Goal: Information Seeking & Learning: Learn about a topic

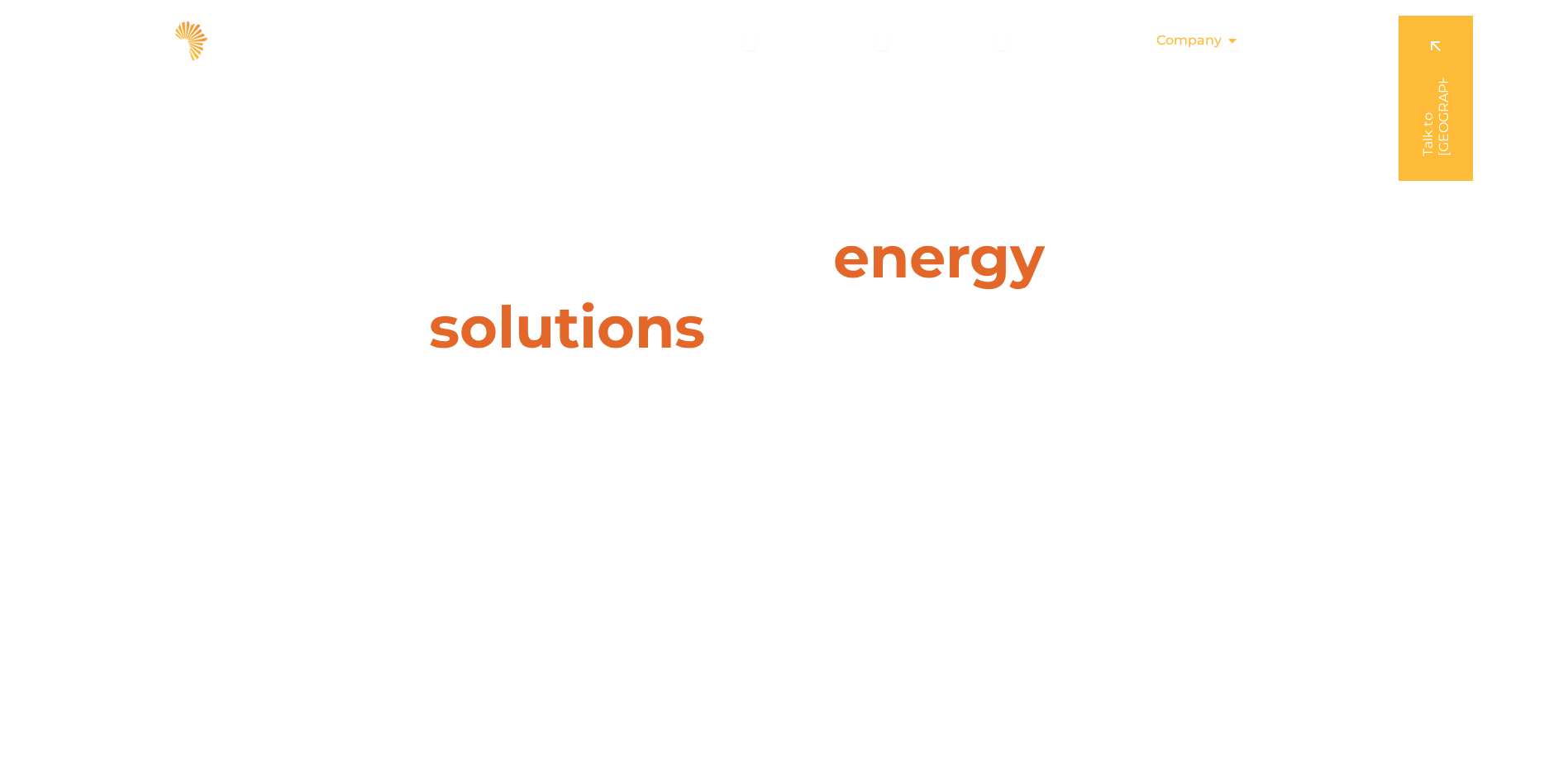
click at [1210, 46] on span "Company" at bounding box center [1189, 40] width 65 height 20
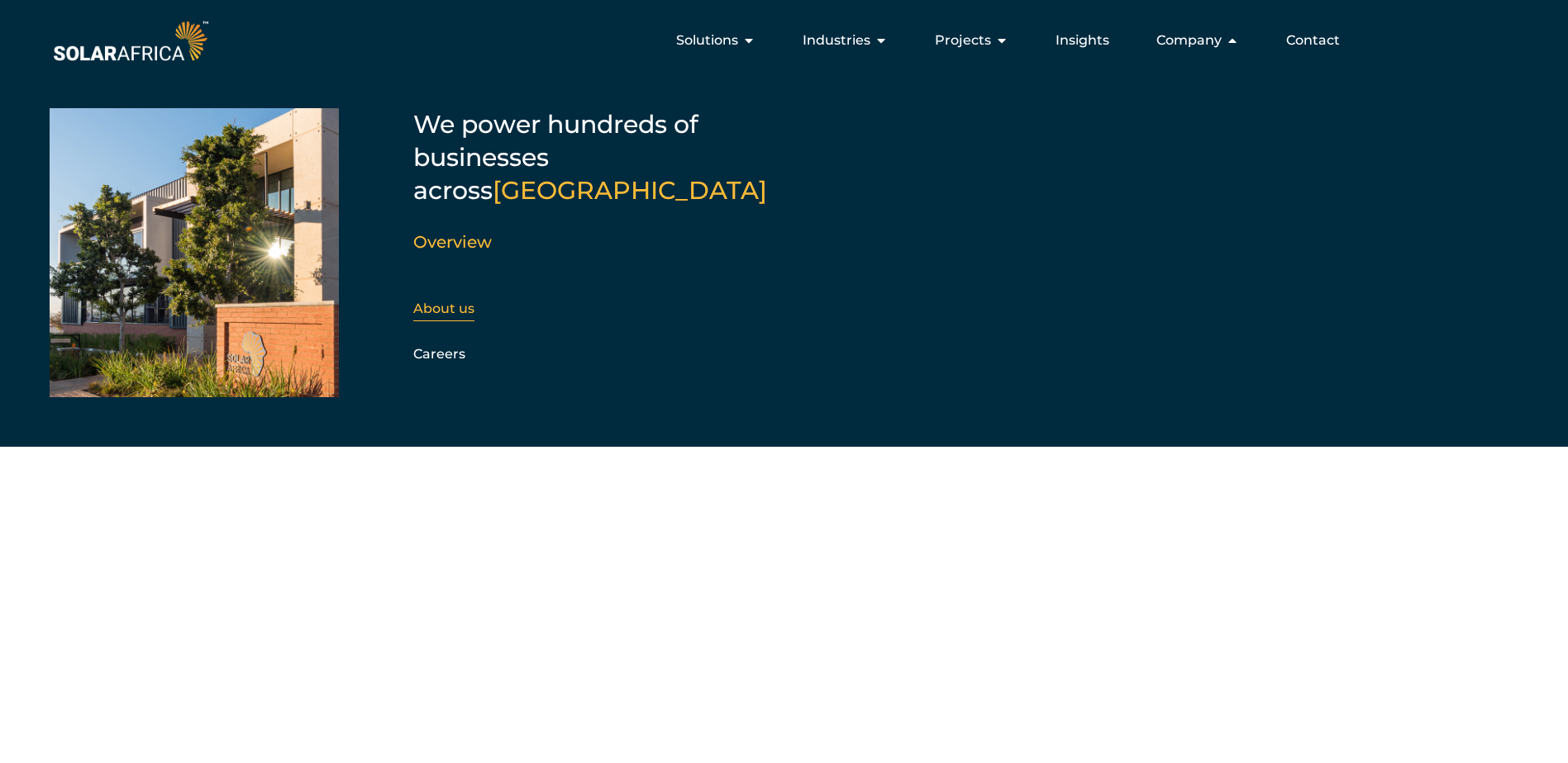
click at [432, 301] on link "About us" at bounding box center [444, 309] width 61 height 16
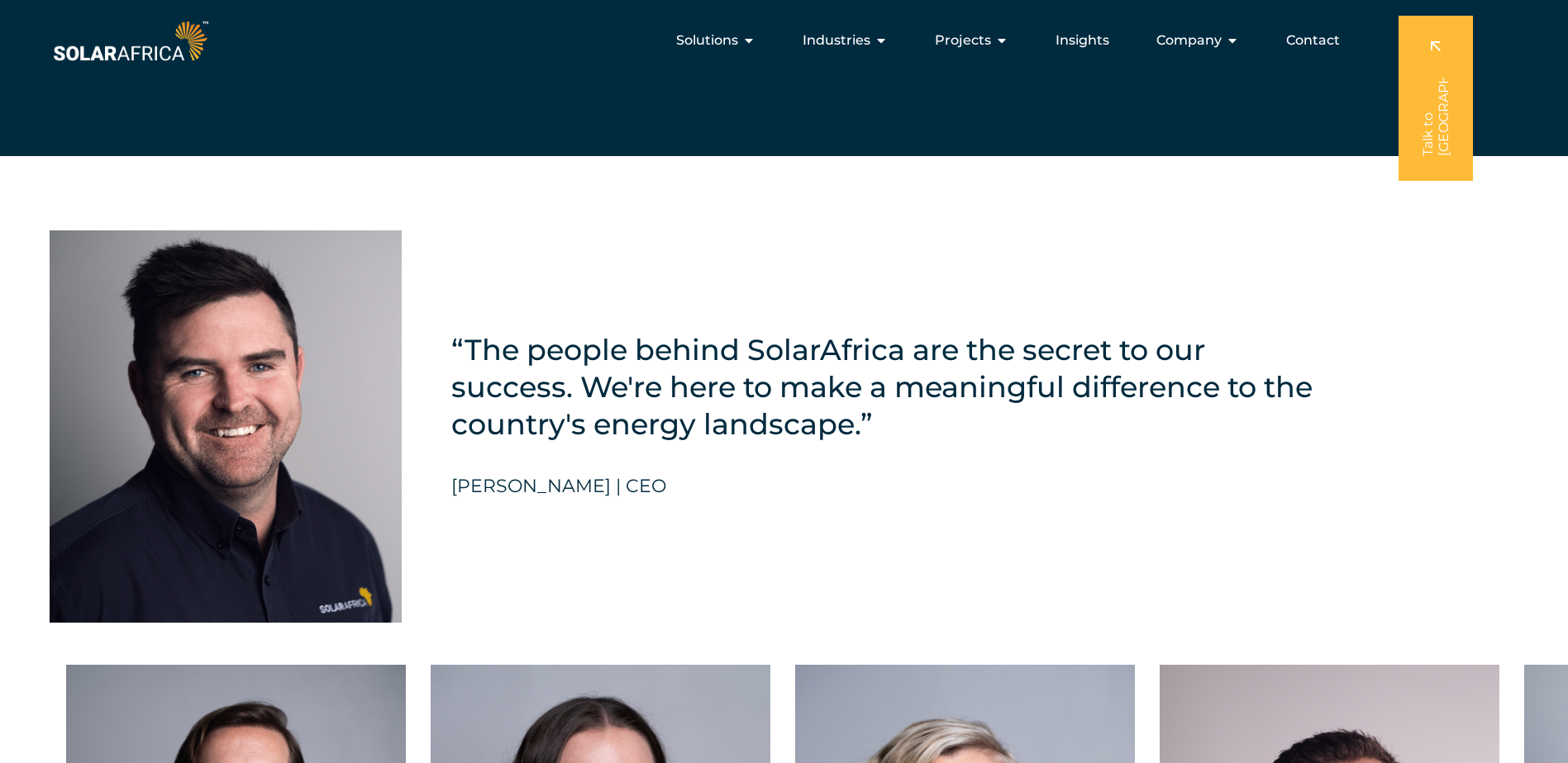
scroll to position [3965, 0]
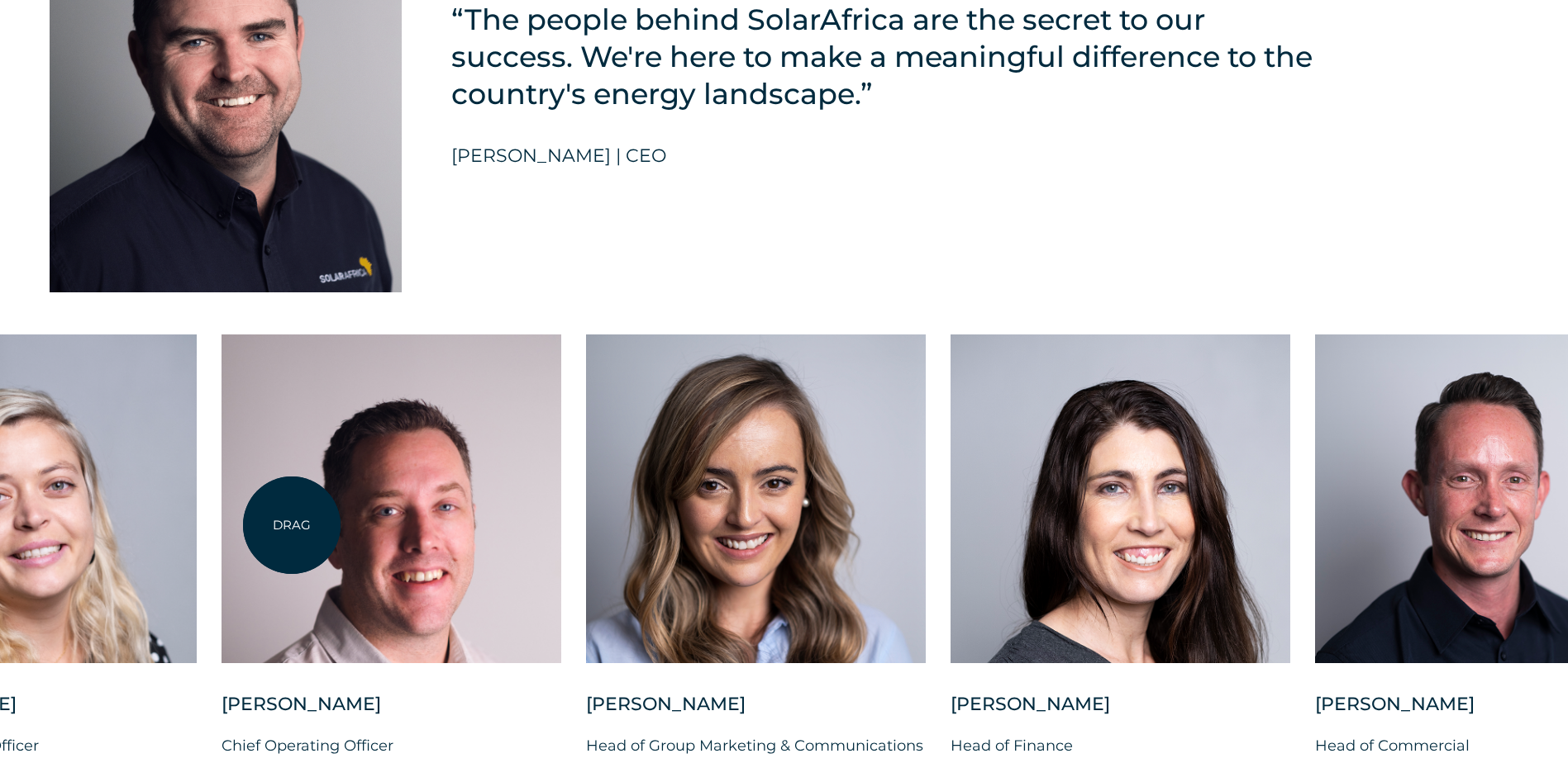
drag, startPoint x: 1230, startPoint y: 523, endPoint x: 291, endPoint y: 525, distance: 939.0
click at [291, 525] on div at bounding box center [391, 499] width 340 height 329
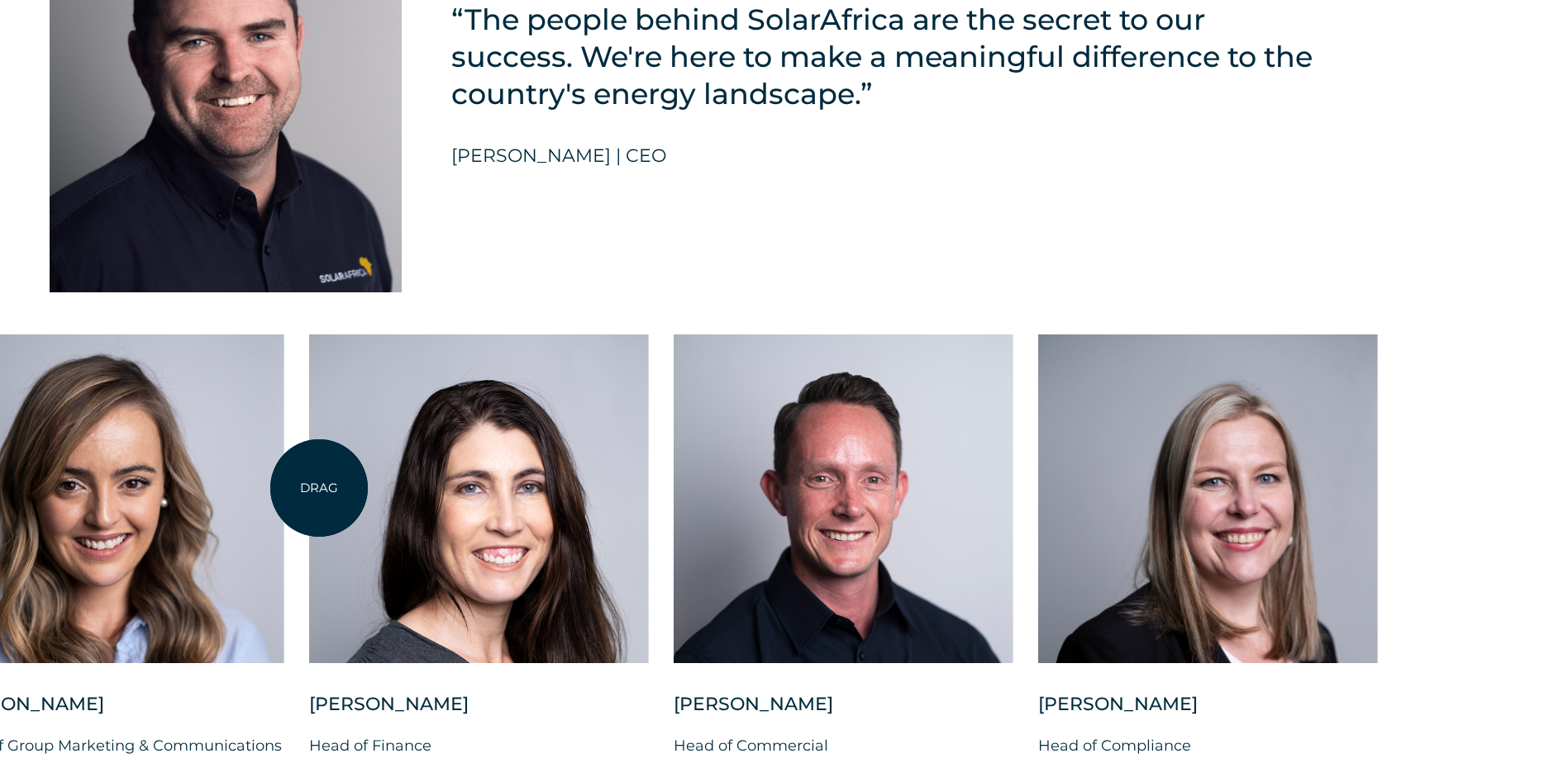
drag, startPoint x: 927, startPoint y: 494, endPoint x: 319, endPoint y: 488, distance: 608.0
click at [319, 488] on div at bounding box center [479, 499] width 340 height 329
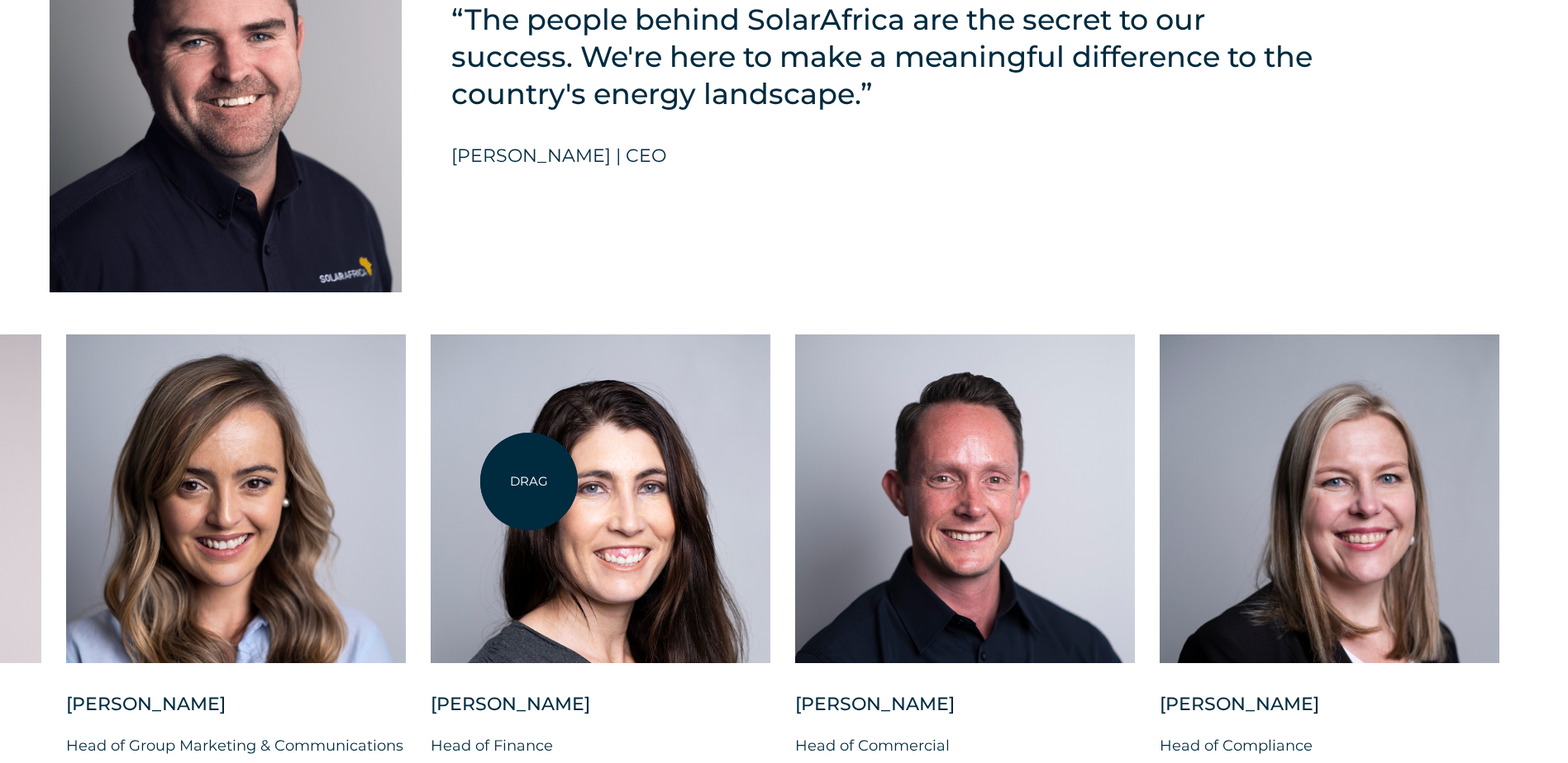
scroll to position [4295, 0]
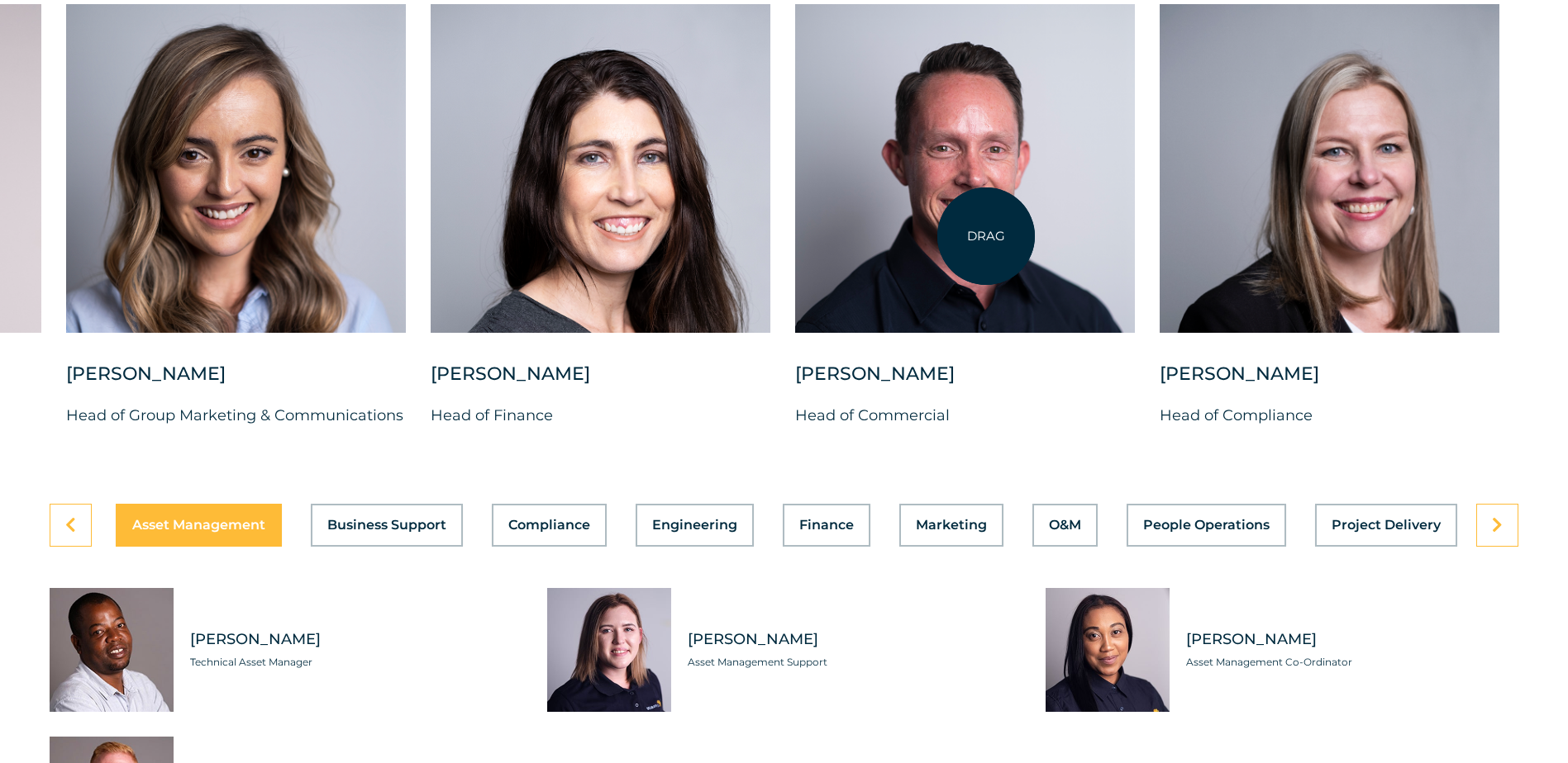
click at [986, 236] on div at bounding box center [965, 169] width 340 height 329
click at [921, 242] on div at bounding box center [965, 169] width 340 height 329
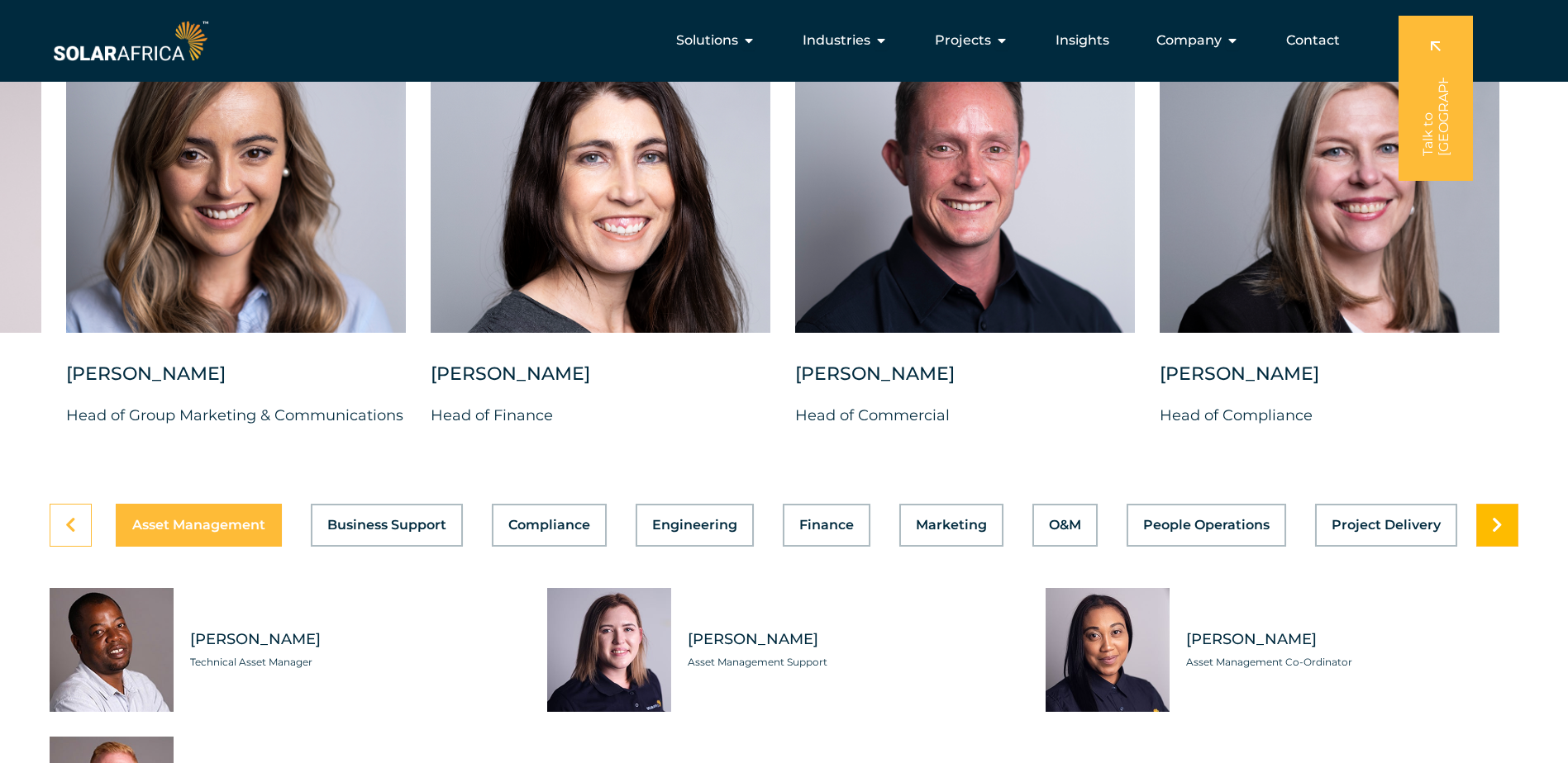
click at [1506, 524] on link at bounding box center [1496, 525] width 42 height 43
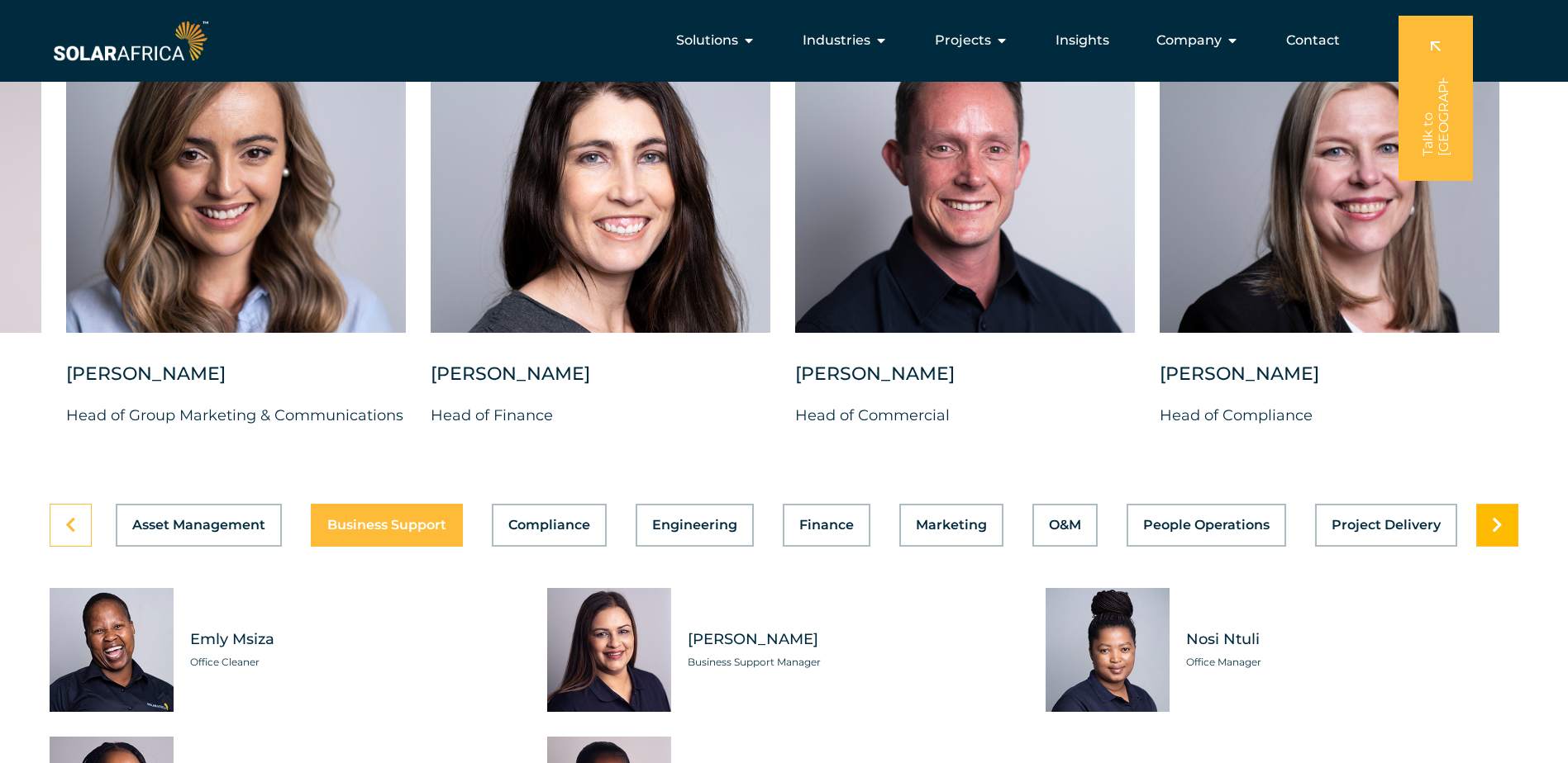
click at [1506, 524] on link at bounding box center [1496, 525] width 42 height 43
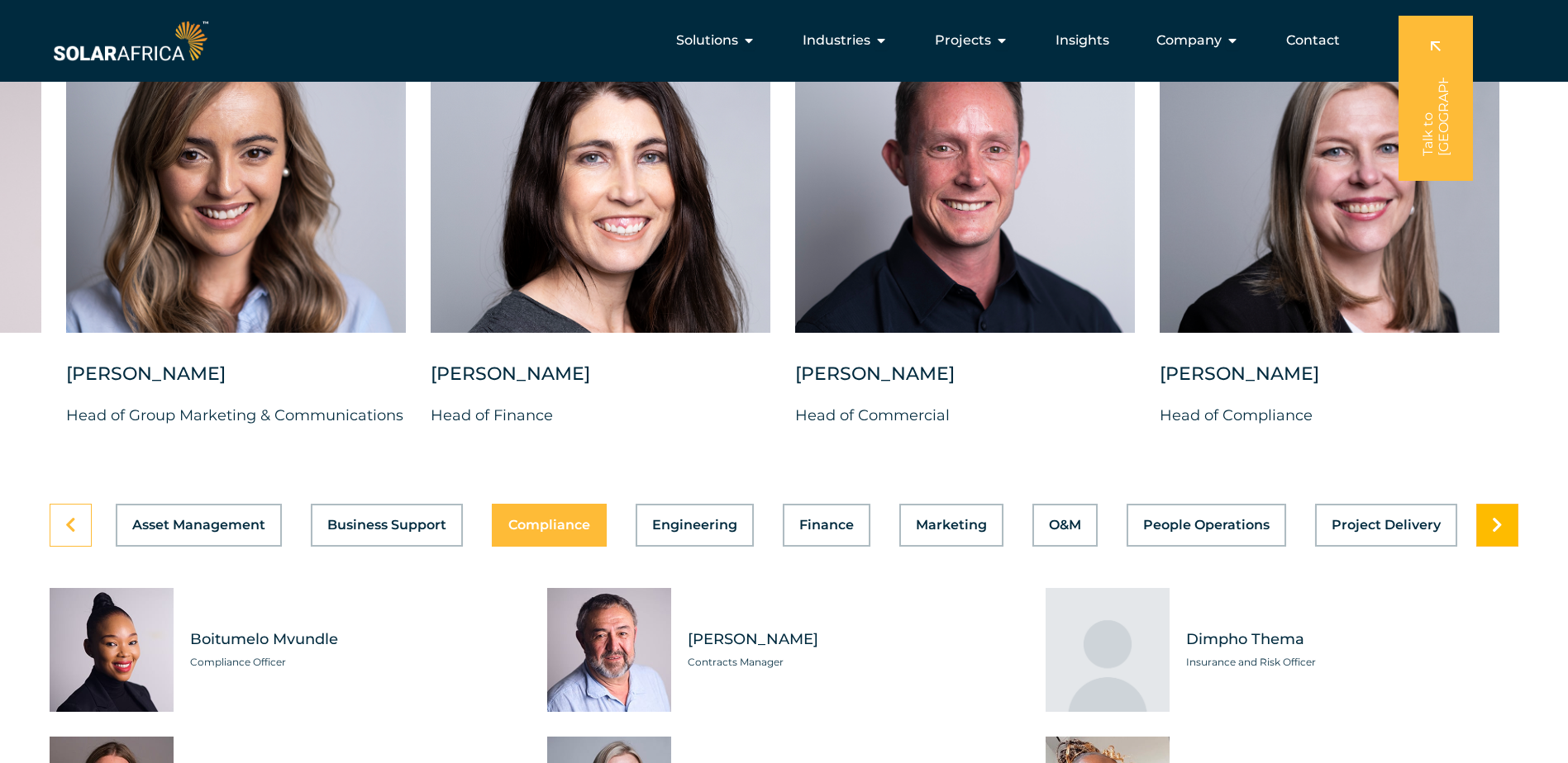
click at [1506, 524] on link at bounding box center [1496, 525] width 42 height 43
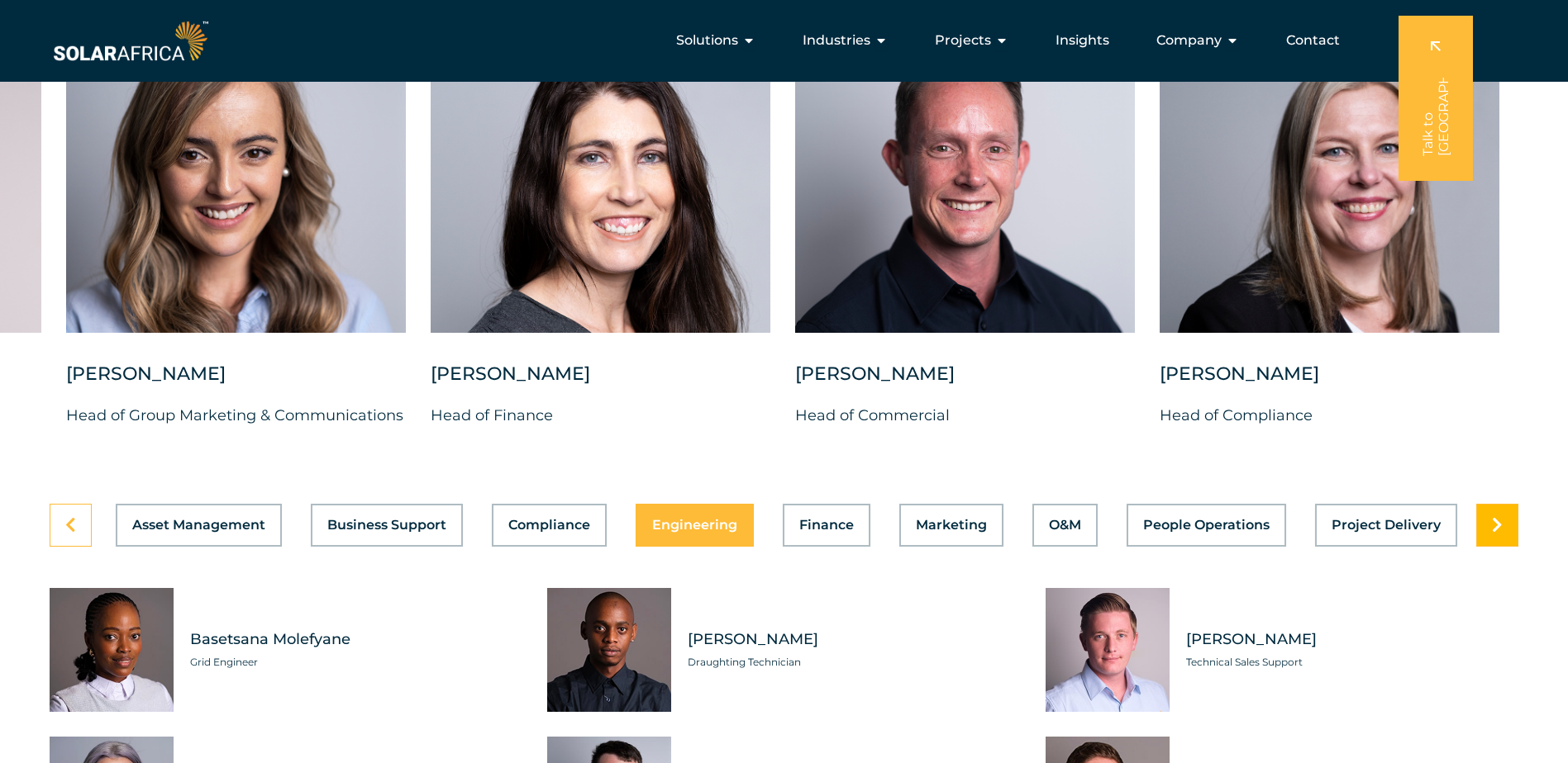
click at [1506, 524] on link at bounding box center [1496, 525] width 42 height 43
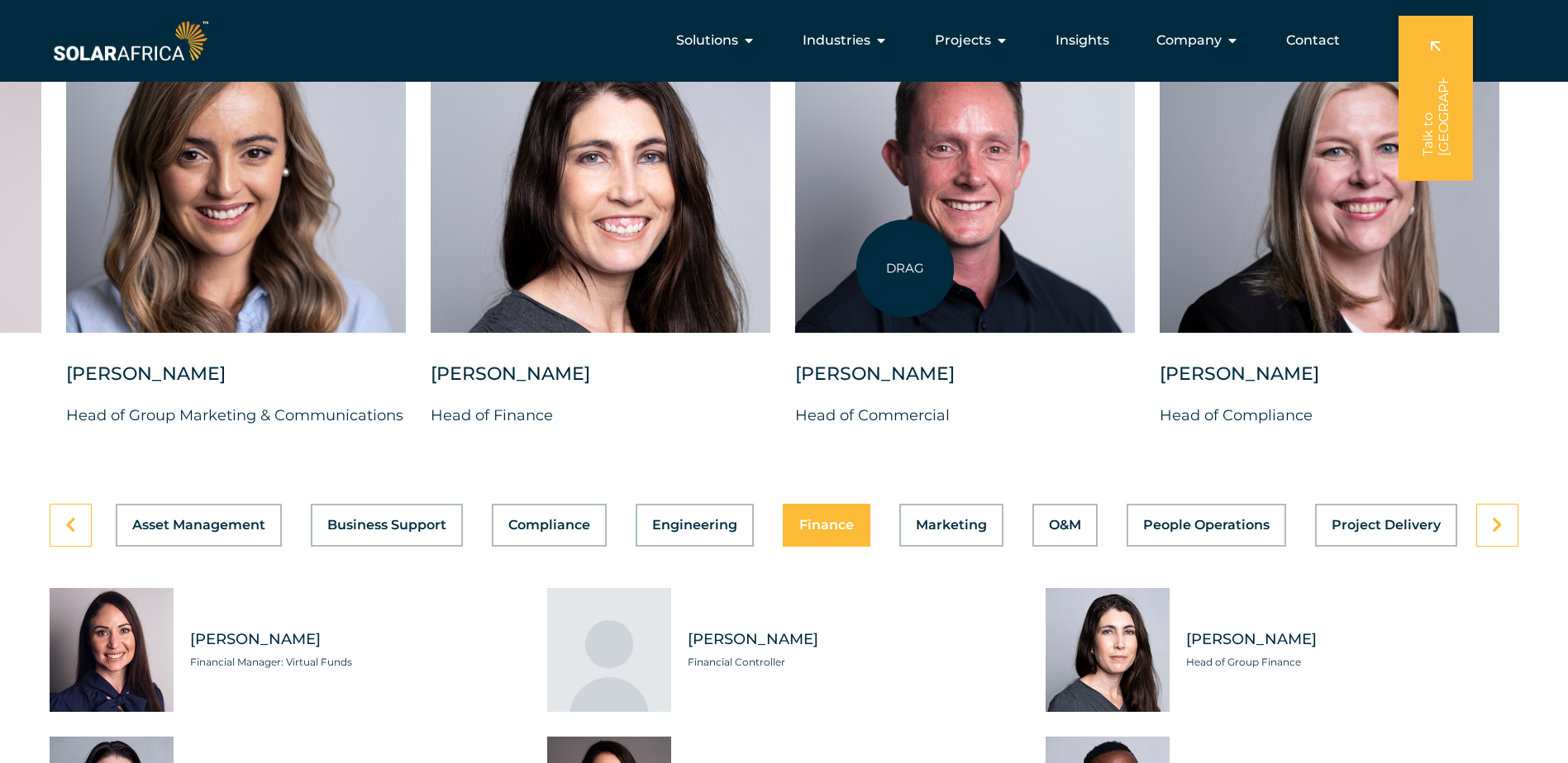
click at [905, 268] on div at bounding box center [965, 169] width 340 height 329
click at [1494, 547] on link at bounding box center [1496, 525] width 42 height 43
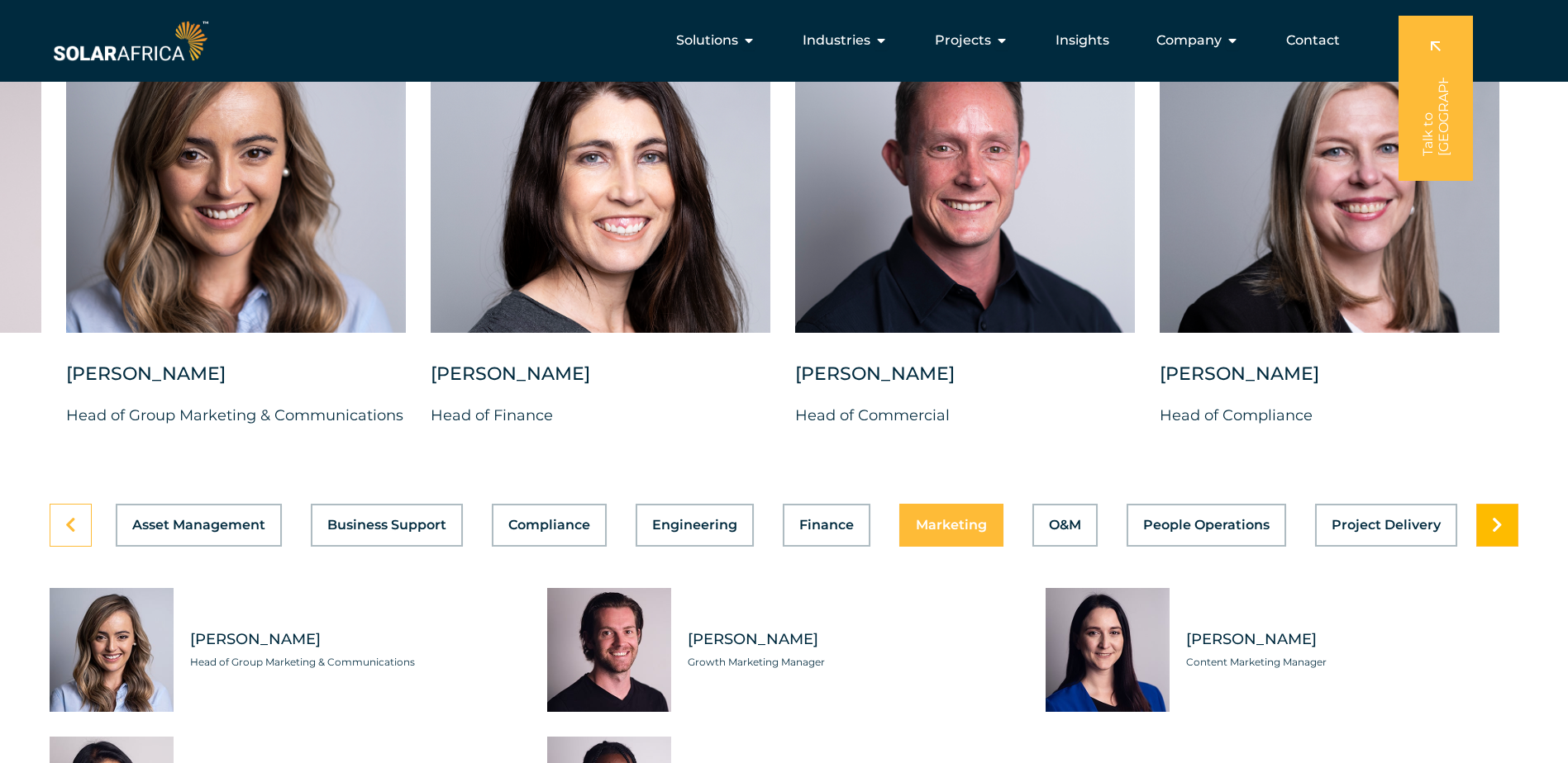
click at [1494, 547] on link at bounding box center [1496, 525] width 42 height 43
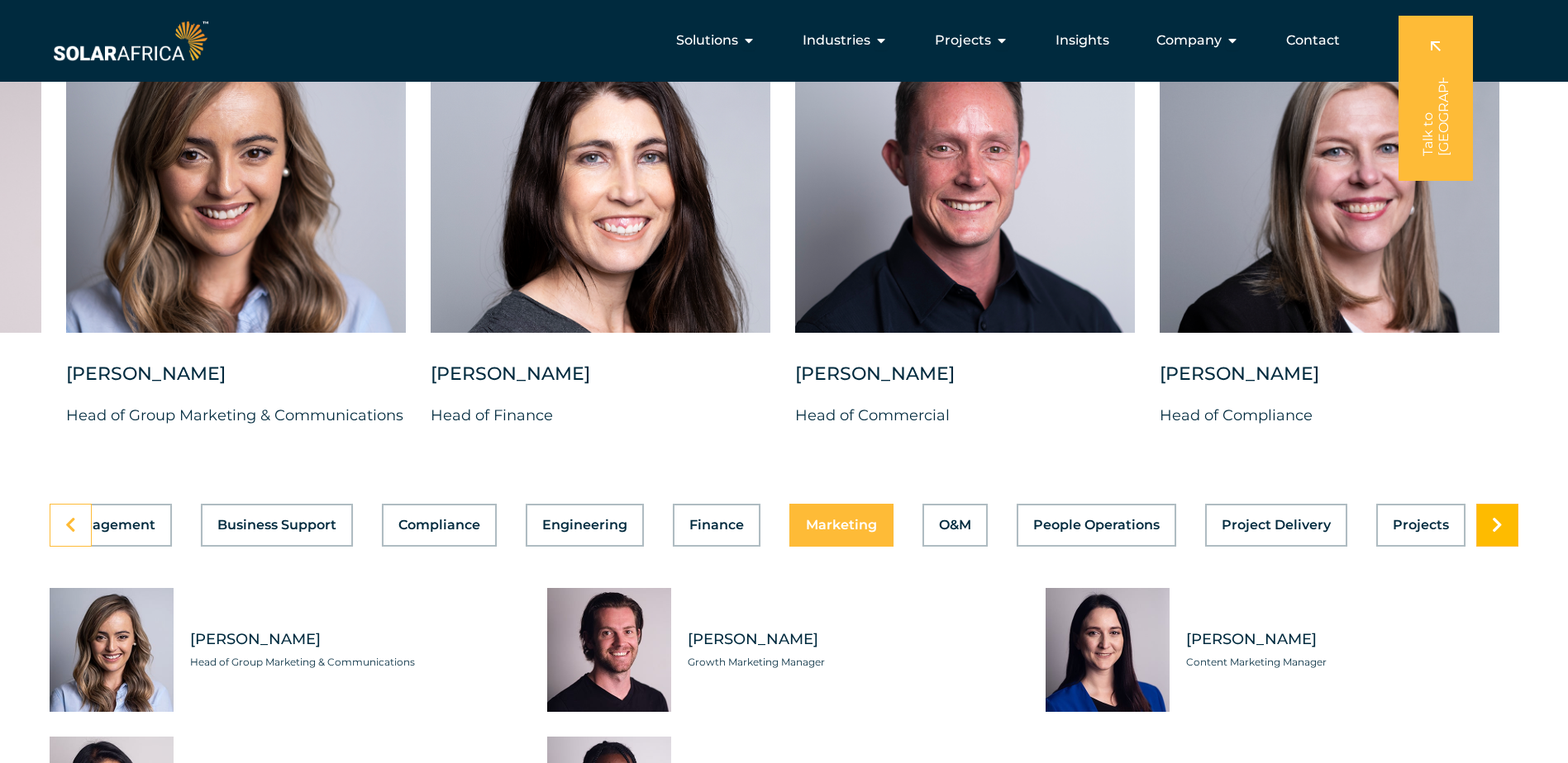
click at [1494, 547] on link at bounding box center [1496, 525] width 42 height 43
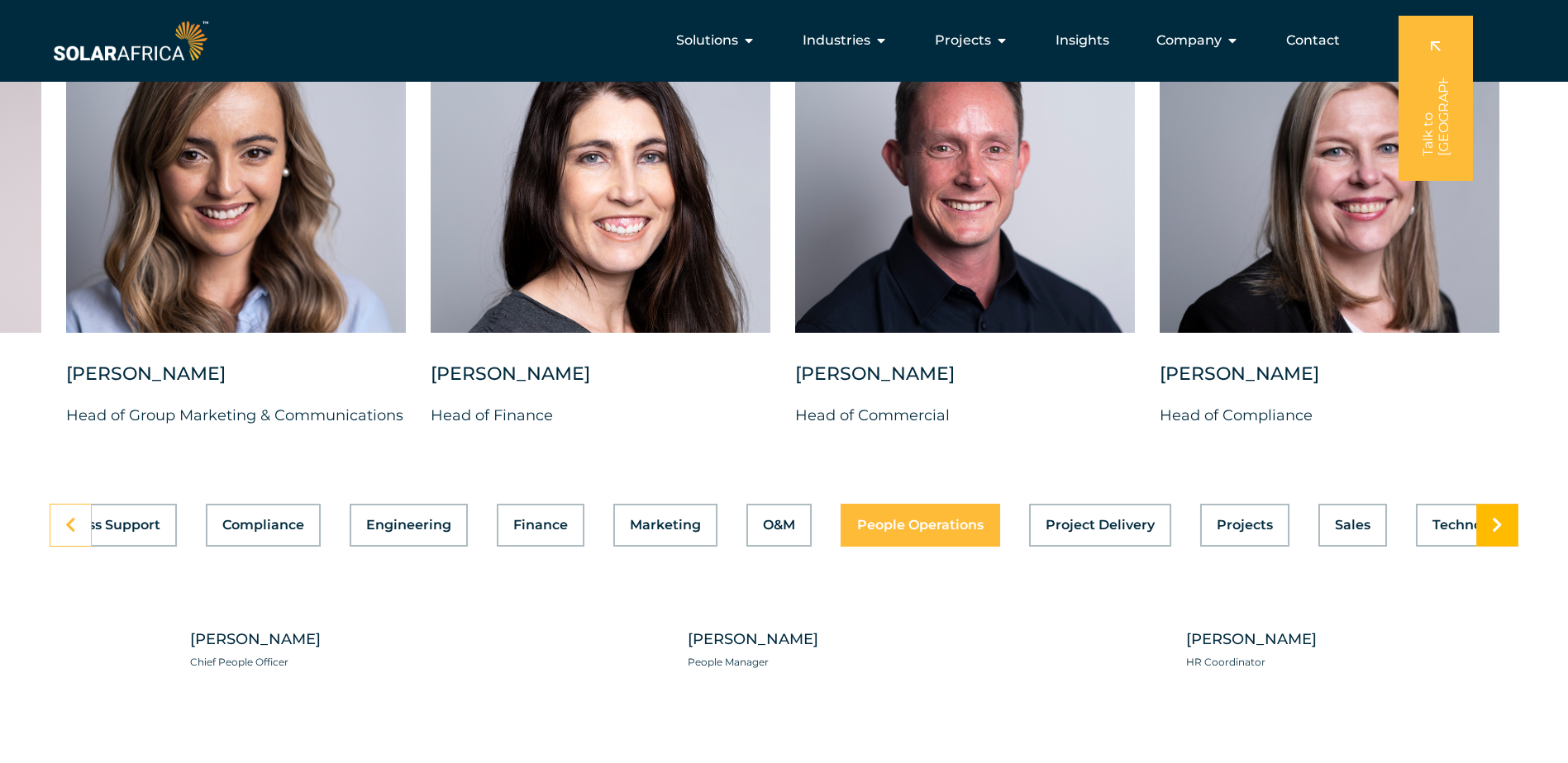
click at [1494, 547] on link at bounding box center [1496, 525] width 42 height 43
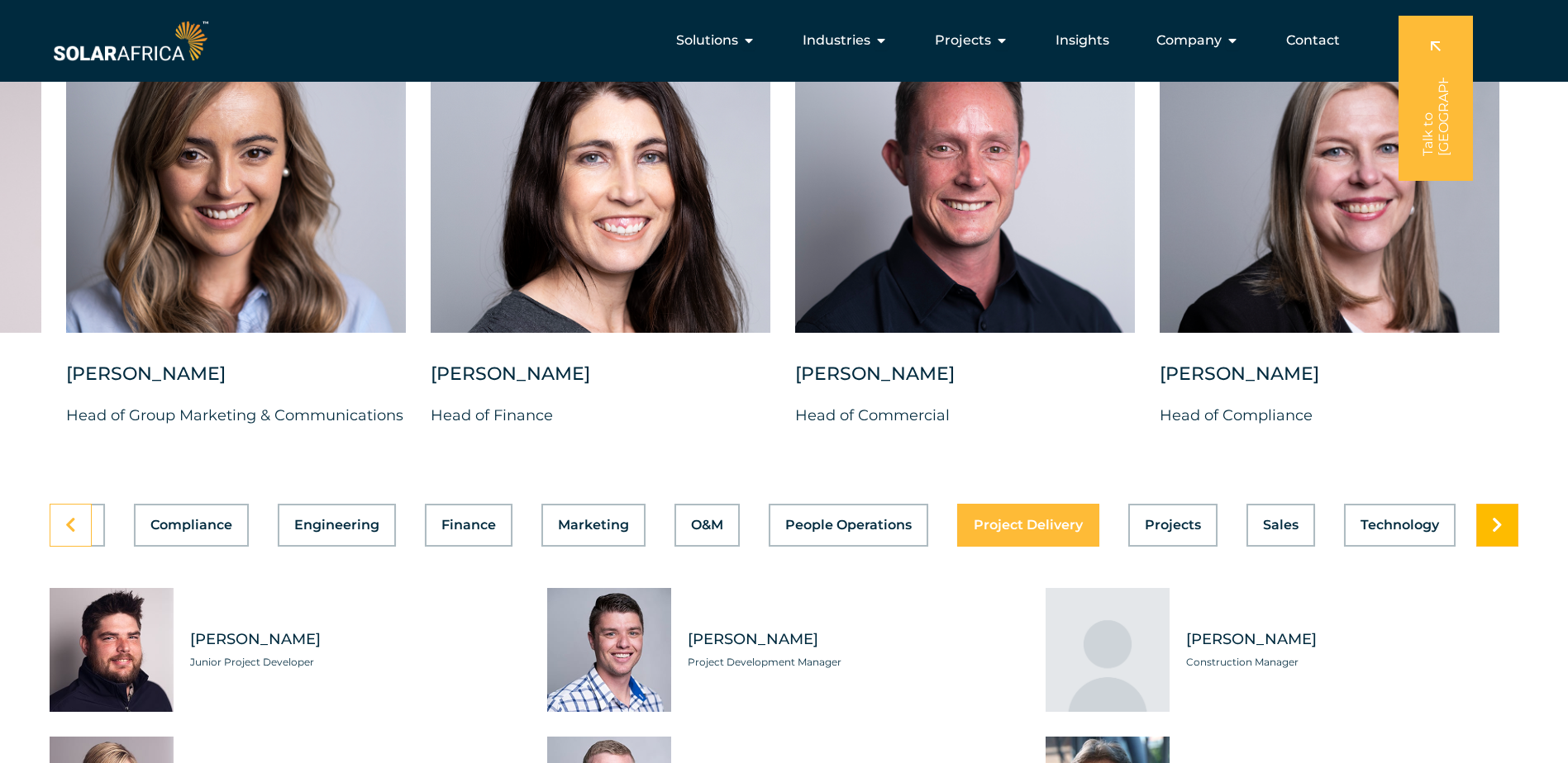
click at [1494, 547] on link at bounding box center [1496, 525] width 42 height 43
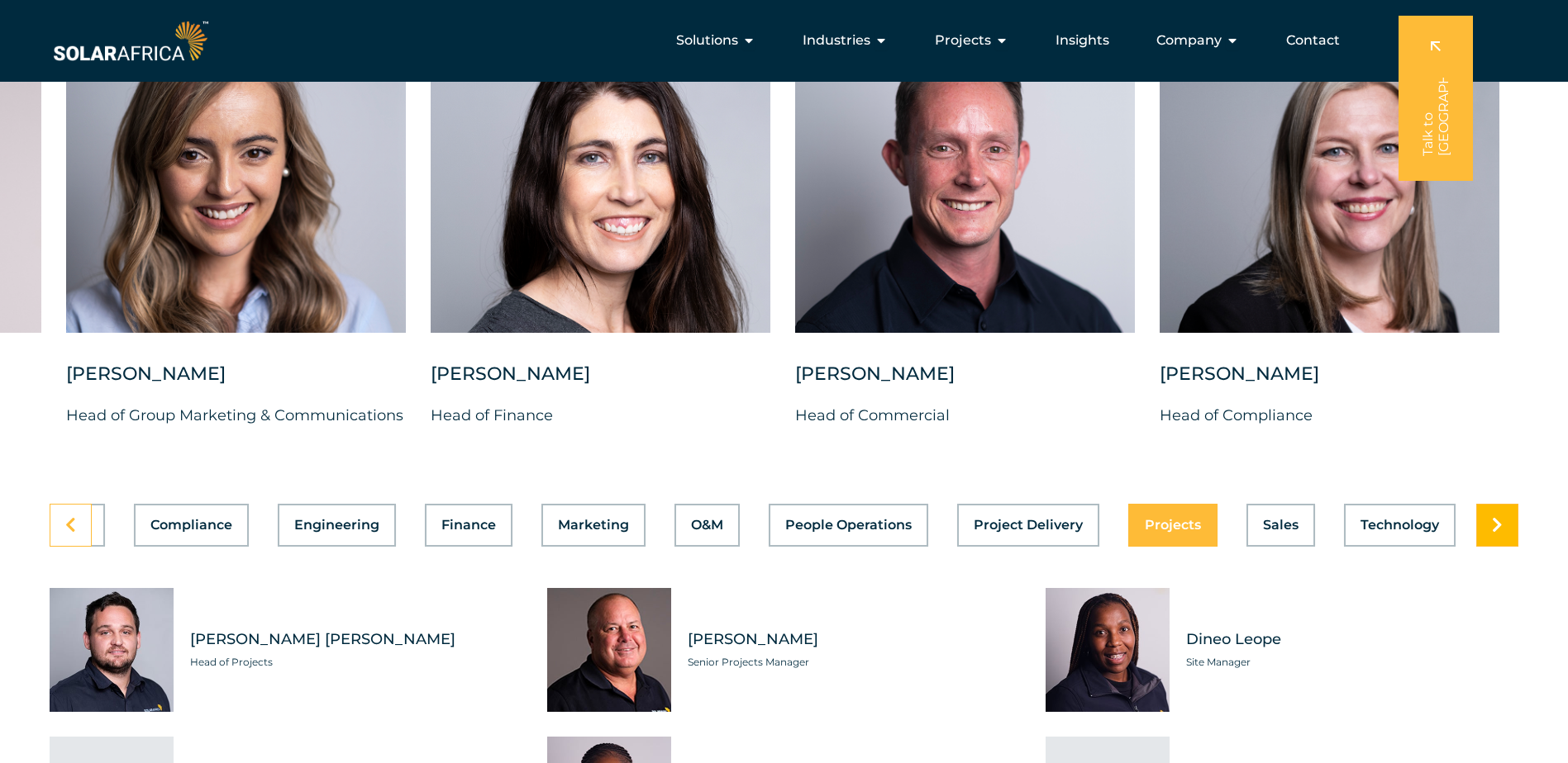
scroll to position [0, 358]
click at [1494, 547] on link at bounding box center [1496, 525] width 42 height 43
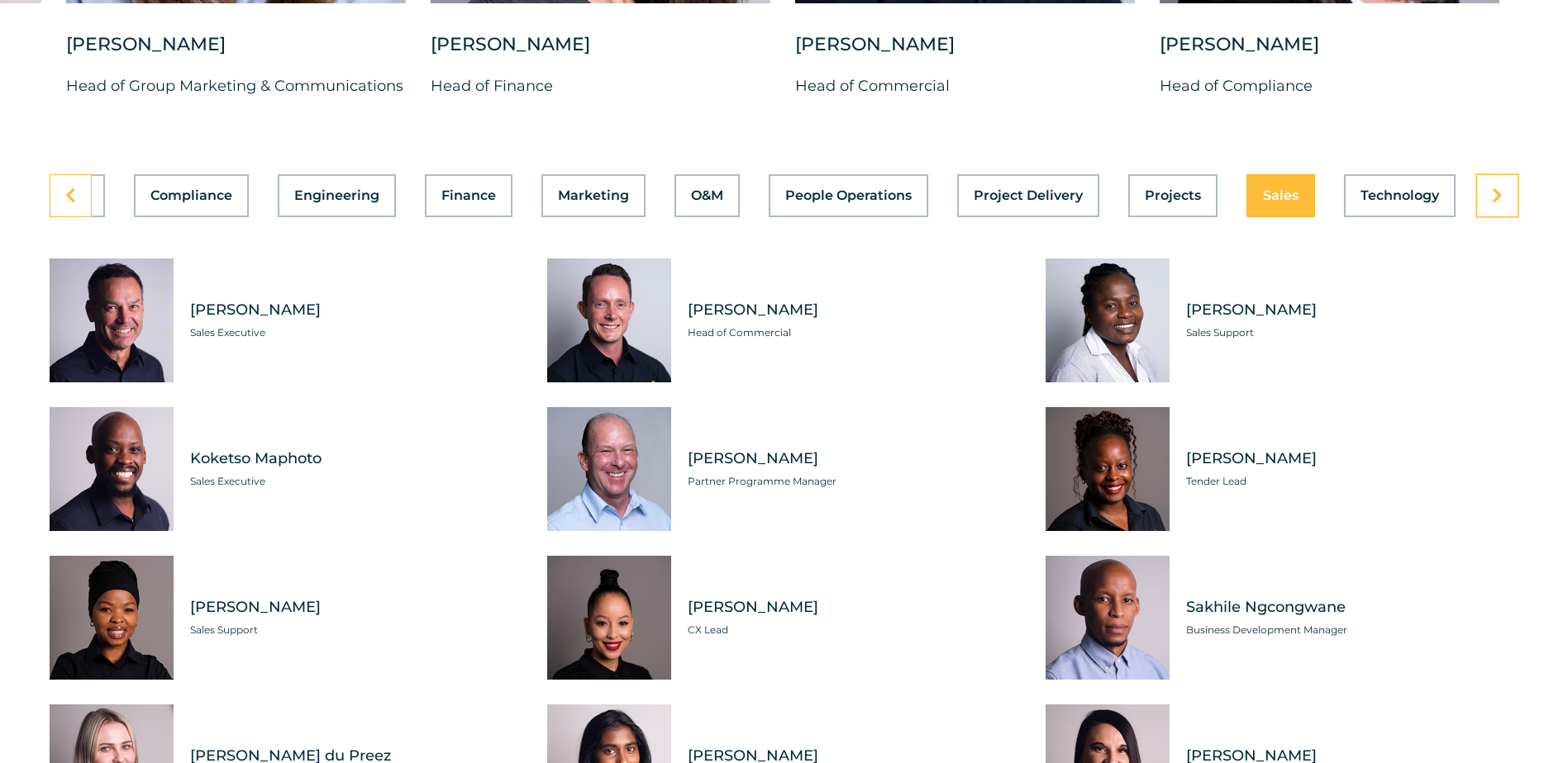
scroll to position [4626, 0]
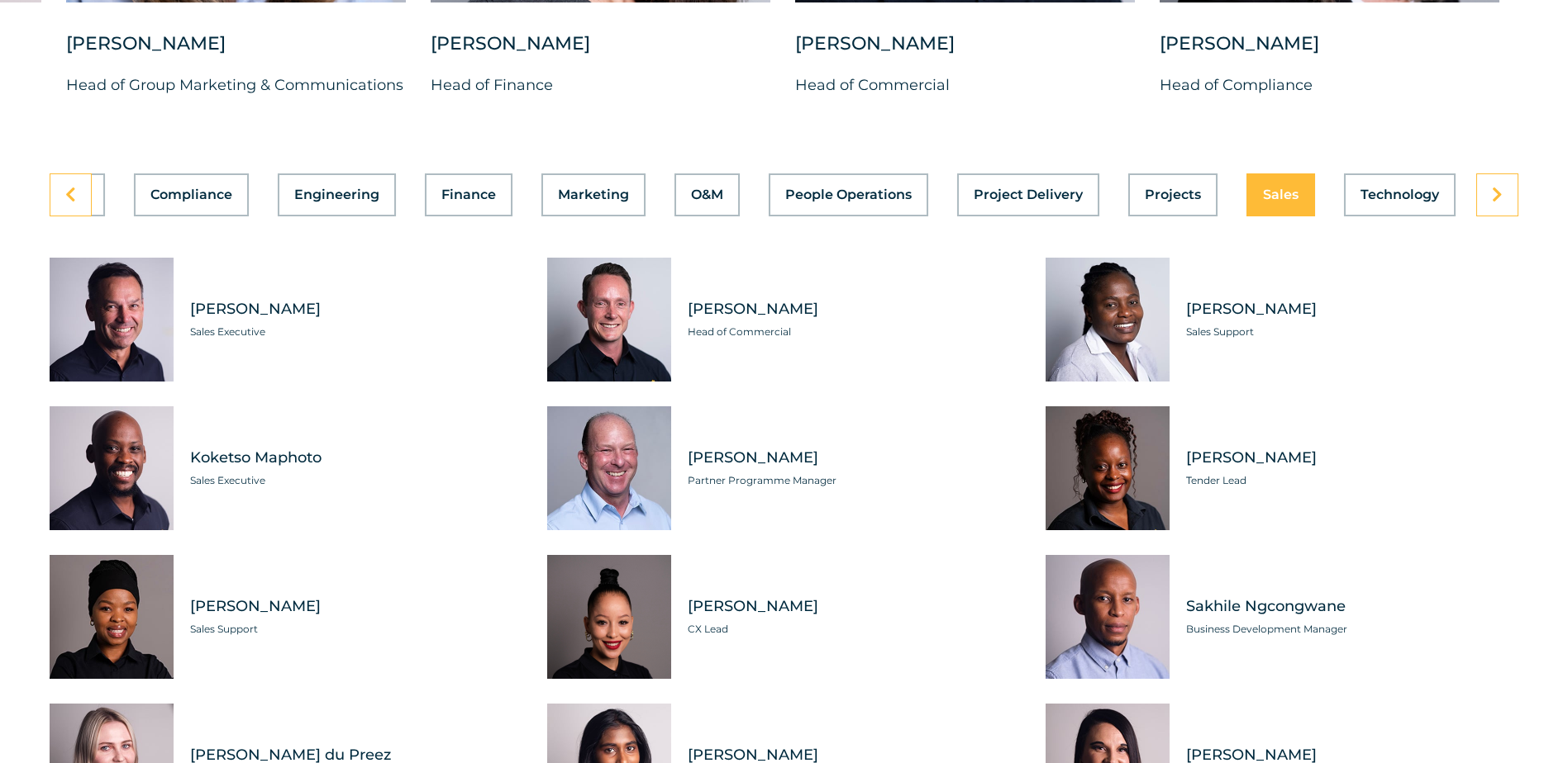
click at [618, 351] on div "Tabs. Open items with Enter or Space, close with Escape and navigate using the …" at bounding box center [609, 319] width 124 height 124
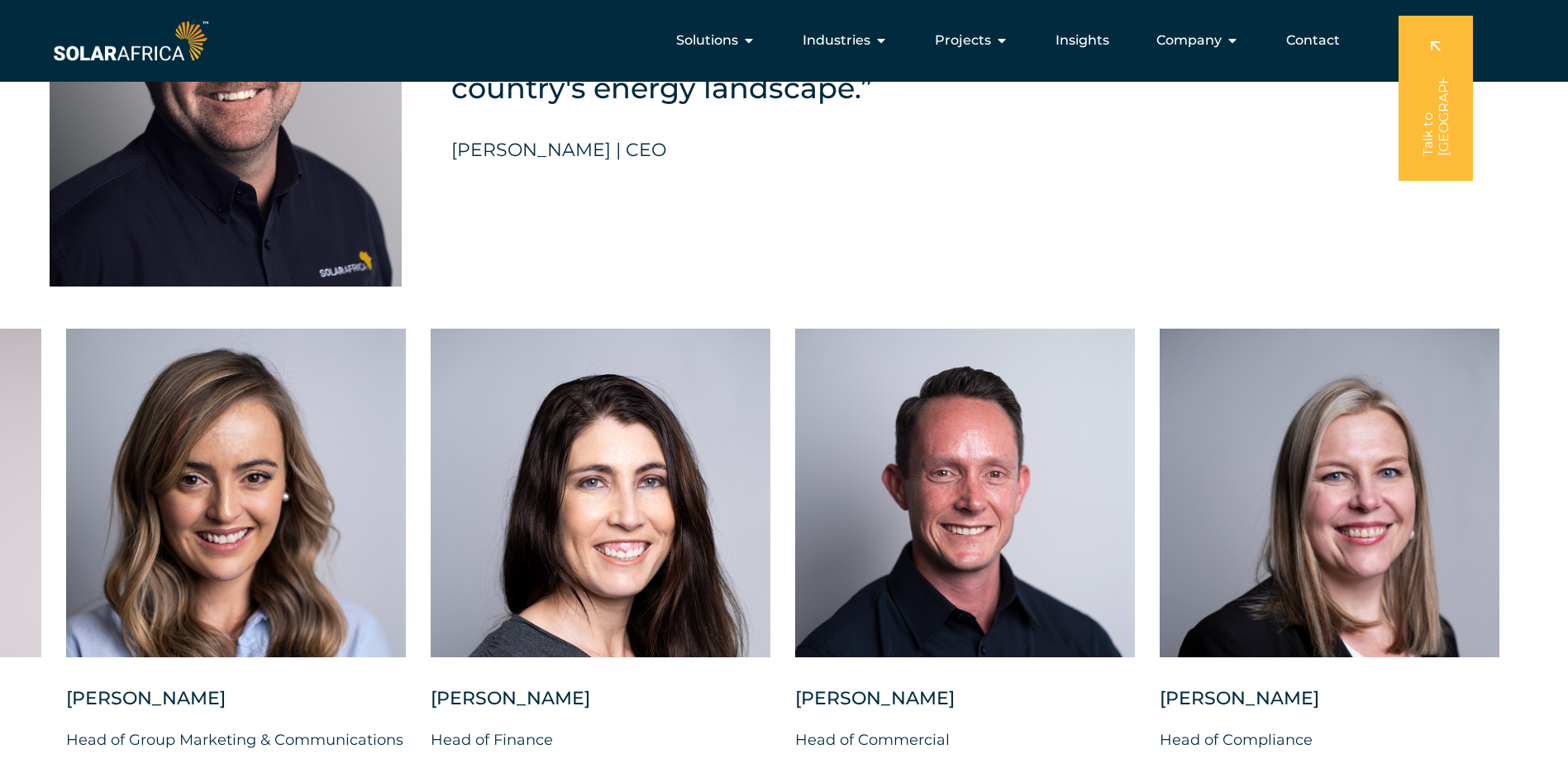
scroll to position [3965, 0]
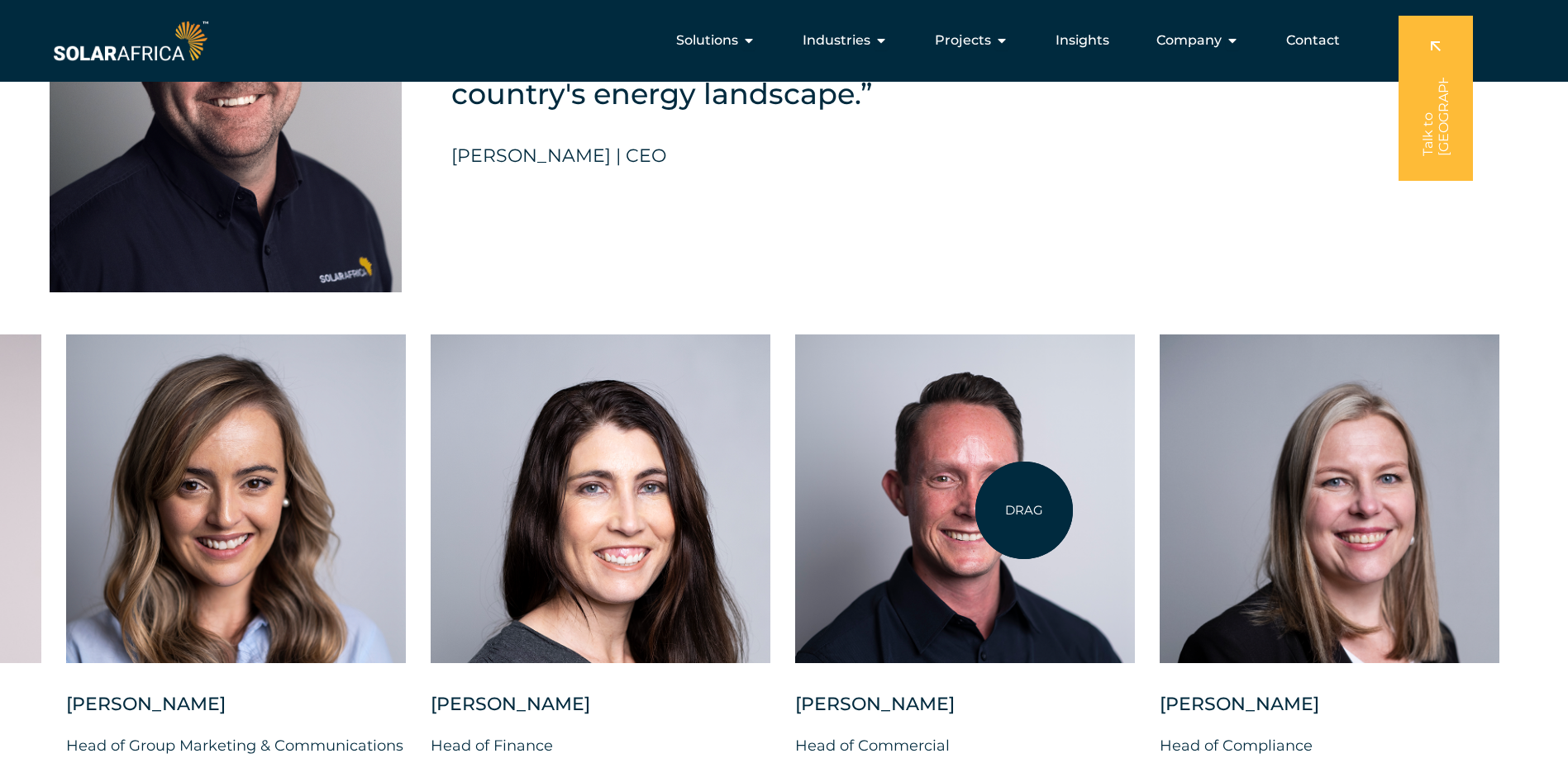
click at [1024, 511] on div at bounding box center [965, 499] width 340 height 329
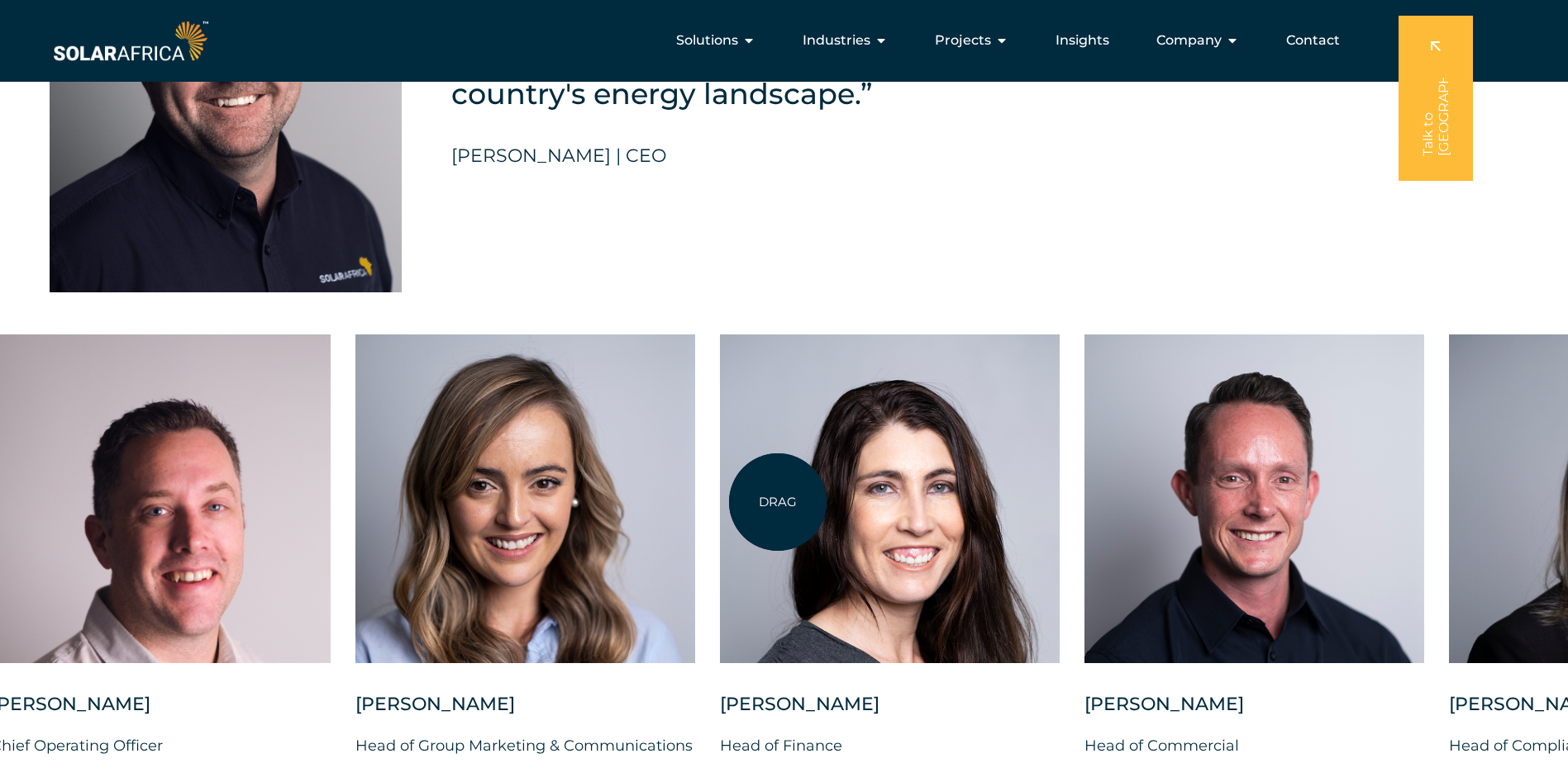
drag, startPoint x: 703, startPoint y: 504, endPoint x: 1076, endPoint y: 501, distance: 373.0
click at [1032, 501] on div at bounding box center [890, 499] width 340 height 329
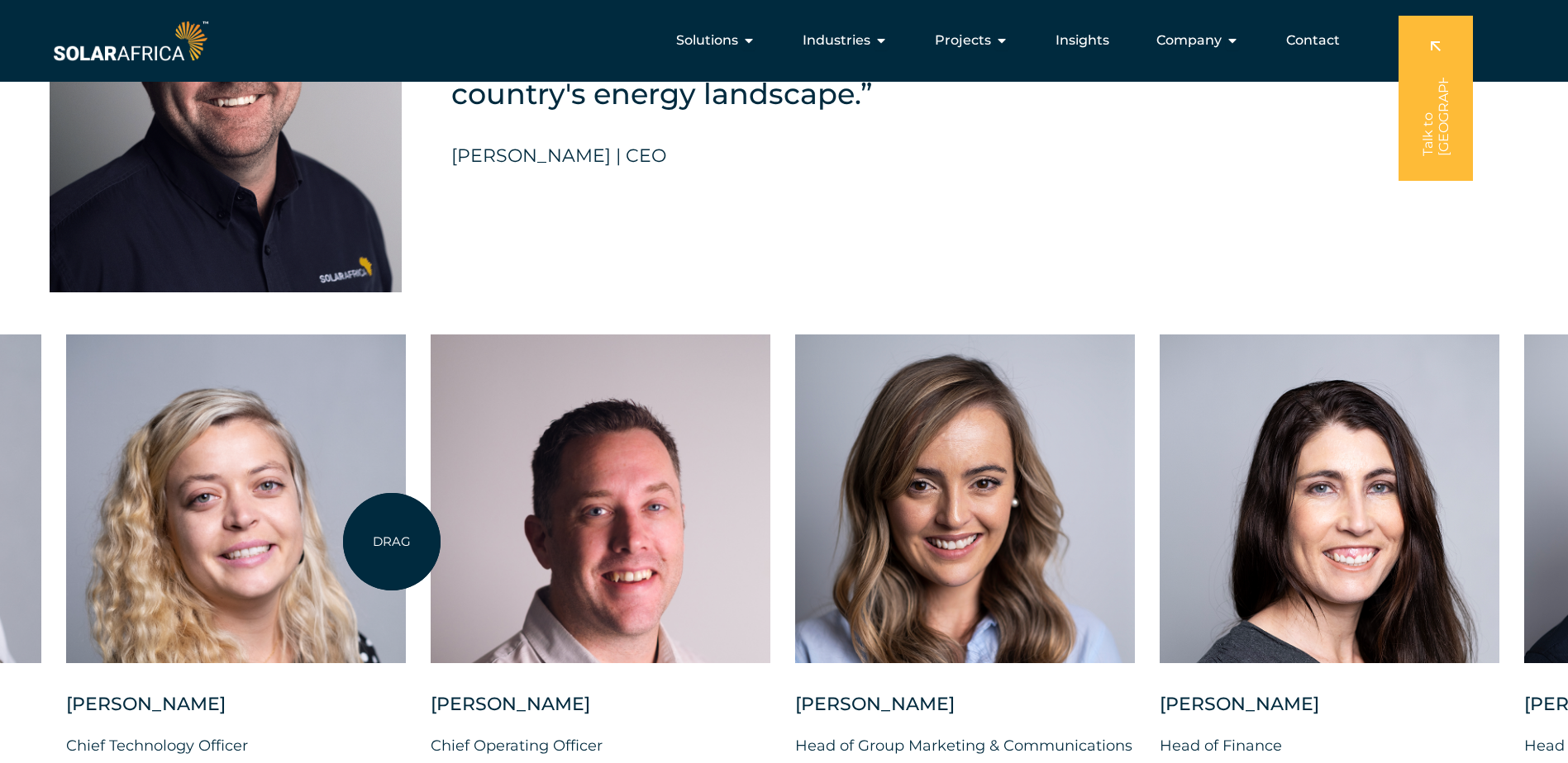
drag, startPoint x: 392, startPoint y: 542, endPoint x: 669, endPoint y: 537, distance: 277.0
click at [582, 533] on div at bounding box center [601, 499] width 340 height 329
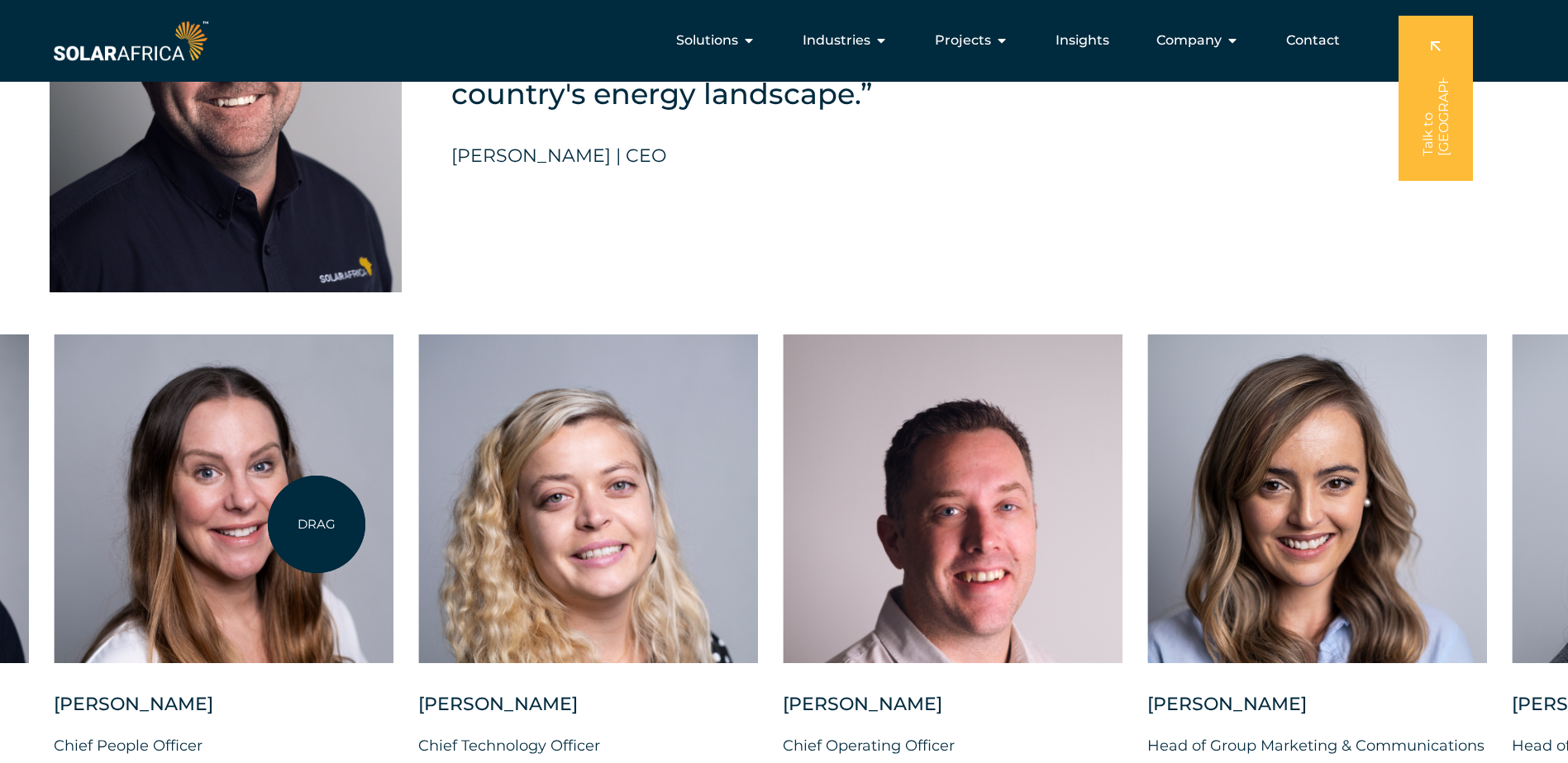
drag, startPoint x: 286, startPoint y: 530, endPoint x: 704, endPoint y: 547, distance: 418.3
click at [394, 534] on div at bounding box center [224, 499] width 340 height 329
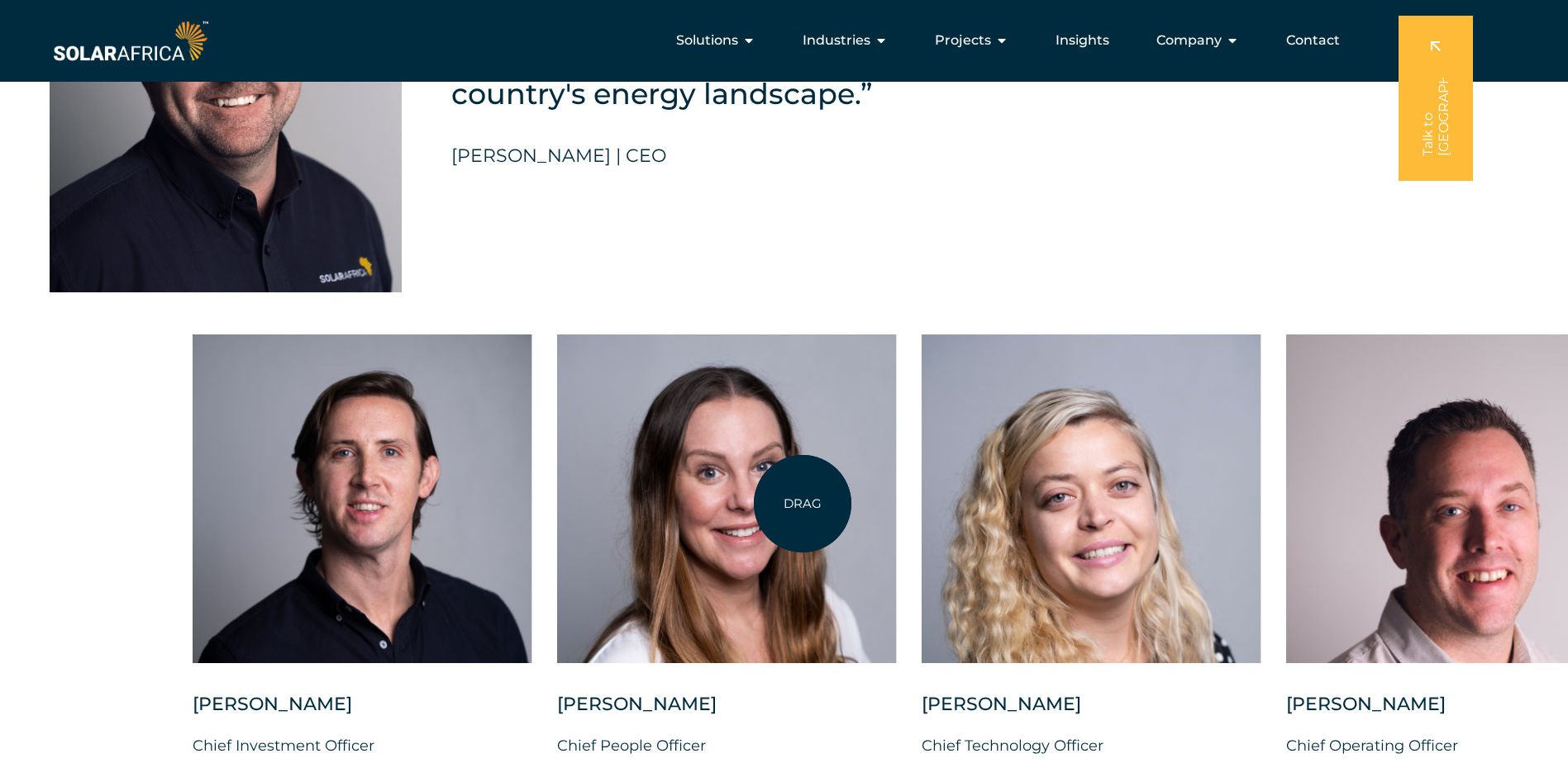
drag, startPoint x: 172, startPoint y: 509, endPoint x: 803, endPoint y: 504, distance: 631.0
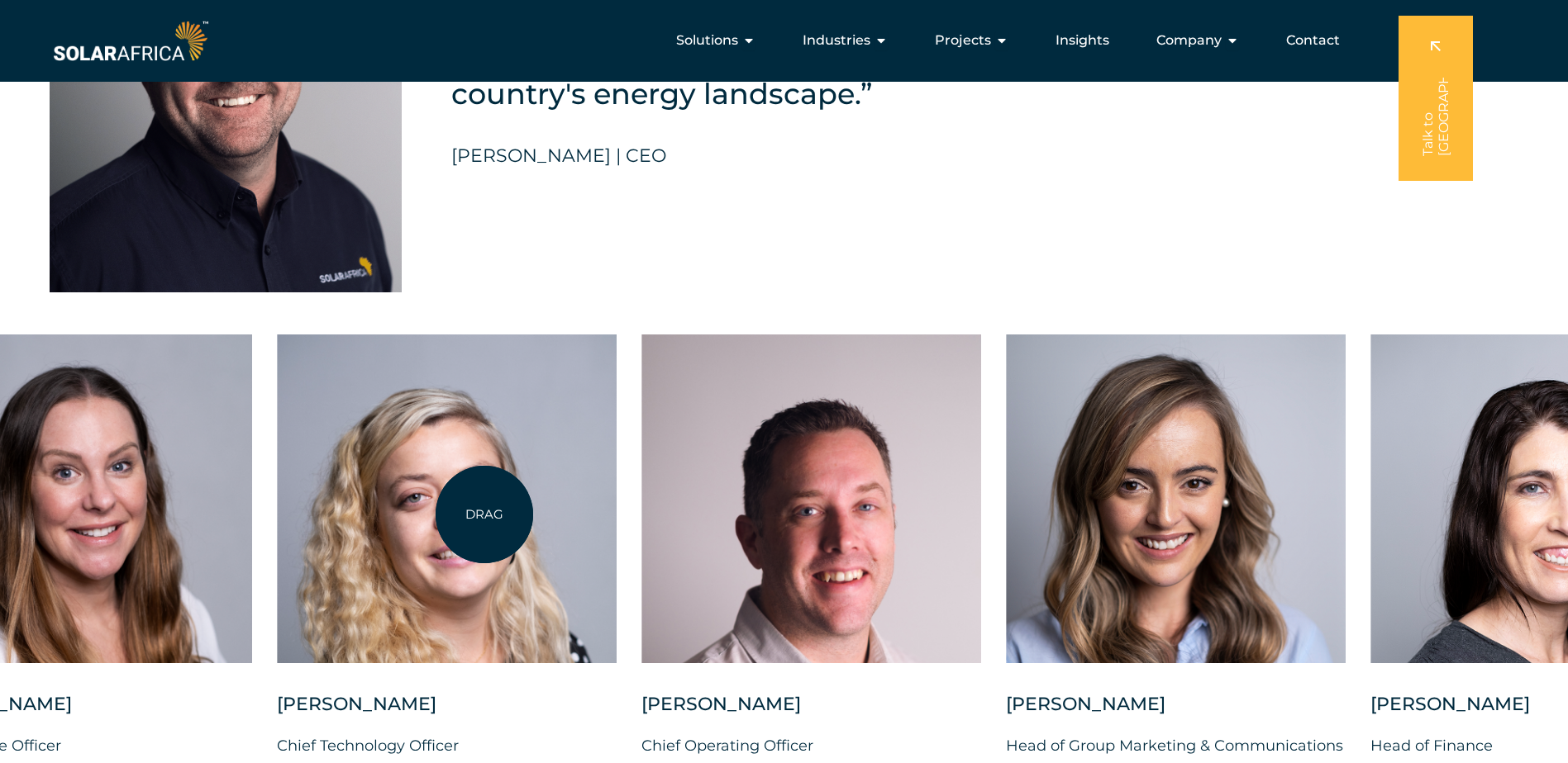
drag, startPoint x: 1013, startPoint y: 502, endPoint x: 483, endPoint y: 515, distance: 530.2
click at [483, 515] on div at bounding box center [447, 499] width 340 height 329
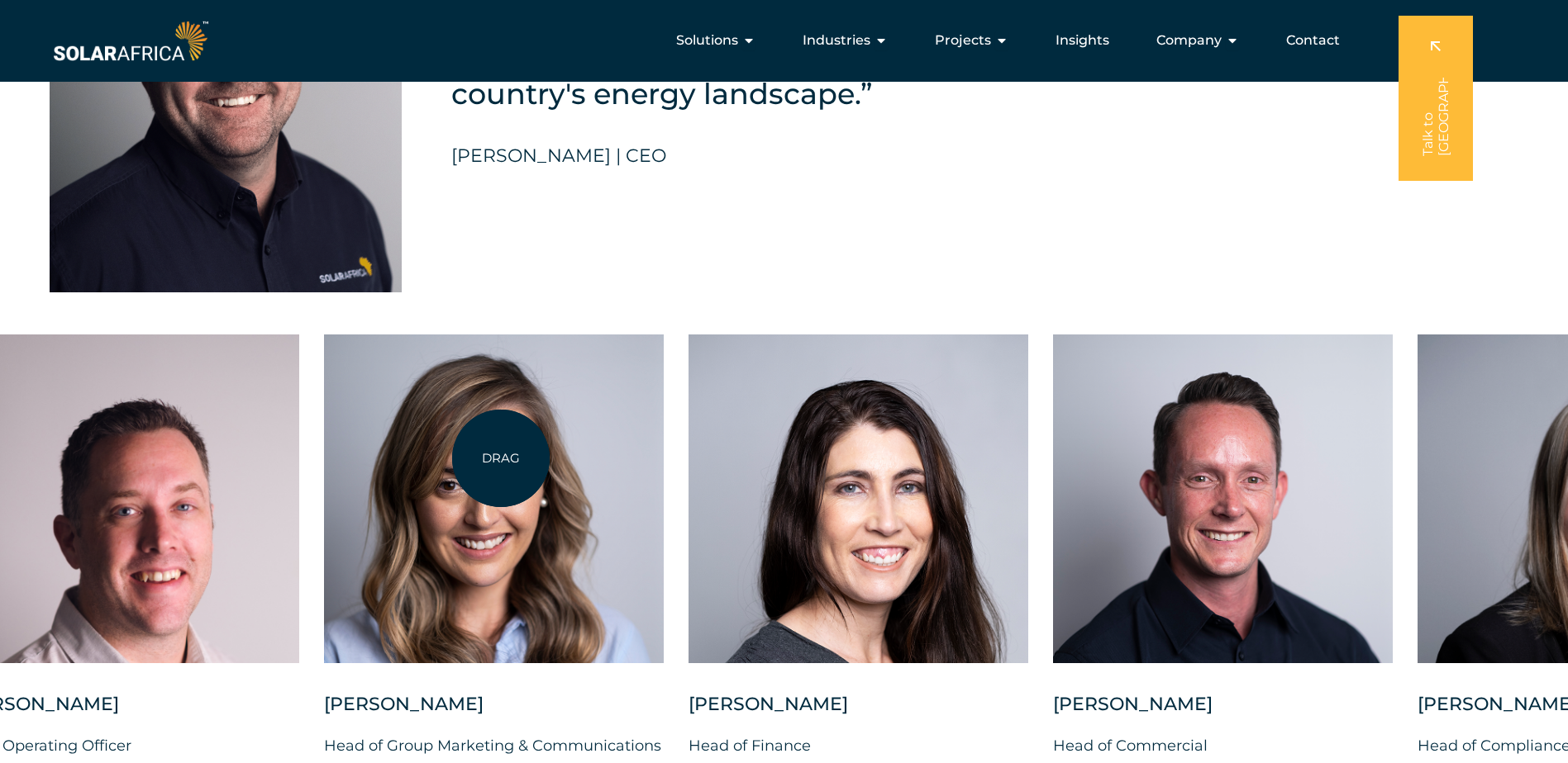
drag, startPoint x: 796, startPoint y: 499, endPoint x: 480, endPoint y: 458, distance: 318.6
click at [481, 458] on div at bounding box center [494, 499] width 340 height 329
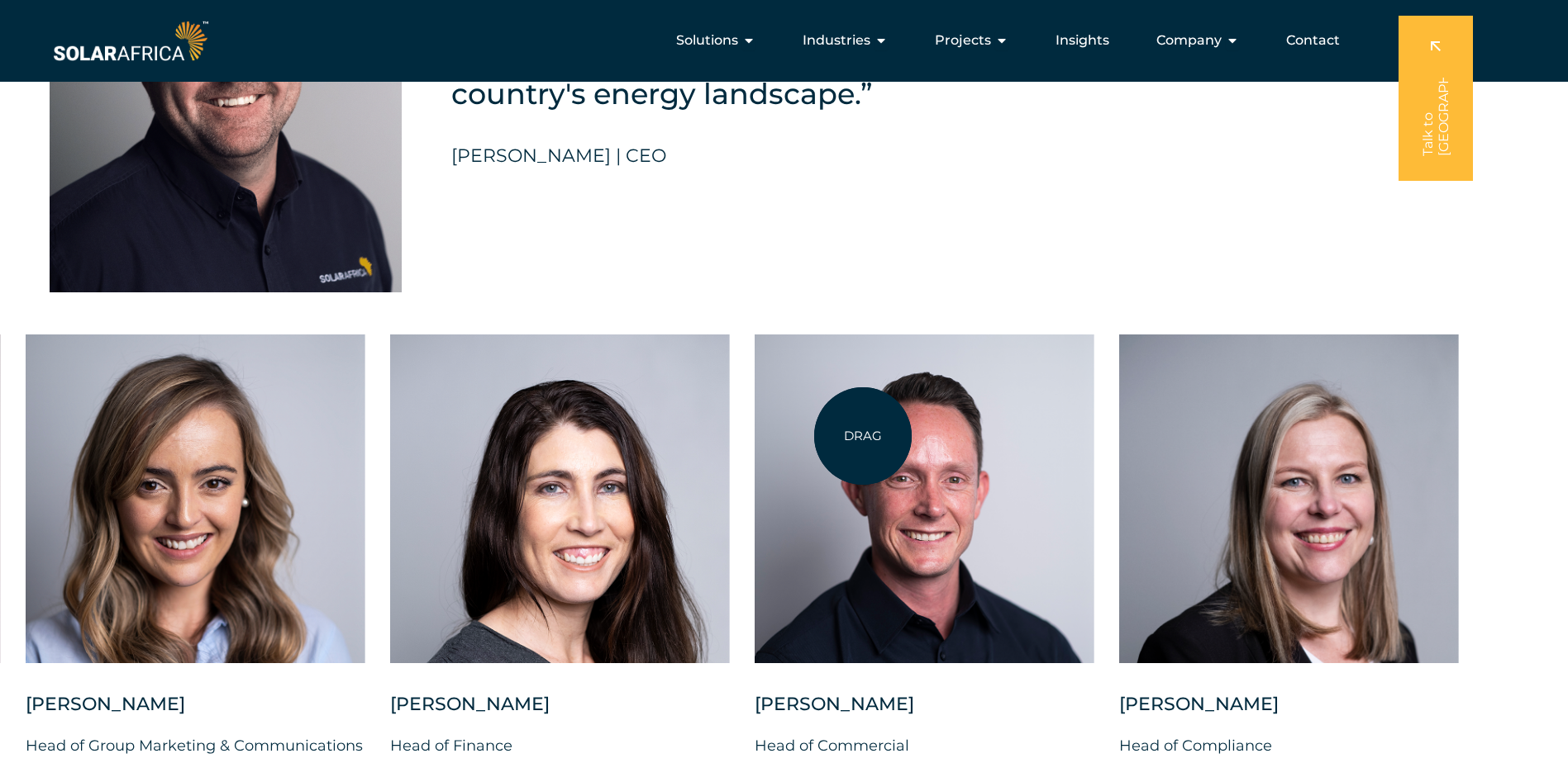
drag, startPoint x: 1043, startPoint y: 437, endPoint x: 685, endPoint y: 420, distance: 358.4
click at [685, 420] on div "Charl Alheit Chief Investment Officer Candice Seggie Chief People Officer Suné …" at bounding box center [26, 559] width 3048 height 450
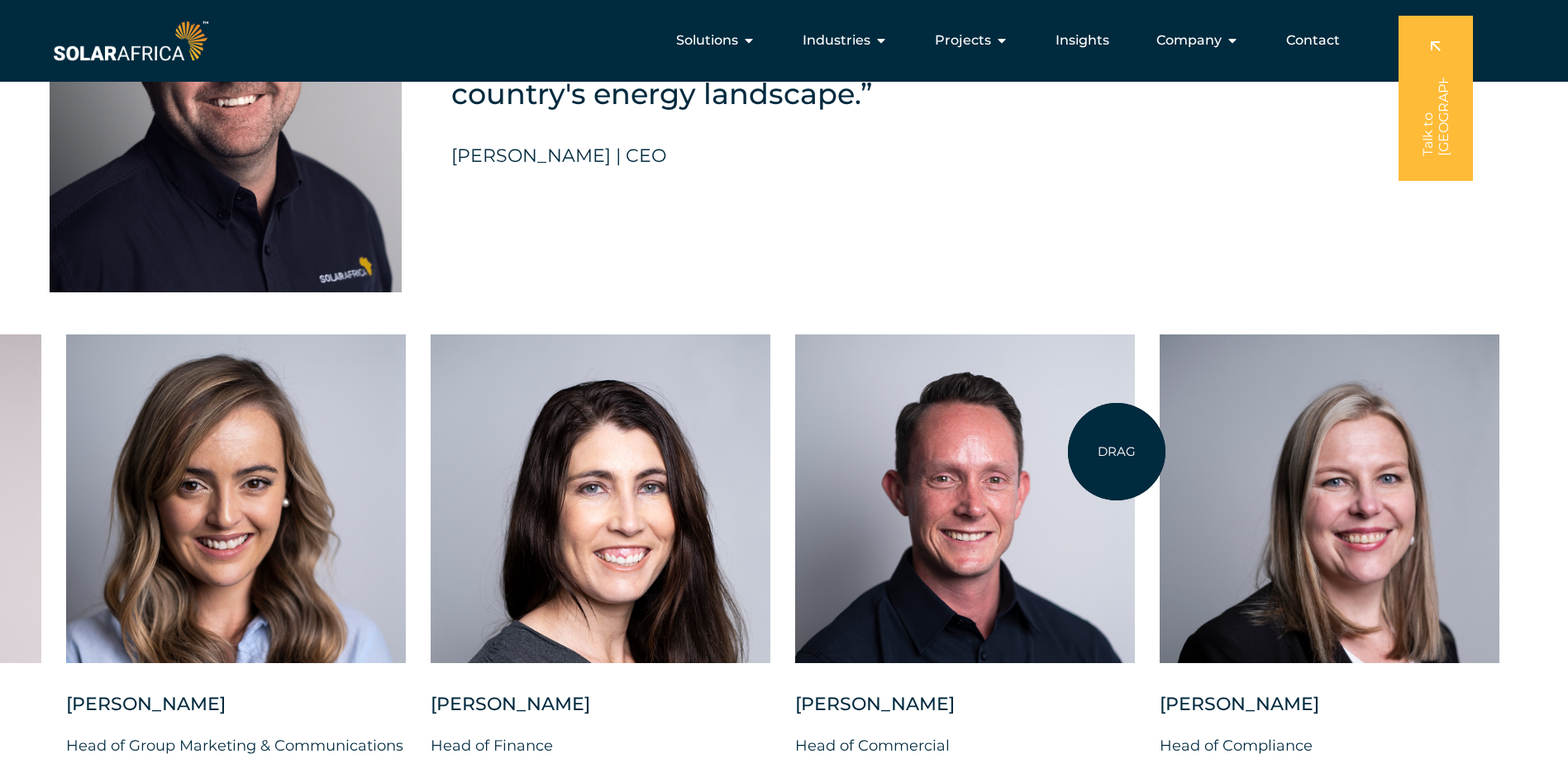
drag, startPoint x: 1117, startPoint y: 452, endPoint x: 747, endPoint y: 458, distance: 370.0
click at [748, 458] on div "Charl Alheit Chief Investment Officer Candice Seggie Chief People Officer Suné …" at bounding box center [66, 559] width 3048 height 450
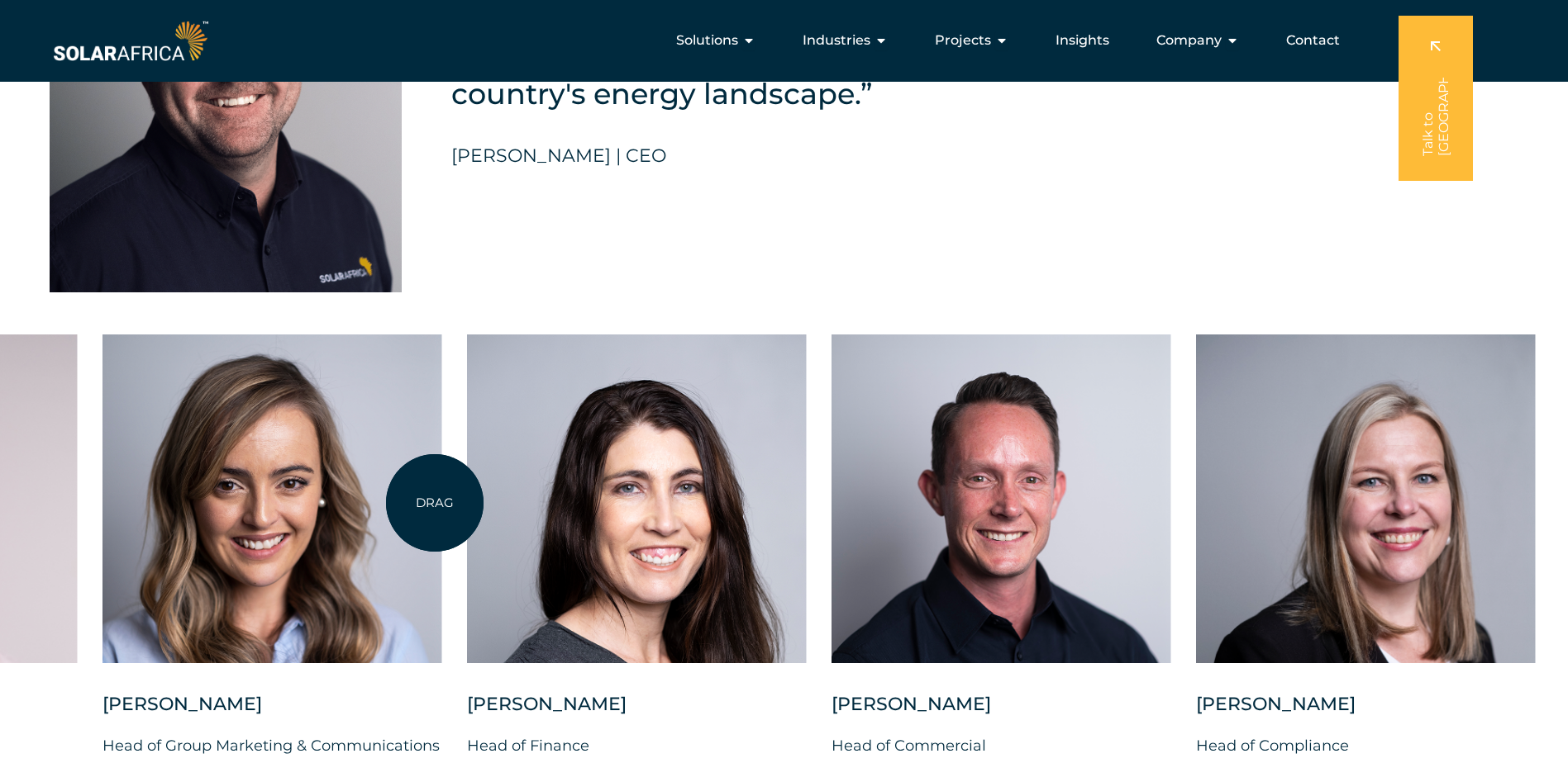
drag, startPoint x: 375, startPoint y: 506, endPoint x: 878, endPoint y: 521, distance: 503.2
click at [442, 514] on div at bounding box center [273, 499] width 340 height 329
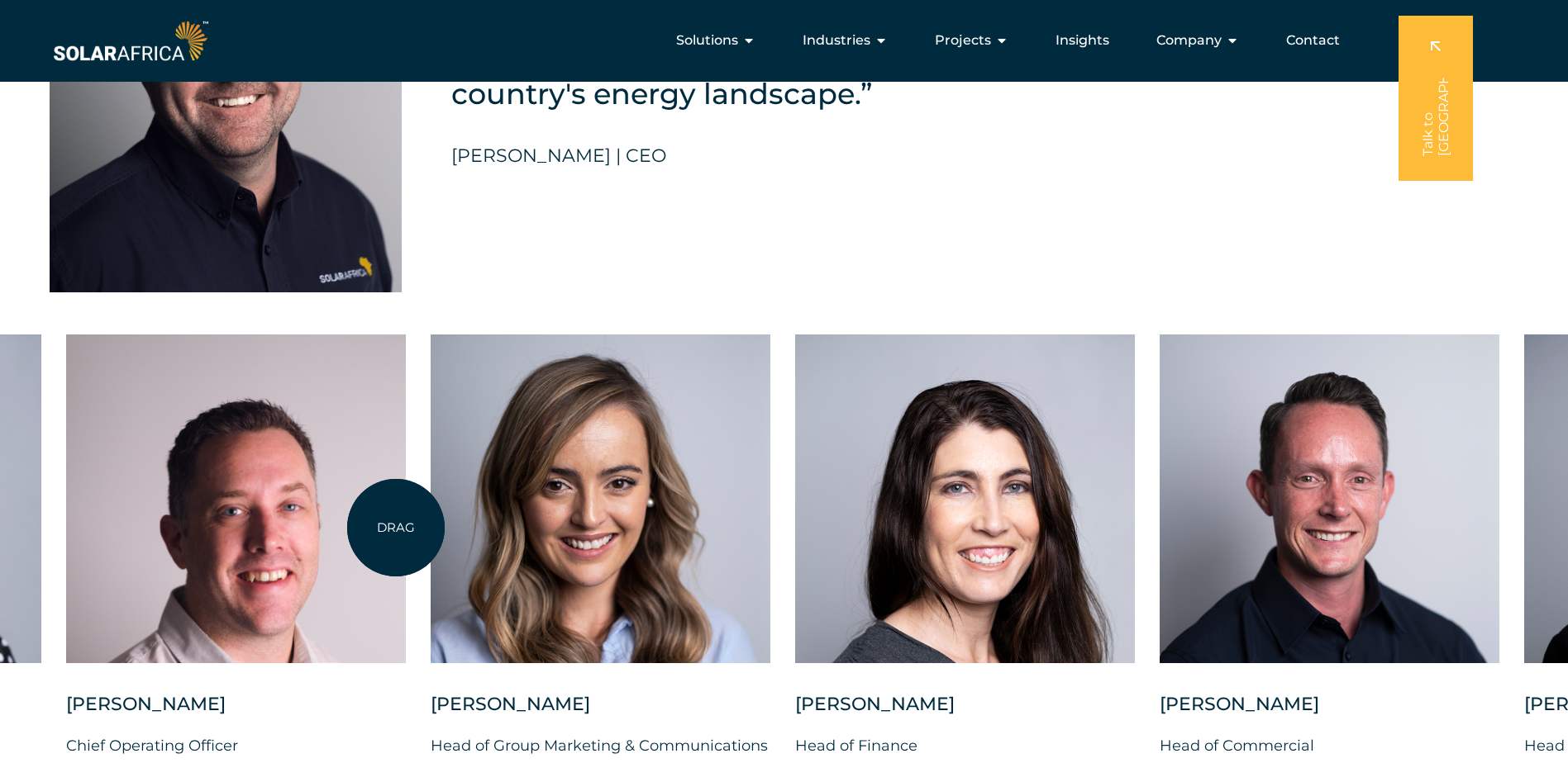
drag, startPoint x: 396, startPoint y: 528, endPoint x: 798, endPoint y: 531, distance: 402.0
click at [405, 526] on div at bounding box center [236, 499] width 340 height 329
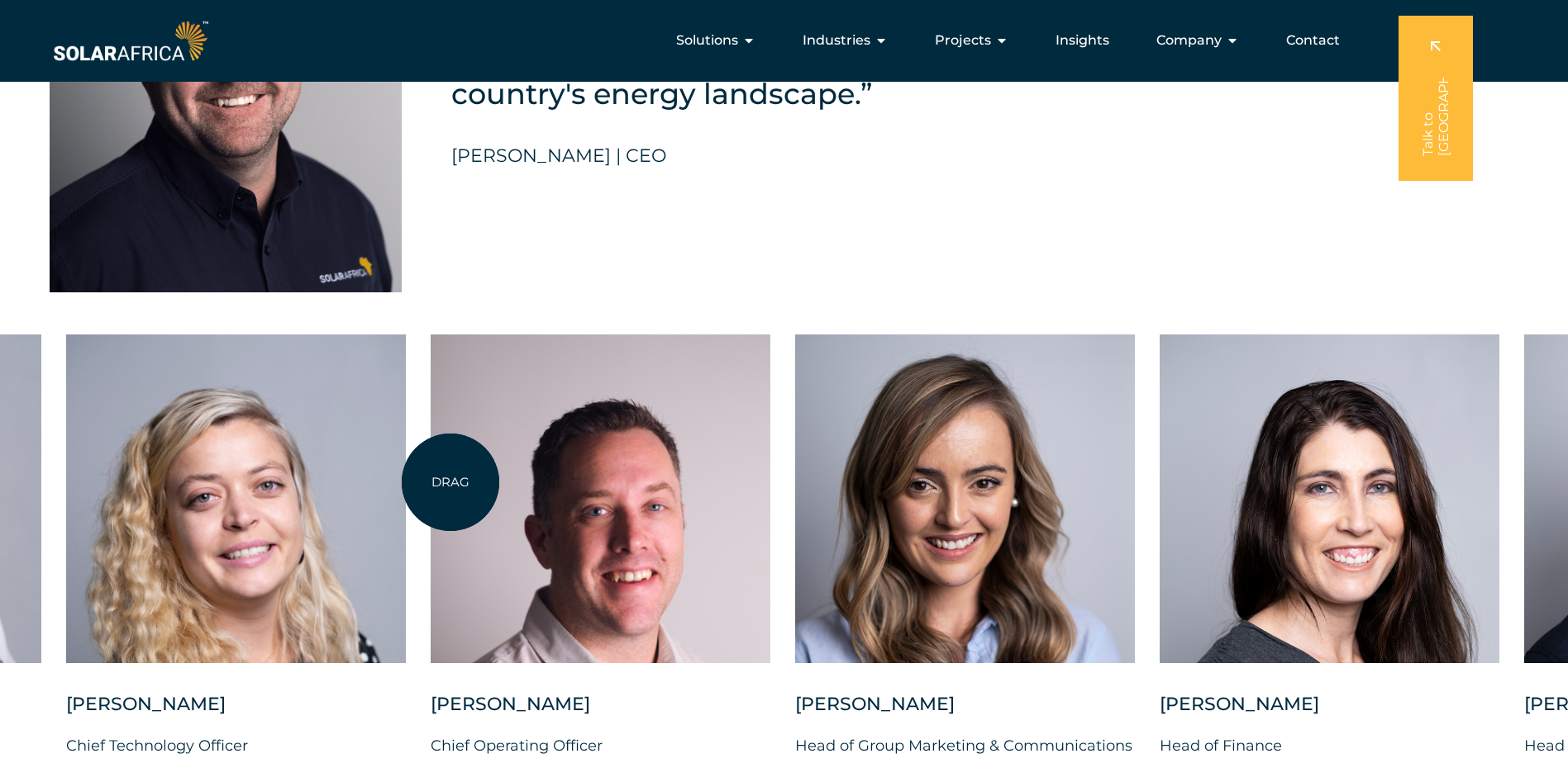
click at [737, 493] on div at bounding box center [601, 499] width 340 height 329
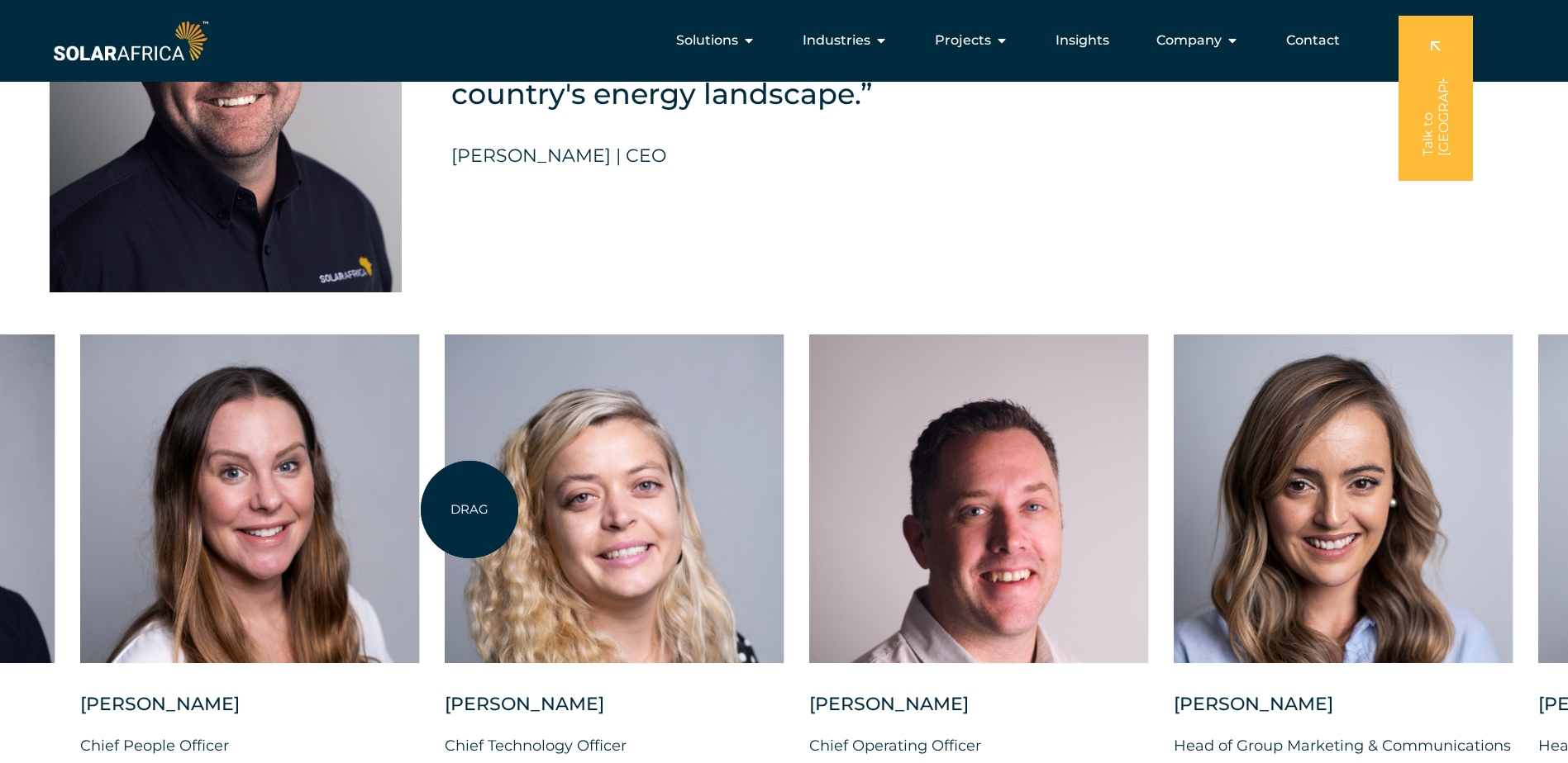
drag, startPoint x: 444, startPoint y: 513, endPoint x: 722, endPoint y: 527, distance: 278.4
click at [531, 508] on div at bounding box center [615, 499] width 340 height 329
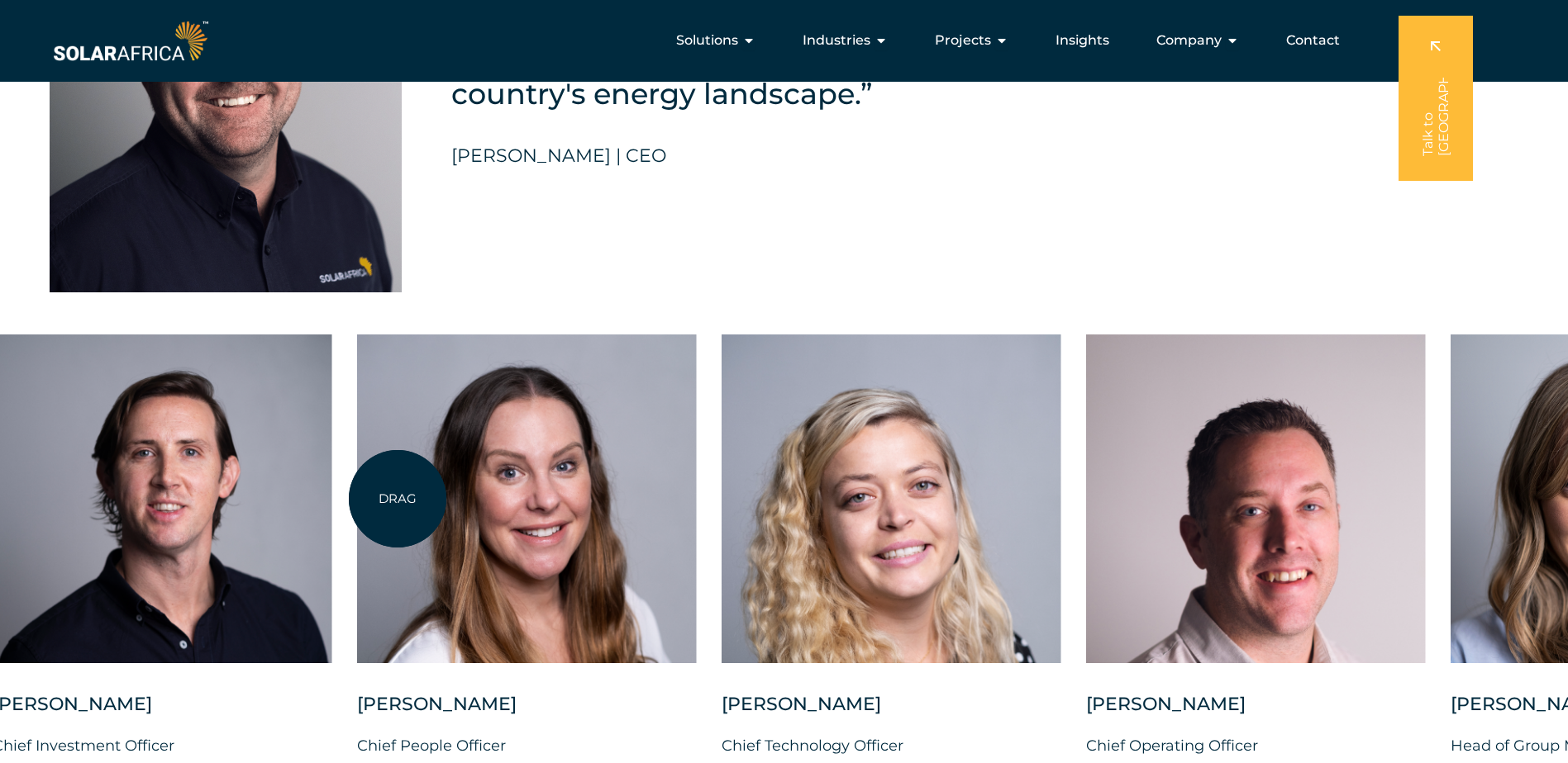
drag, startPoint x: 389, startPoint y: 499, endPoint x: 622, endPoint y: 508, distance: 233.2
click at [582, 506] on div at bounding box center [527, 499] width 340 height 329
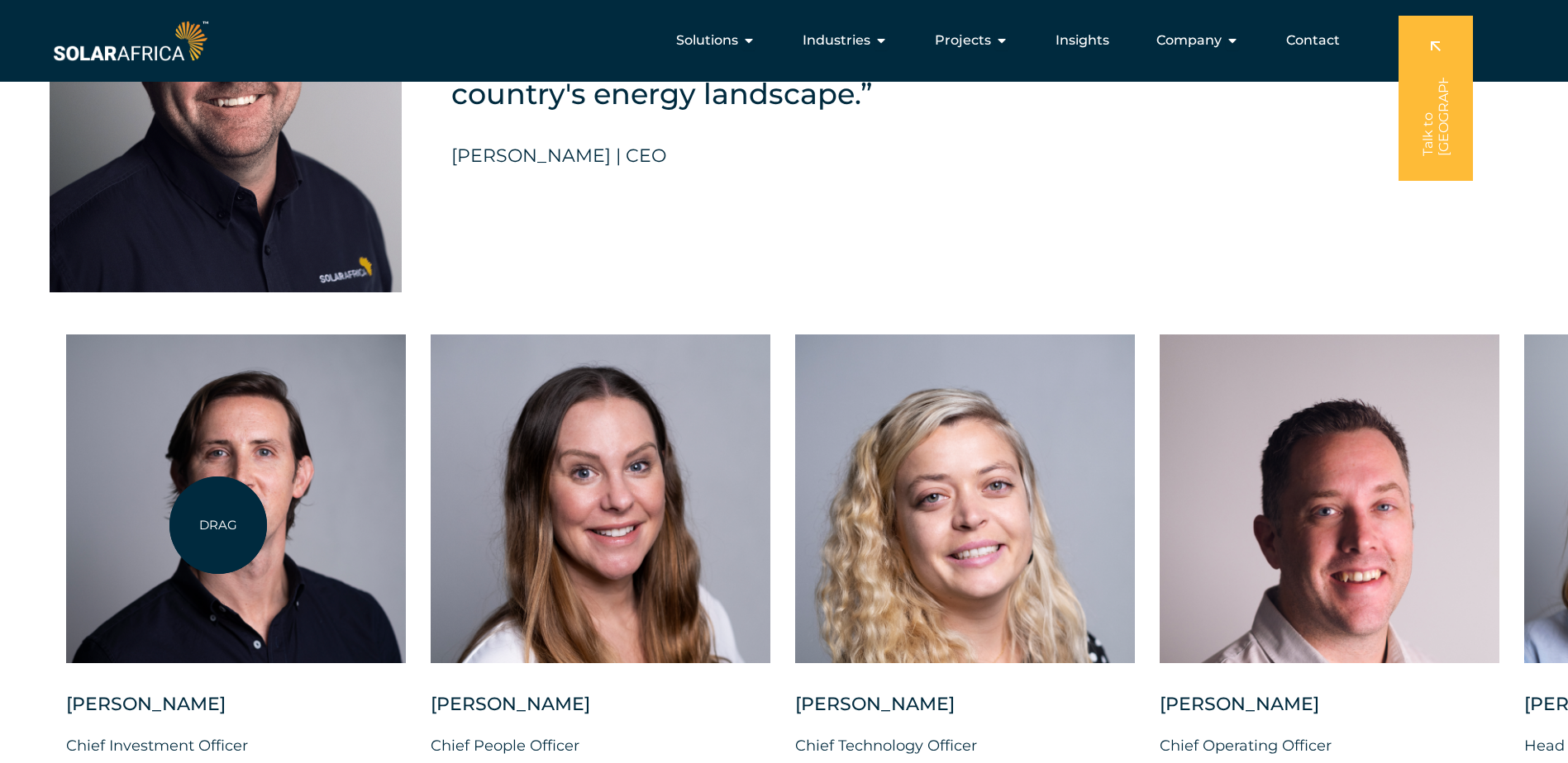
click at [218, 525] on div at bounding box center [236, 499] width 340 height 329
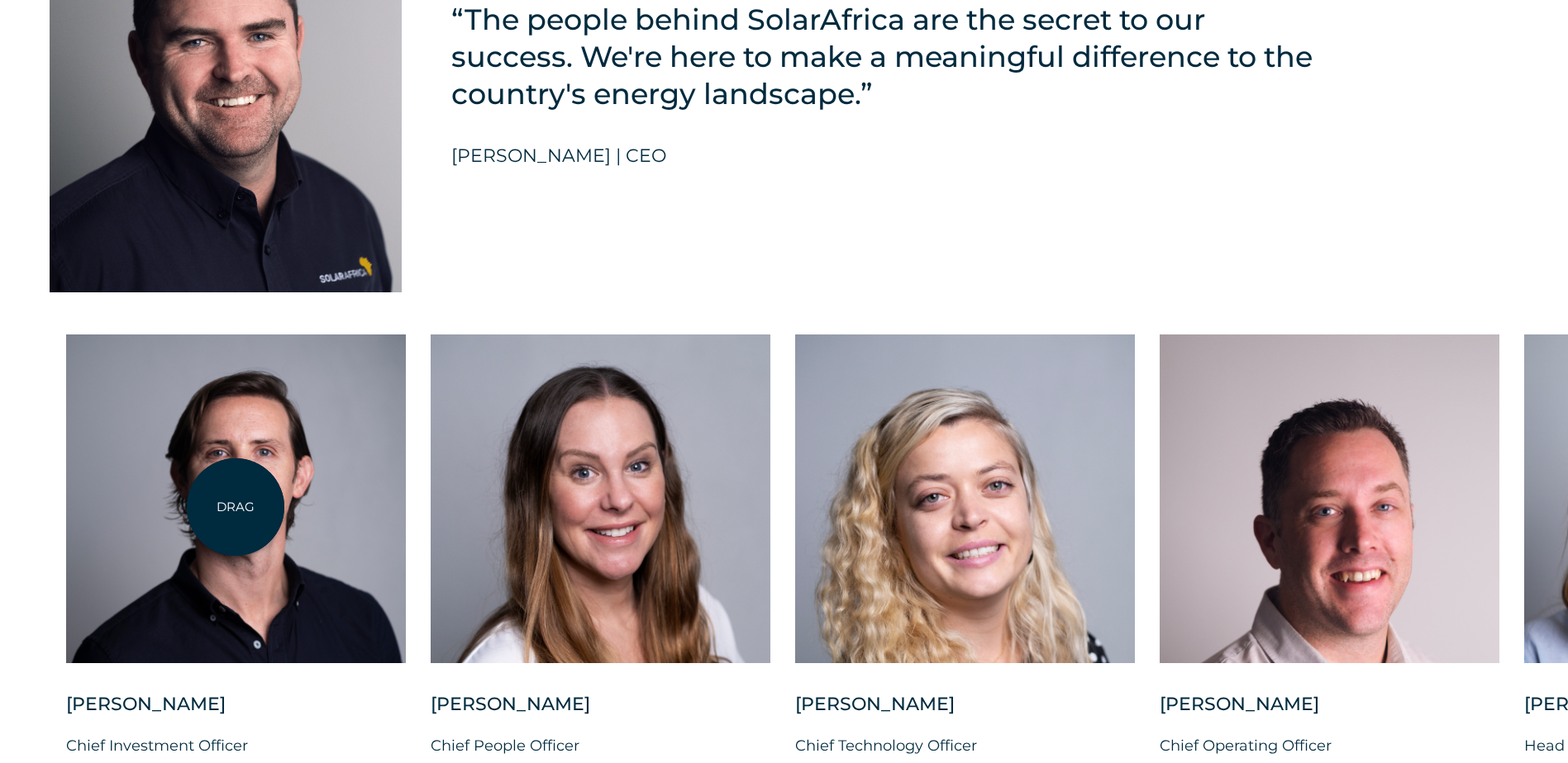
scroll to position [4295, 0]
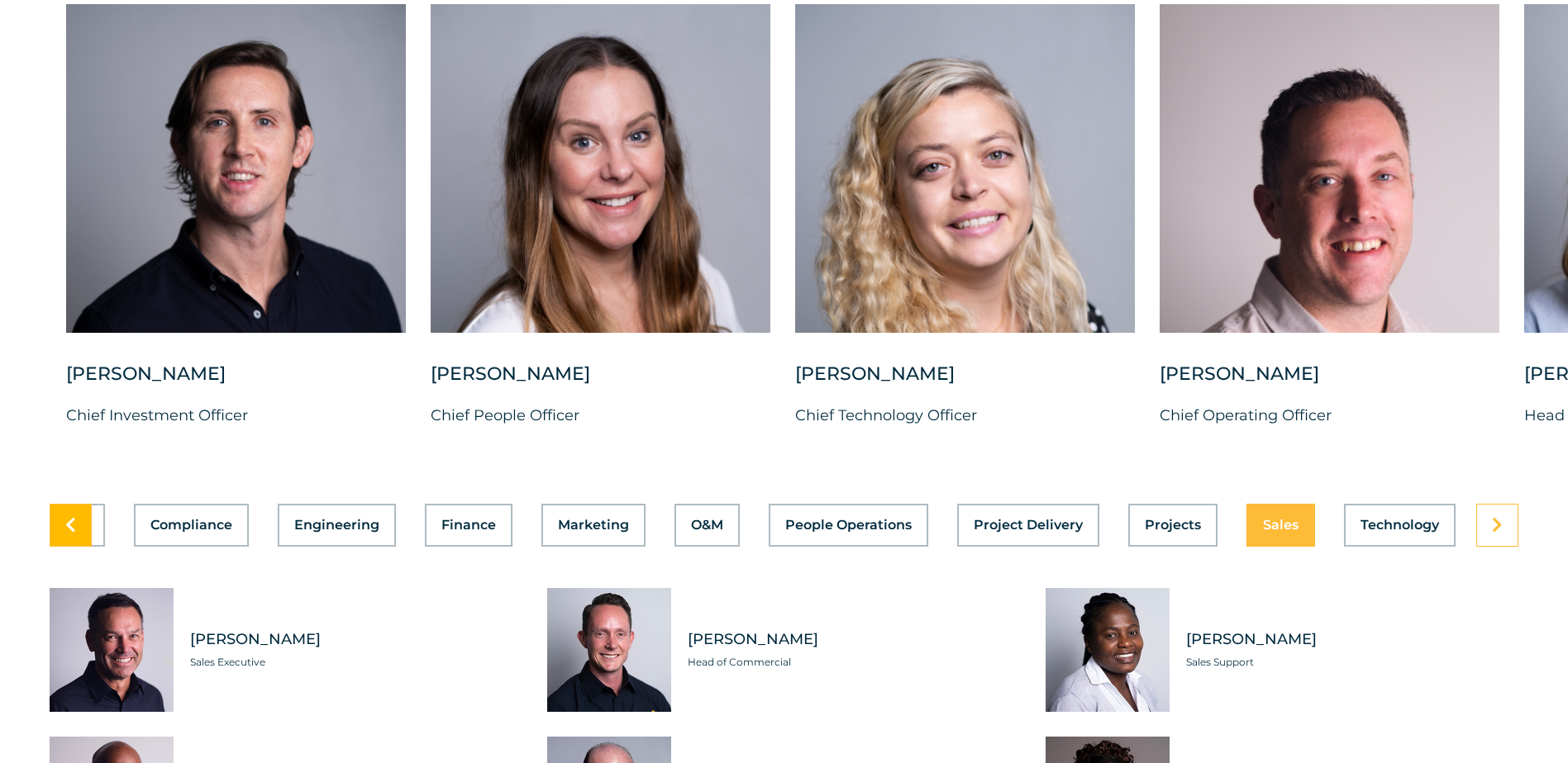
click at [74, 534] on icon at bounding box center [71, 525] width 11 height 16
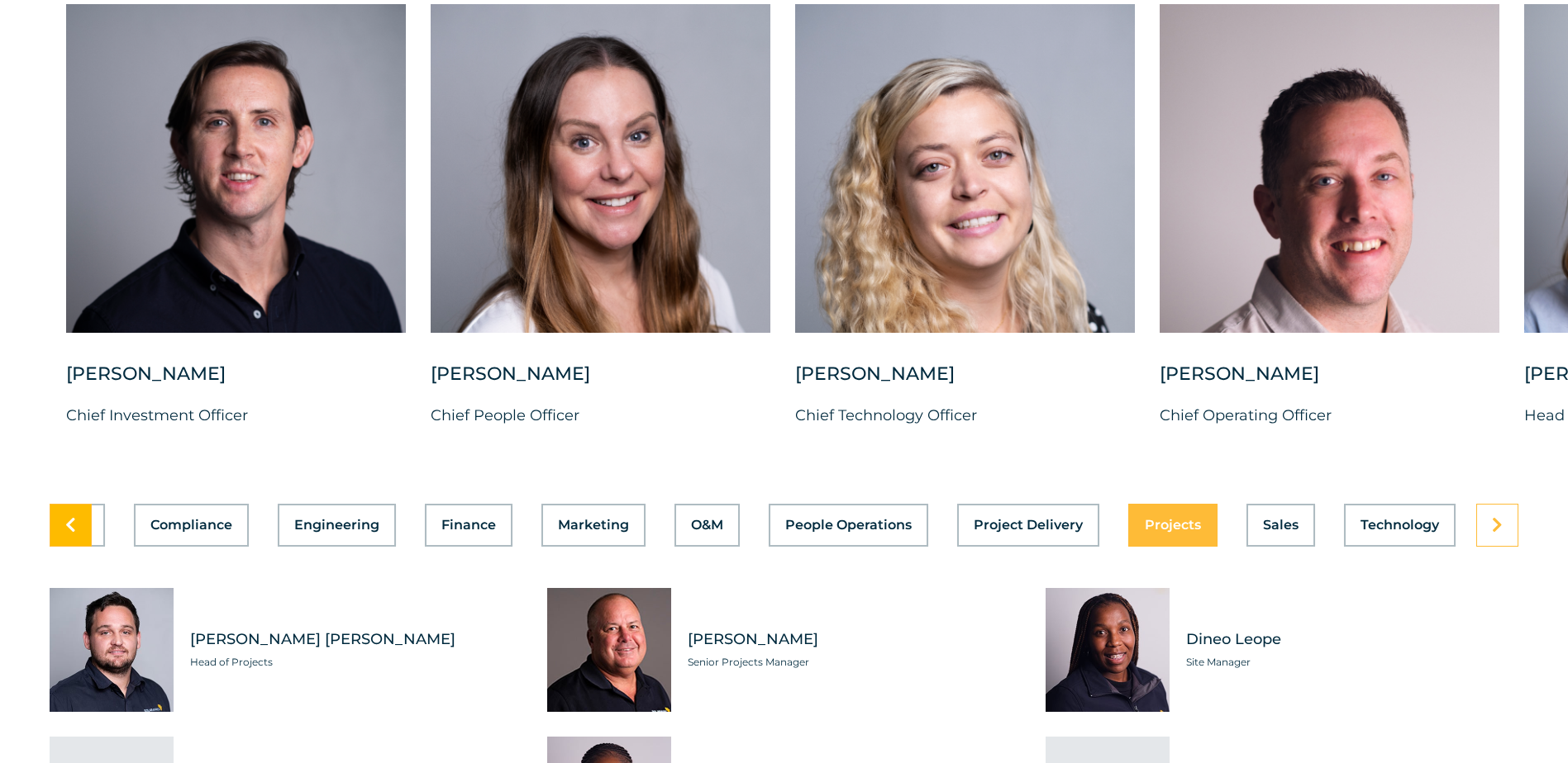
scroll to position [0, 358]
click at [464, 532] on span "Finance" at bounding box center [468, 525] width 55 height 13
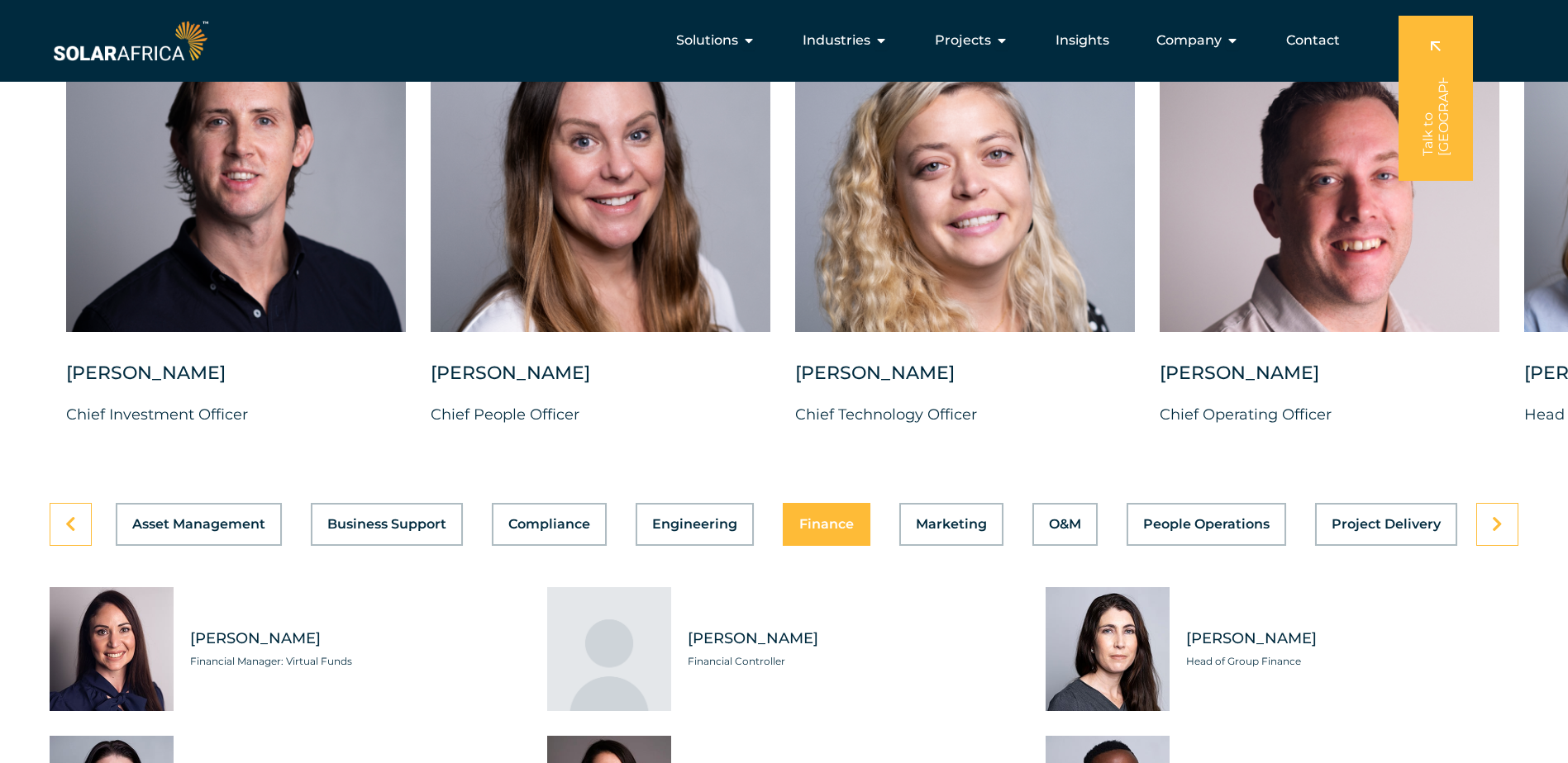
scroll to position [4295, 0]
click at [77, 533] on link at bounding box center [70, 525] width 42 height 43
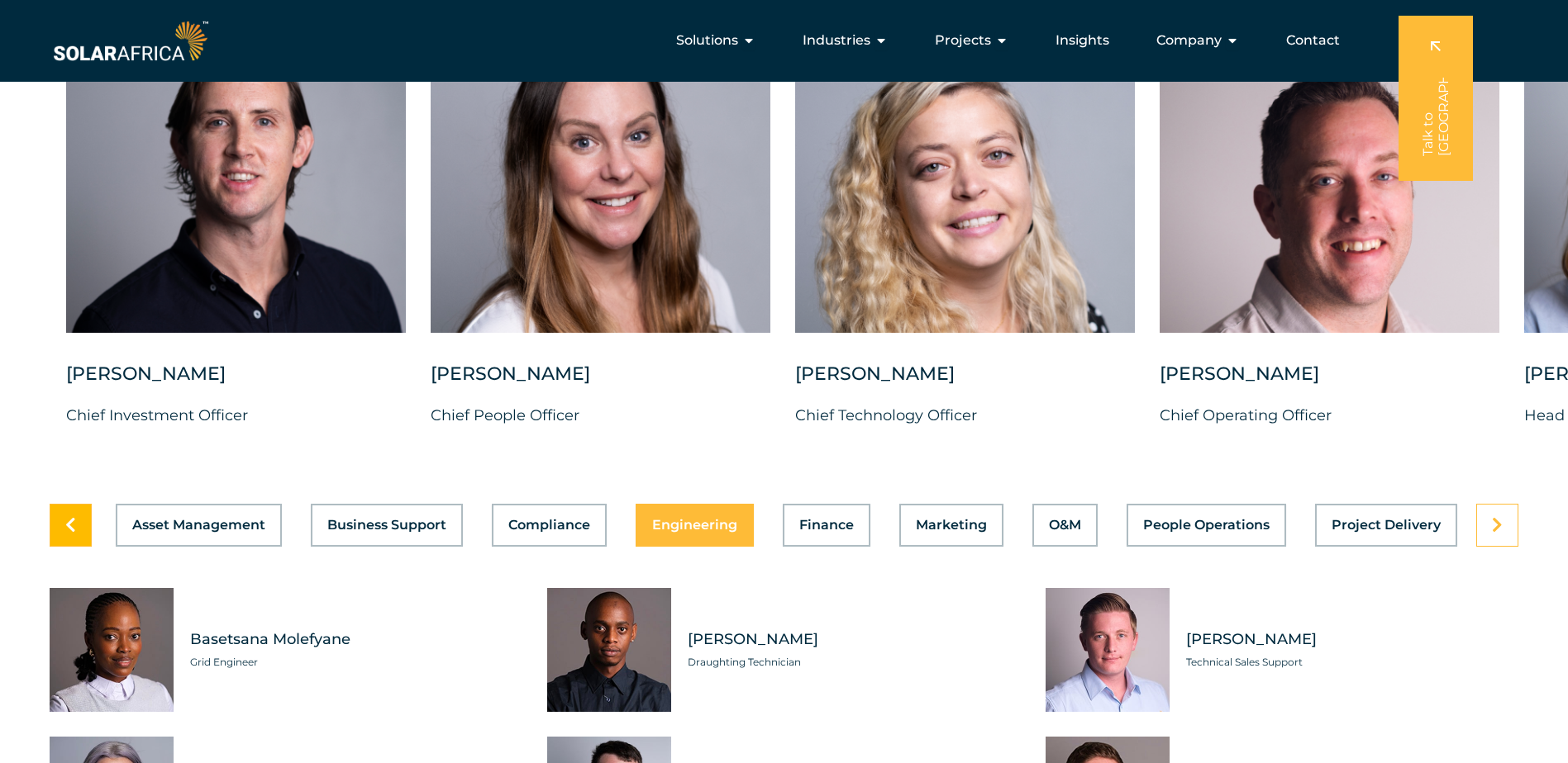
click at [77, 533] on link at bounding box center [70, 525] width 42 height 43
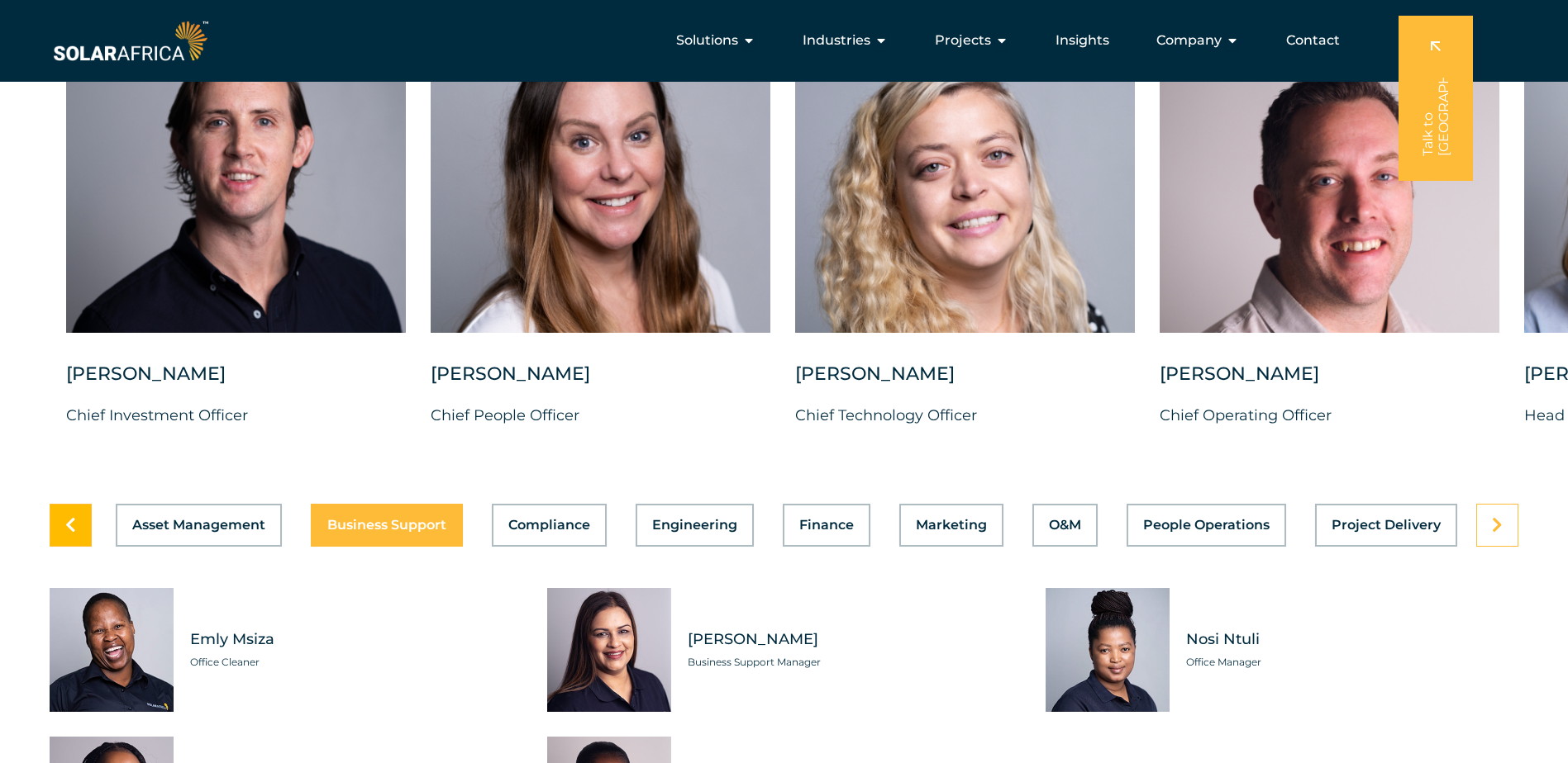
click at [77, 533] on link at bounding box center [70, 525] width 42 height 43
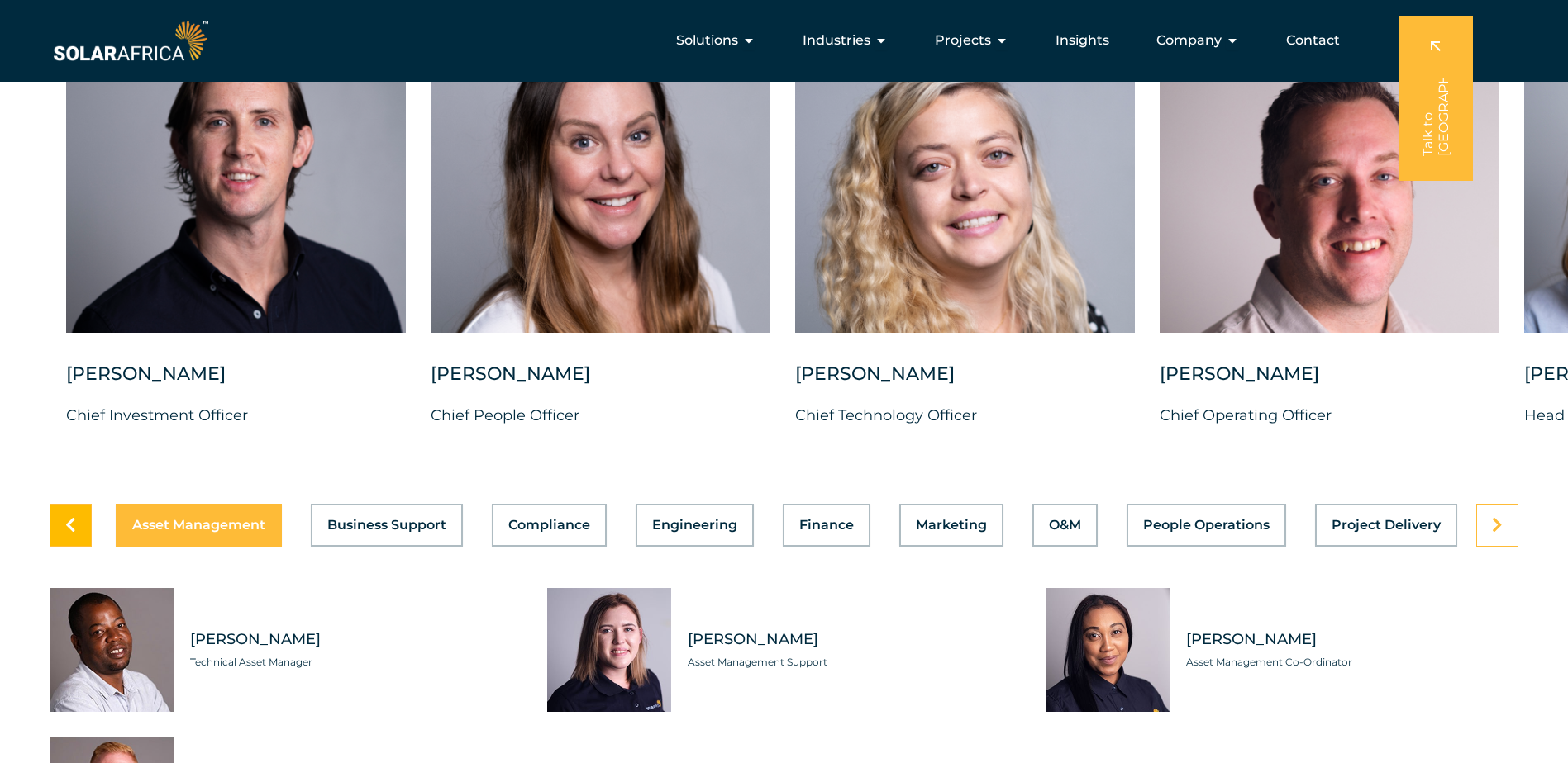
click at [77, 533] on link at bounding box center [70, 525] width 42 height 43
click at [1492, 534] on icon at bounding box center [1497, 525] width 11 height 16
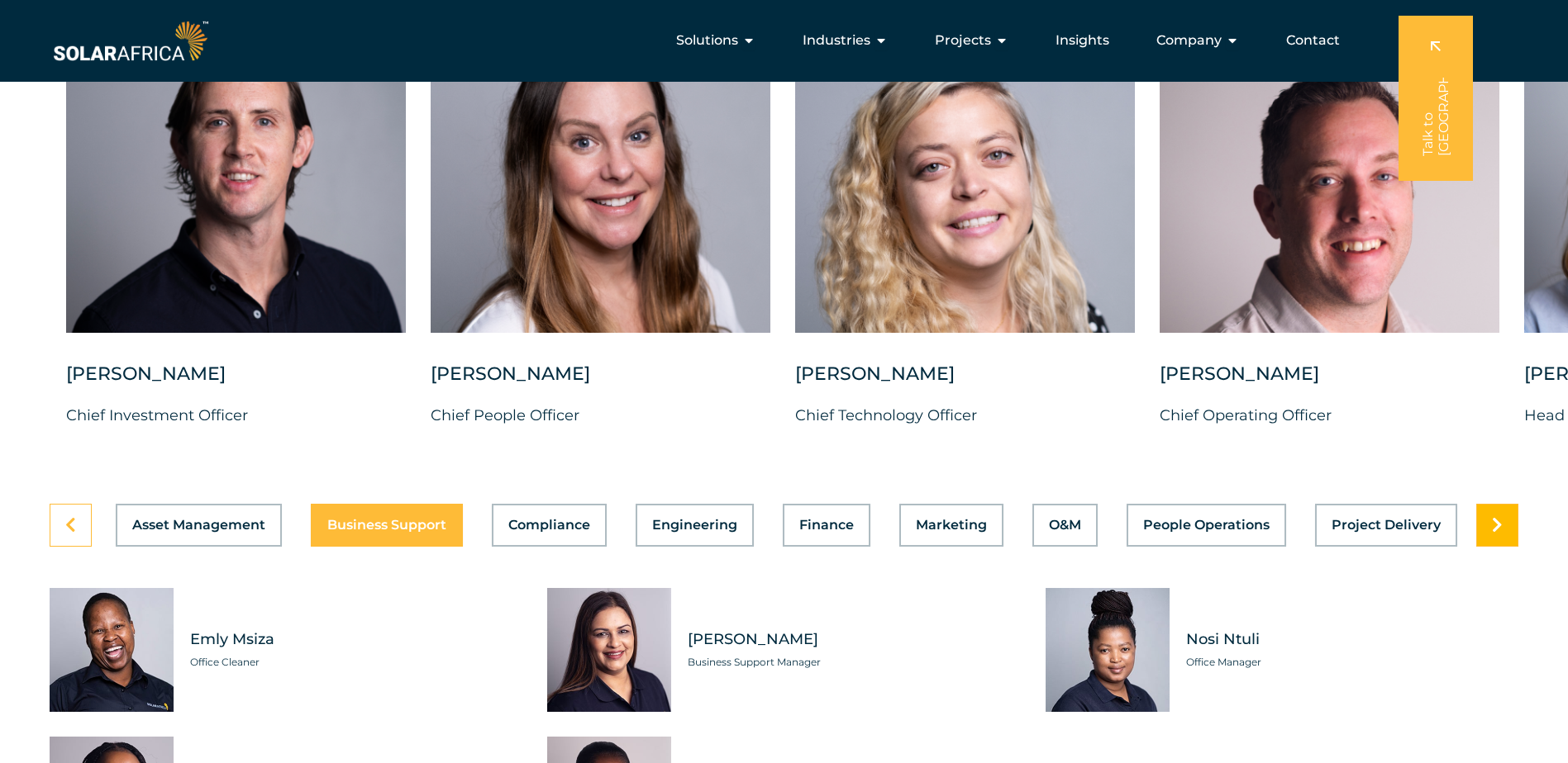
click at [1492, 534] on icon at bounding box center [1497, 525] width 11 height 16
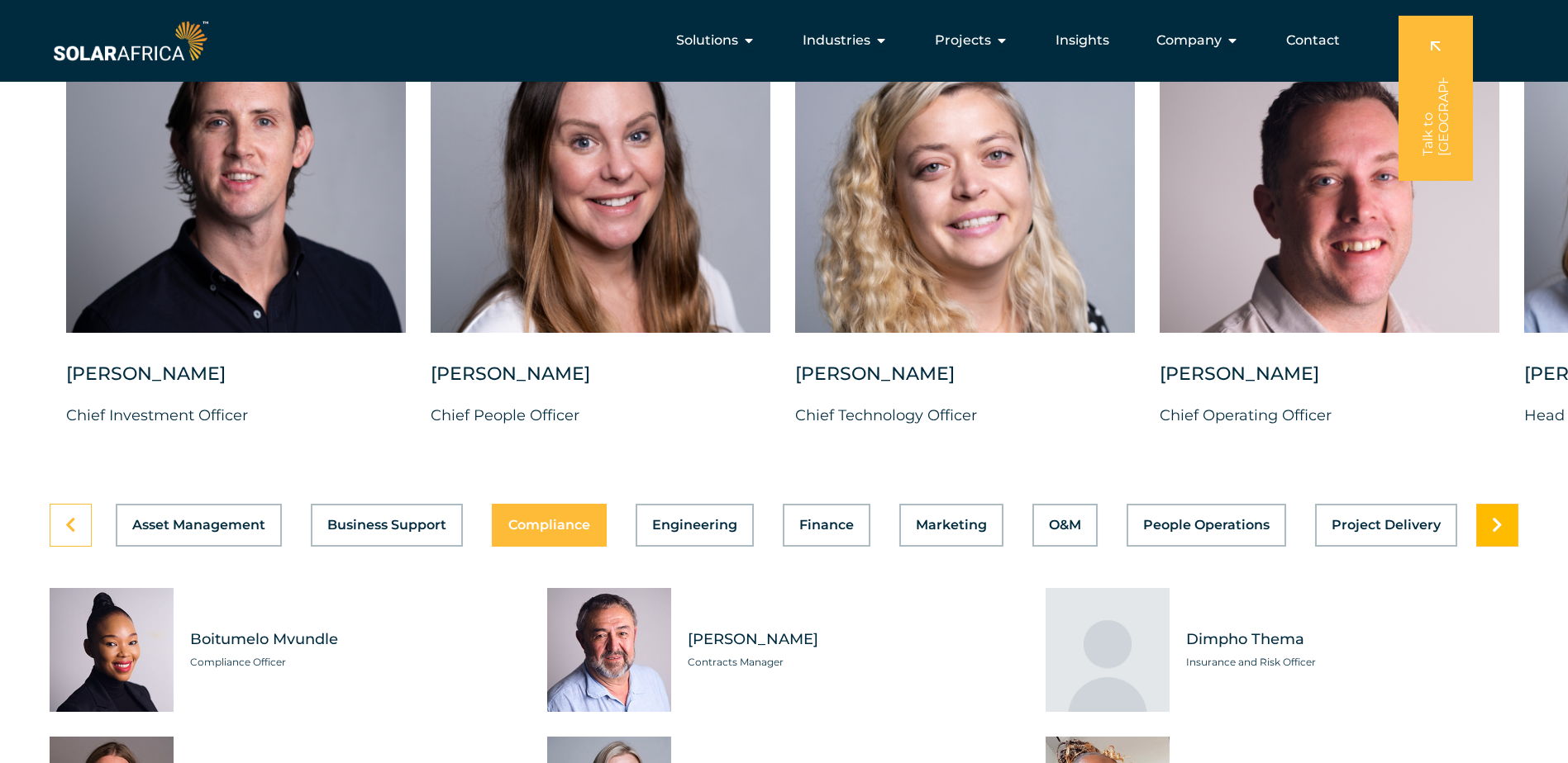
click at [1492, 534] on icon at bounding box center [1497, 525] width 11 height 16
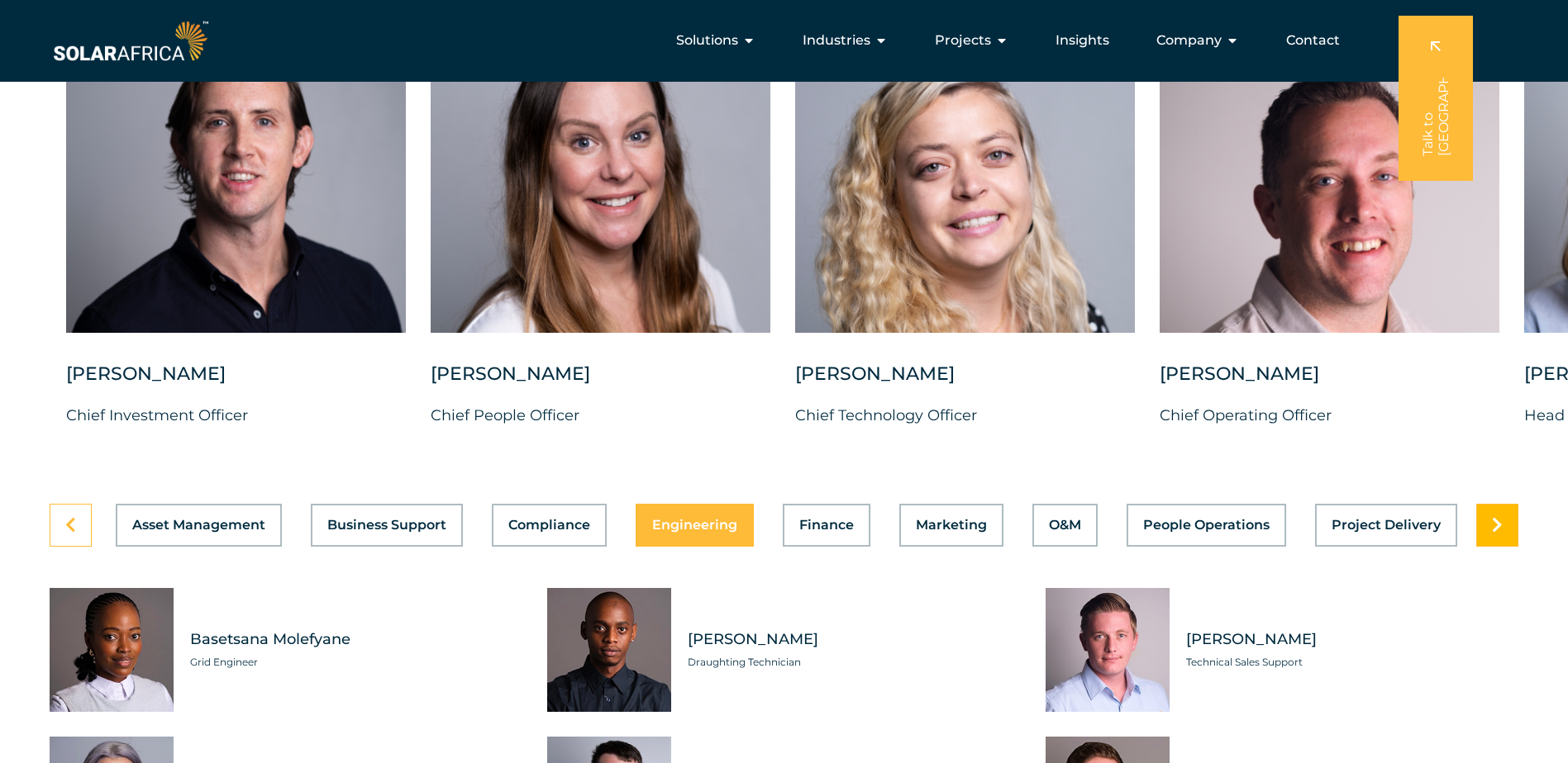
click at [1492, 534] on icon at bounding box center [1497, 525] width 11 height 16
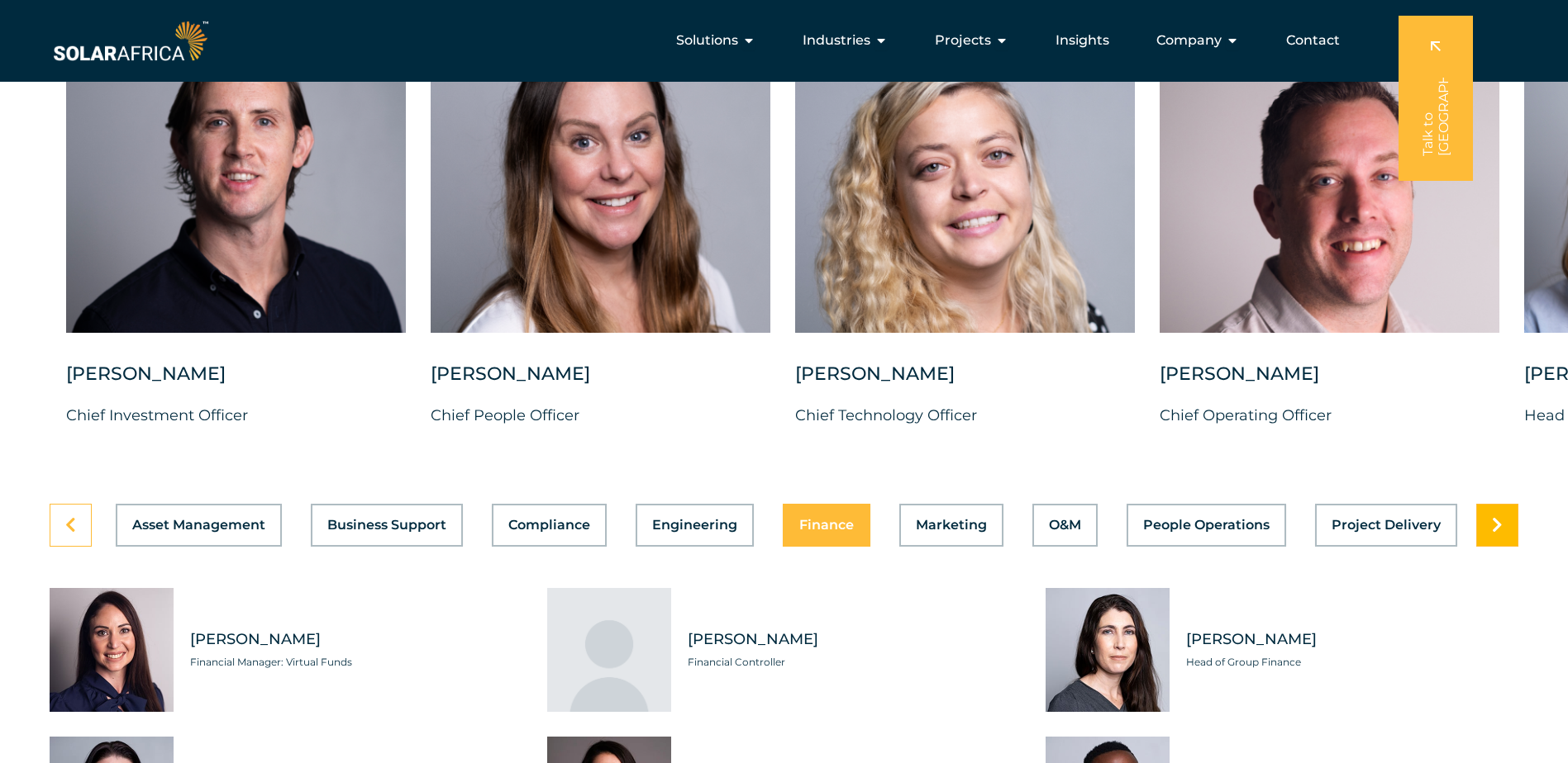
click at [1492, 534] on icon at bounding box center [1497, 525] width 11 height 16
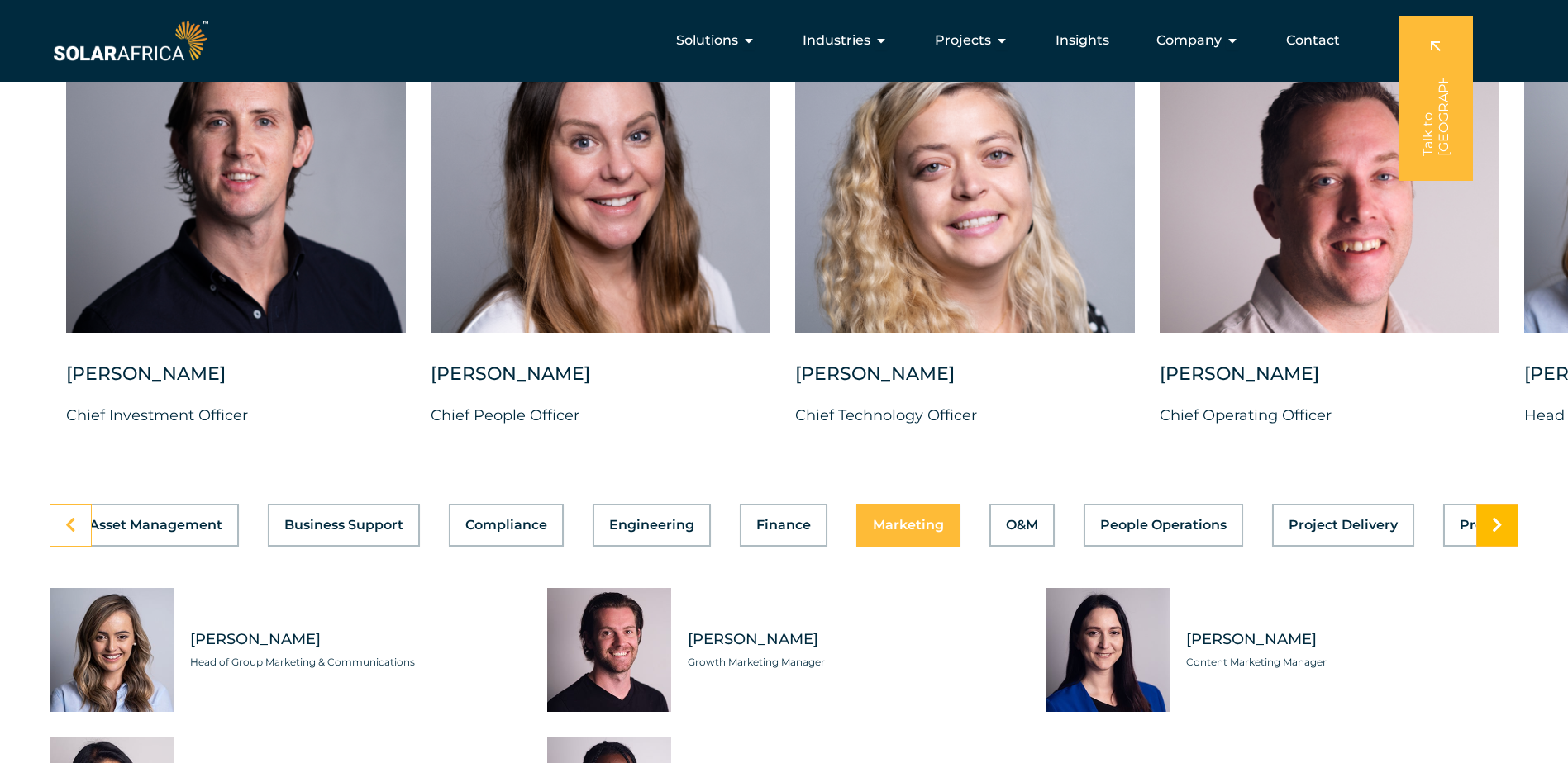
scroll to position [0, 358]
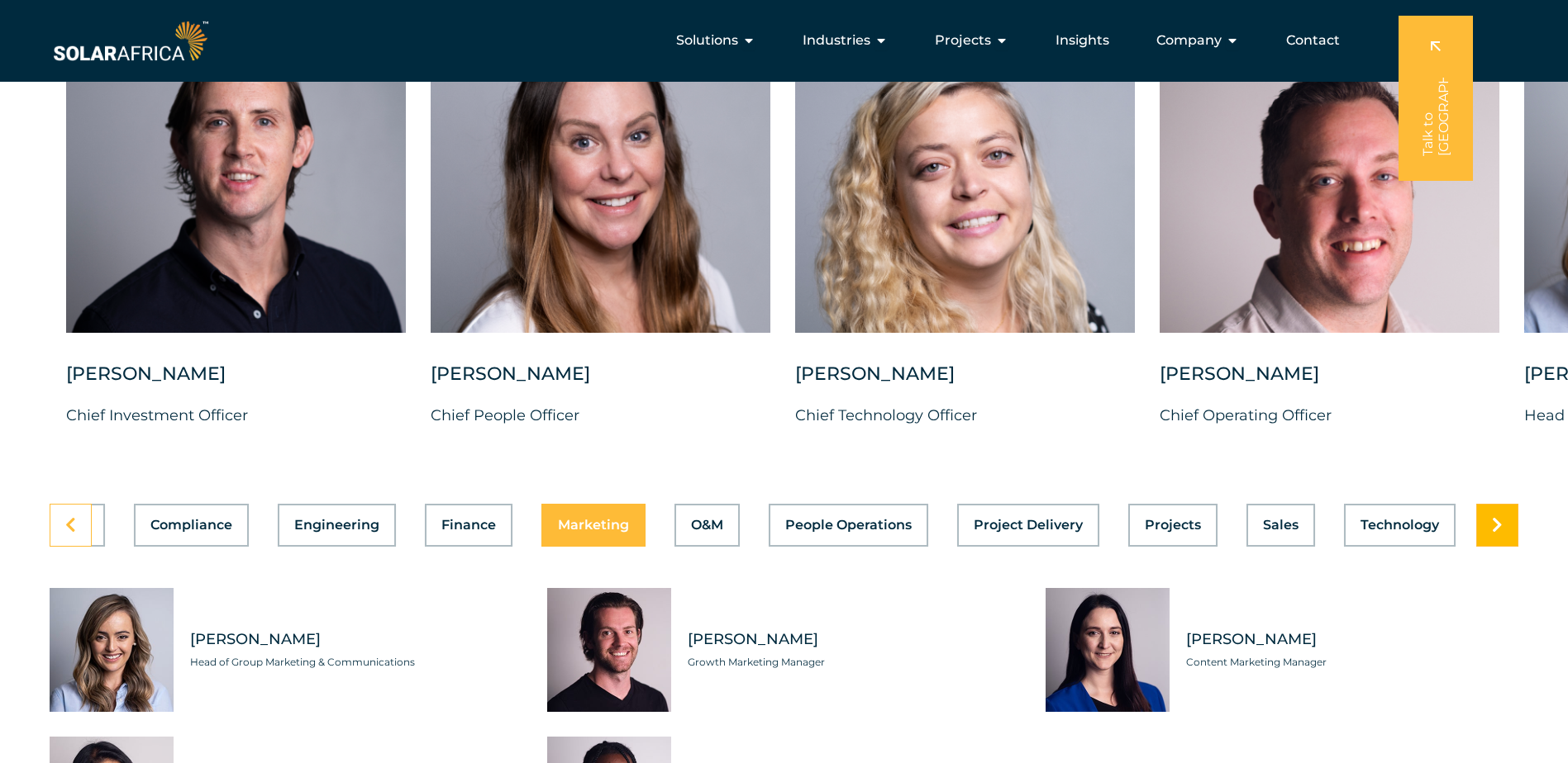
click at [1492, 534] on icon at bounding box center [1497, 525] width 11 height 16
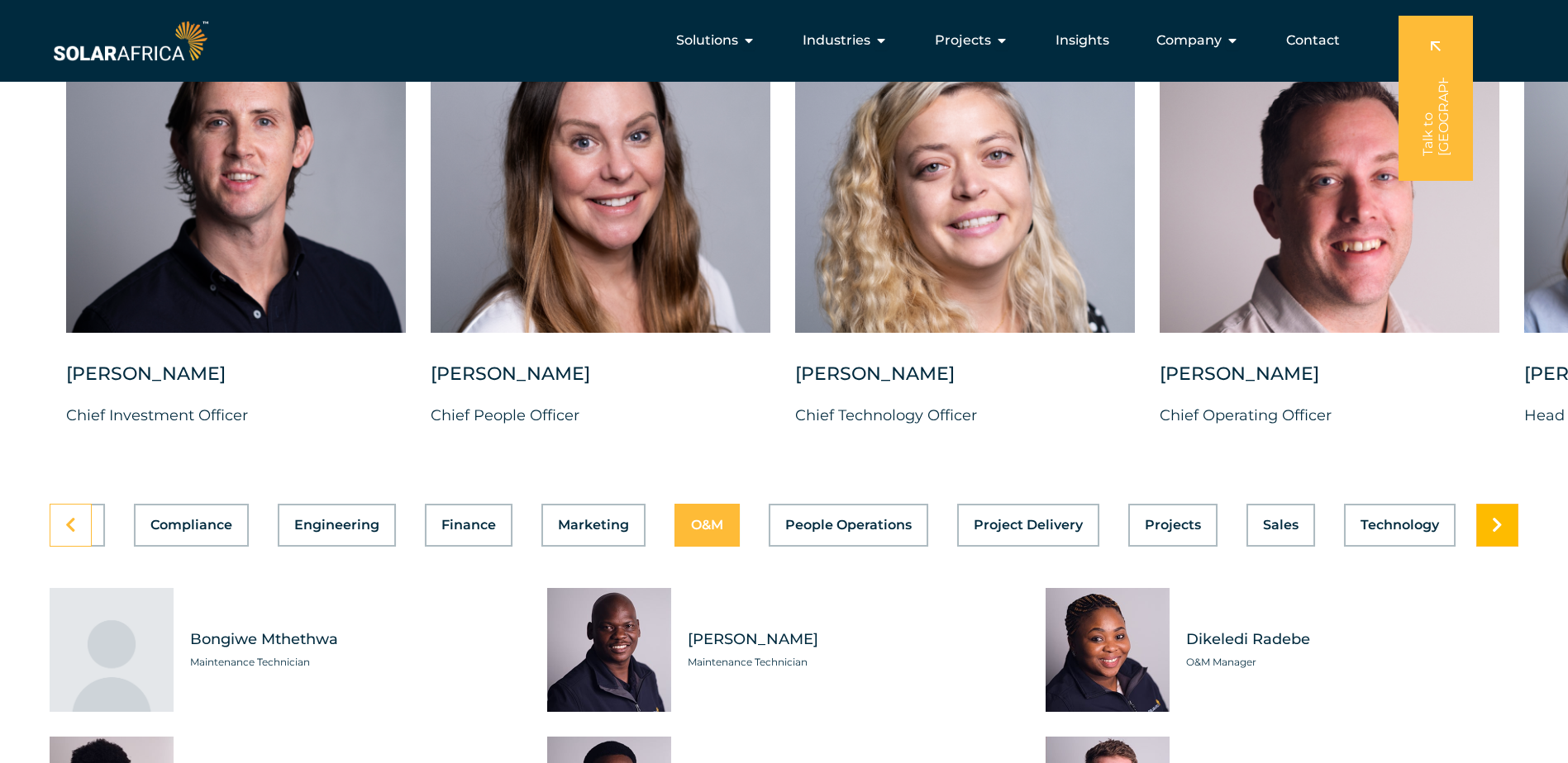
click at [1492, 534] on icon at bounding box center [1497, 525] width 11 height 16
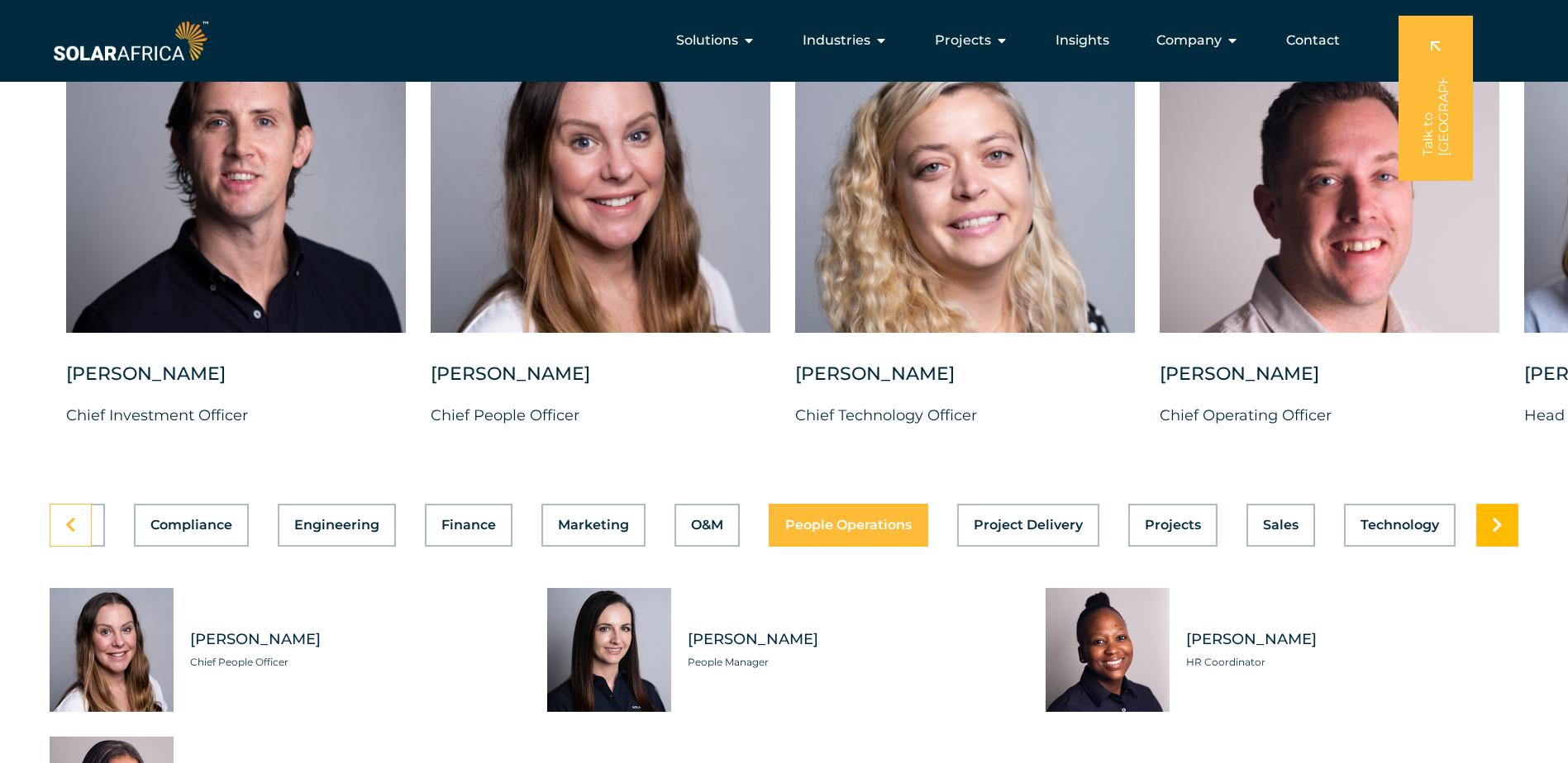
click at [1492, 534] on icon at bounding box center [1497, 525] width 11 height 16
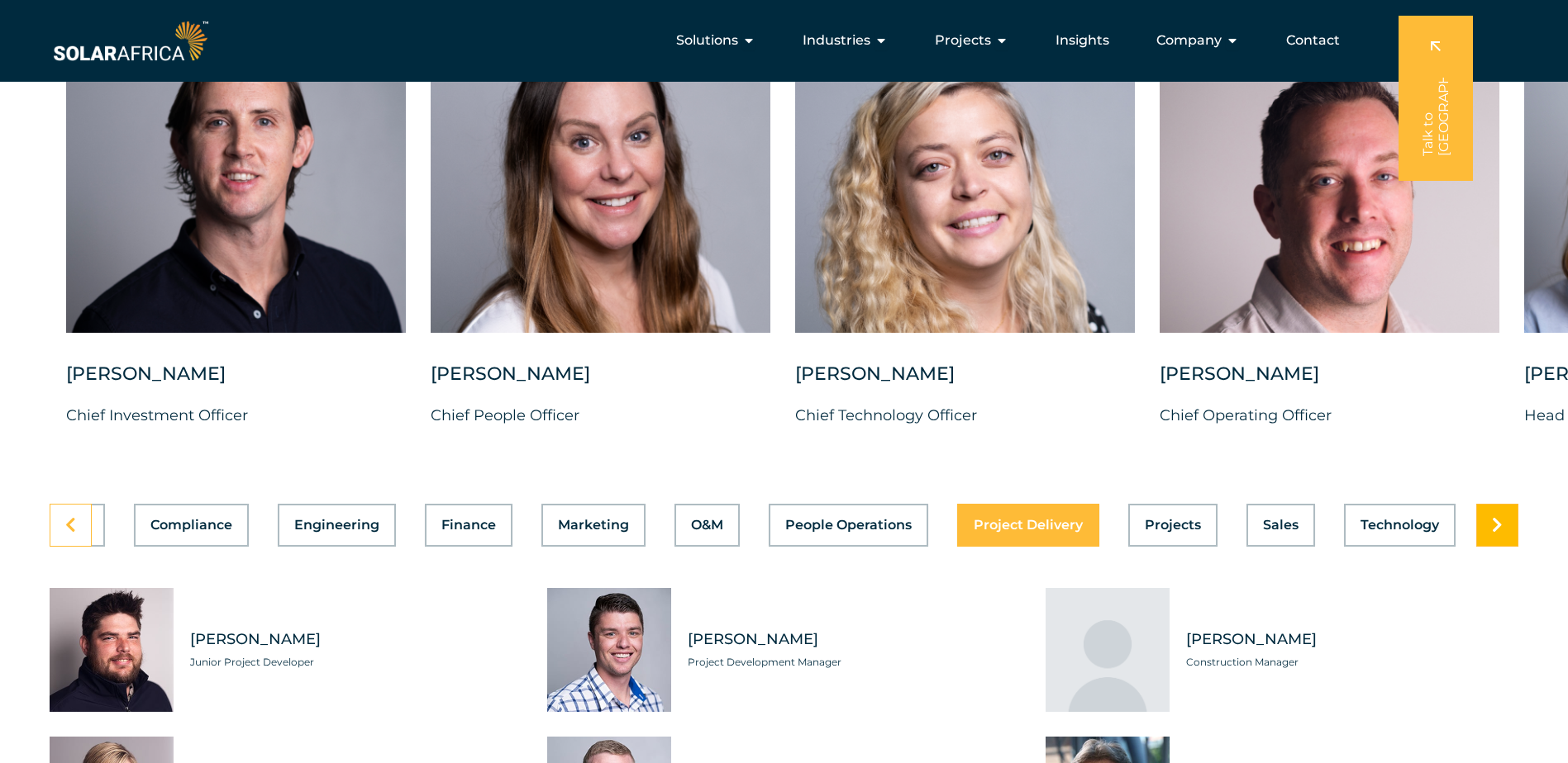
click at [1492, 534] on icon at bounding box center [1497, 525] width 11 height 16
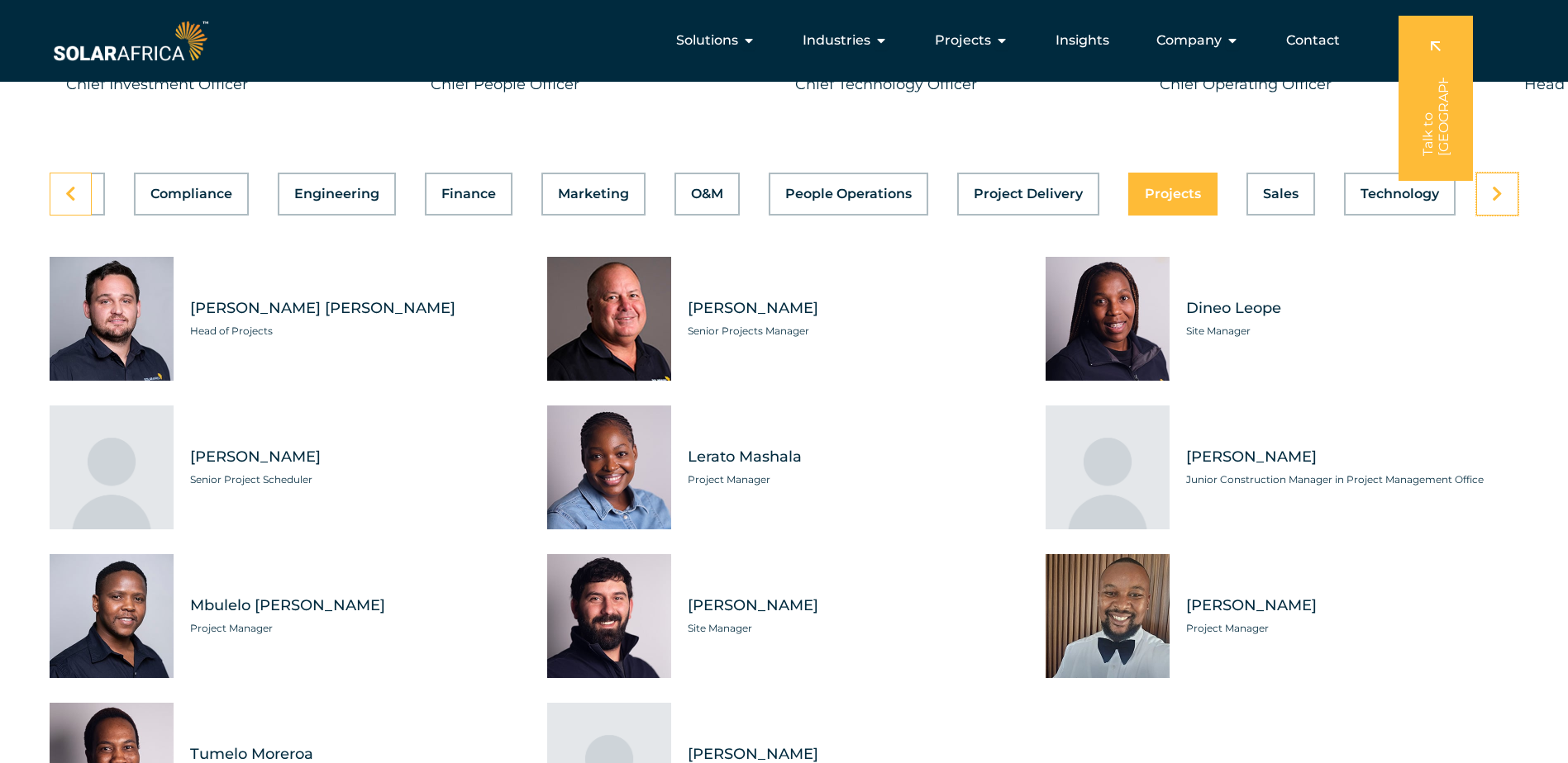
scroll to position [4626, 0]
click at [1496, 203] on icon at bounding box center [1497, 195] width 11 height 16
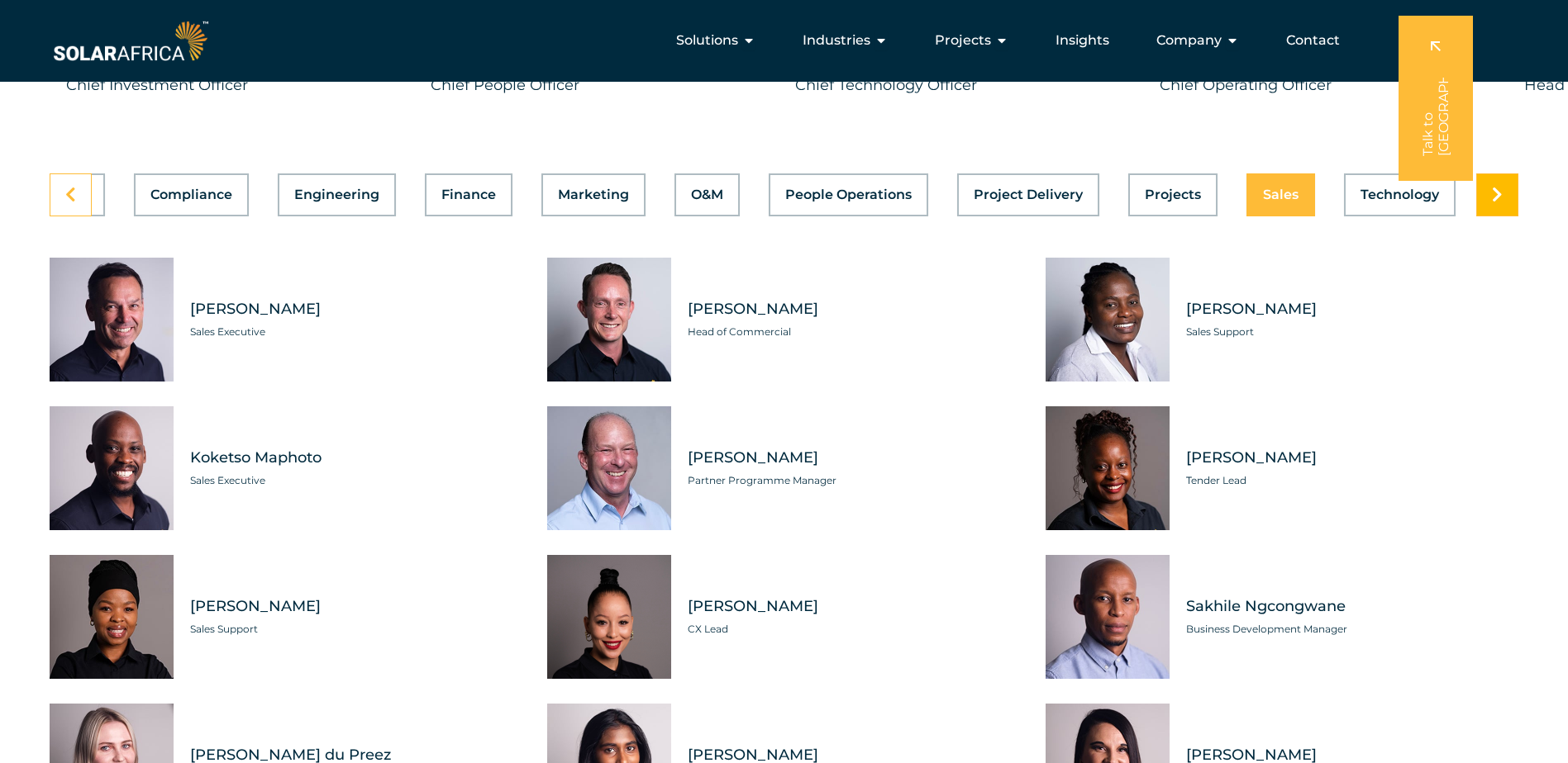
scroll to position [0, 358]
click at [1496, 203] on icon at bounding box center [1497, 195] width 11 height 16
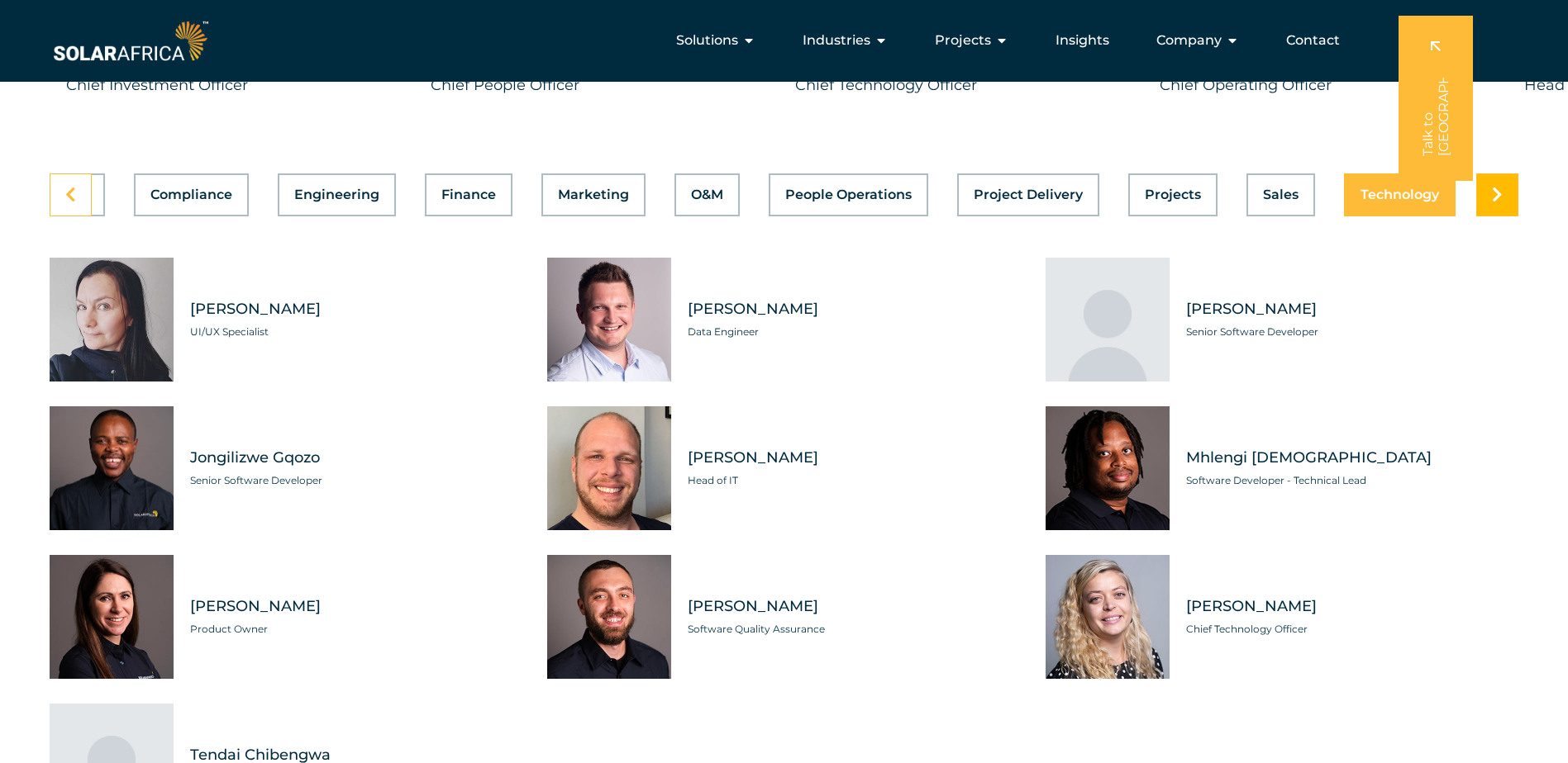
click at [1496, 203] on icon at bounding box center [1497, 195] width 11 height 16
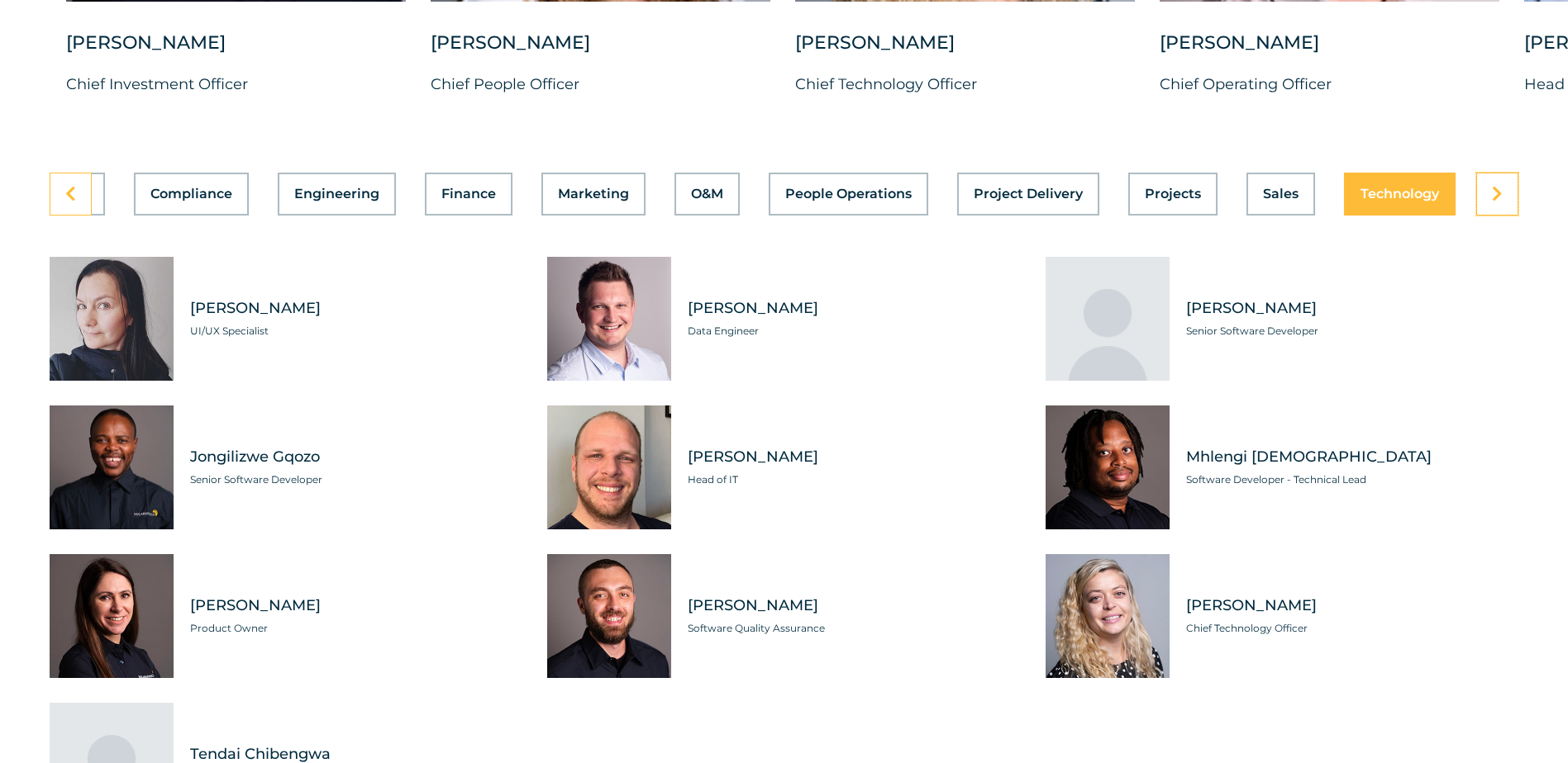
scroll to position [4626, 0]
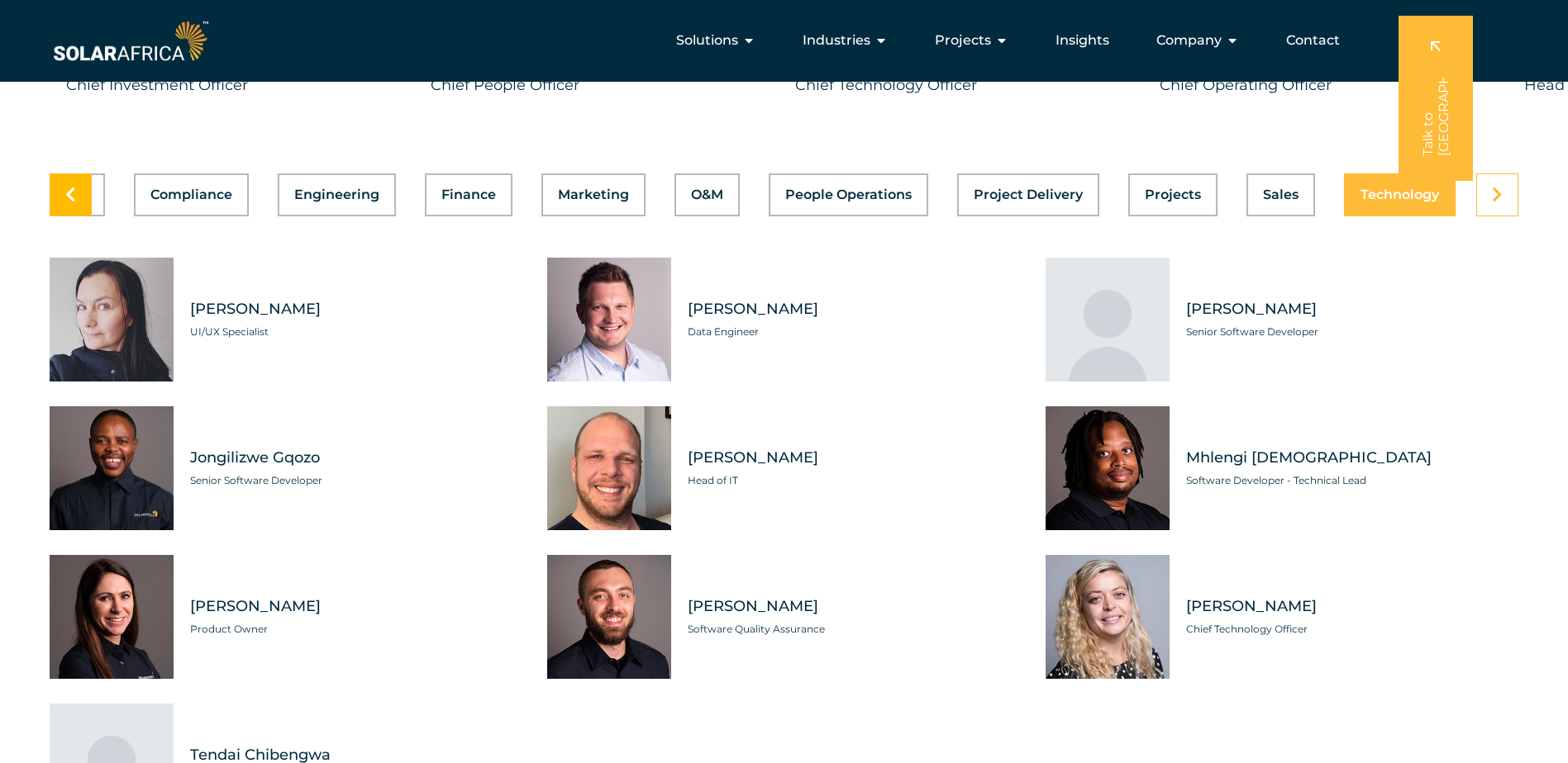
click at [61, 207] on link at bounding box center [70, 195] width 42 height 43
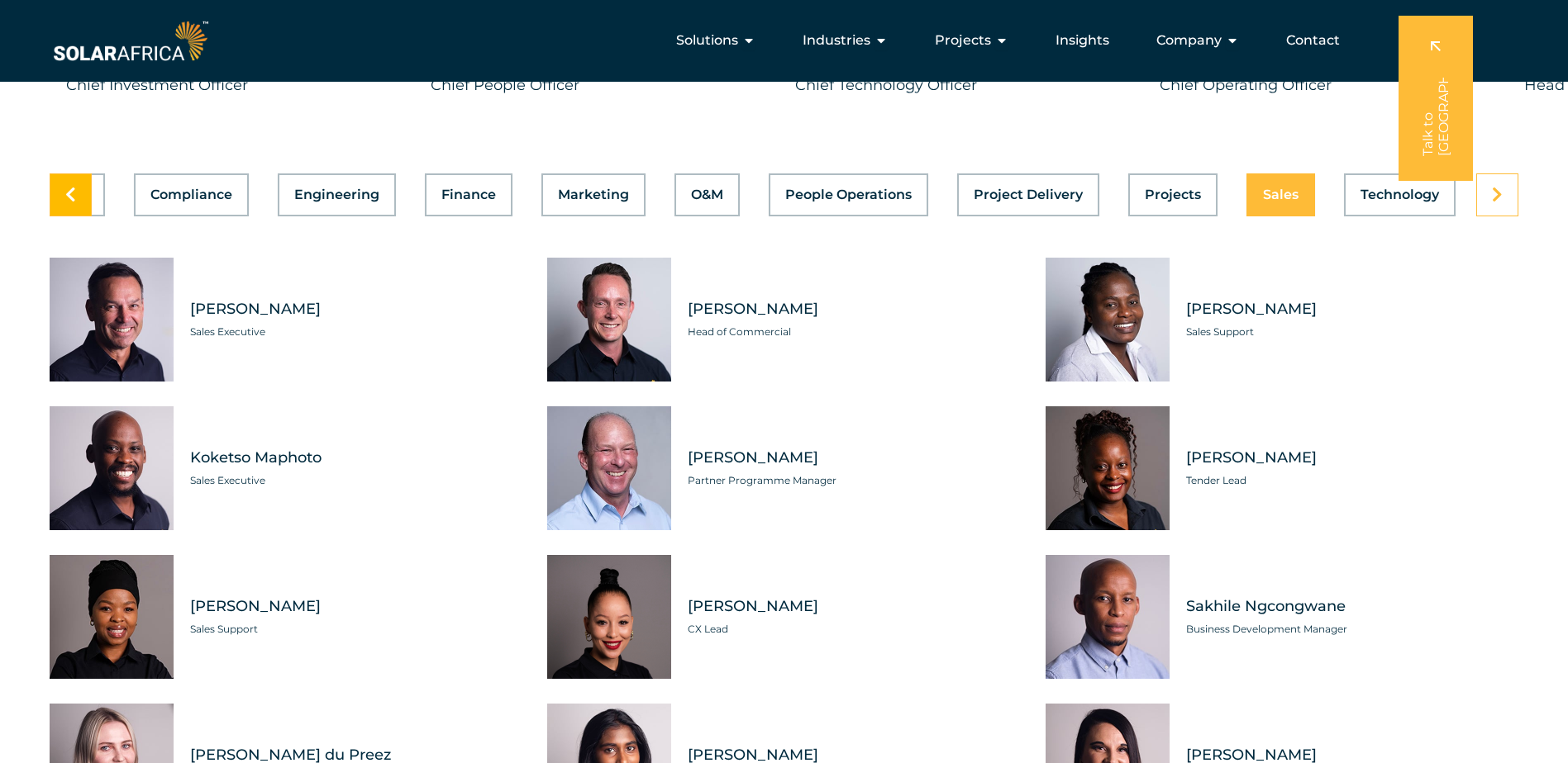
click at [61, 207] on link at bounding box center [70, 195] width 42 height 43
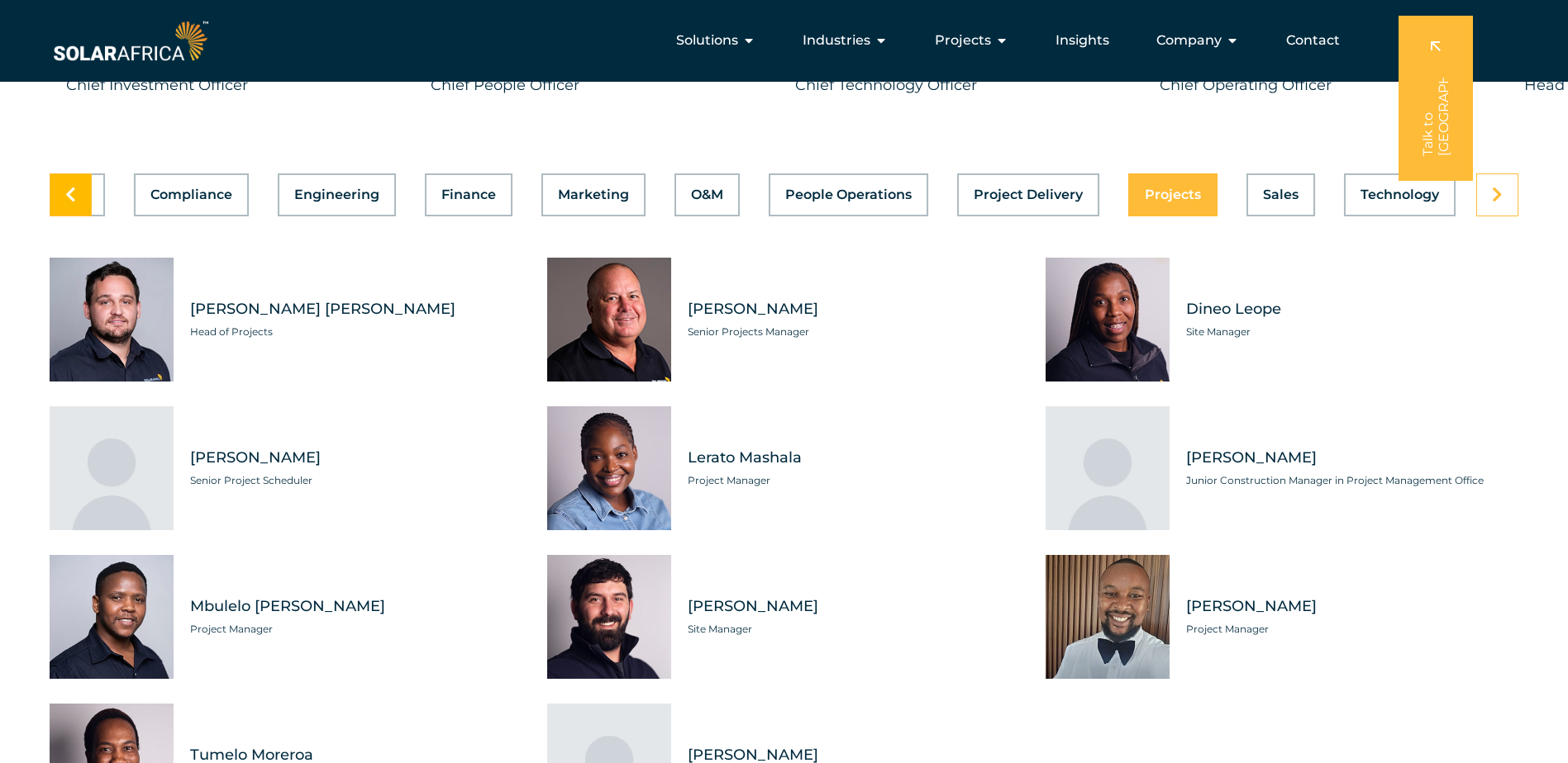
click at [61, 207] on link at bounding box center [70, 195] width 42 height 43
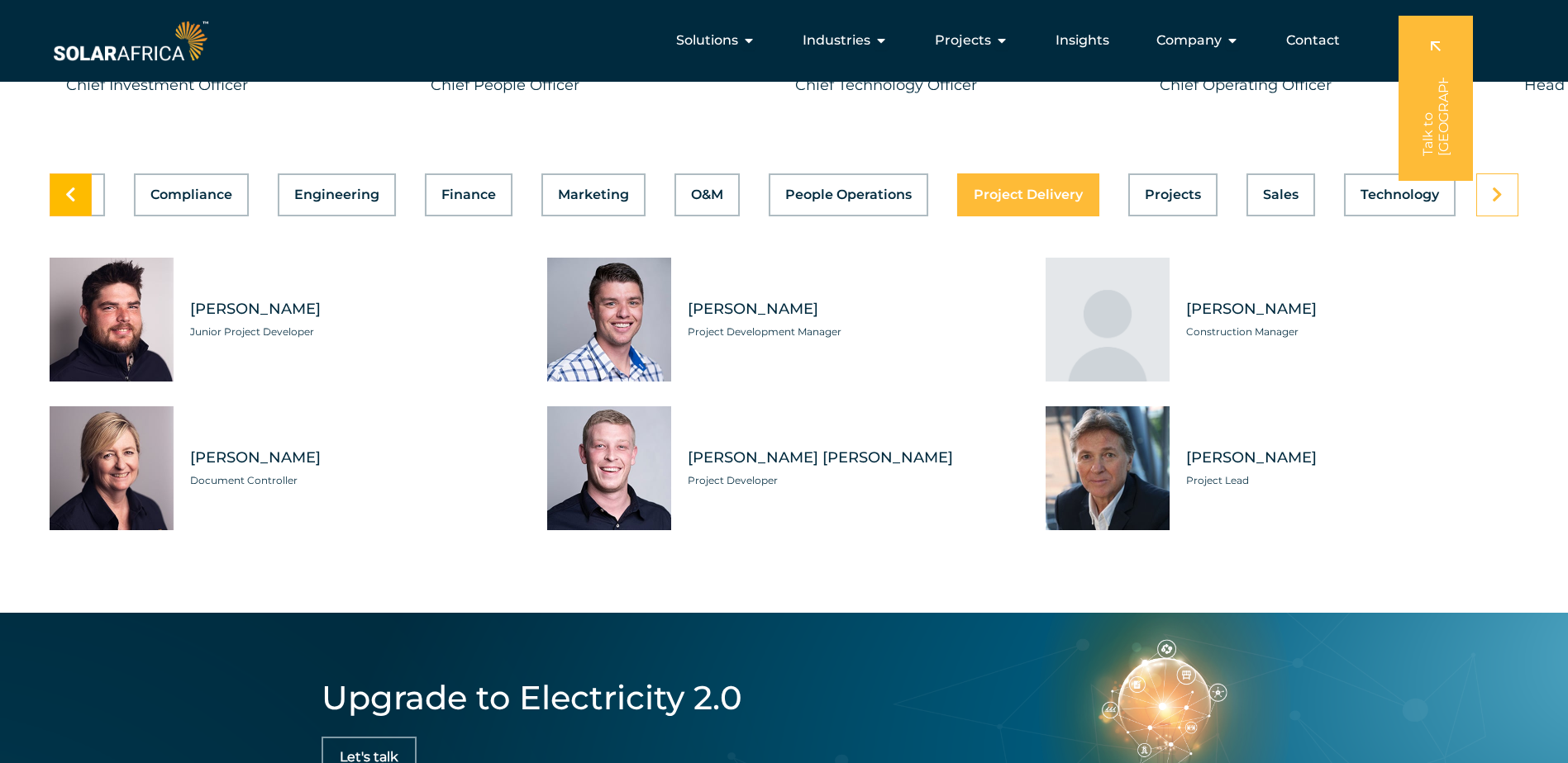
scroll to position [0, 358]
click at [61, 207] on link at bounding box center [70, 195] width 42 height 43
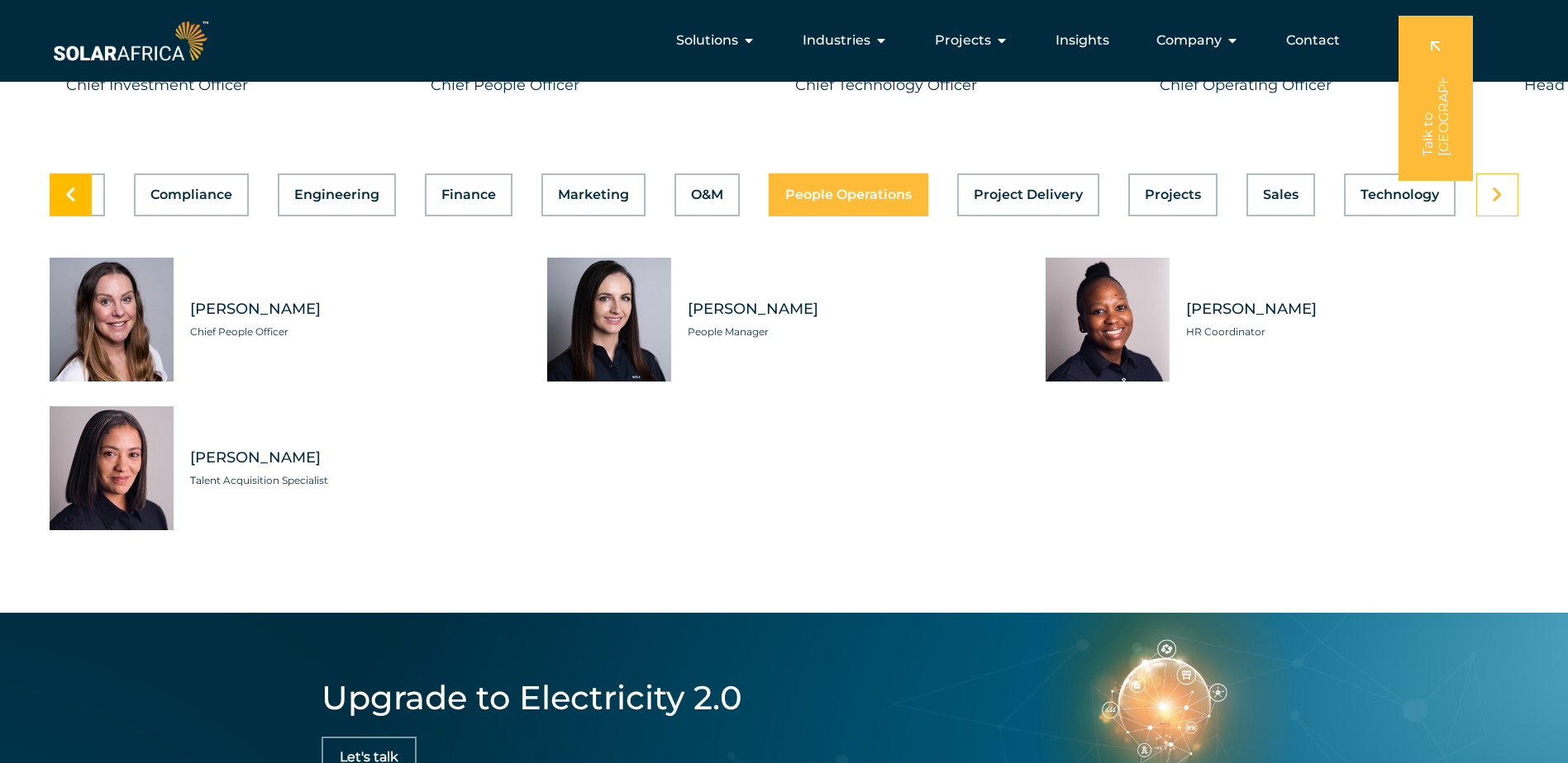
click at [61, 207] on link at bounding box center [70, 195] width 42 height 43
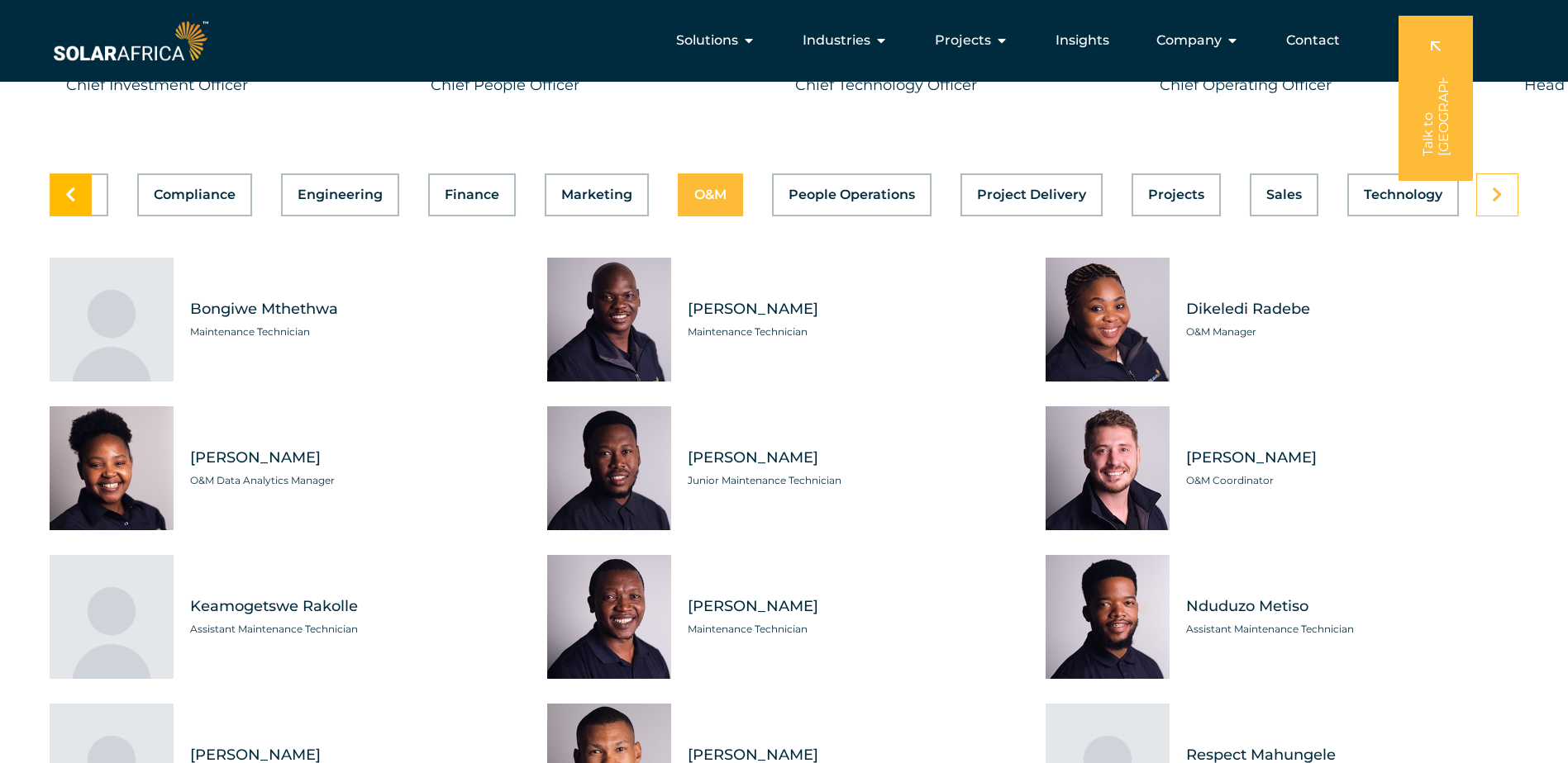
click at [61, 207] on link at bounding box center [70, 195] width 42 height 43
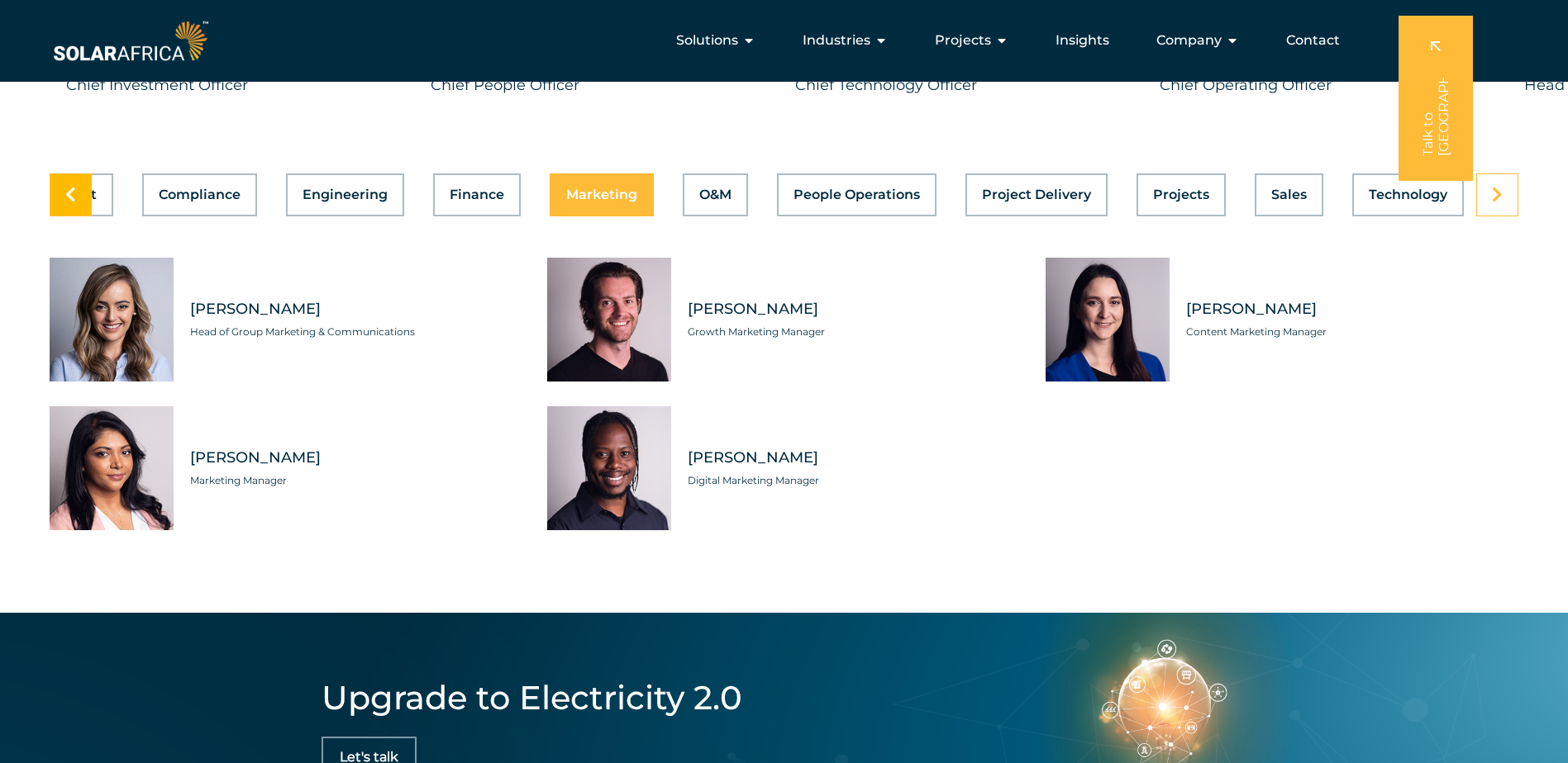
click at [61, 207] on link at bounding box center [70, 195] width 42 height 43
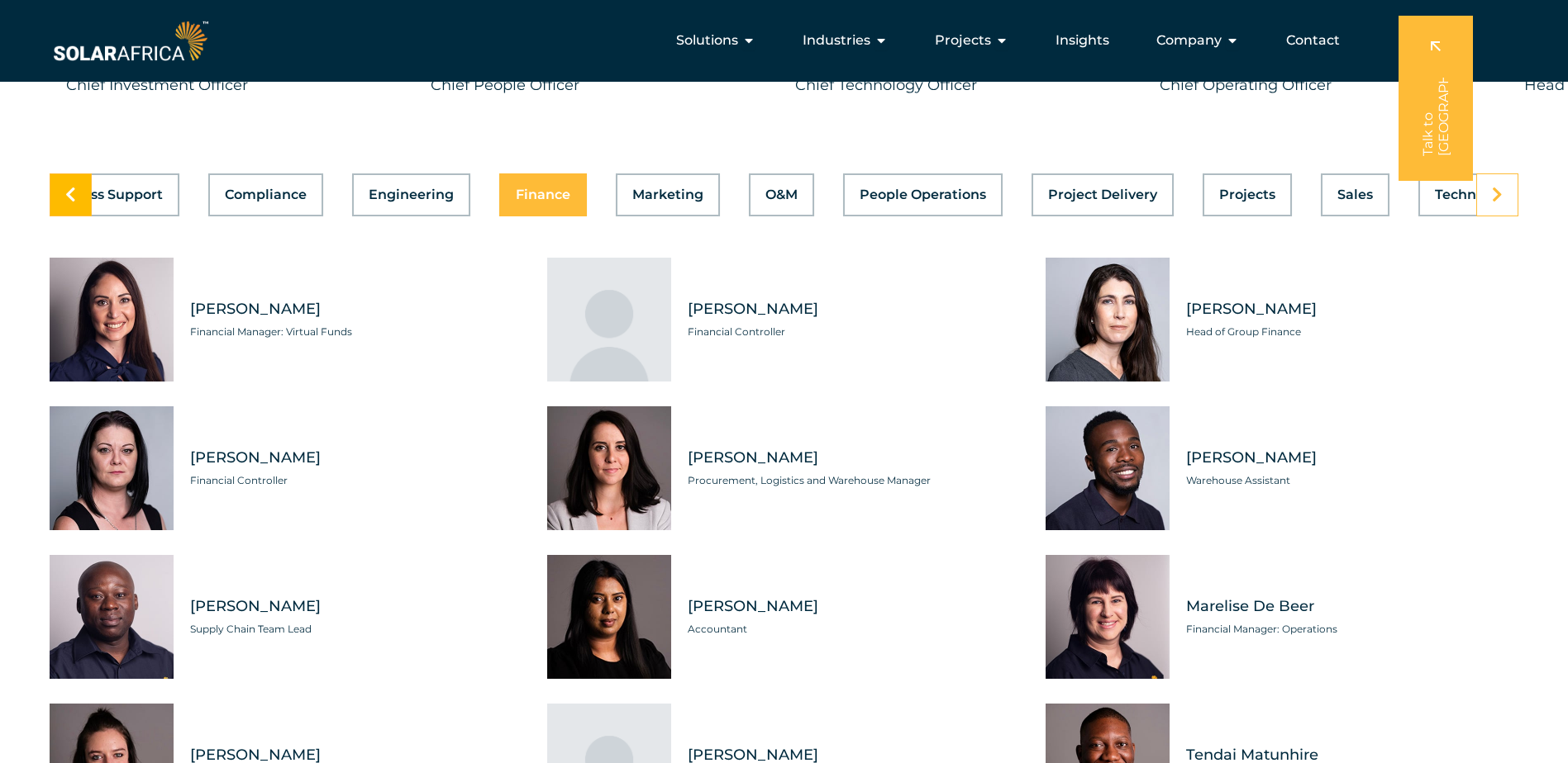
scroll to position [0, 0]
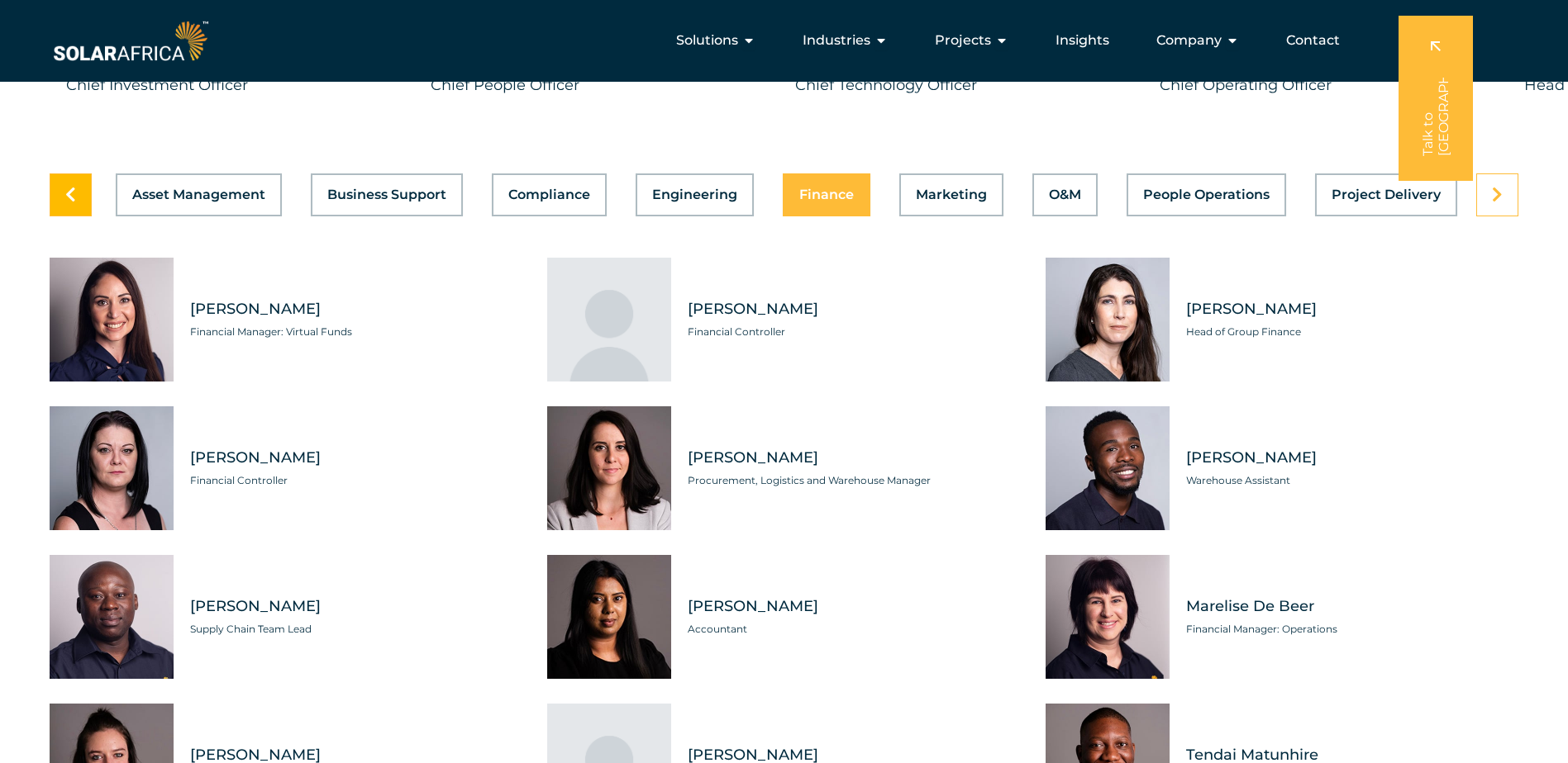
click at [61, 207] on link at bounding box center [70, 195] width 42 height 43
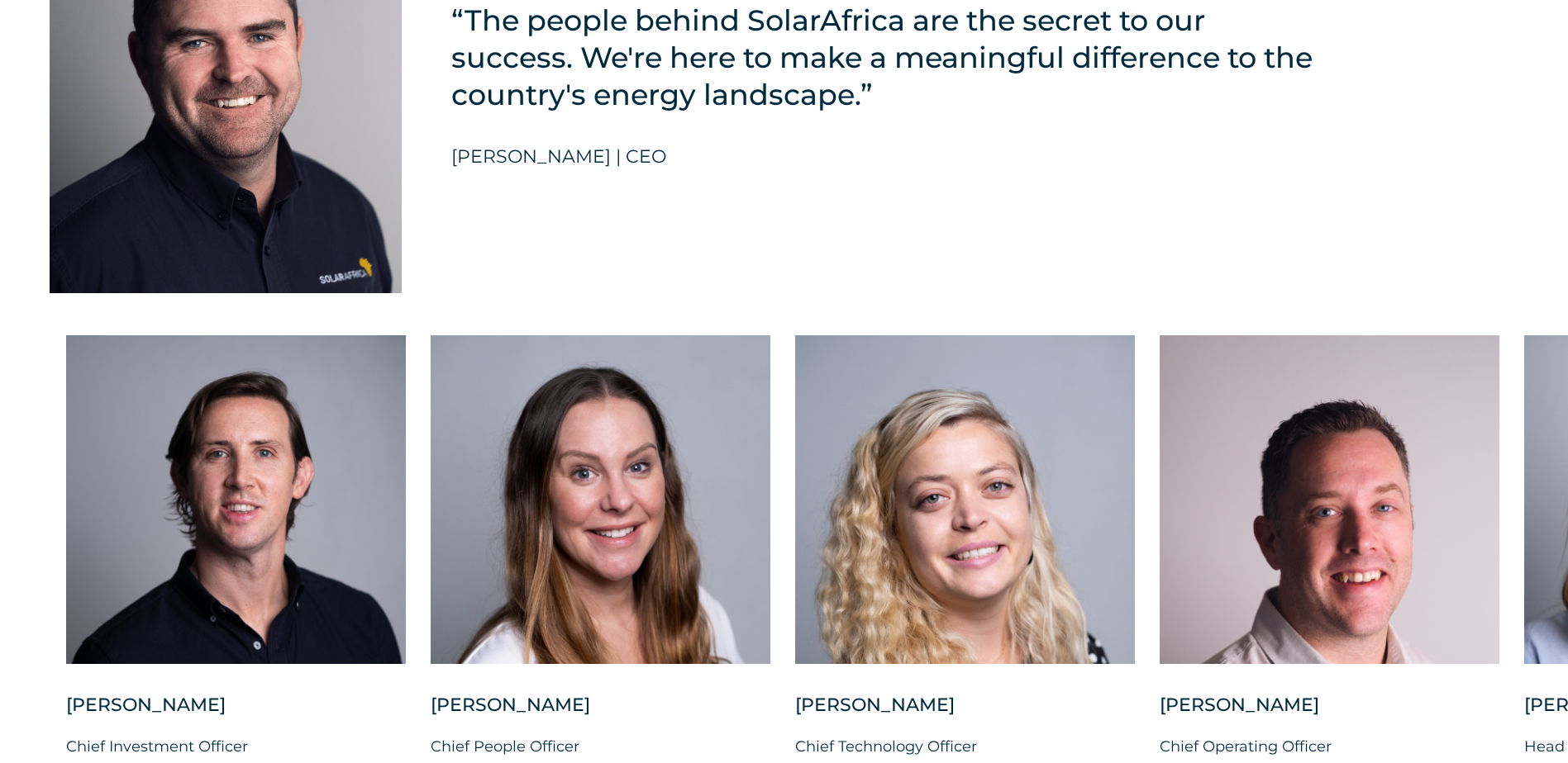
scroll to position [3965, 0]
click at [222, 496] on div at bounding box center [236, 499] width 340 height 329
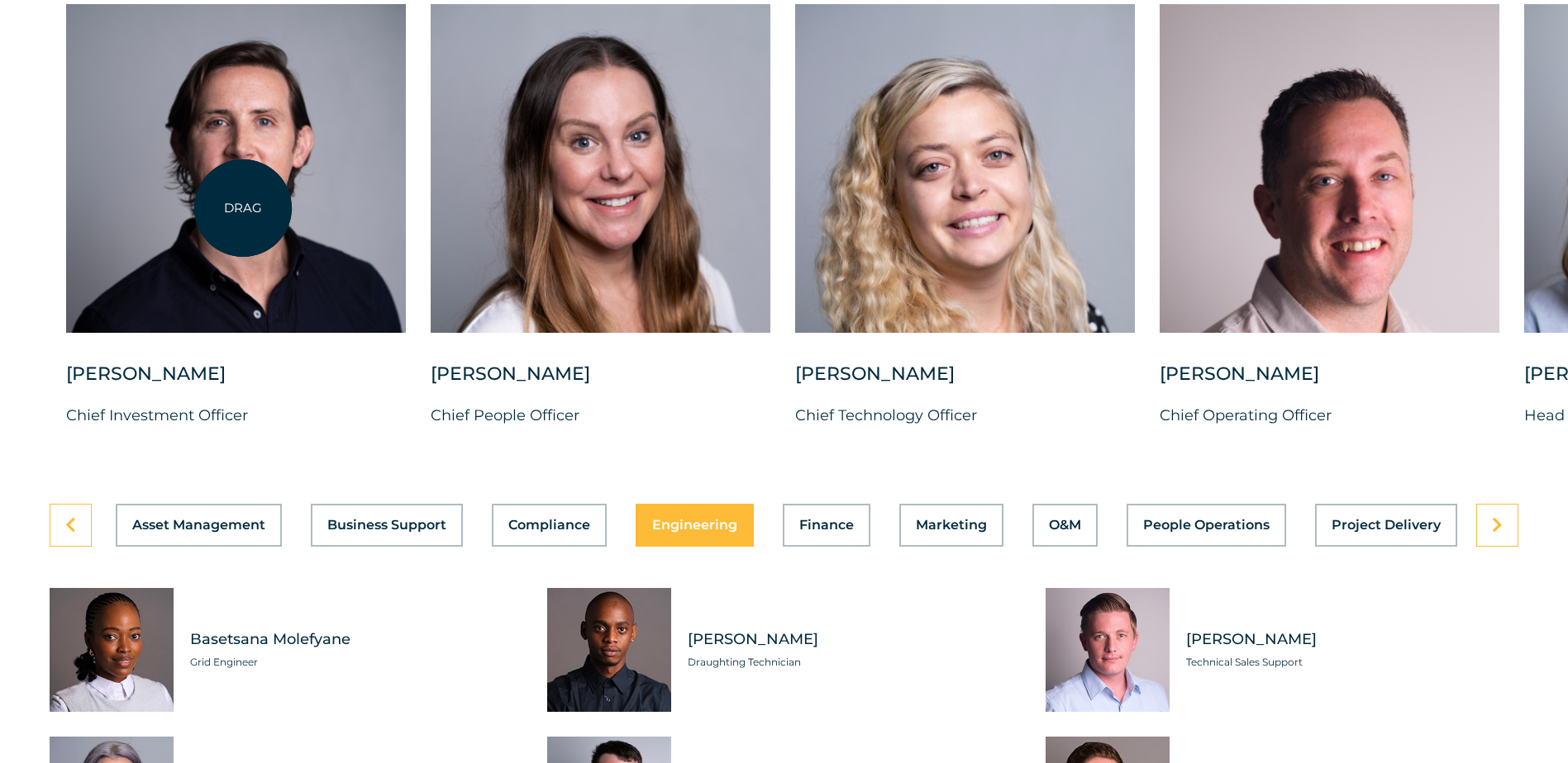
click at [243, 208] on div at bounding box center [236, 169] width 340 height 329
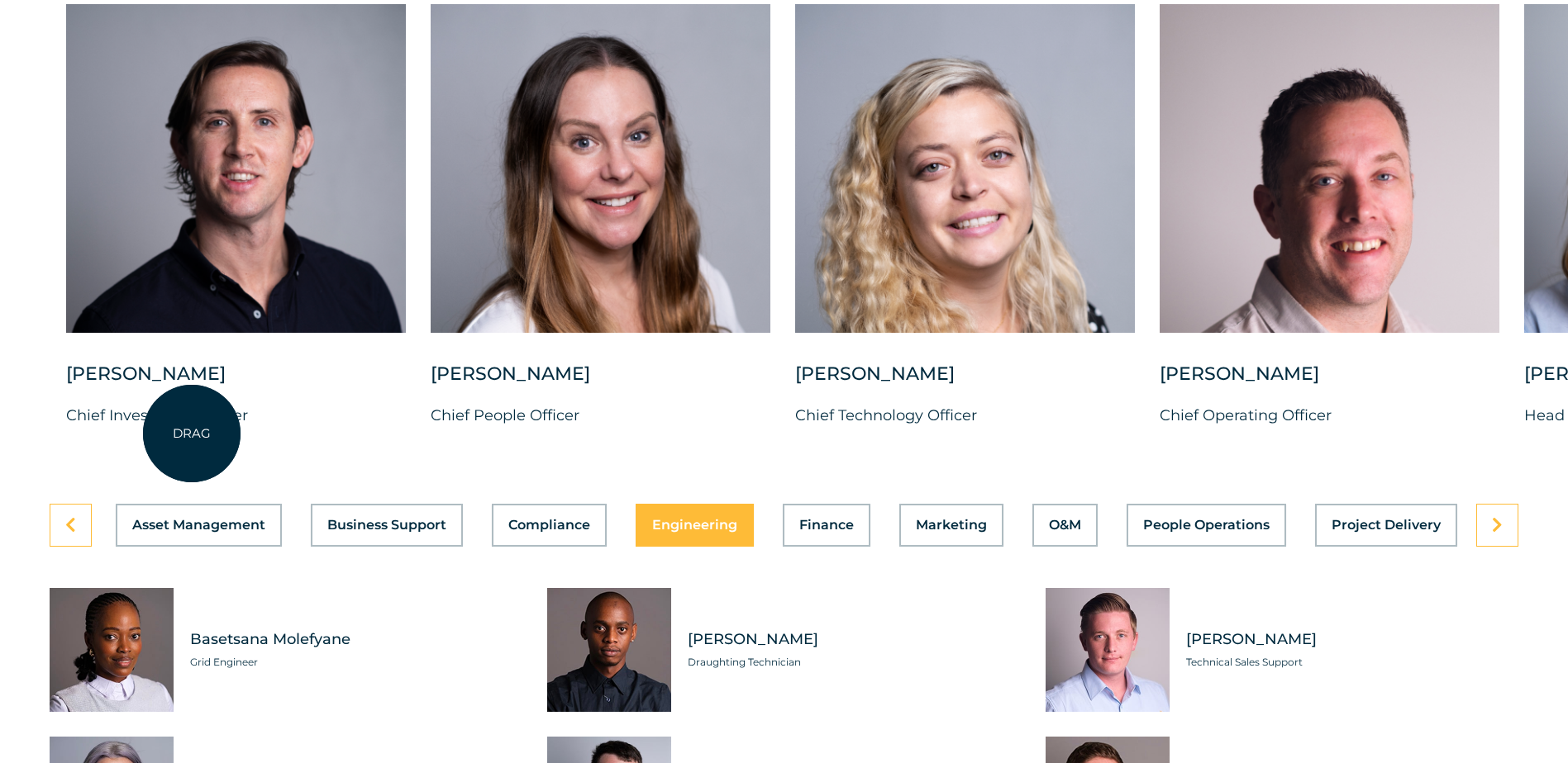
click at [192, 428] on p "Chief Investment Officer" at bounding box center [236, 416] width 340 height 25
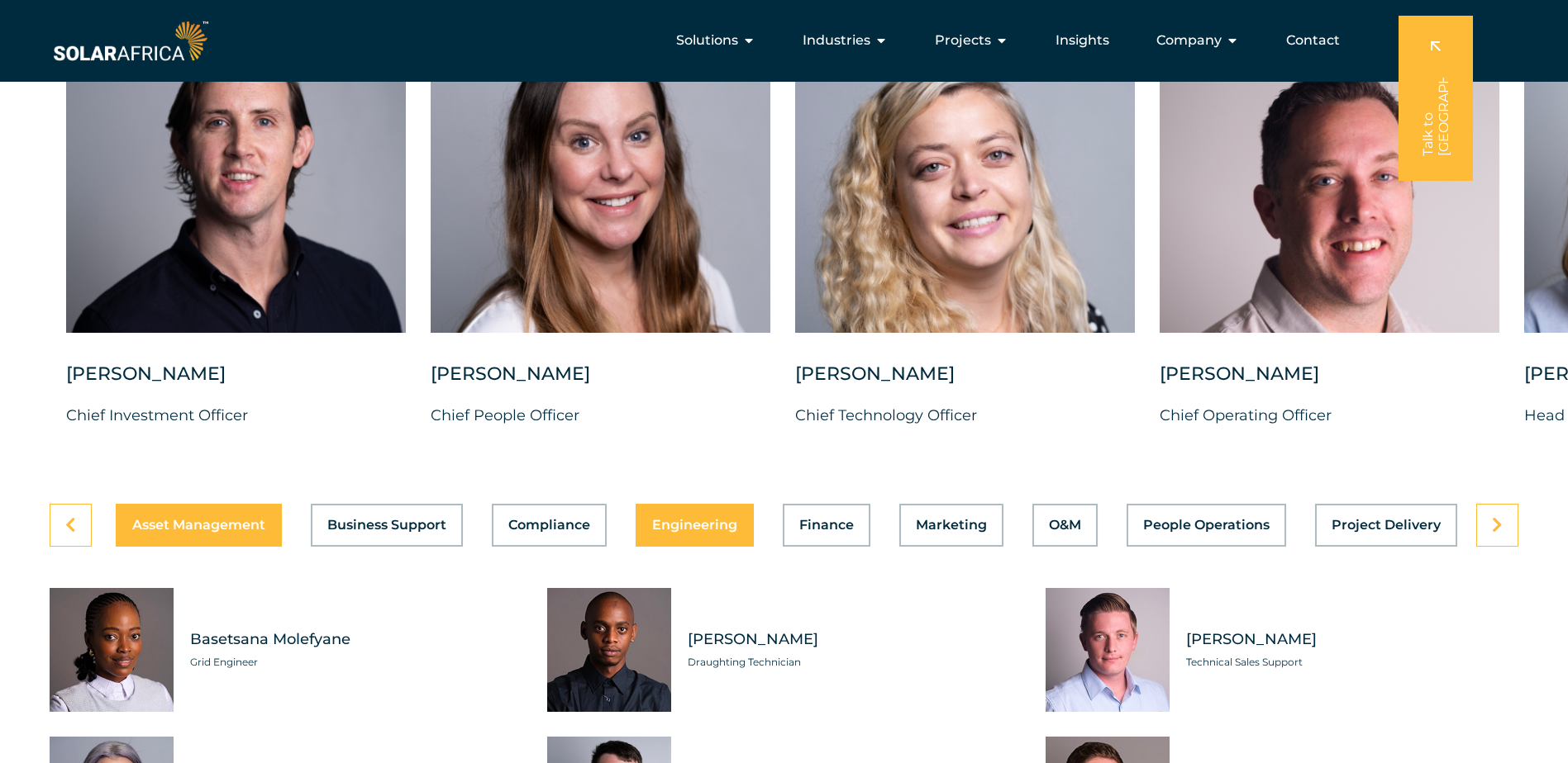
click at [211, 532] on span "Asset Management" at bounding box center [199, 525] width 133 height 13
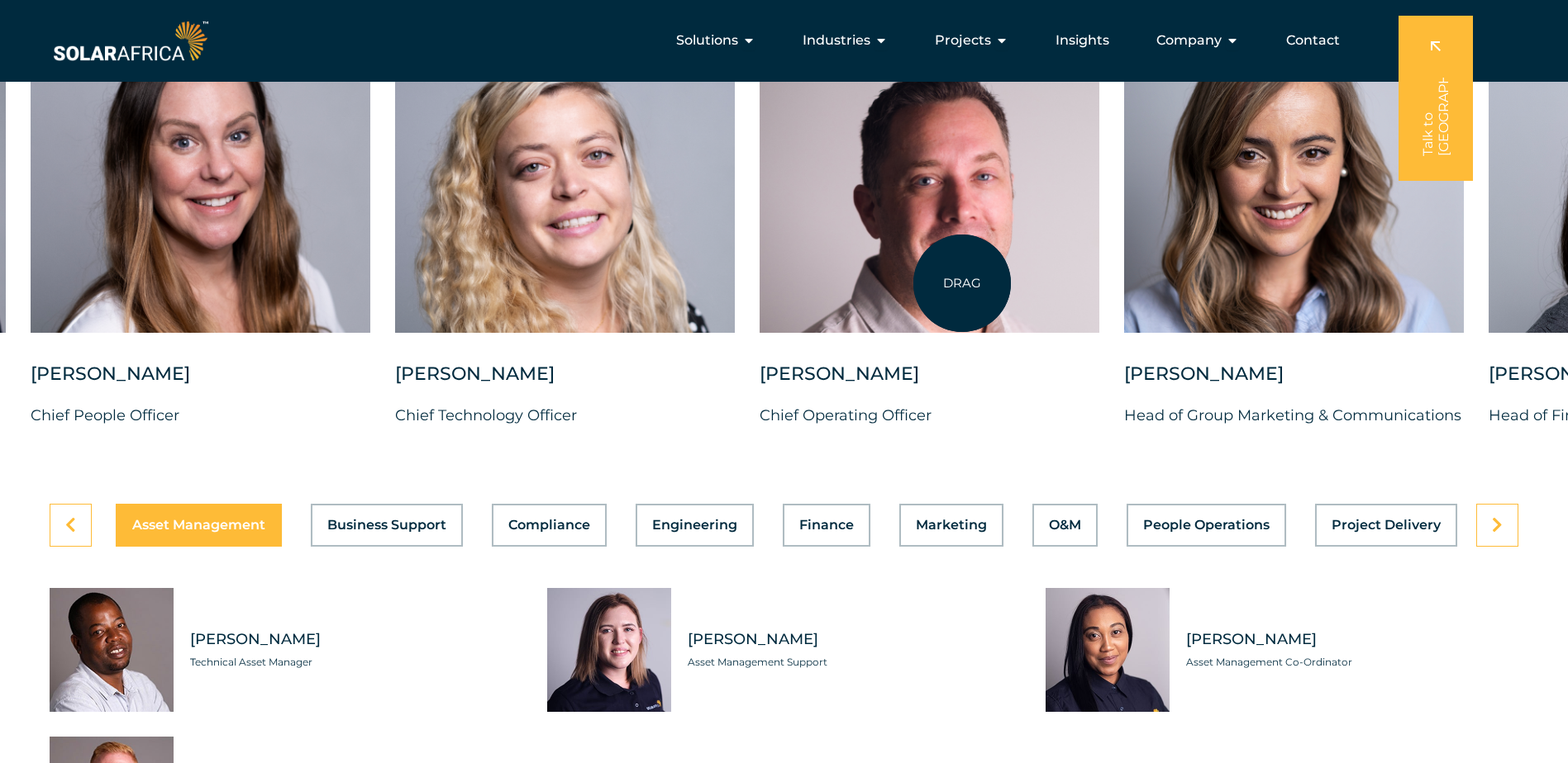
drag, startPoint x: 1362, startPoint y: 292, endPoint x: 962, endPoint y: 284, distance: 400.1
click at [962, 284] on div at bounding box center [930, 169] width 340 height 329
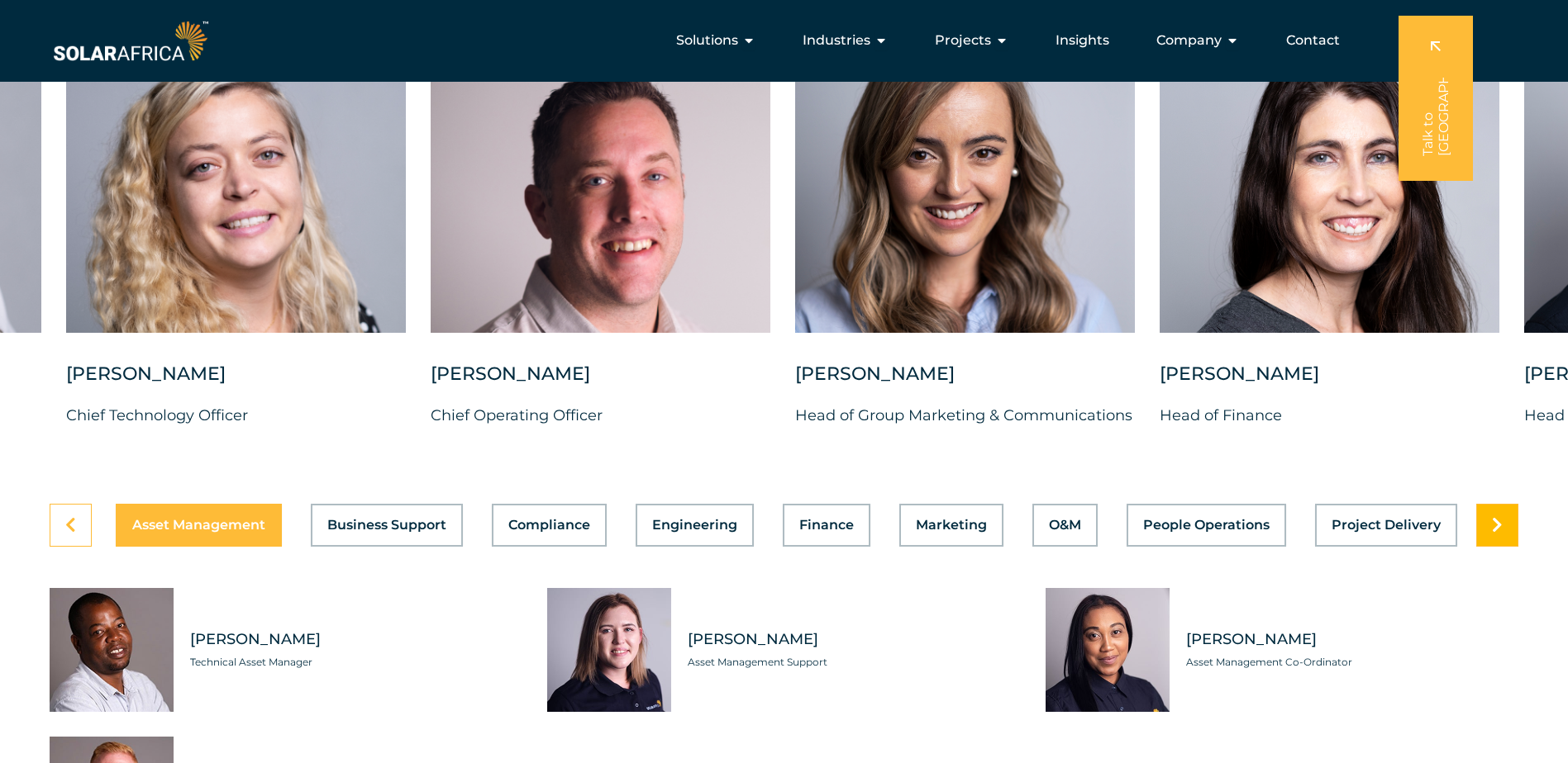
click at [1497, 534] on icon at bounding box center [1497, 525] width 11 height 16
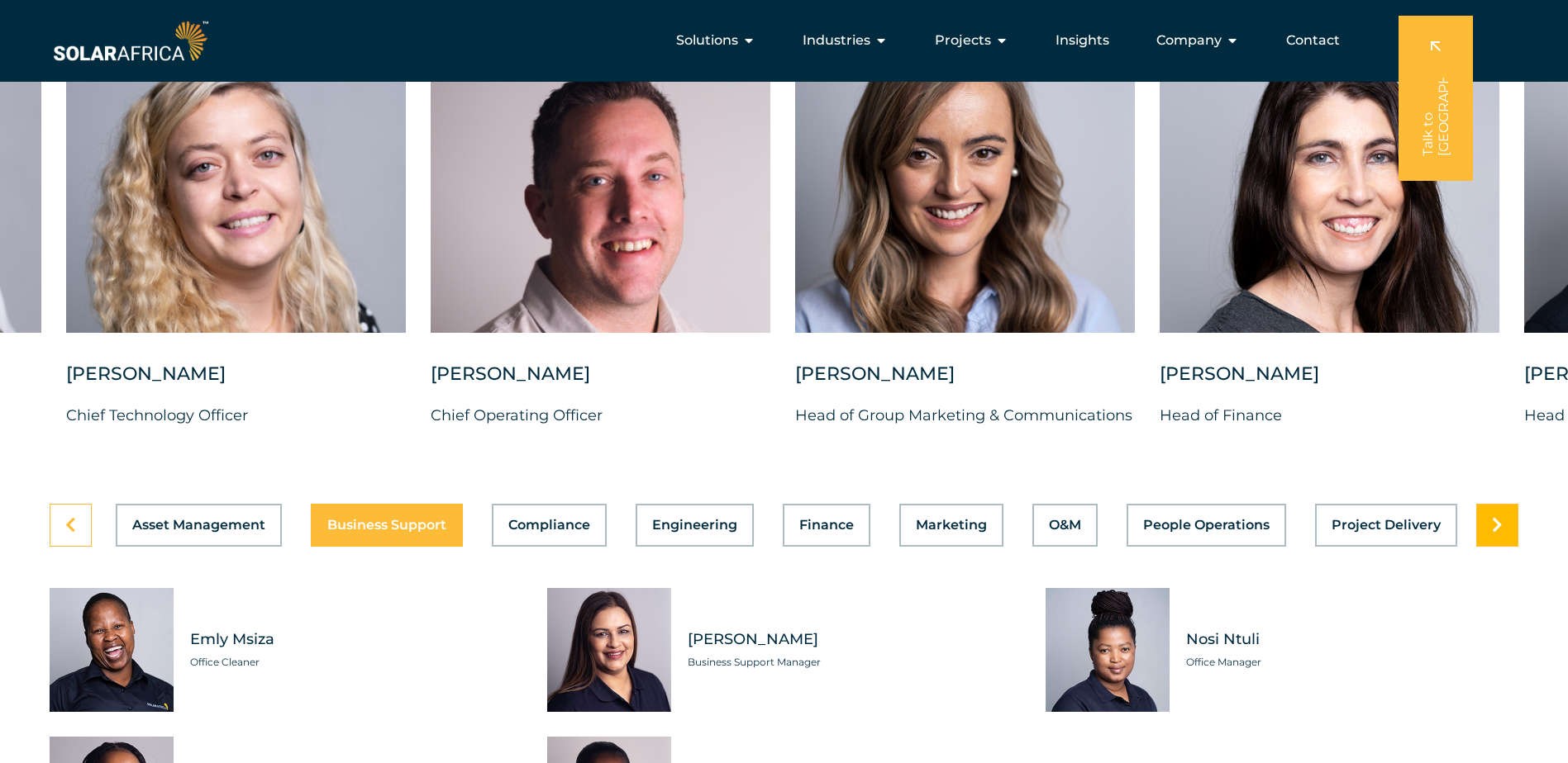
click at [1497, 534] on icon at bounding box center [1497, 525] width 11 height 16
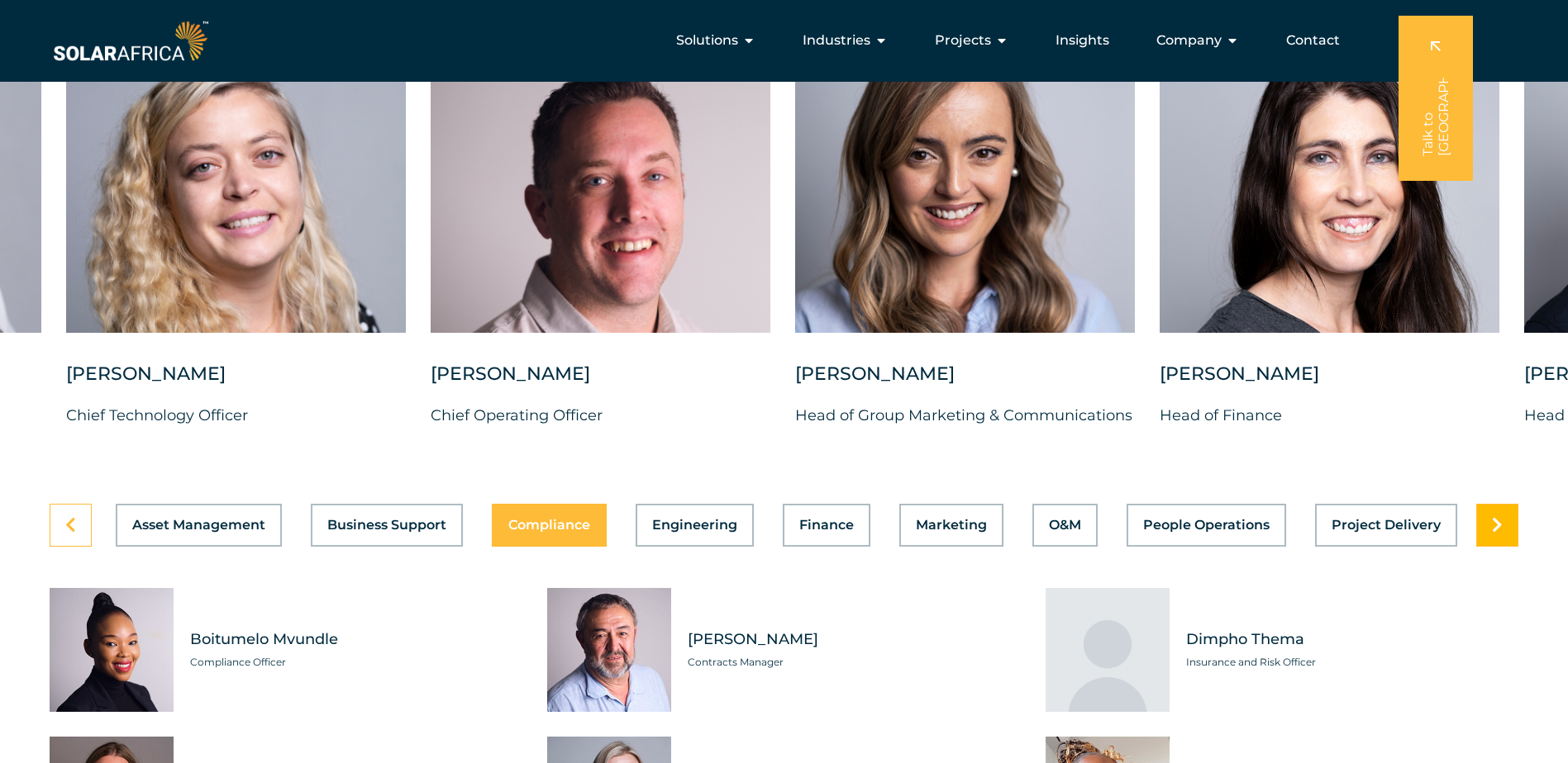
click at [1497, 534] on icon at bounding box center [1497, 525] width 11 height 16
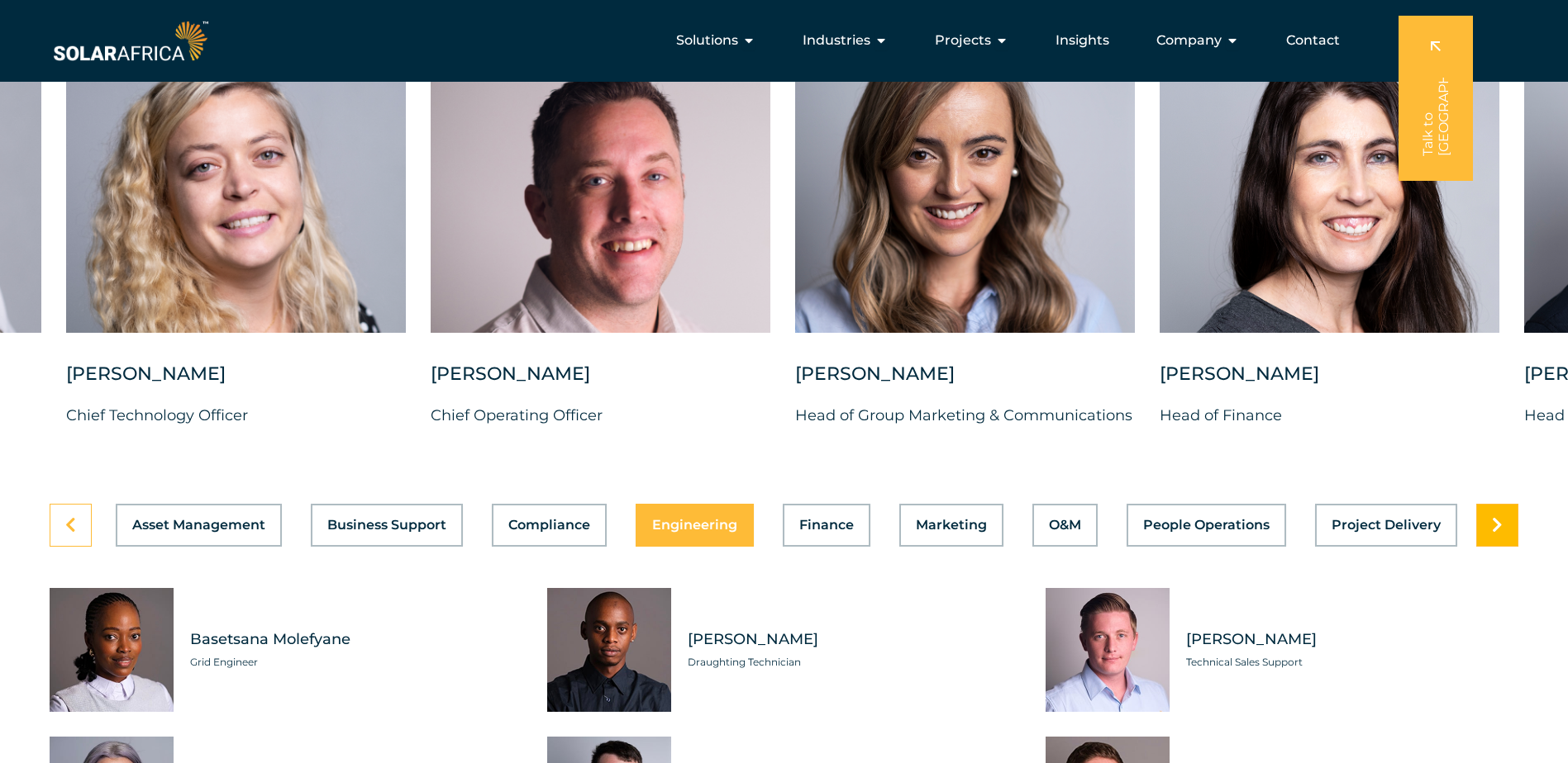
click at [1497, 534] on icon at bounding box center [1497, 525] width 11 height 16
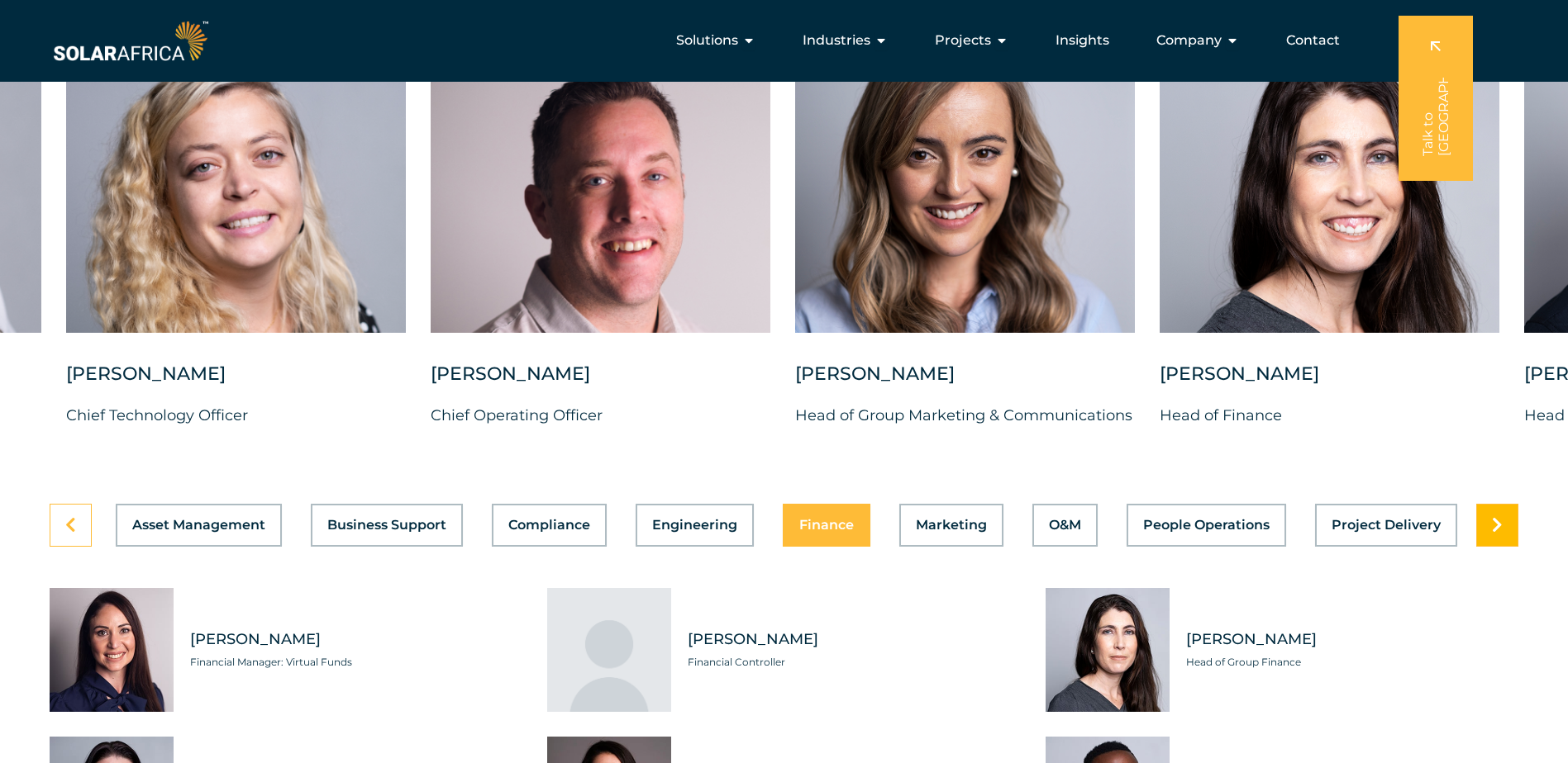
click at [1497, 534] on icon at bounding box center [1497, 525] width 11 height 16
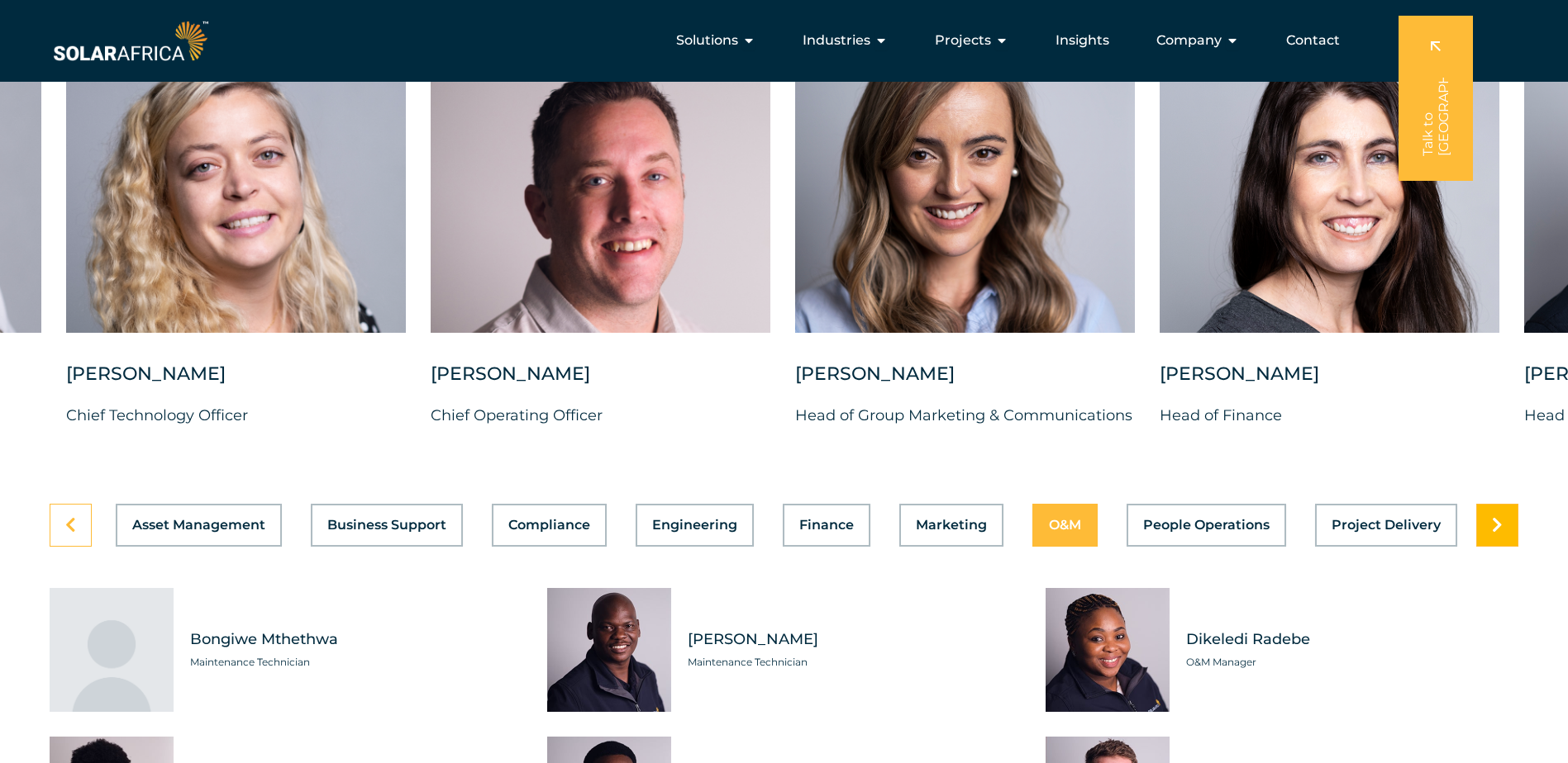
click at [1497, 534] on icon at bounding box center [1497, 525] width 11 height 16
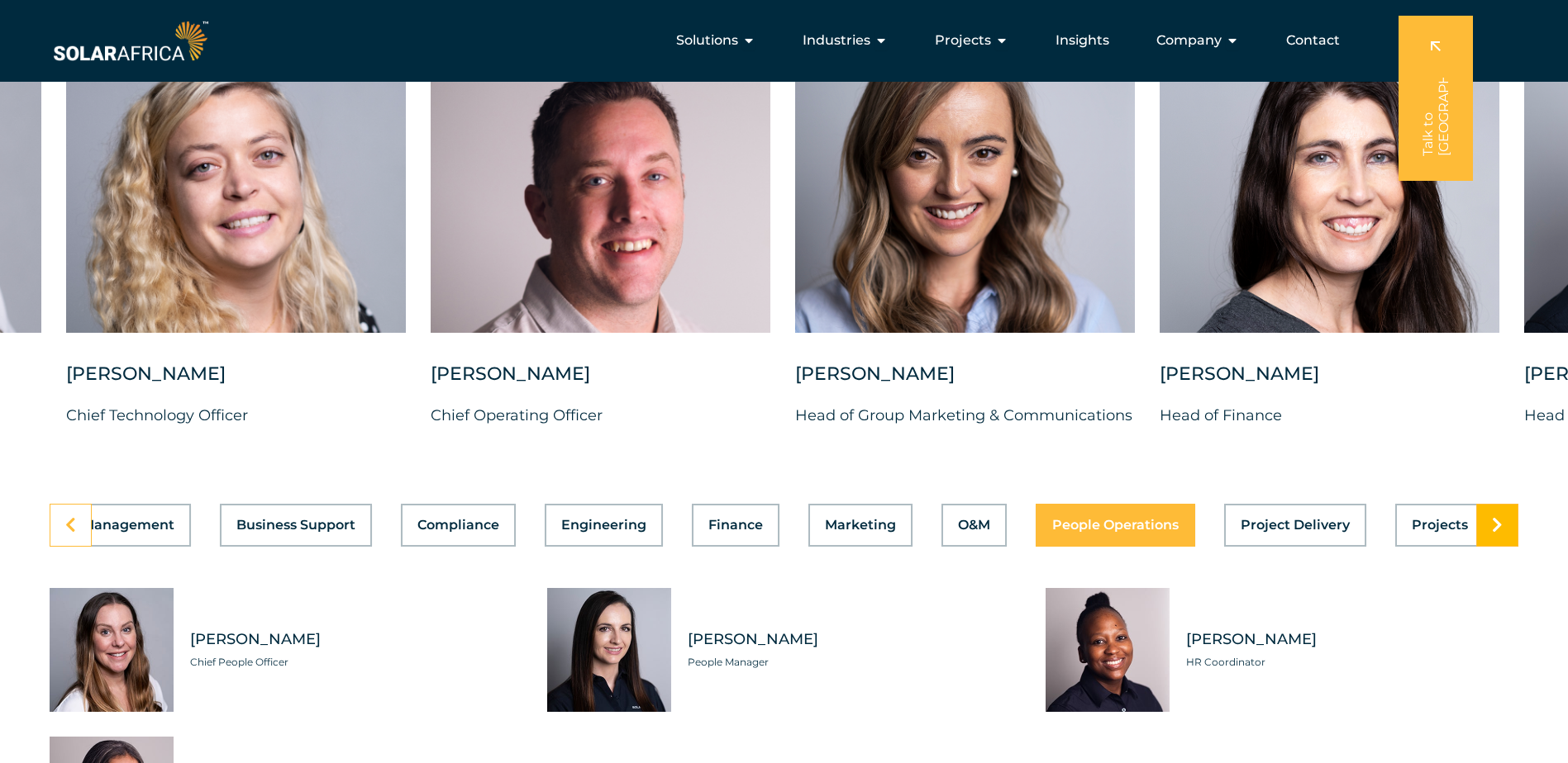
click at [1497, 534] on icon at bounding box center [1497, 525] width 11 height 16
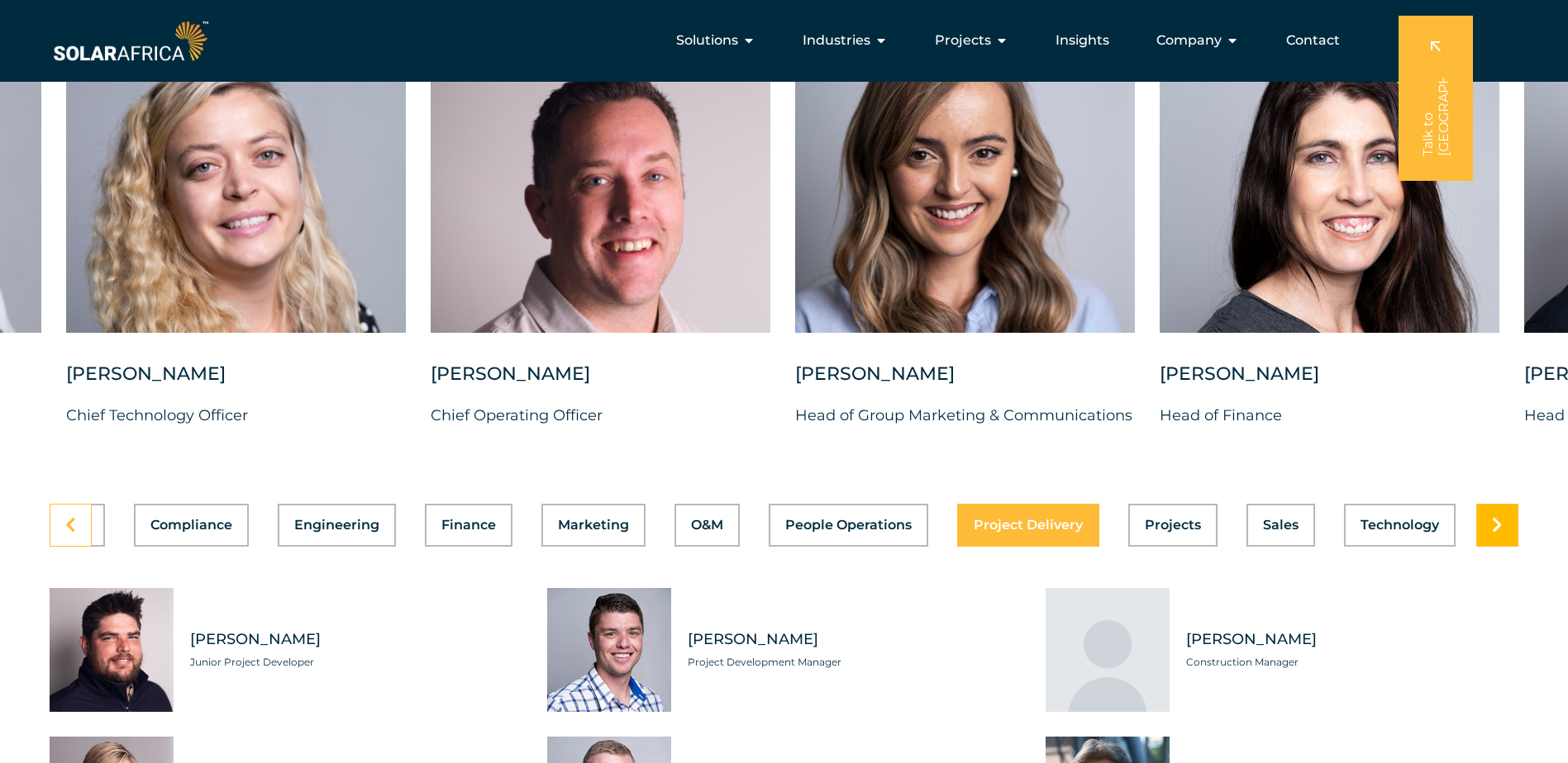
click at [1497, 534] on icon at bounding box center [1497, 525] width 11 height 16
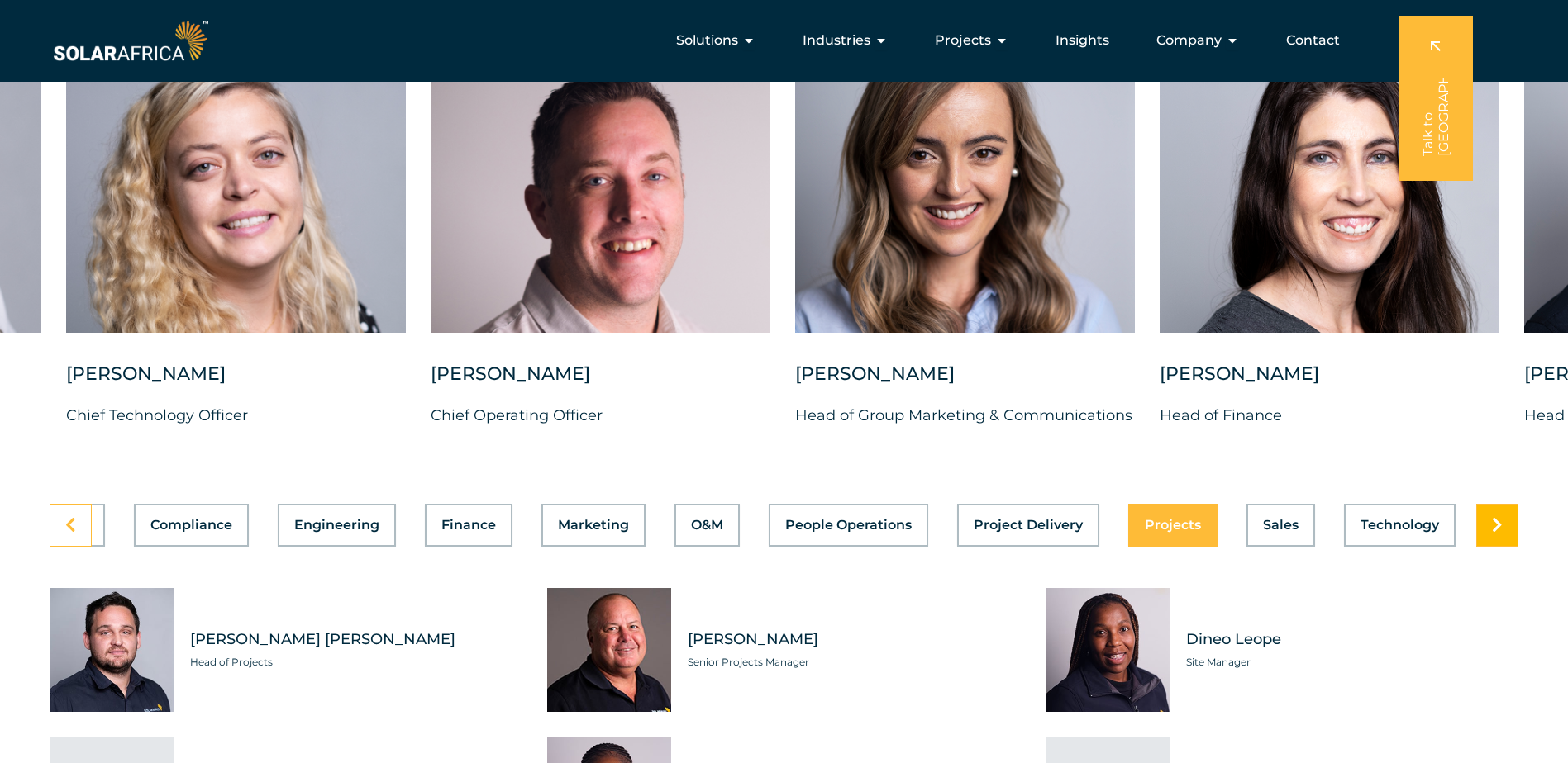
click at [1497, 534] on icon at bounding box center [1497, 525] width 11 height 16
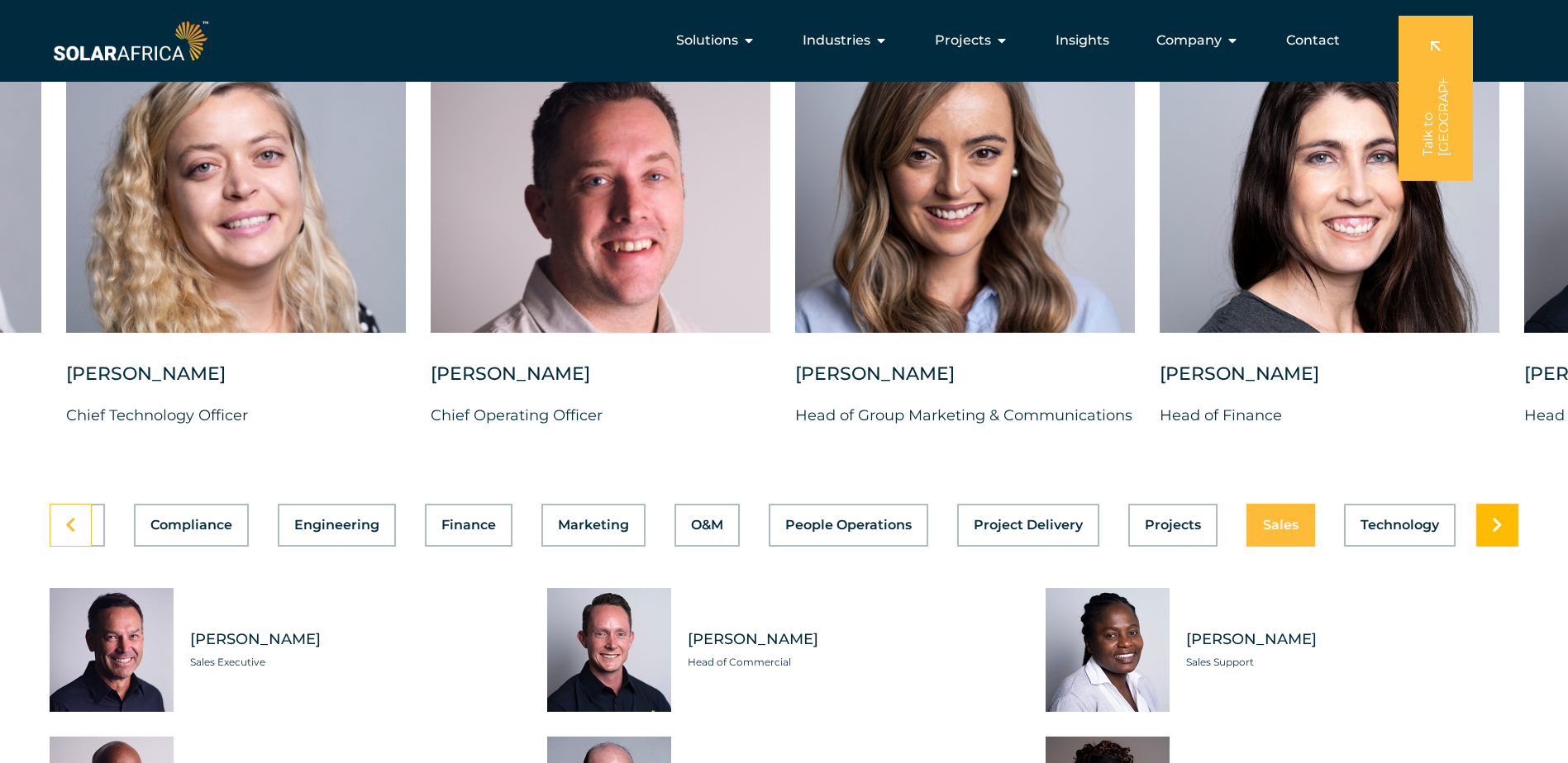
click at [1497, 534] on icon at bounding box center [1497, 525] width 11 height 16
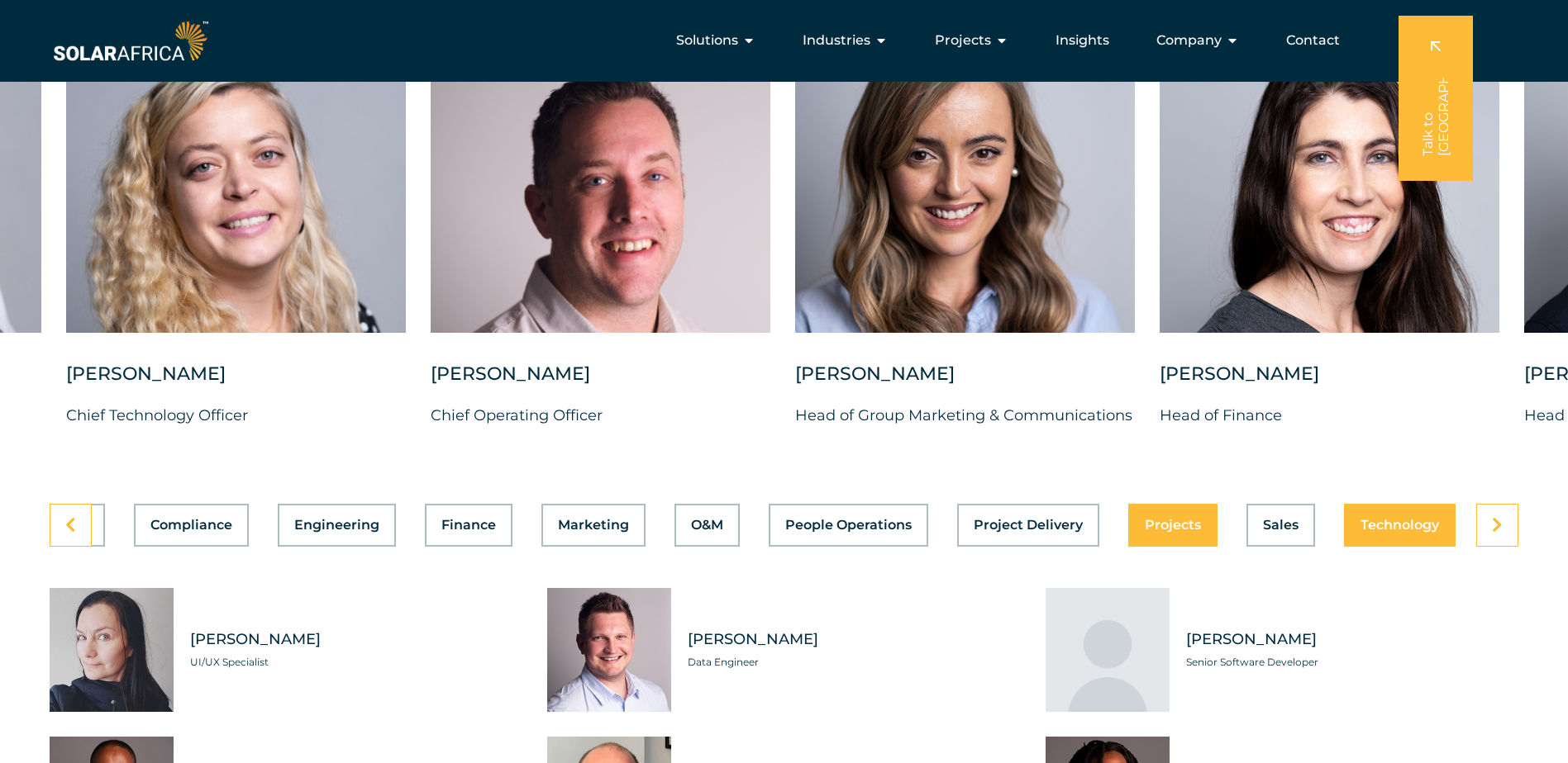
click at [1159, 547] on button "Projects" at bounding box center [1173, 525] width 89 height 43
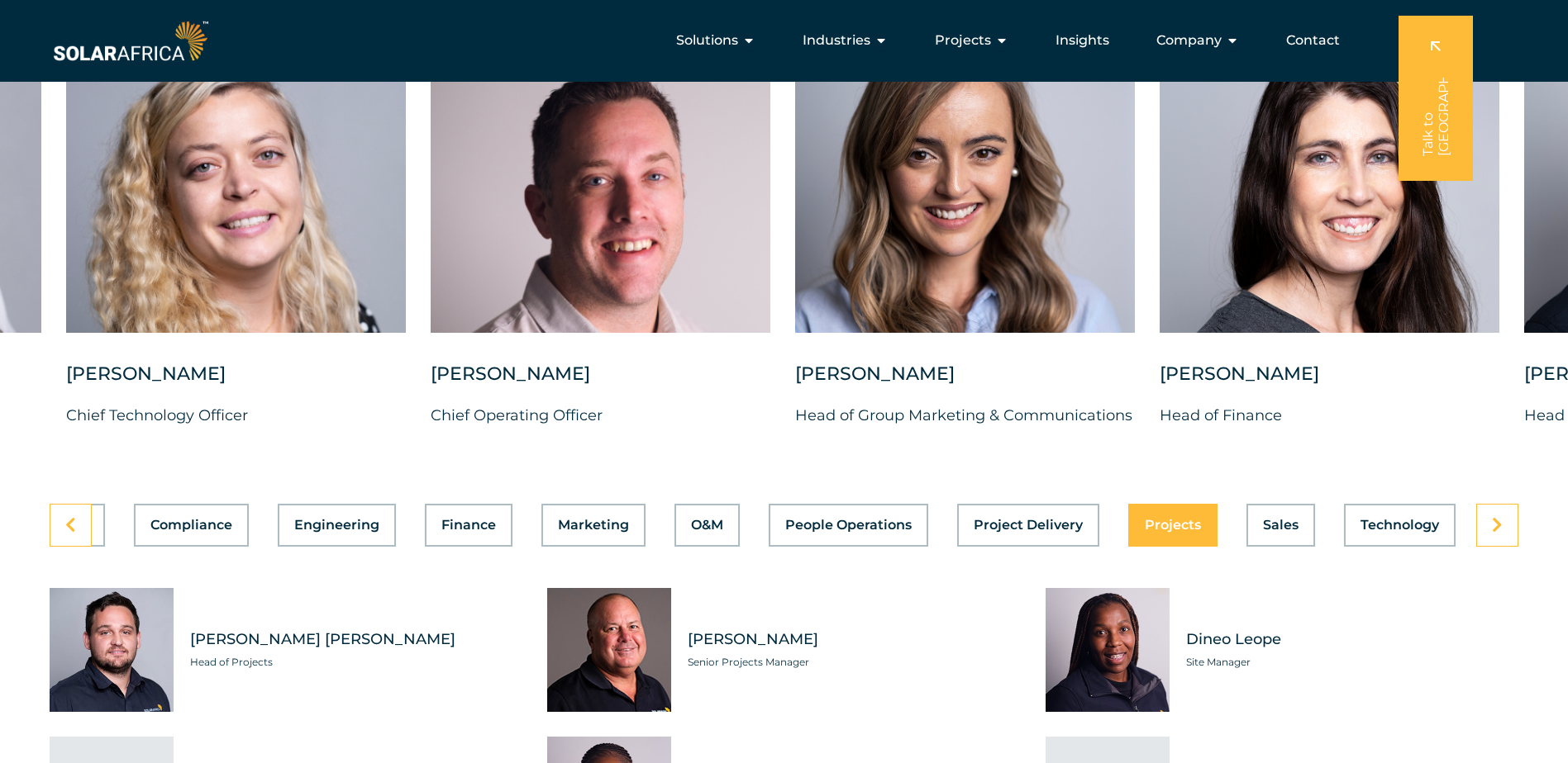
scroll to position [0, 358]
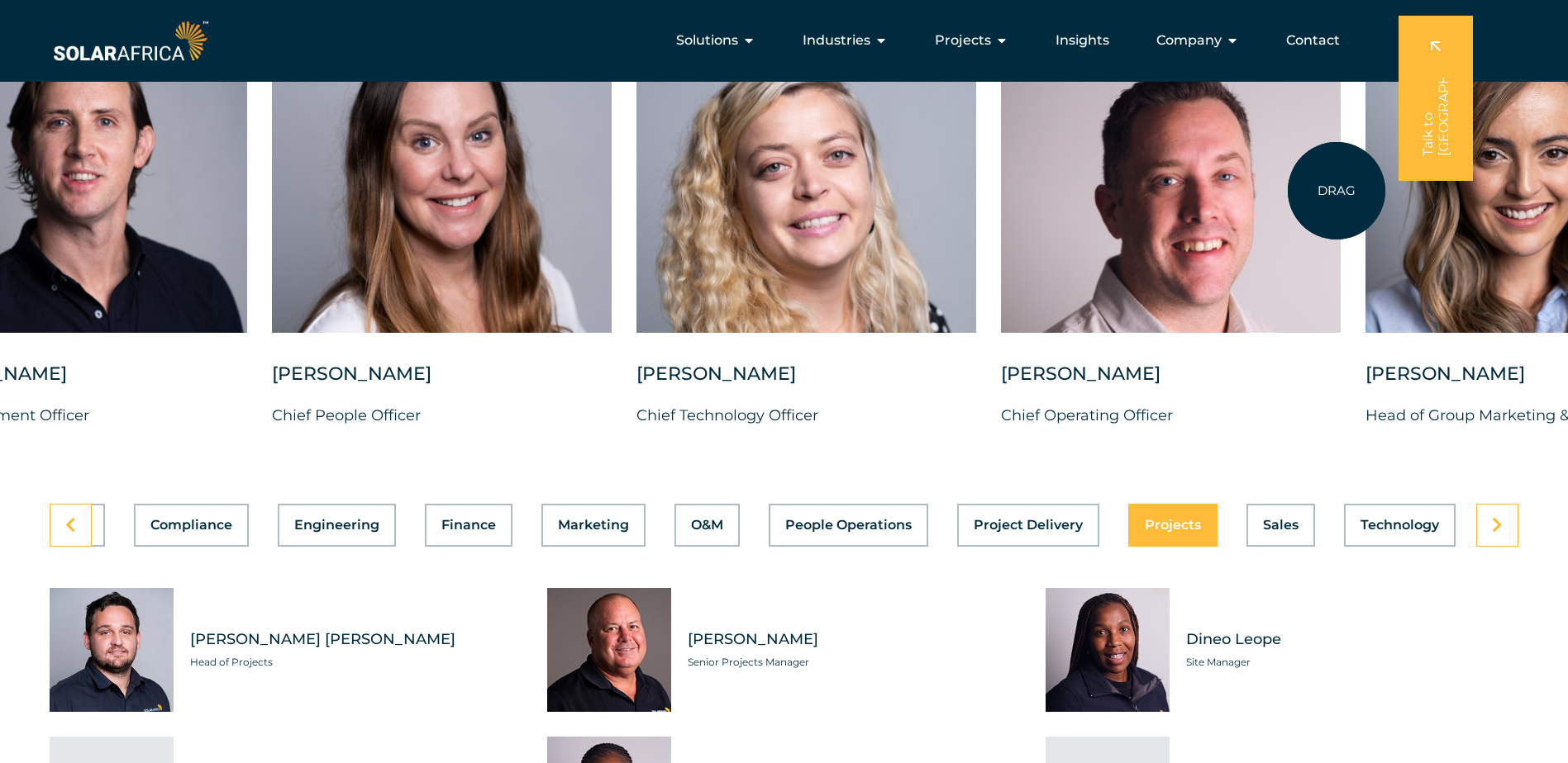
drag, startPoint x: 769, startPoint y: 203, endPoint x: 1336, endPoint y: 191, distance: 567.1
click at [1336, 191] on div at bounding box center [1171, 169] width 340 height 329
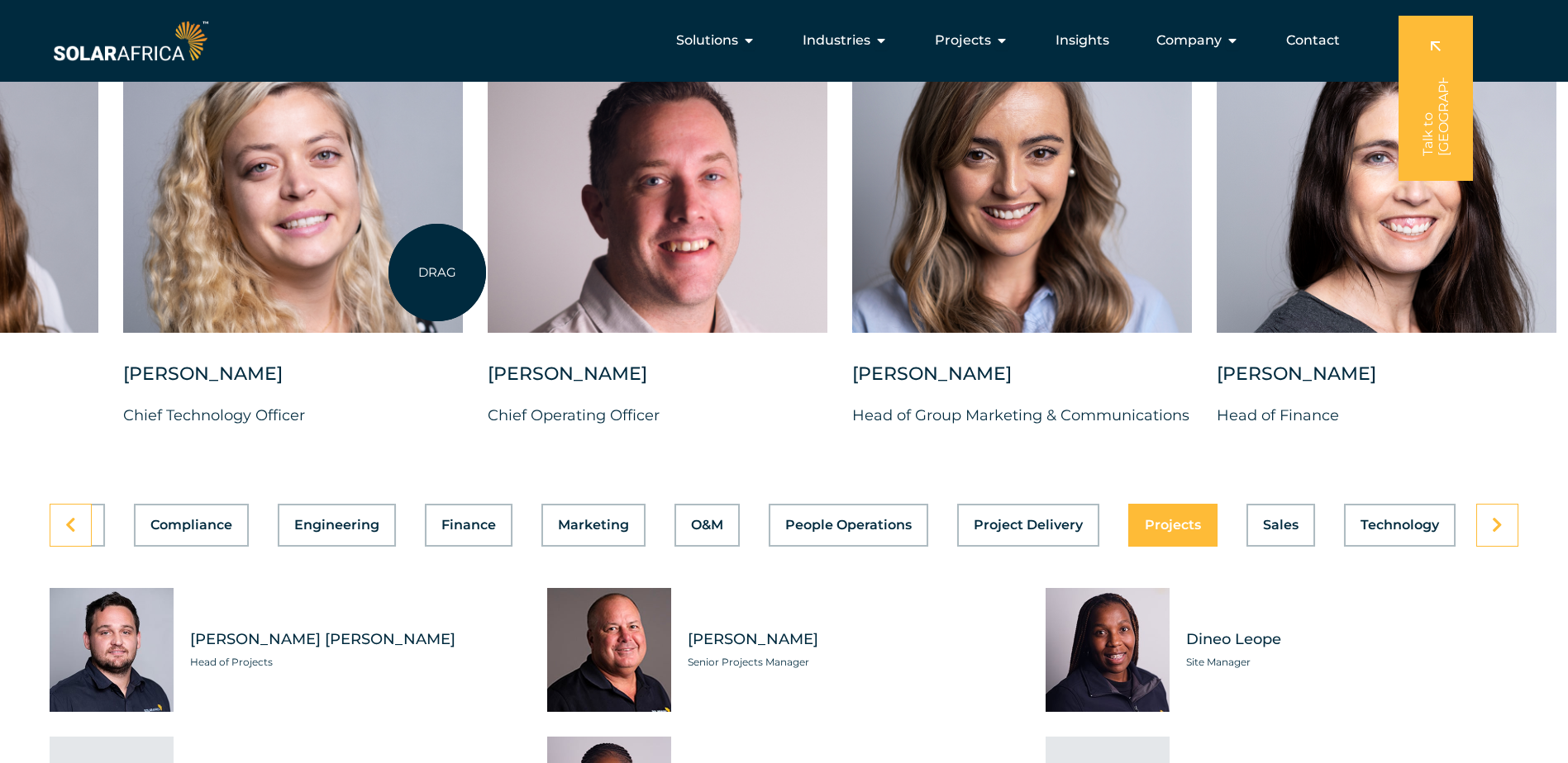
drag, startPoint x: 1099, startPoint y: 249, endPoint x: 438, endPoint y: 273, distance: 661.4
click at [438, 273] on div at bounding box center [294, 169] width 340 height 329
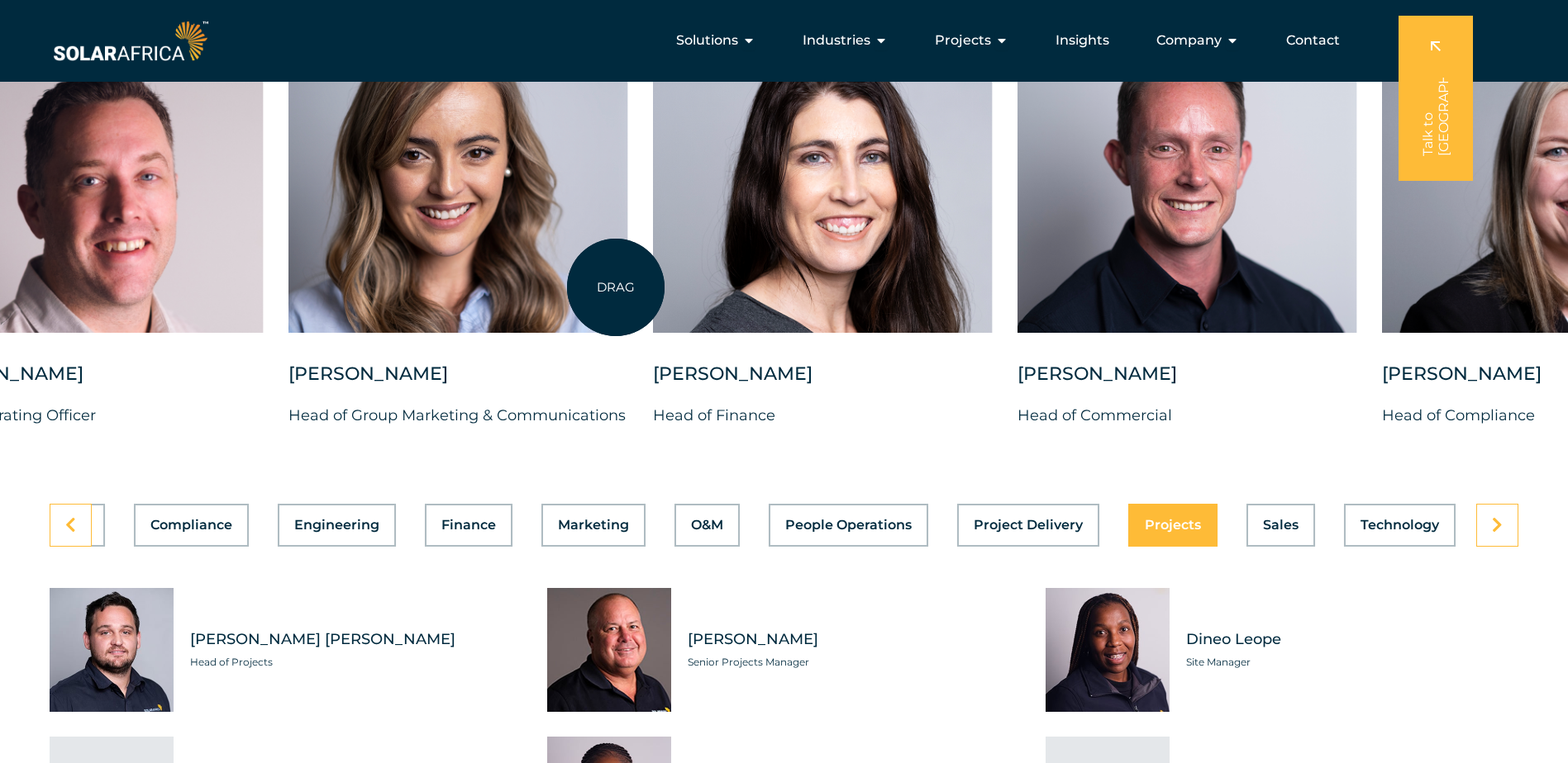
drag, startPoint x: 1142, startPoint y: 235, endPoint x: 616, endPoint y: 287, distance: 528.6
click at [616, 287] on div at bounding box center [458, 169] width 340 height 329
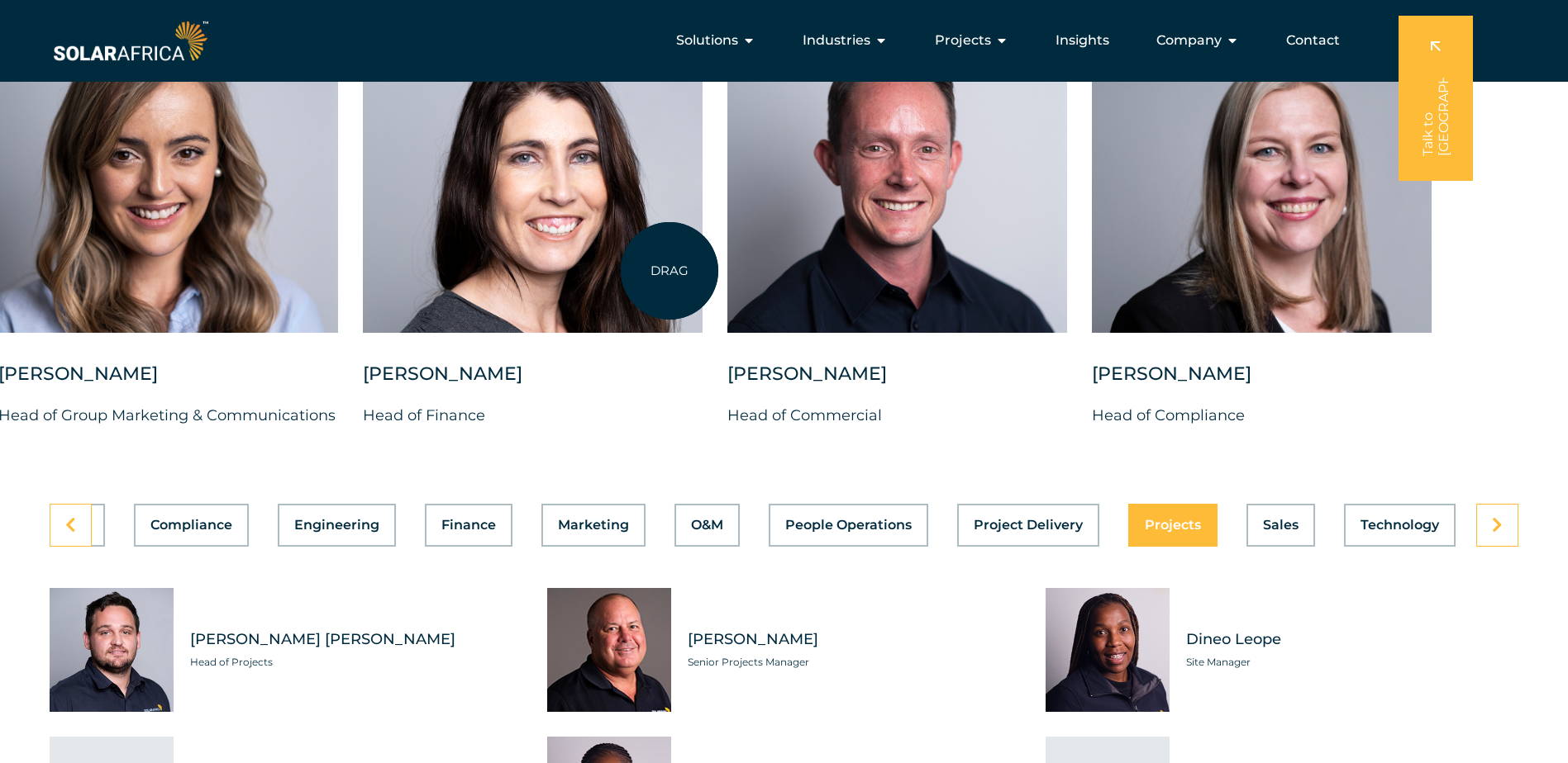
drag, startPoint x: 1009, startPoint y: 242, endPoint x: 950, endPoint y: 270, distance: 65.3
click at [929, 272] on div at bounding box center [898, 169] width 340 height 329
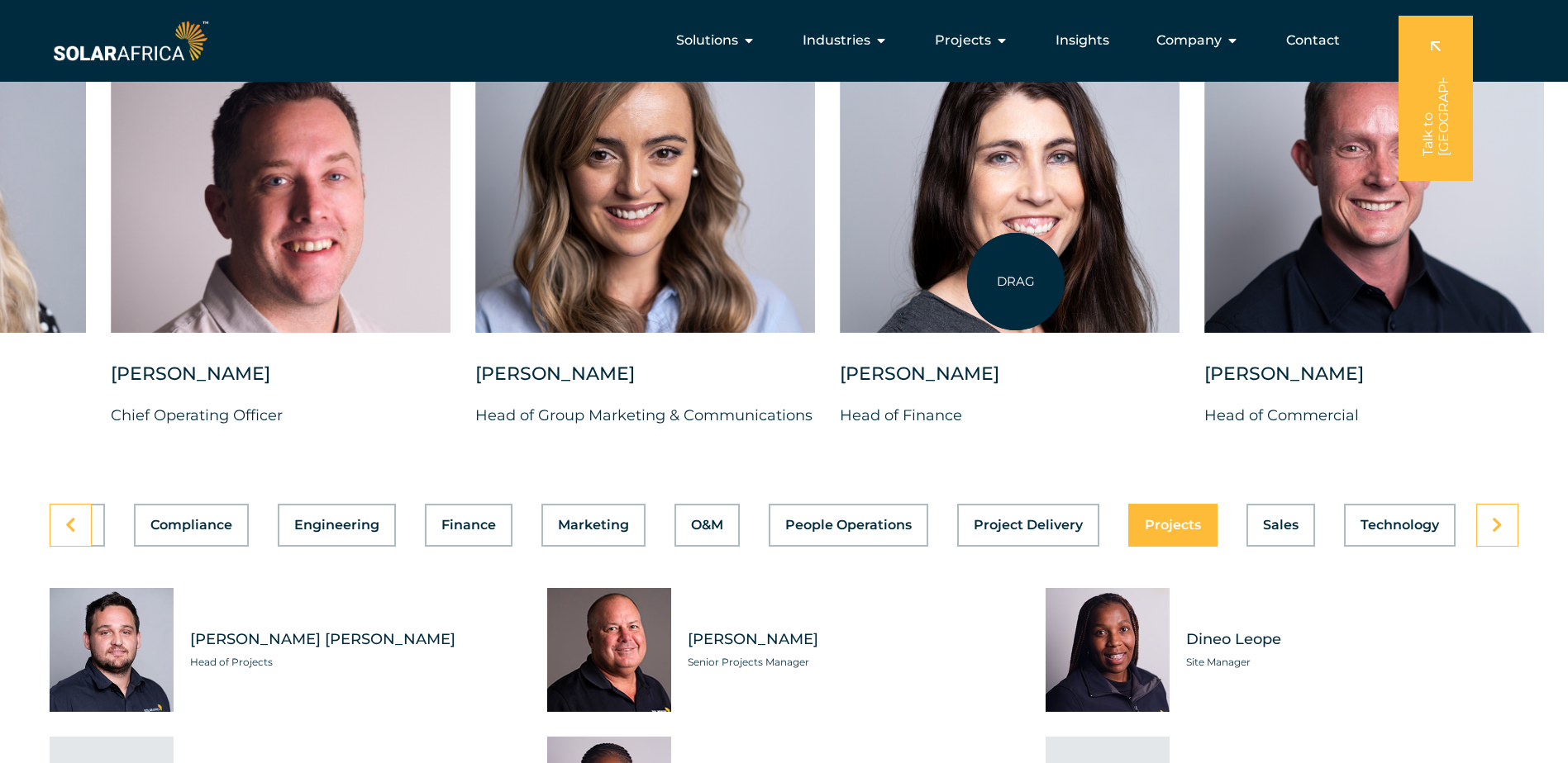
drag, startPoint x: 607, startPoint y: 280, endPoint x: 1016, endPoint y: 282, distance: 409.0
click at [1016, 282] on div at bounding box center [1010, 169] width 340 height 329
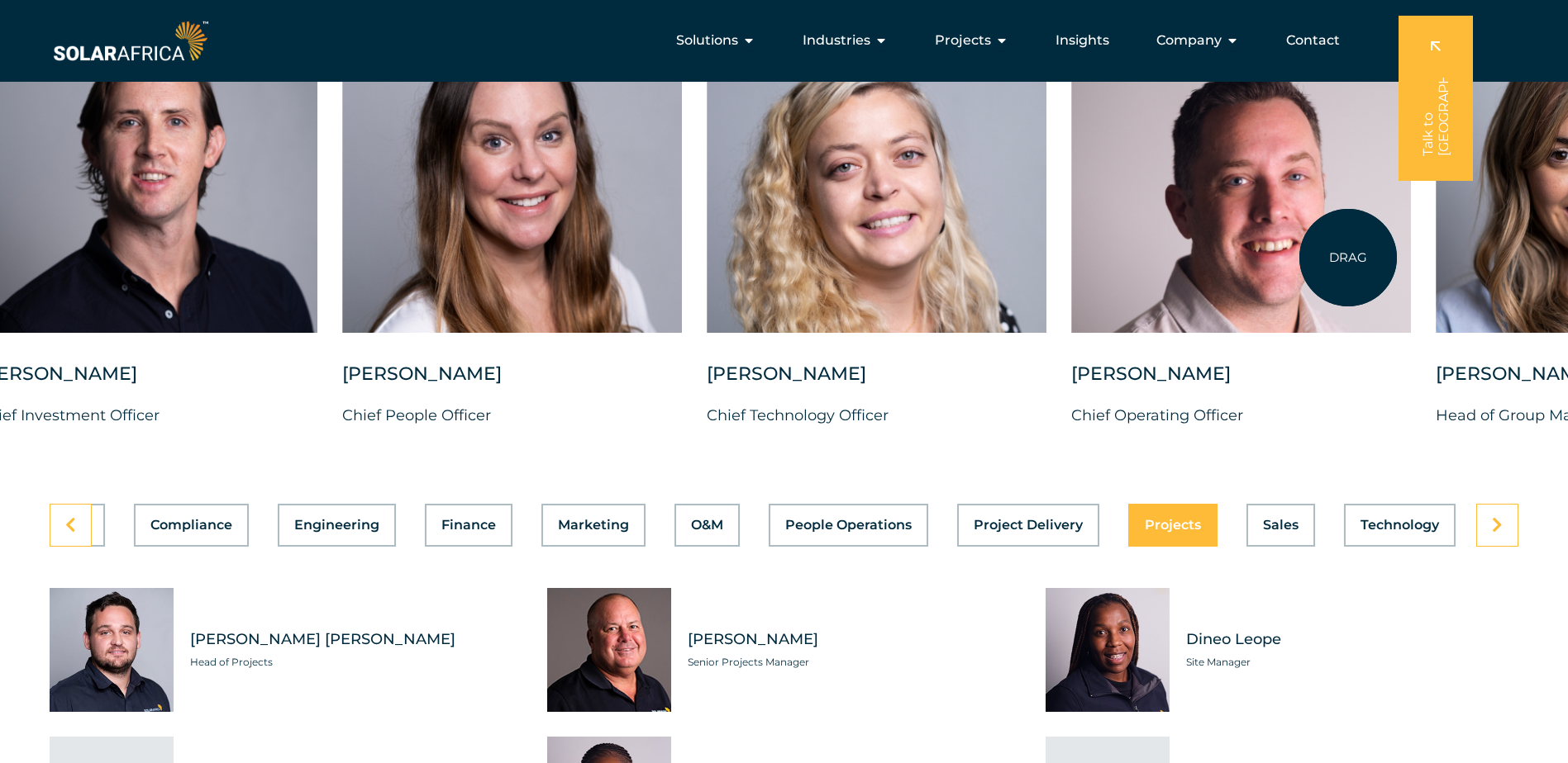
drag, startPoint x: 614, startPoint y: 273, endPoint x: 1348, endPoint y: 258, distance: 734.2
click at [1348, 258] on div at bounding box center [1241, 169] width 340 height 329
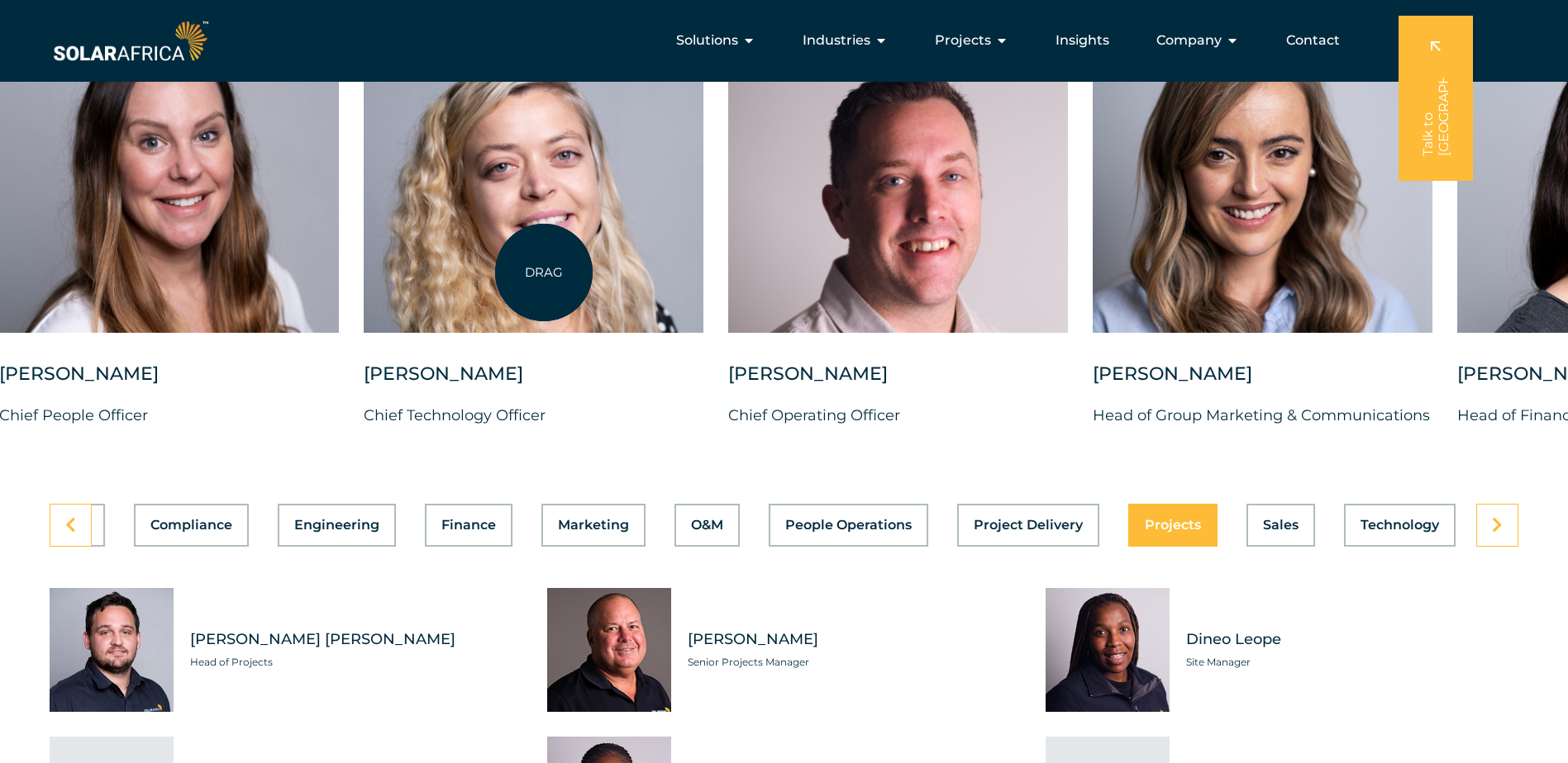
drag, startPoint x: 976, startPoint y: 243, endPoint x: 543, endPoint y: 273, distance: 434.0
click at [543, 273] on div at bounding box center [533, 169] width 340 height 329
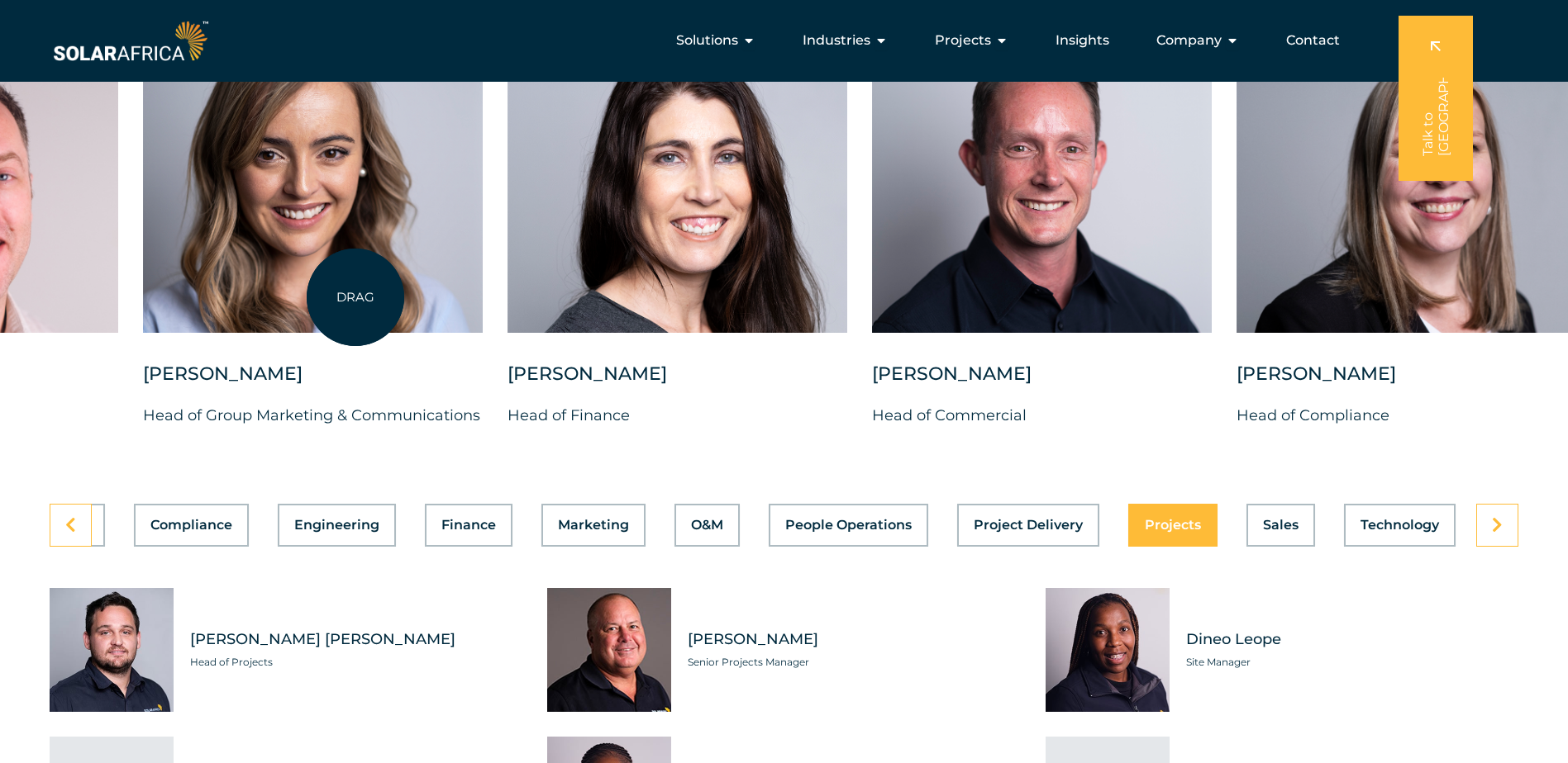
drag, startPoint x: 1027, startPoint y: 246, endPoint x: 347, endPoint y: 297, distance: 681.9
click at [347, 297] on div at bounding box center [313, 169] width 340 height 329
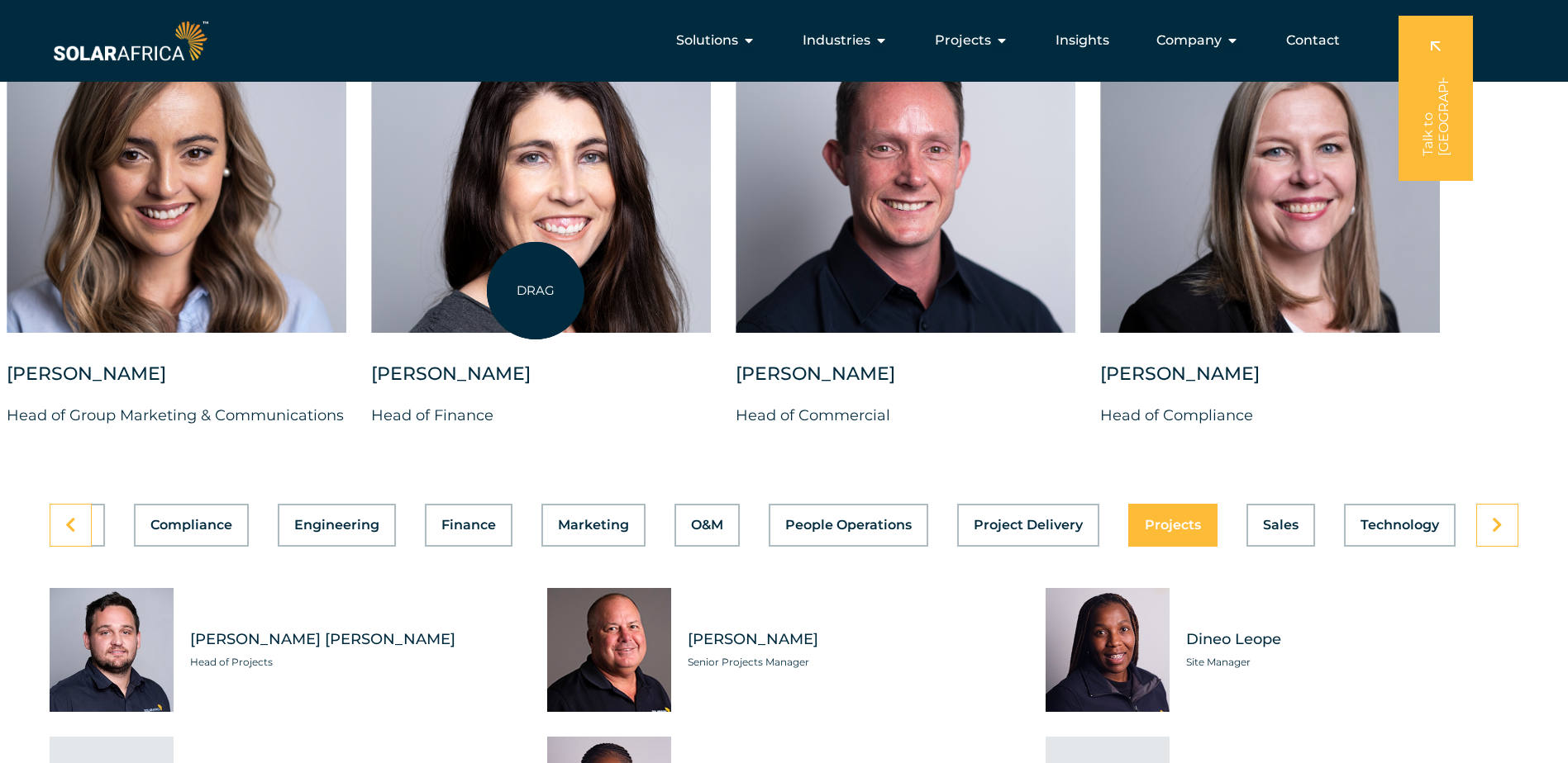
drag, startPoint x: 832, startPoint y: 267, endPoint x: 505, endPoint y: 295, distance: 328.2
click at [505, 295] on div "Charl Alheit Chief Investment Officer Candice Seggie Chief People Officer Suné …" at bounding box center [6, 229] width 3048 height 450
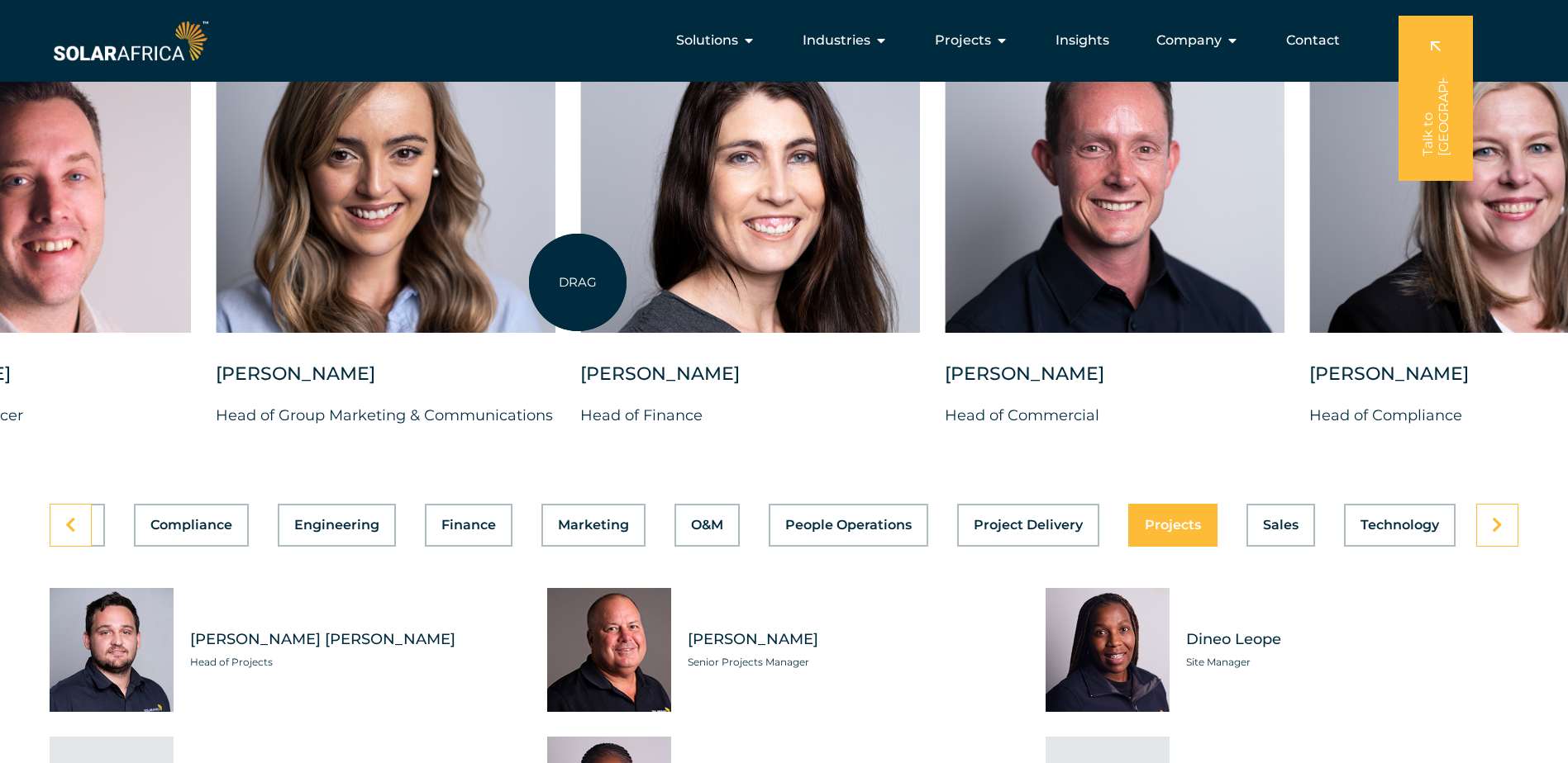
drag, startPoint x: 422, startPoint y: 281, endPoint x: 578, endPoint y: 283, distance: 156.0
click at [578, 283] on div "Charl Alheit Chief Investment Officer Candice Seggie Chief People Officer Suné …" at bounding box center [216, 229] width 3048 height 450
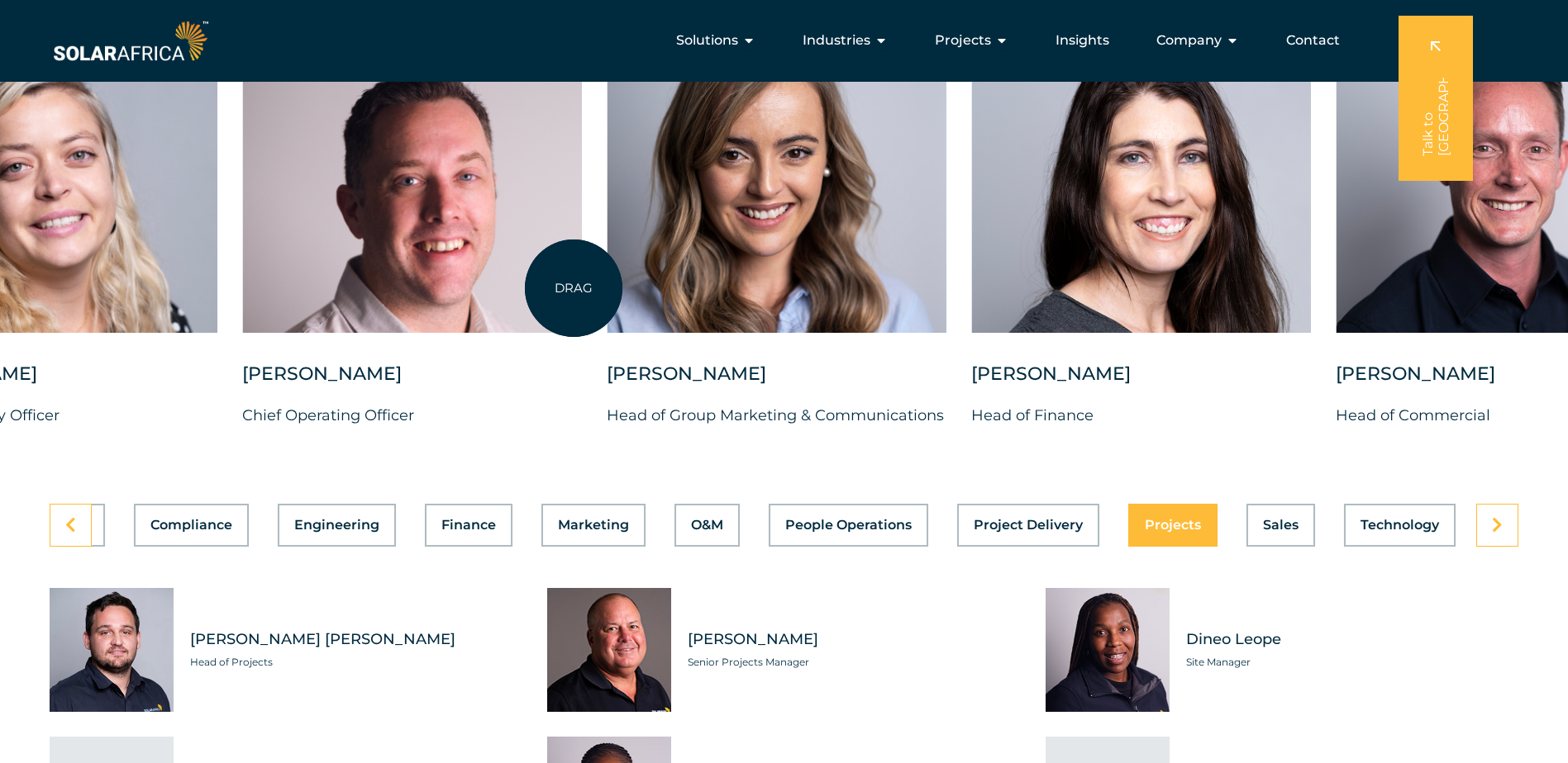
drag, startPoint x: 381, startPoint y: 286, endPoint x: 574, endPoint y: 288, distance: 193.0
click at [574, 288] on div at bounding box center [413, 169] width 340 height 329
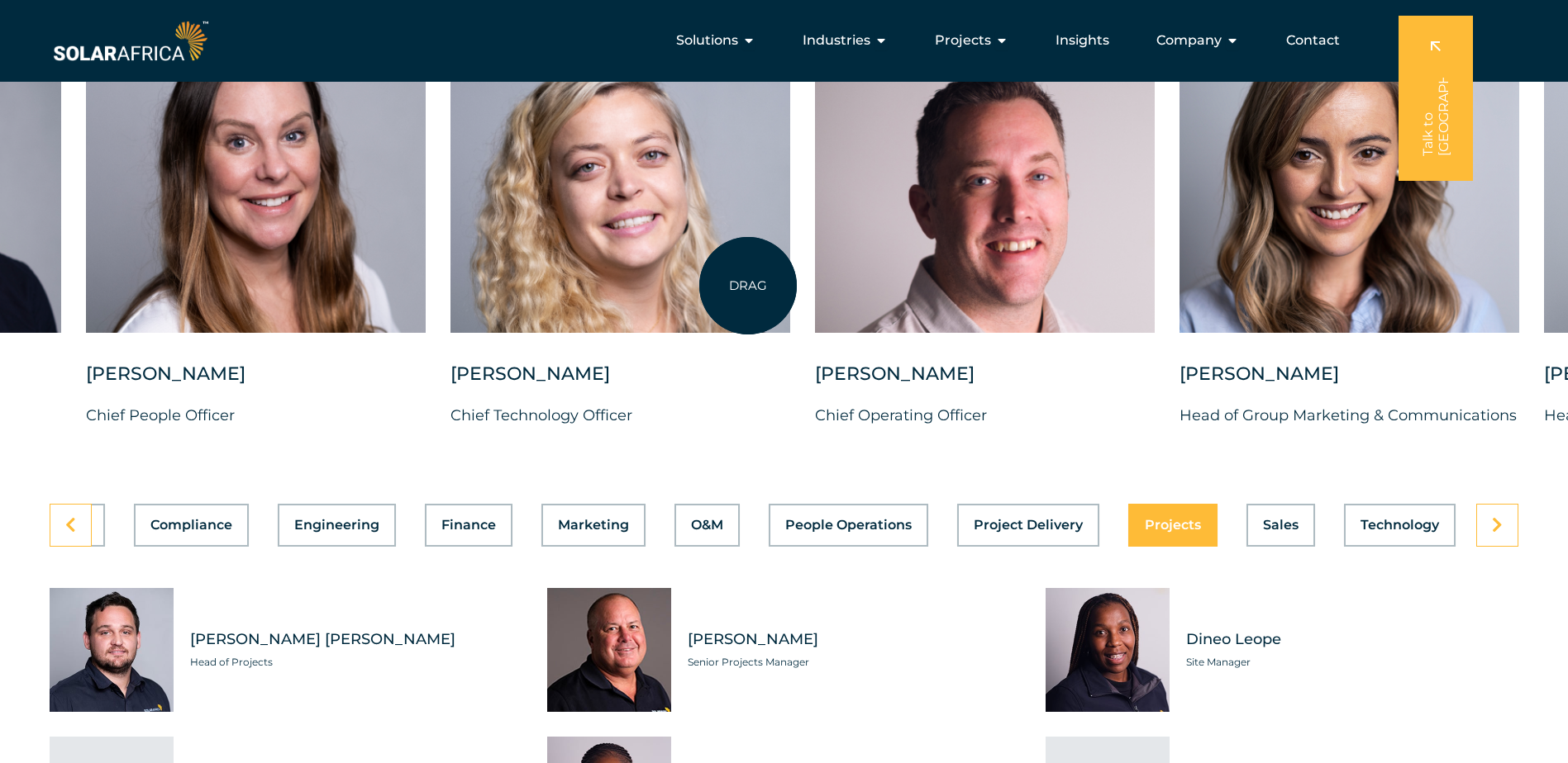
drag, startPoint x: 363, startPoint y: 284, endPoint x: 748, endPoint y: 286, distance: 385.0
click at [748, 286] on div at bounding box center [620, 169] width 340 height 329
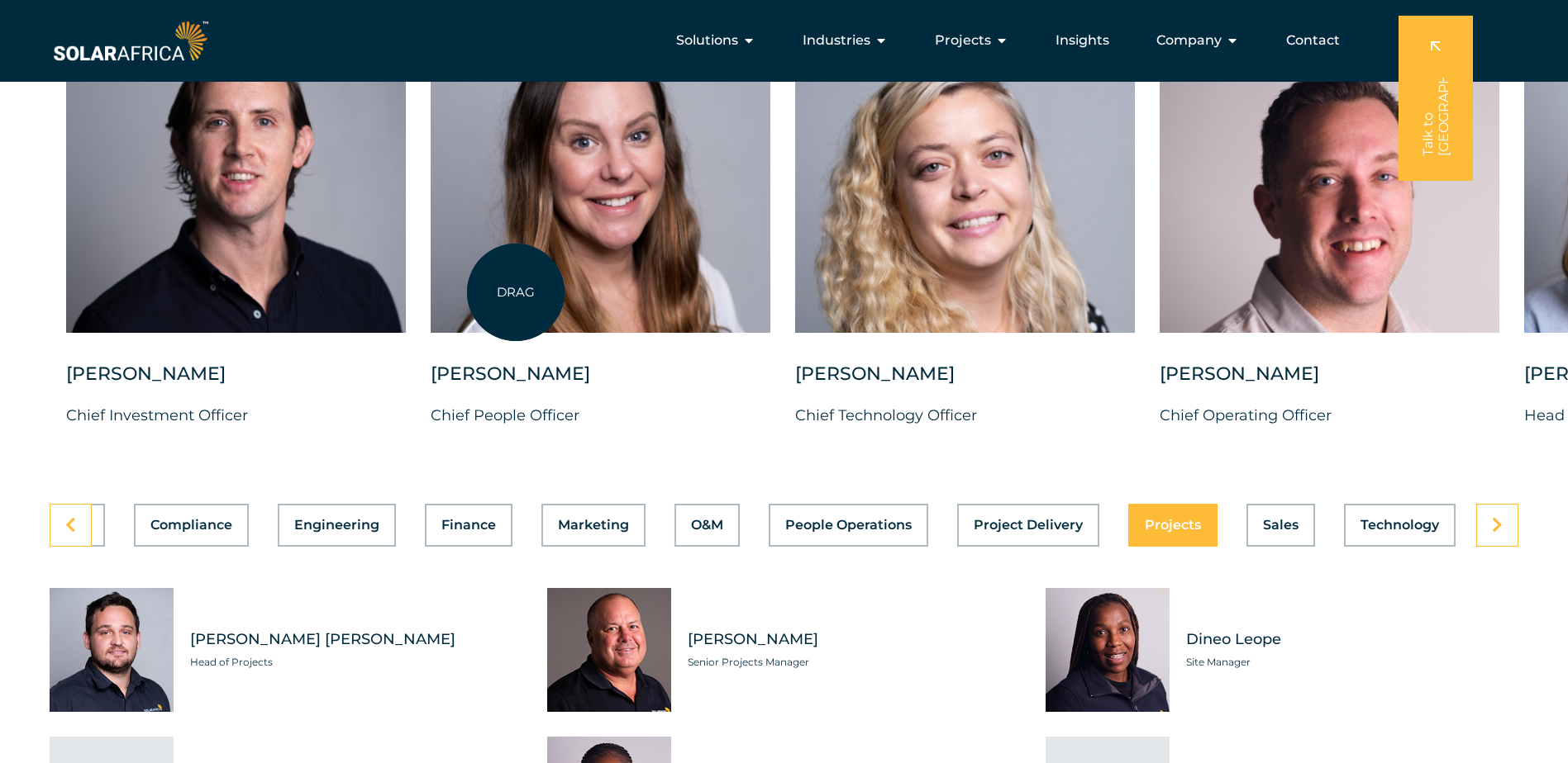
drag, startPoint x: 499, startPoint y: 292, endPoint x: 746, endPoint y: 294, distance: 247.0
click at [746, 294] on div at bounding box center [601, 169] width 340 height 329
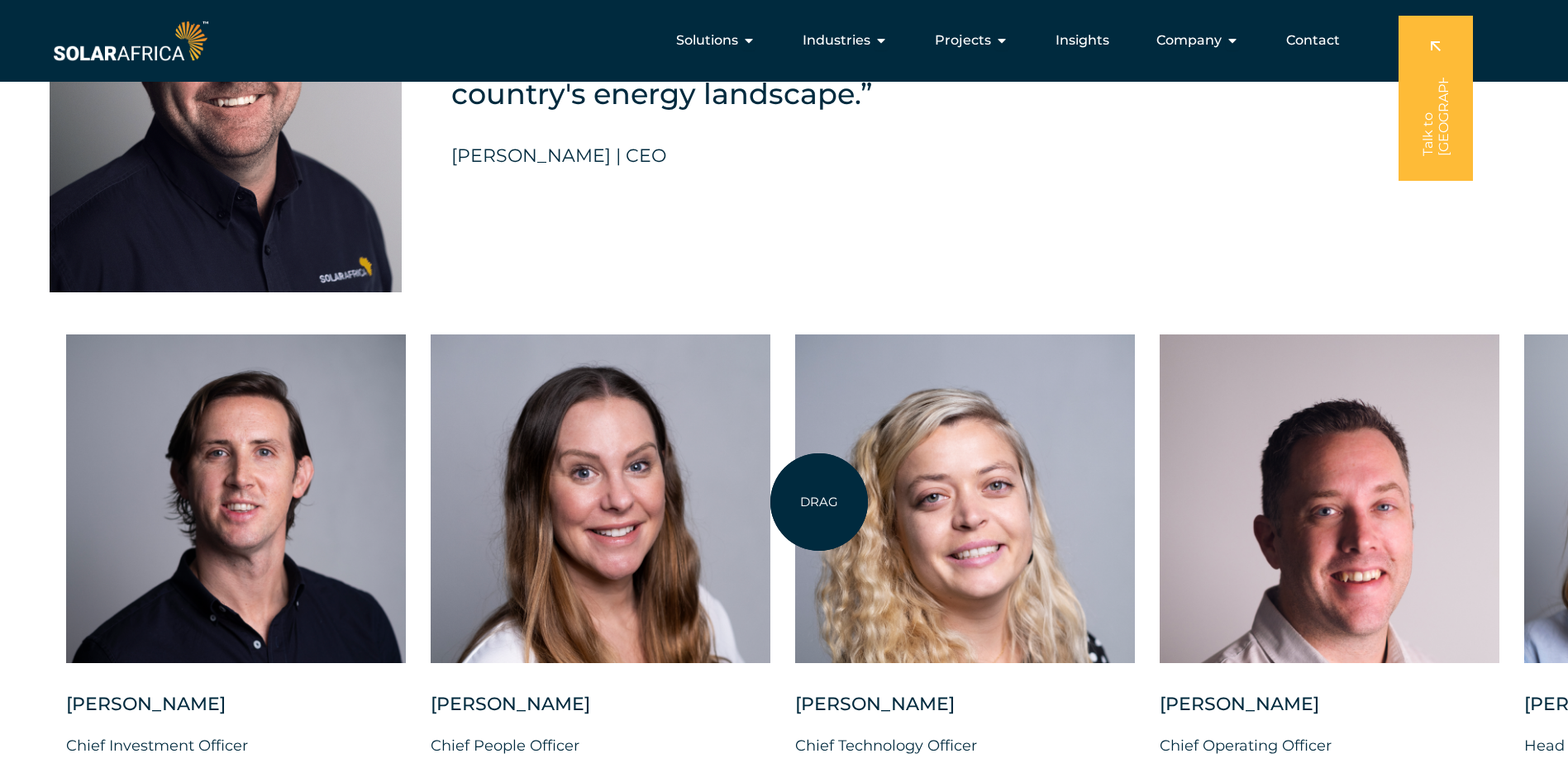
scroll to position [4295, 0]
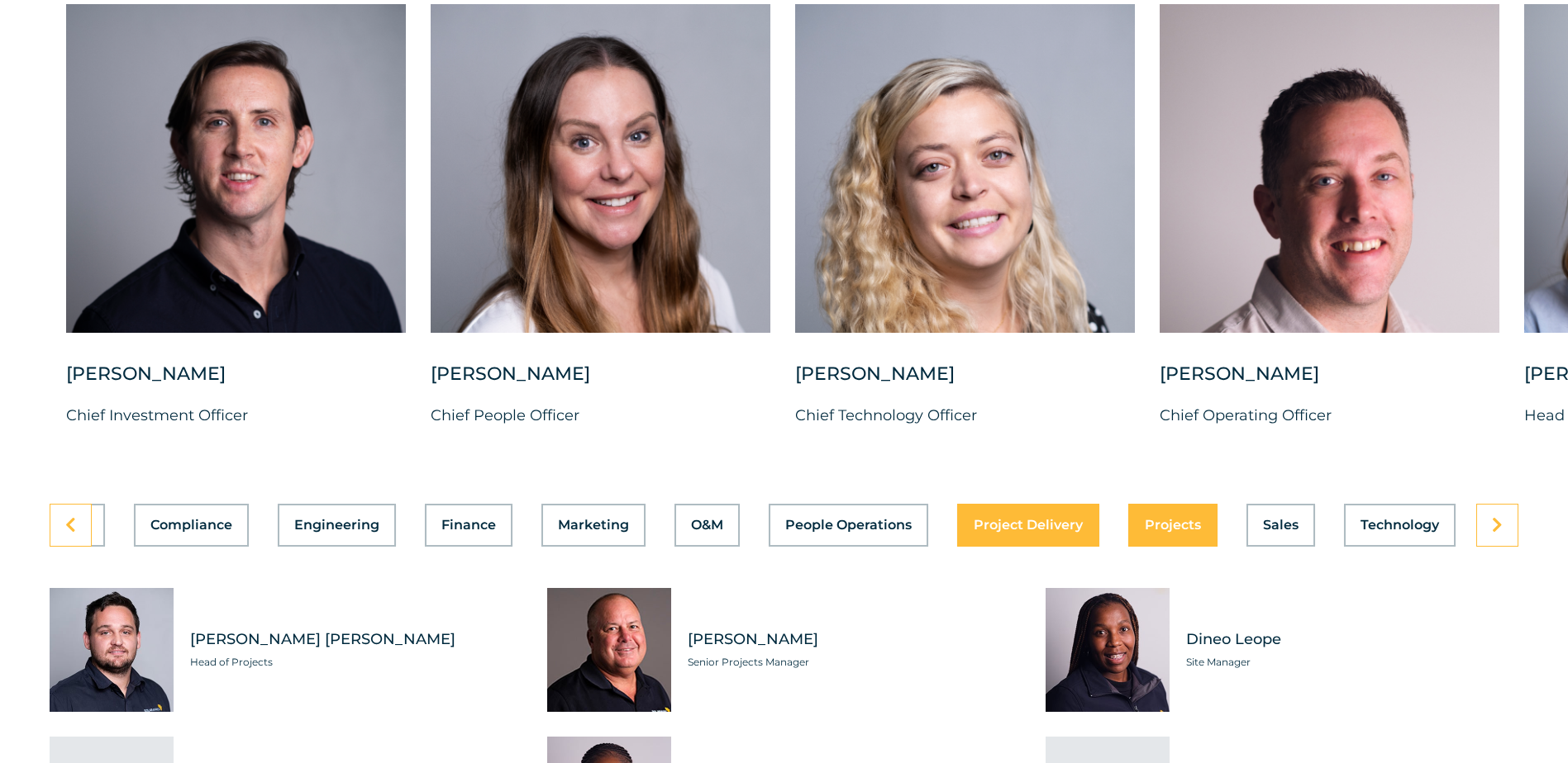
click at [1033, 531] on span "Project Delivery" at bounding box center [1028, 525] width 109 height 13
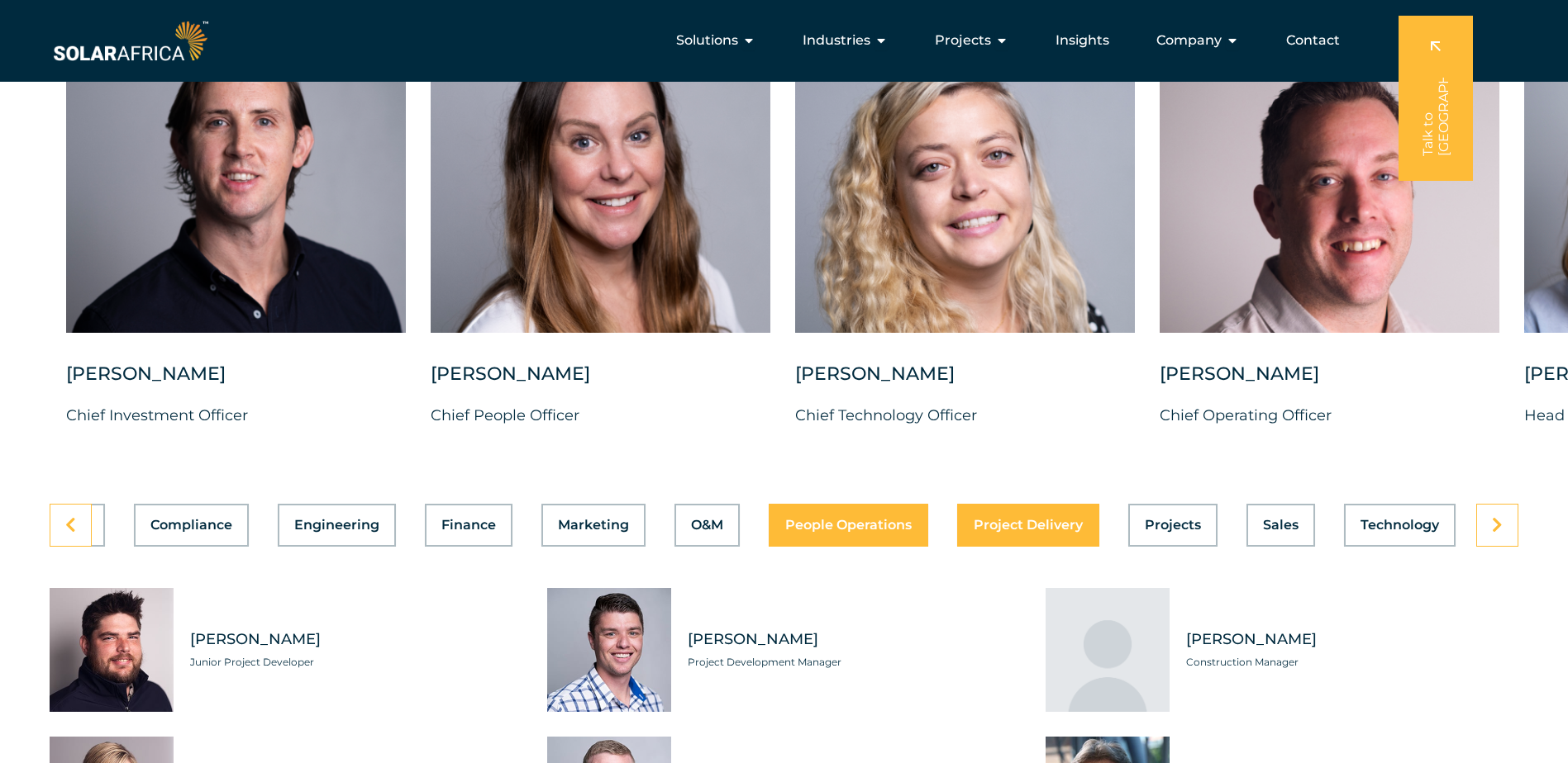
click at [867, 526] on button "People Operations" at bounding box center [848, 525] width 159 height 43
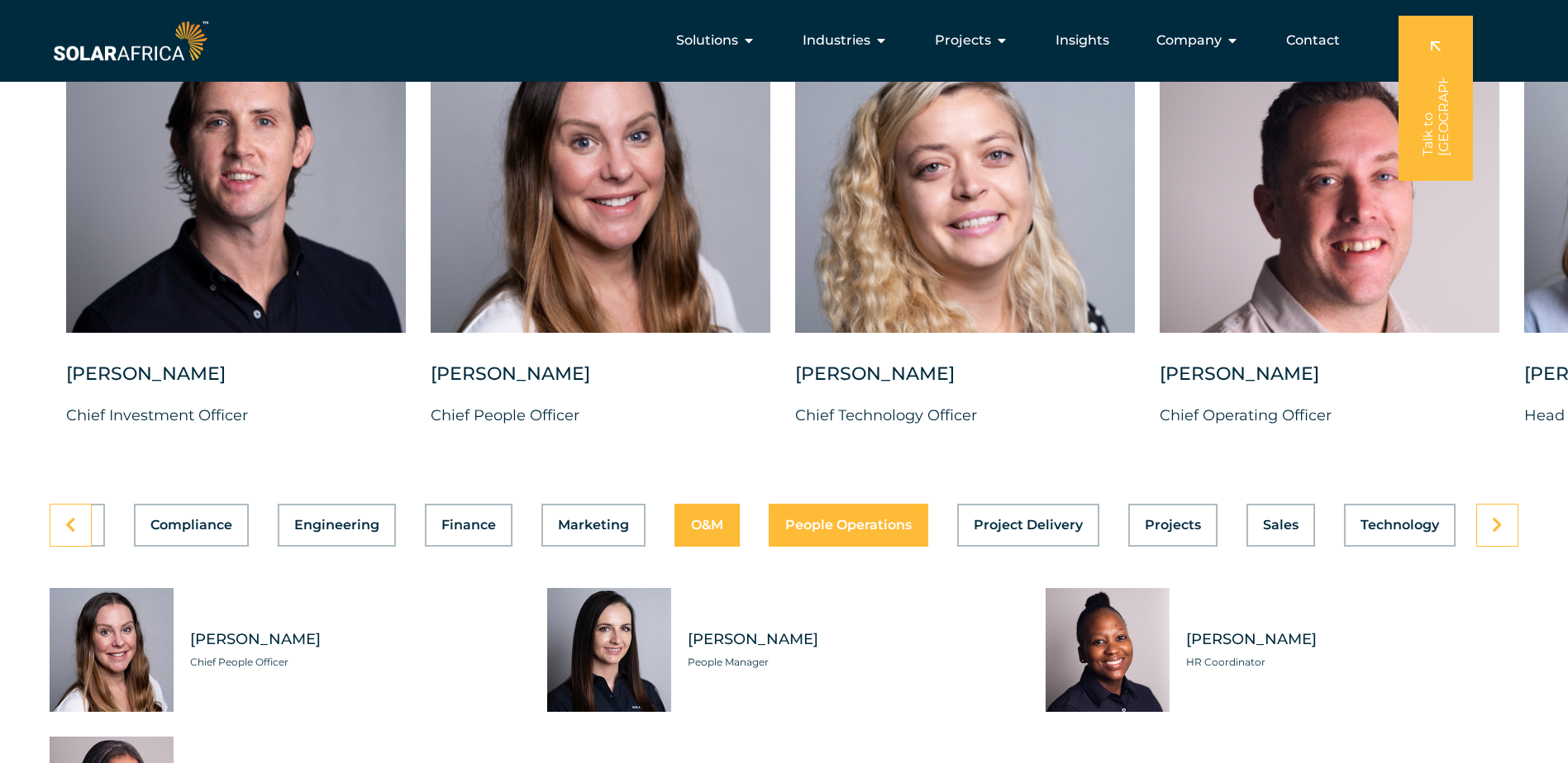
click at [691, 531] on span "O&M" at bounding box center [707, 525] width 32 height 13
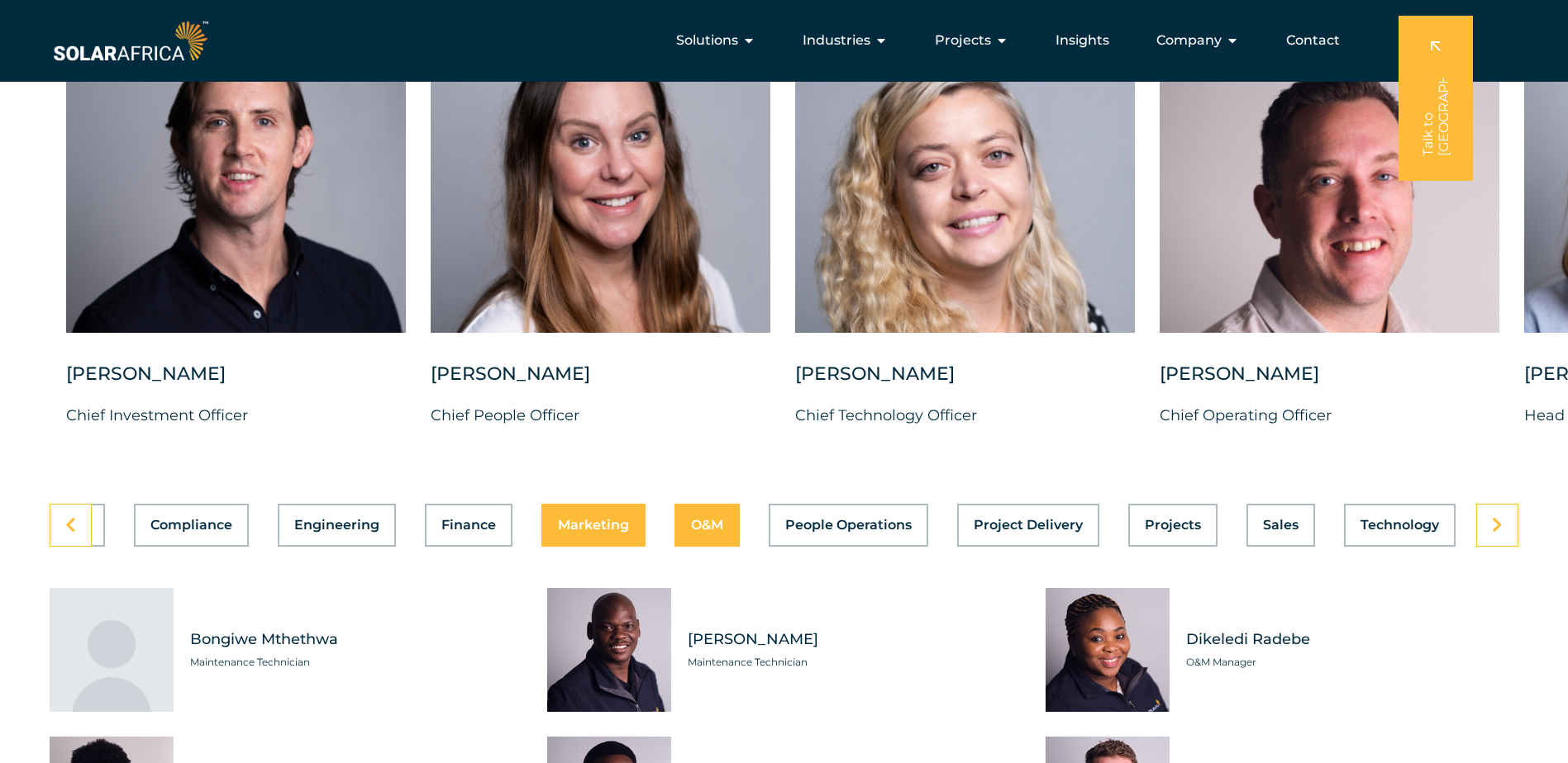
click at [603, 530] on span "Marketing" at bounding box center [592, 525] width 71 height 13
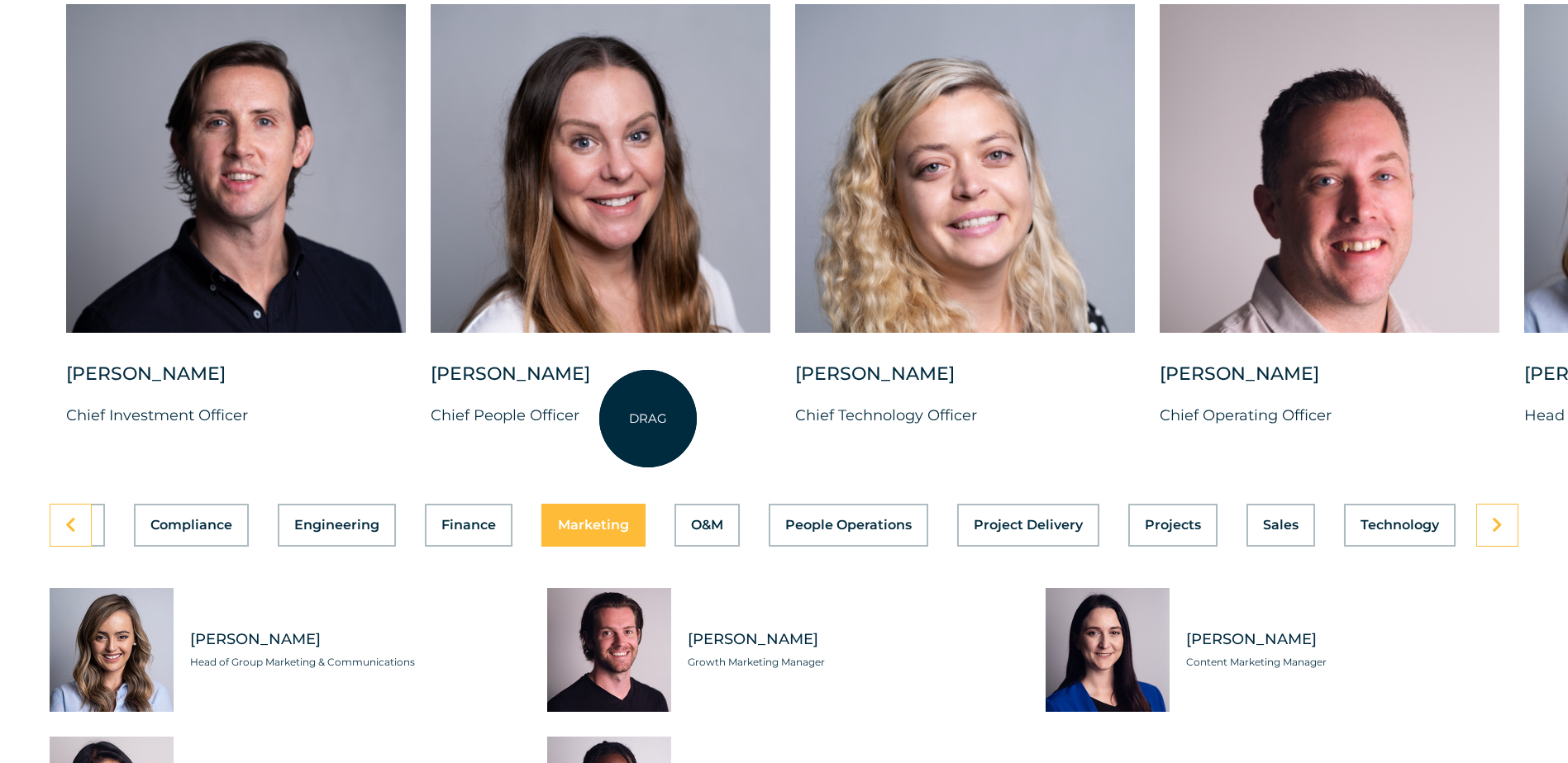
scroll to position [4626, 0]
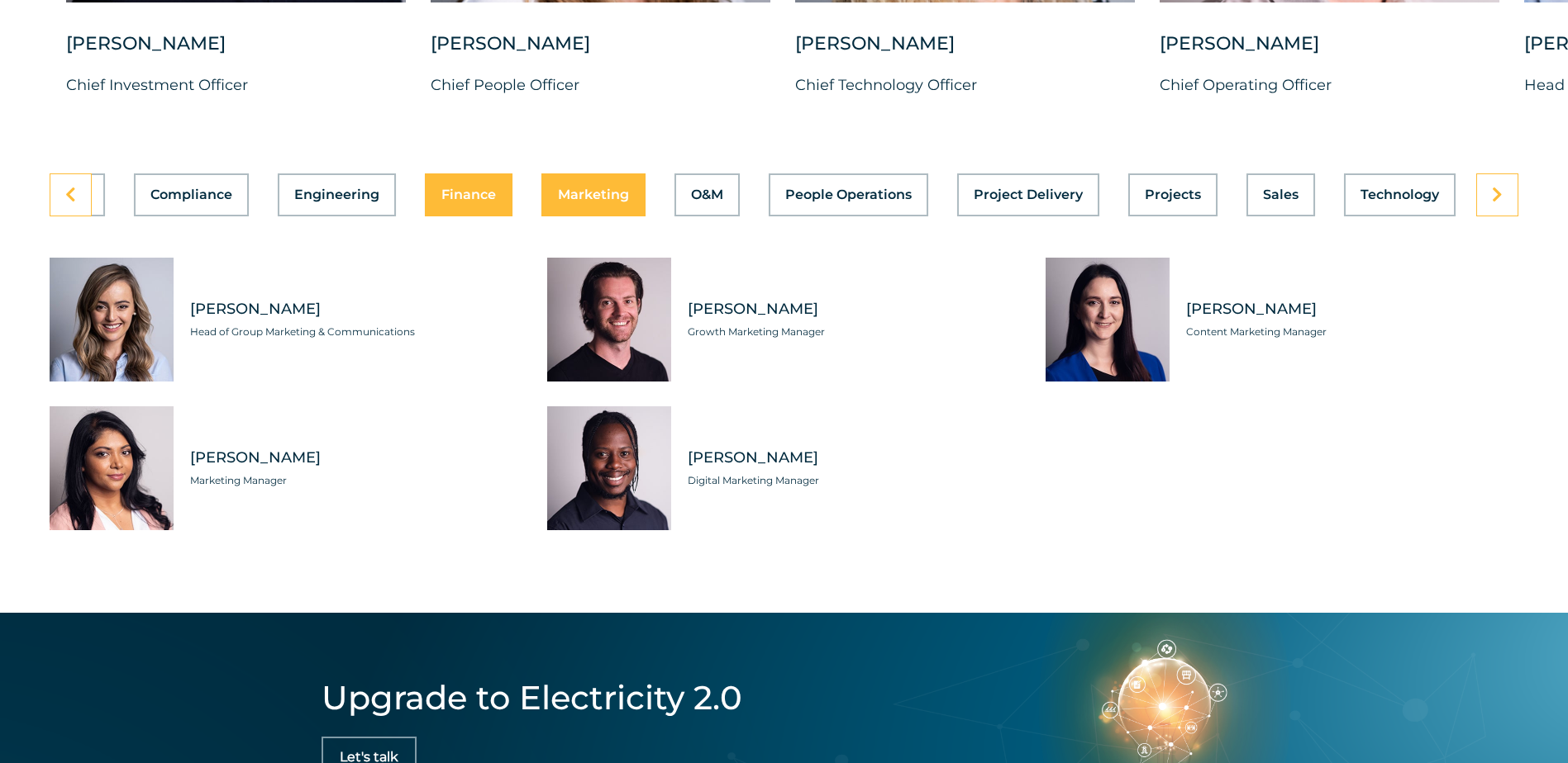
click at [450, 201] on span "Finance" at bounding box center [468, 195] width 55 height 13
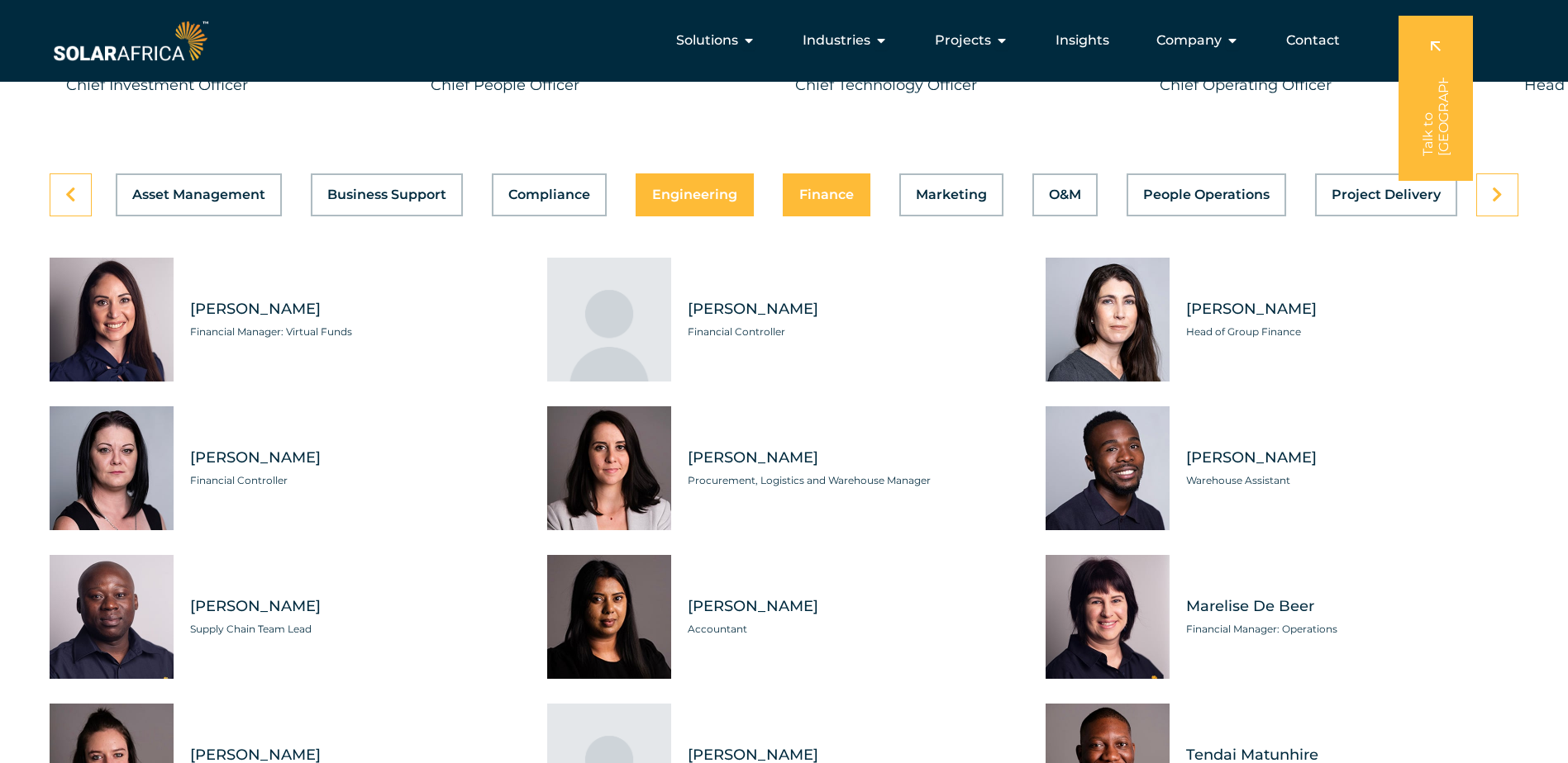
click at [669, 201] on span "Engineering" at bounding box center [695, 195] width 85 height 13
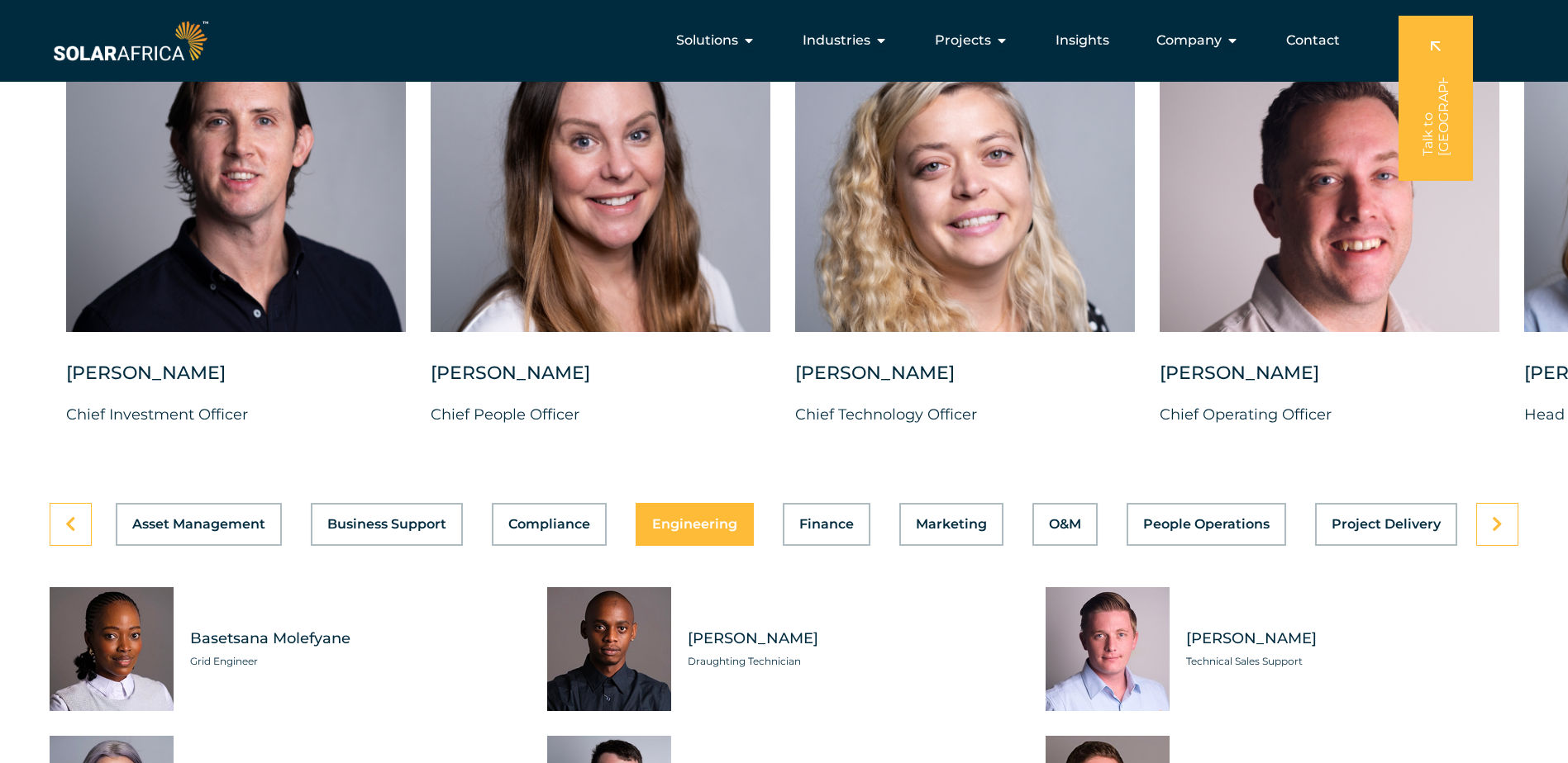
scroll to position [4295, 0]
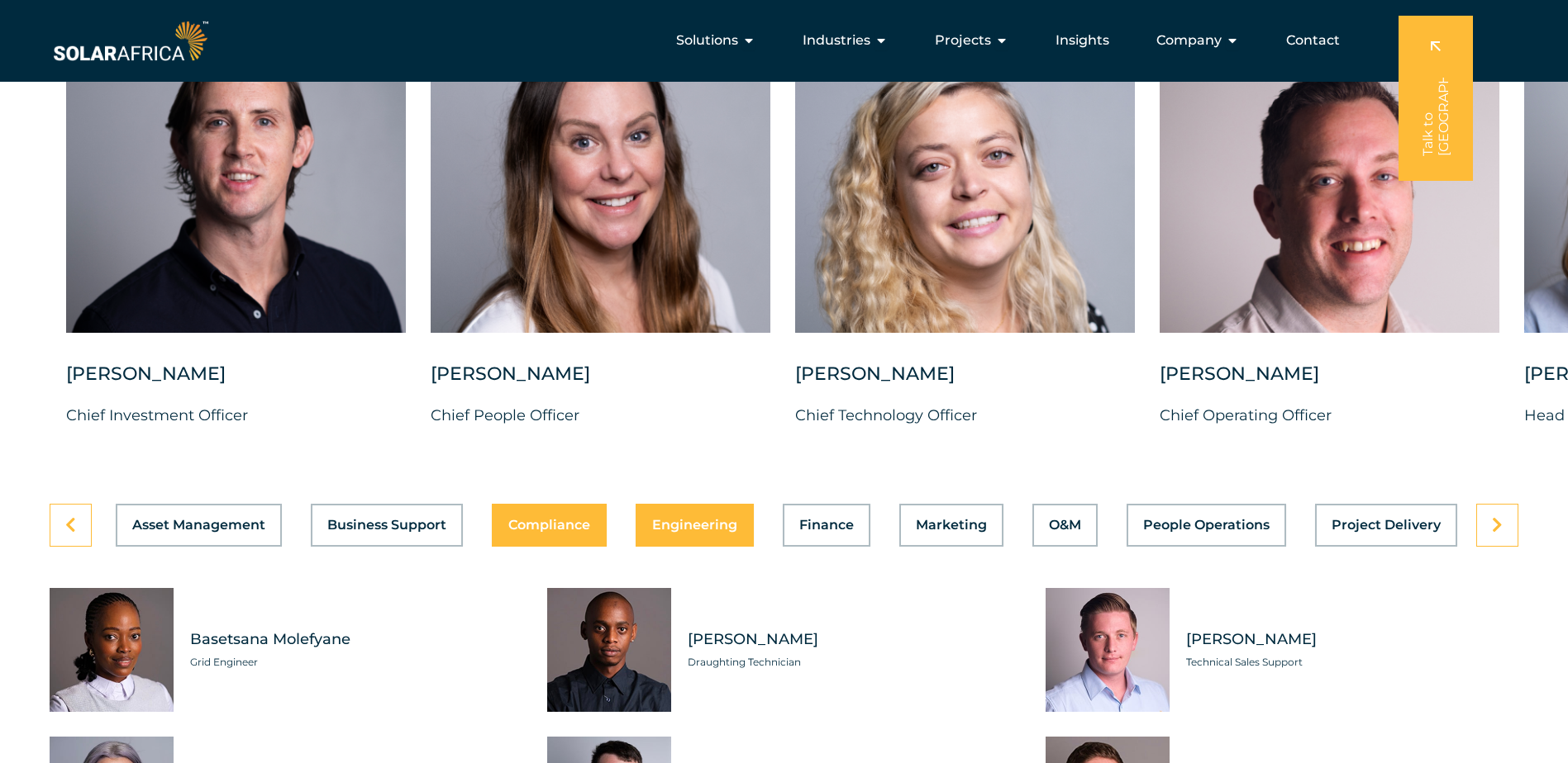
click at [554, 532] on span "Compliance" at bounding box center [549, 525] width 81 height 13
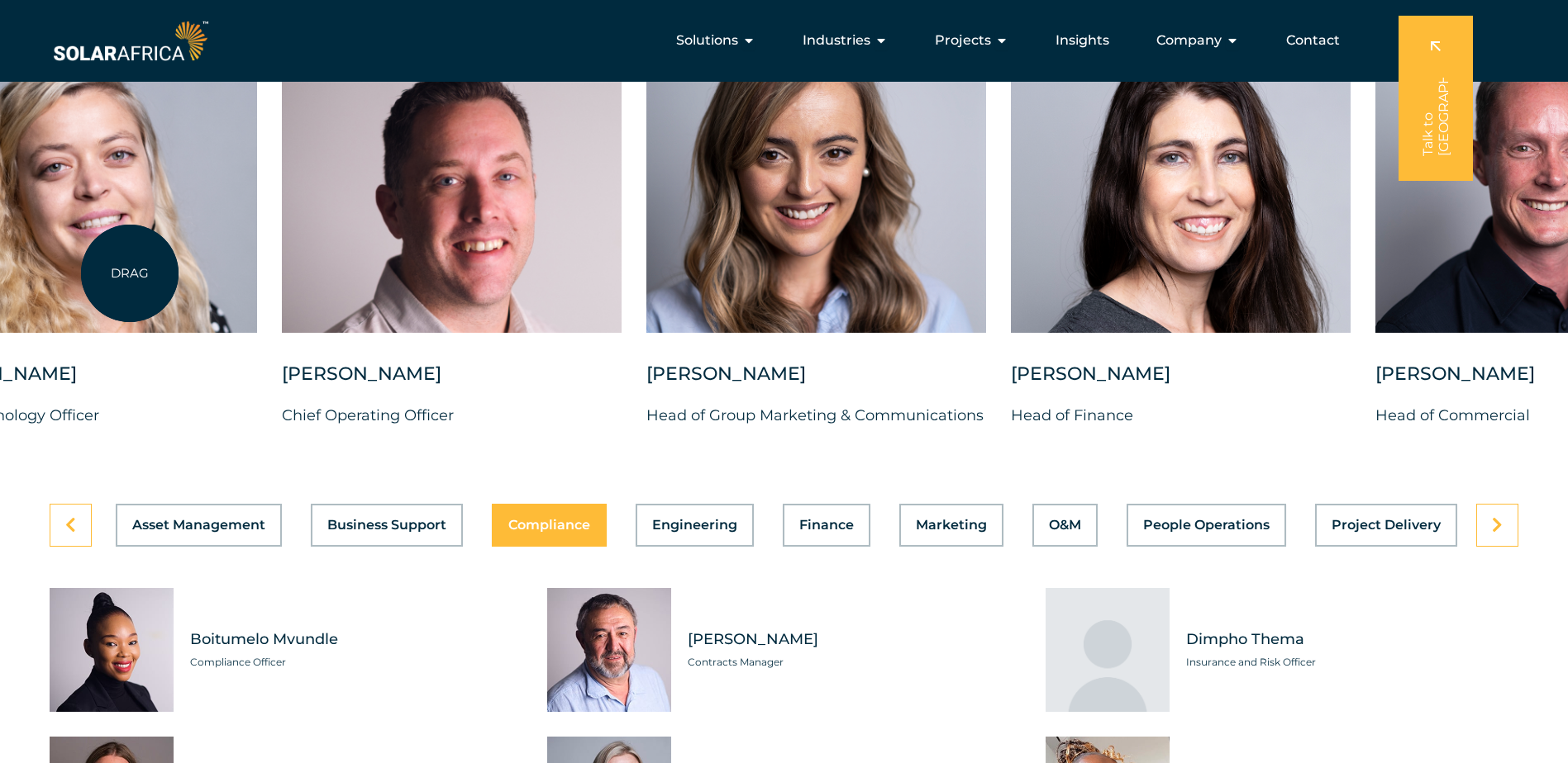
drag, startPoint x: 1008, startPoint y: 191, endPoint x: 130, endPoint y: 274, distance: 881.9
click at [130, 274] on div at bounding box center [88, 169] width 340 height 329
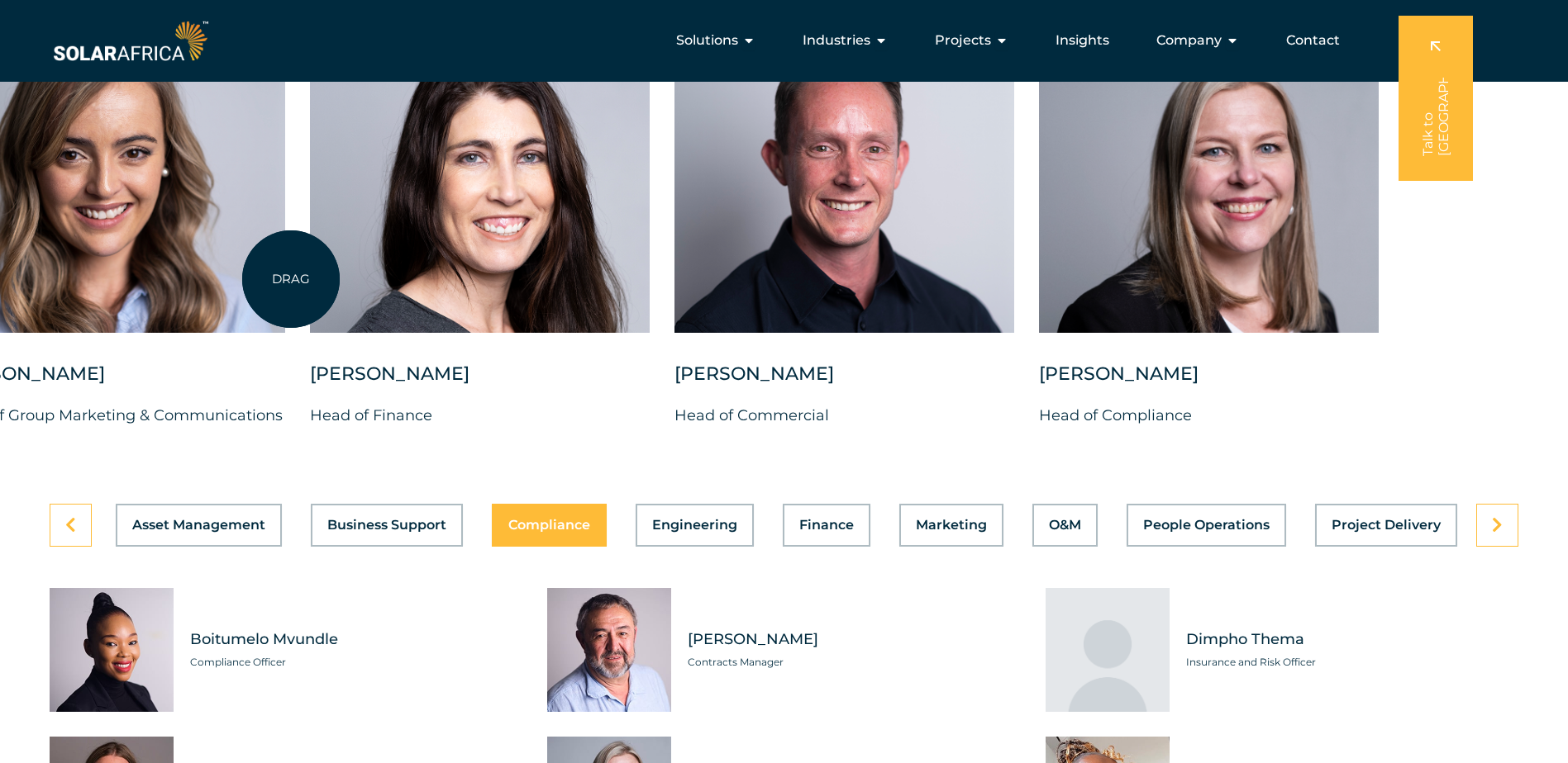
drag, startPoint x: 894, startPoint y: 229, endPoint x: 291, endPoint y: 279, distance: 605.1
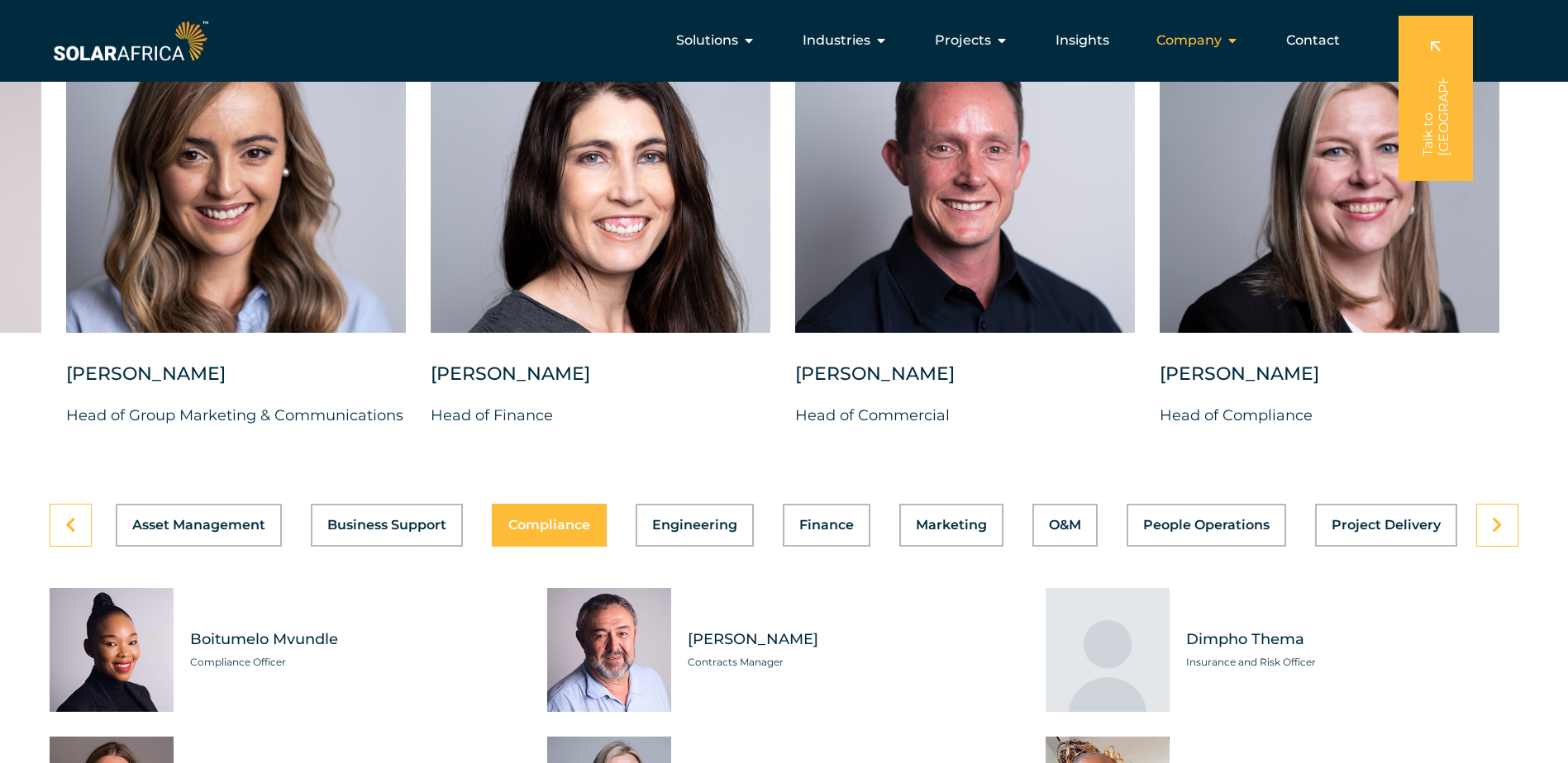
click at [1172, 45] on span "Company" at bounding box center [1189, 40] width 65 height 20
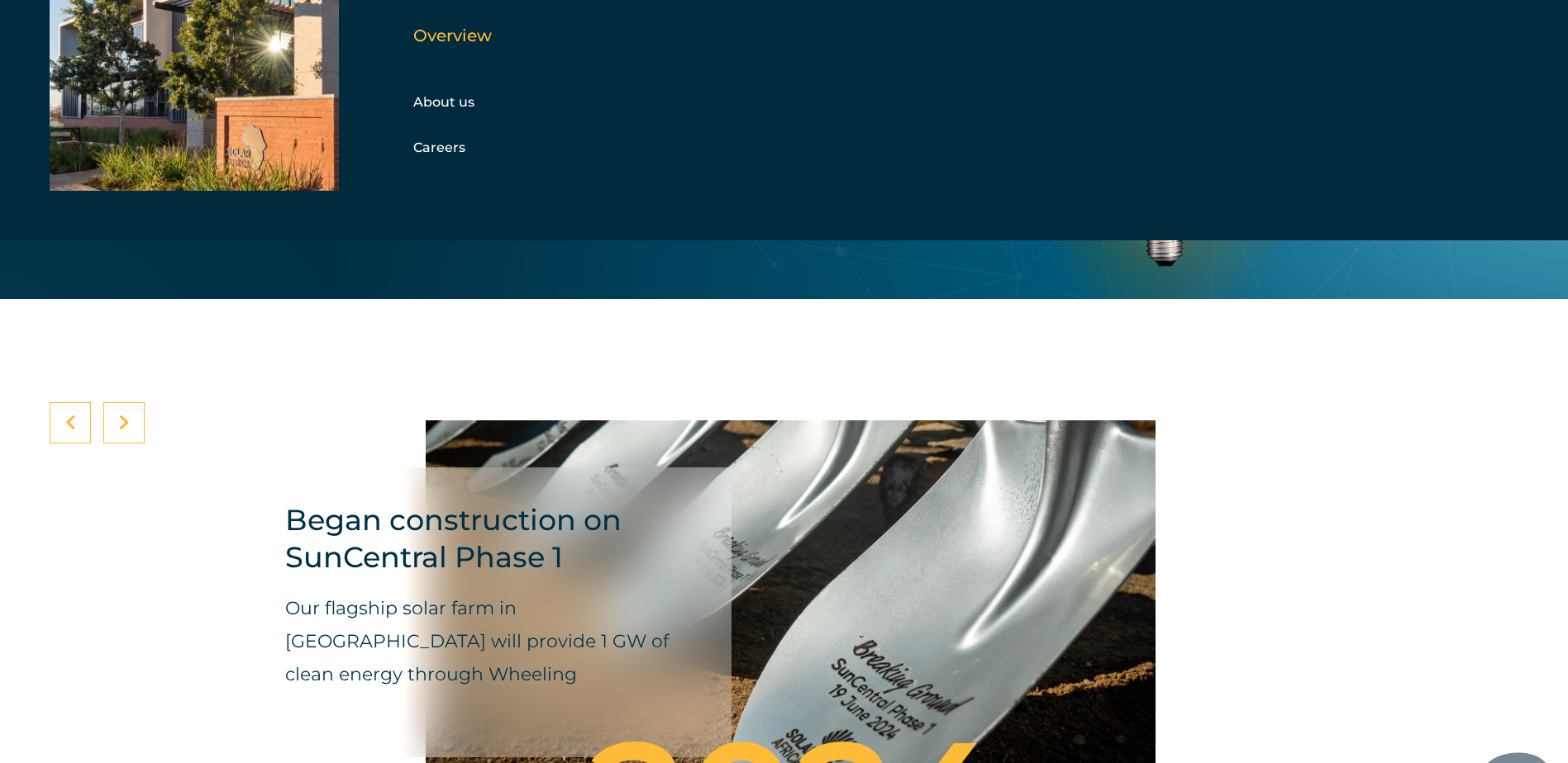
scroll to position [5799, 0]
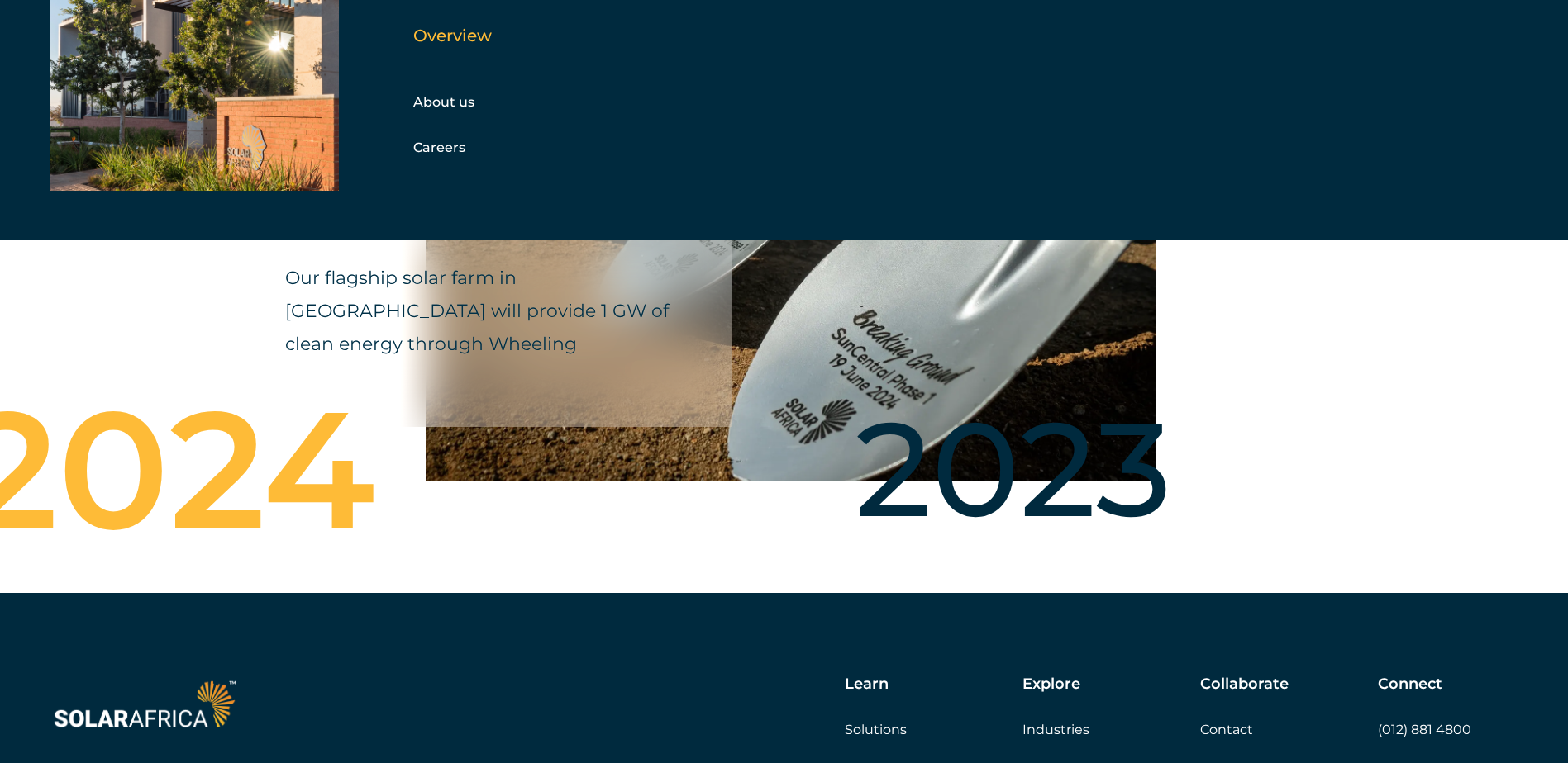
drag, startPoint x: 1302, startPoint y: 453, endPoint x: 524, endPoint y: 509, distance: 780.0
click at [641, 509] on div "2023" at bounding box center [1001, 478] width 721 height 132
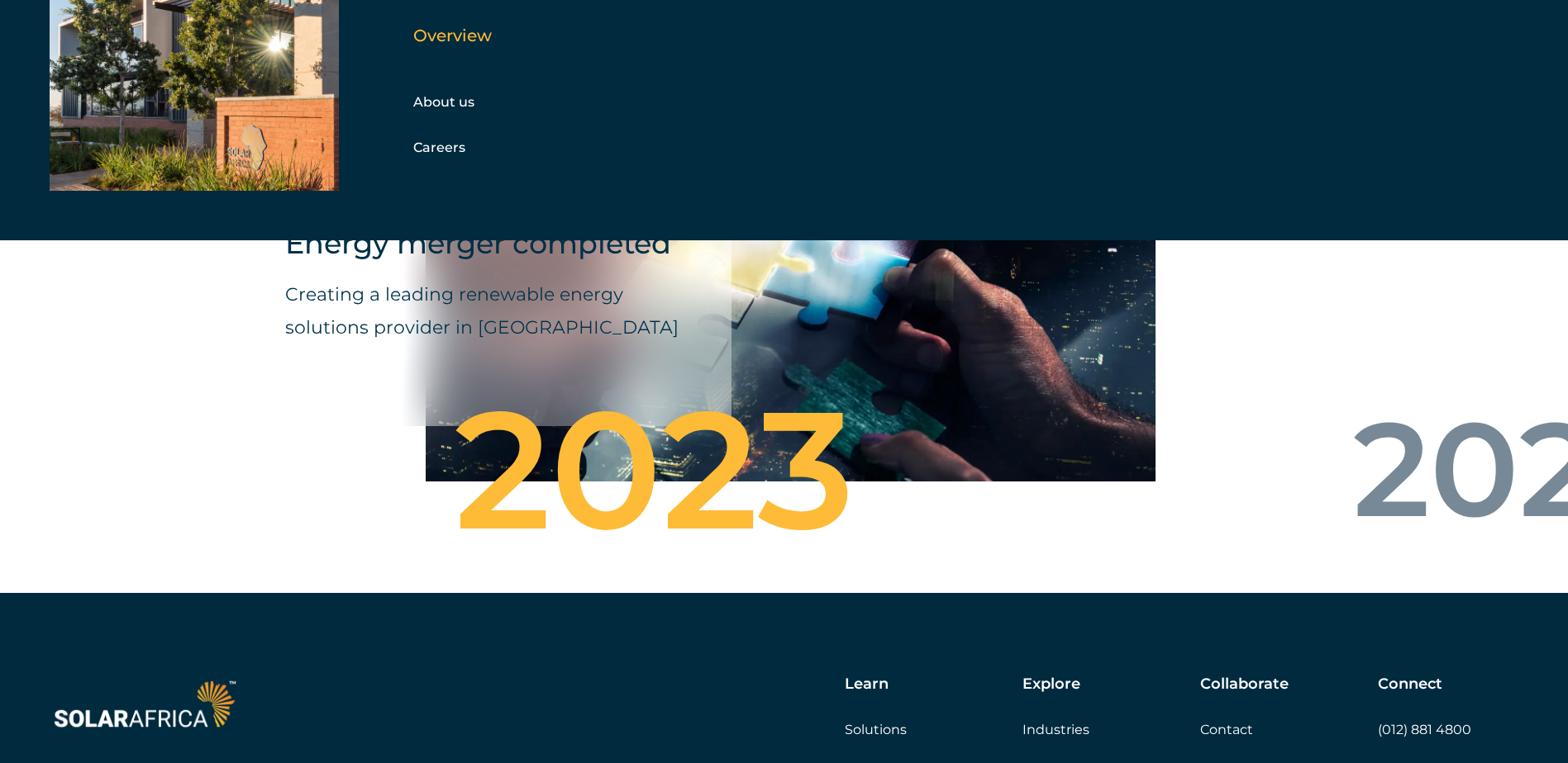
drag, startPoint x: 946, startPoint y: 459, endPoint x: 491, endPoint y: 452, distance: 455.1
click at [441, 465] on div "2023" at bounding box center [642, 478] width 721 height 132
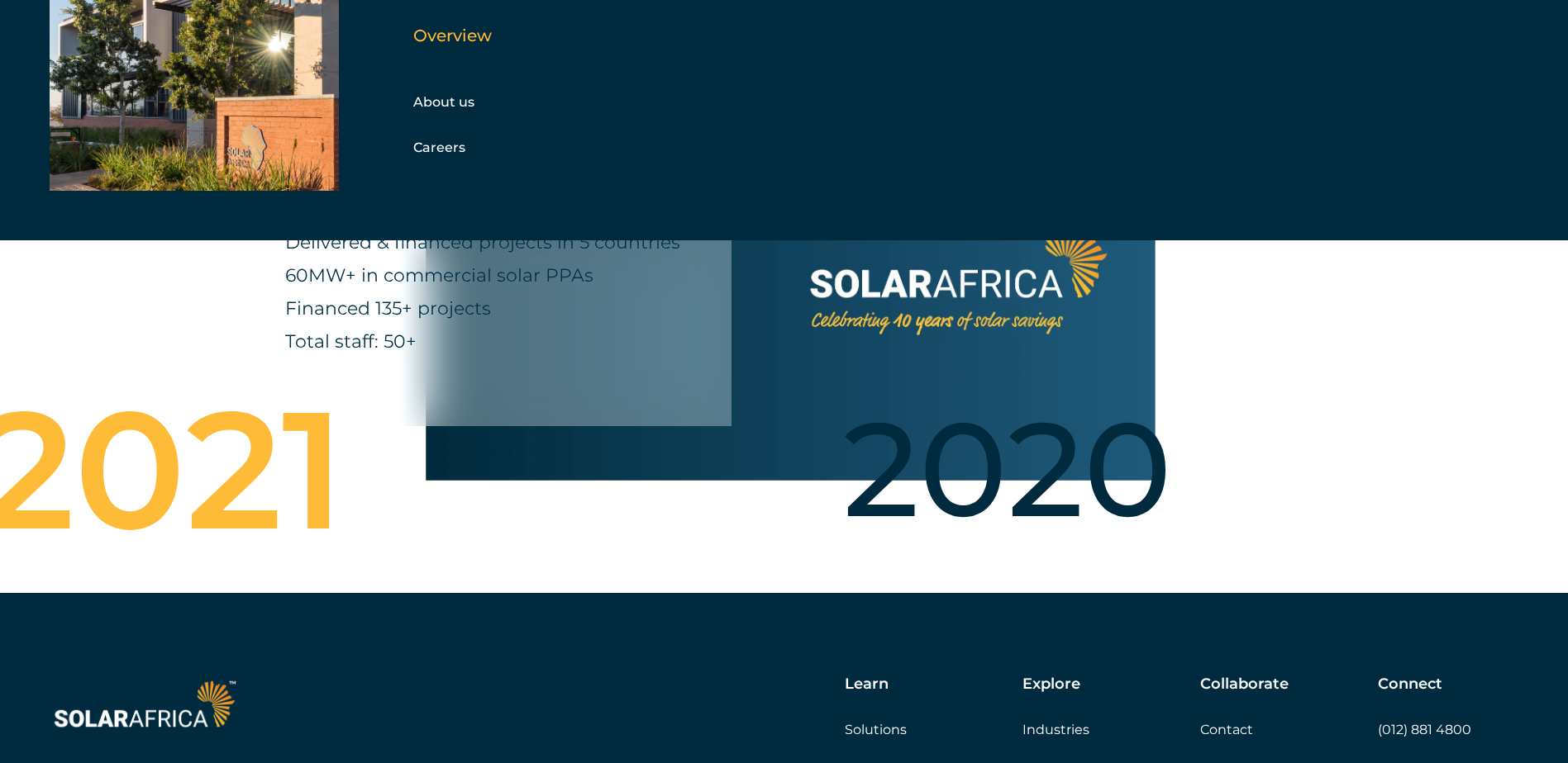
drag, startPoint x: 1010, startPoint y: 464, endPoint x: 694, endPoint y: 447, distance: 316.5
click at [645, 454] on div "2020" at bounding box center [994, 478] width 721 height 132
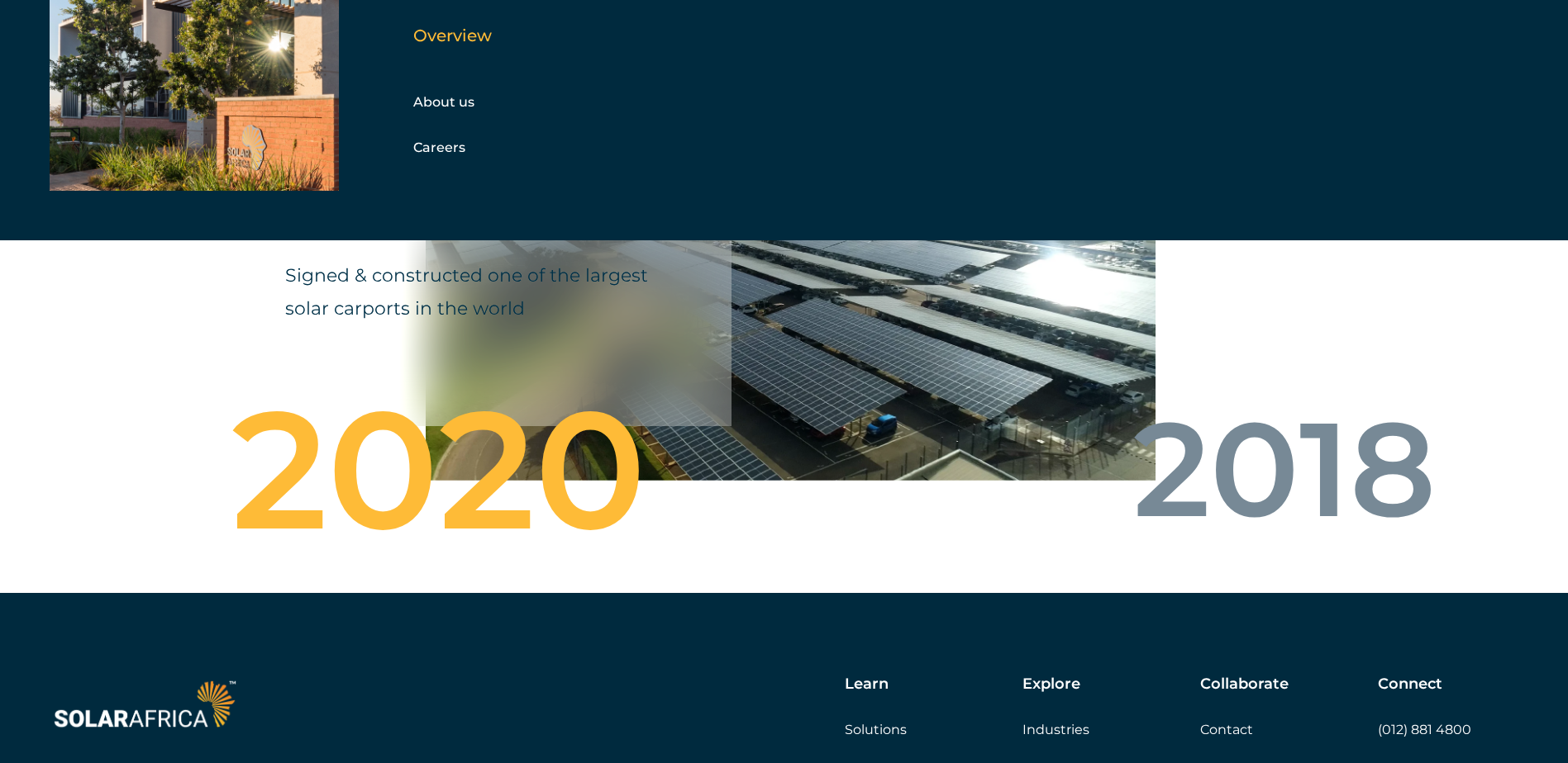
drag, startPoint x: 1158, startPoint y: 448, endPoint x: 831, endPoint y: 441, distance: 327.1
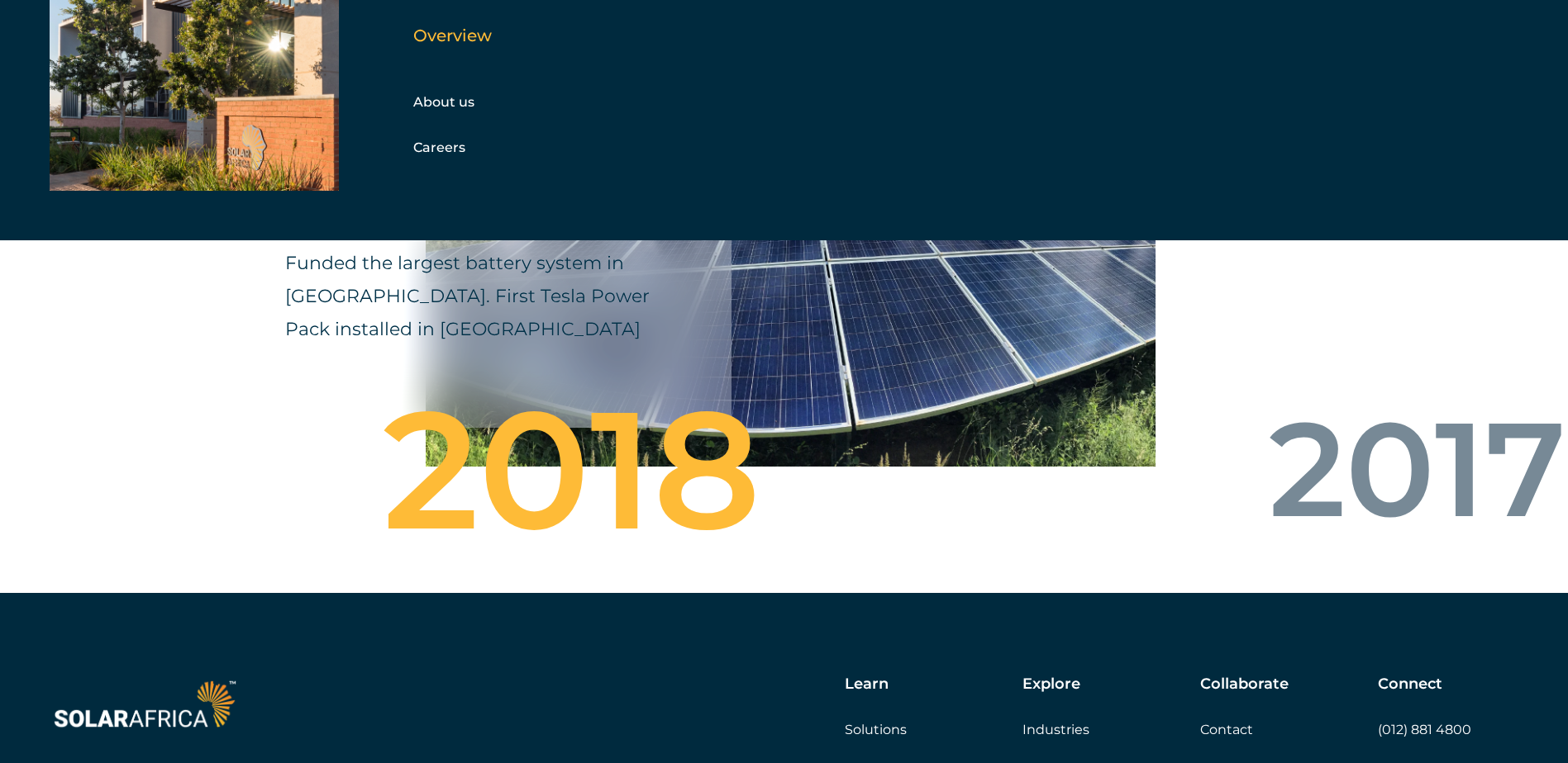
drag, startPoint x: 1042, startPoint y: 451, endPoint x: 881, endPoint y: 437, distance: 161.6
click at [876, 443] on div "2017 2016 2014 2013 2011" at bounding box center [1044, 475] width 16911 height 136
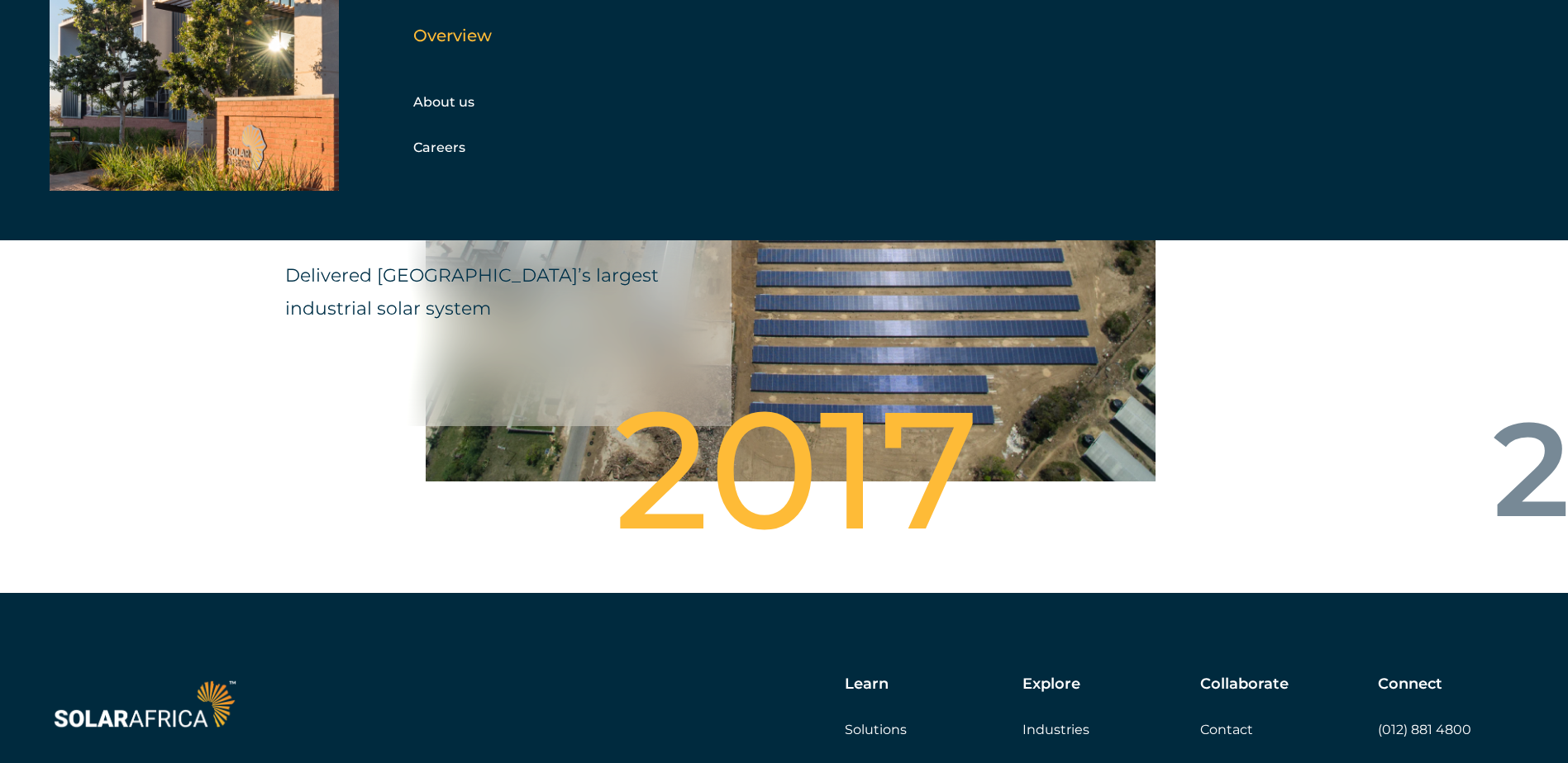
drag, startPoint x: 999, startPoint y: 438, endPoint x: 780, endPoint y: 436, distance: 219.0
click at [780, 436] on div "2017" at bounding box center [784, 478] width 721 height 132
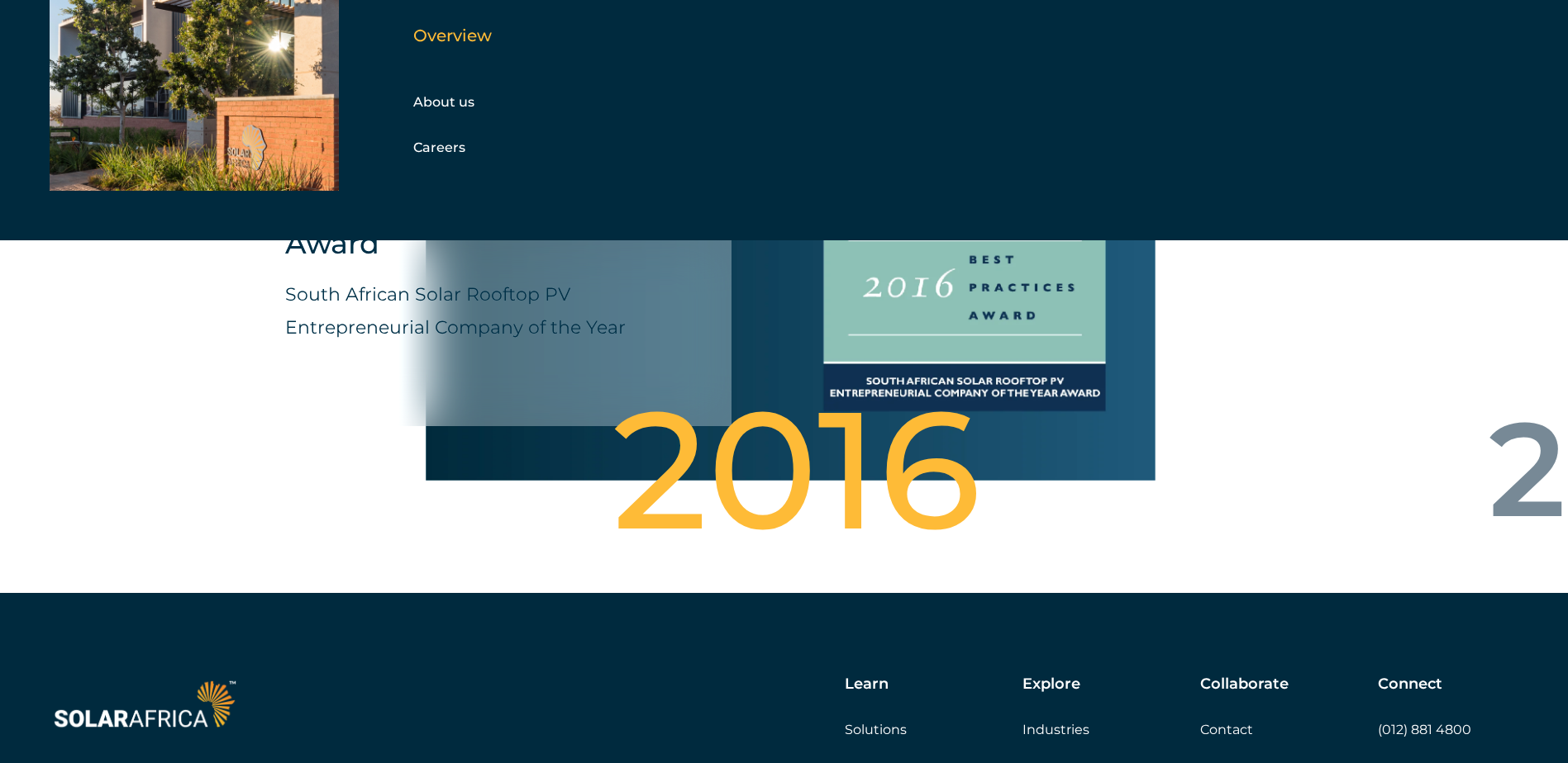
drag, startPoint x: 1069, startPoint y: 432, endPoint x: 746, endPoint y: 428, distance: 323.0
click at [754, 430] on div "Krystalline Salt Limited Delivered East Africa’s largest industrial solar syste…" at bounding box center [784, 314] width 1568 height 558
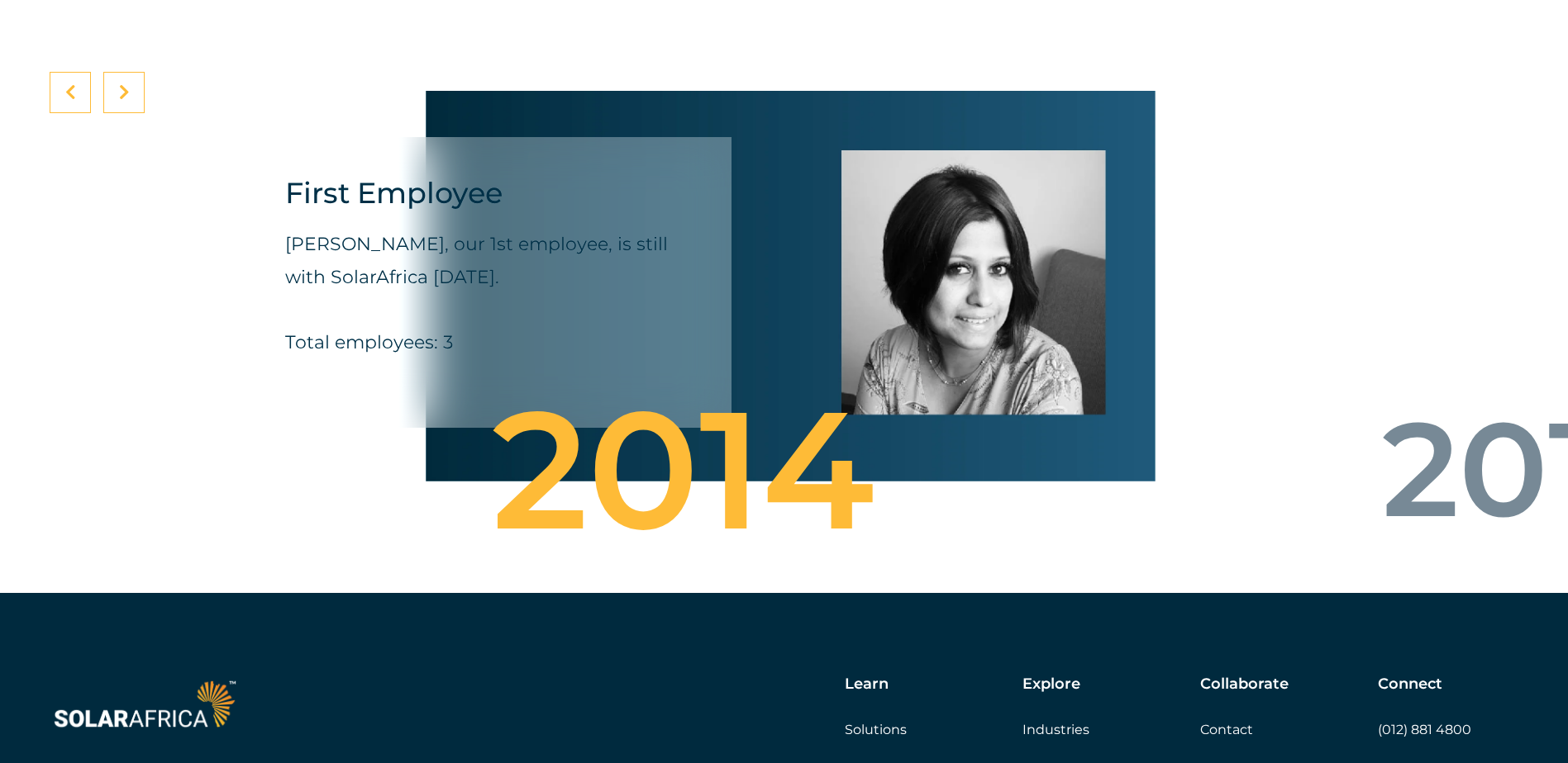
drag, startPoint x: 1105, startPoint y: 423, endPoint x: 651, endPoint y: 411, distance: 454.2
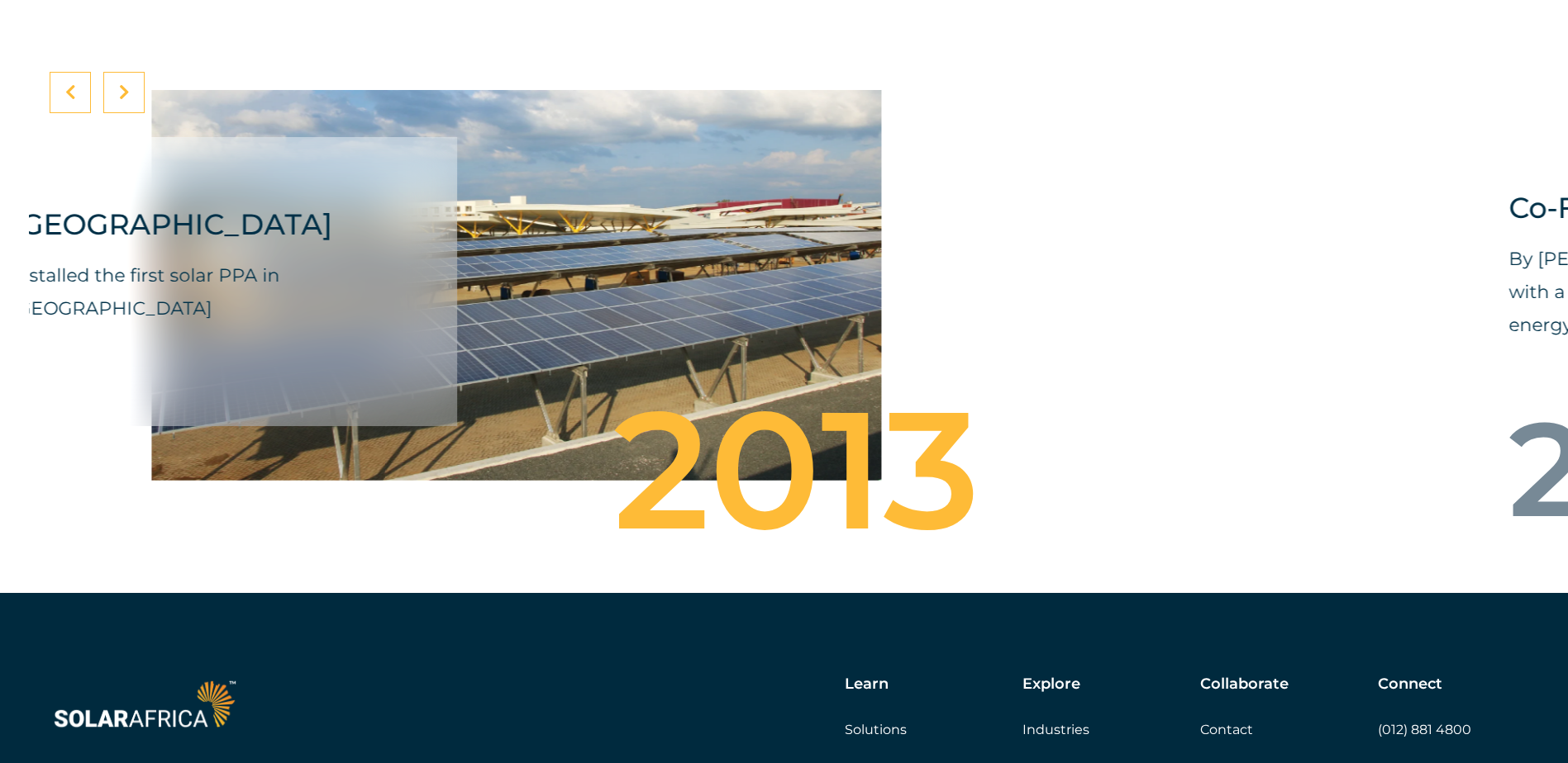
drag, startPoint x: 1133, startPoint y: 391, endPoint x: 649, endPoint y: 394, distance: 484.0
click at [647, 397] on div "Garden City Mall Installed the first solar PPA in Kenya" at bounding box center [516, 285] width 729 height 437
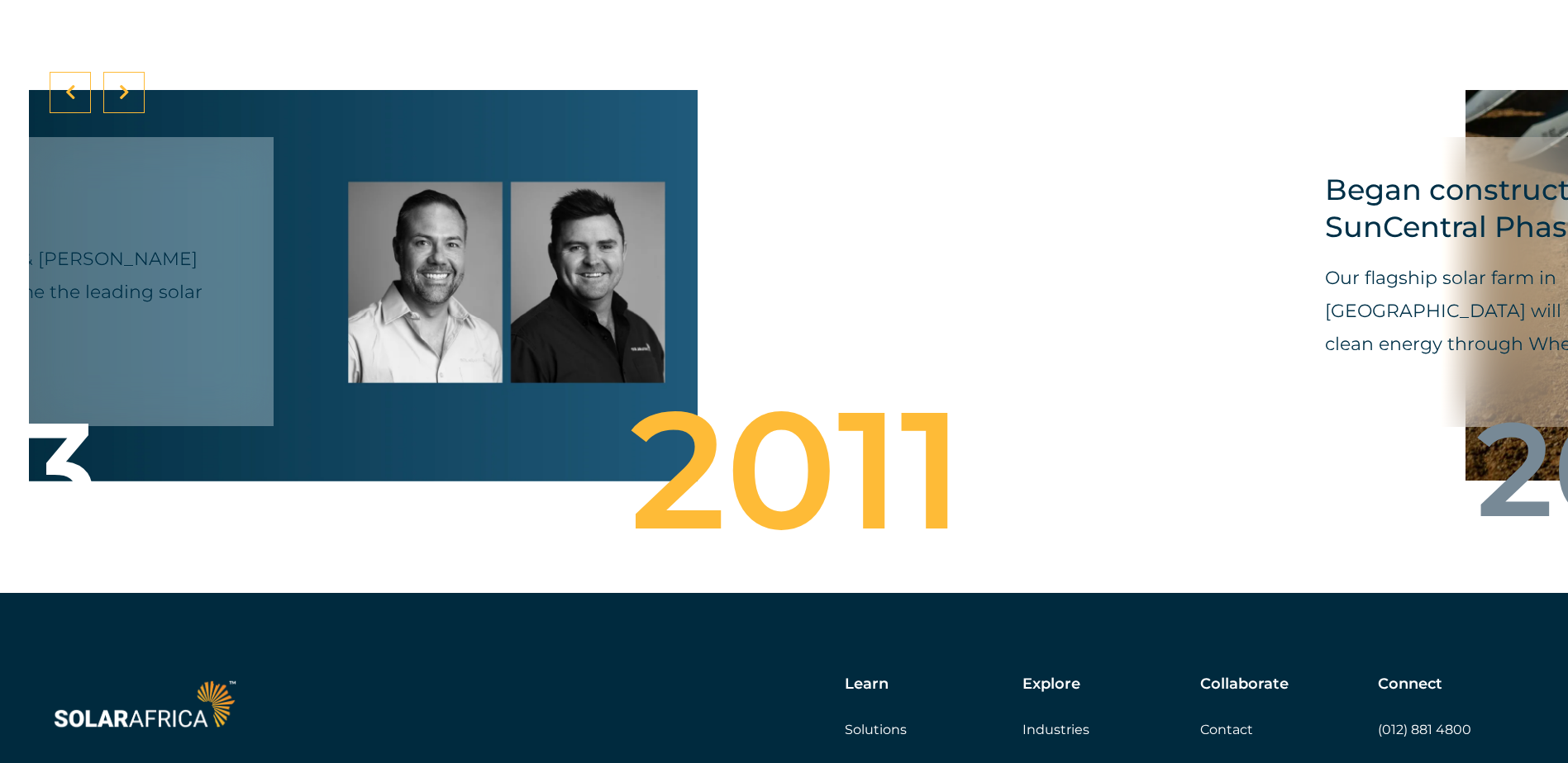
drag, startPoint x: 956, startPoint y: 380, endPoint x: 687, endPoint y: 370, distance: 269.2
click at [662, 377] on div "Co-Founded By James Irons & David McDonald with a vision to become the leading …" at bounding box center [332, 285] width 729 height 437
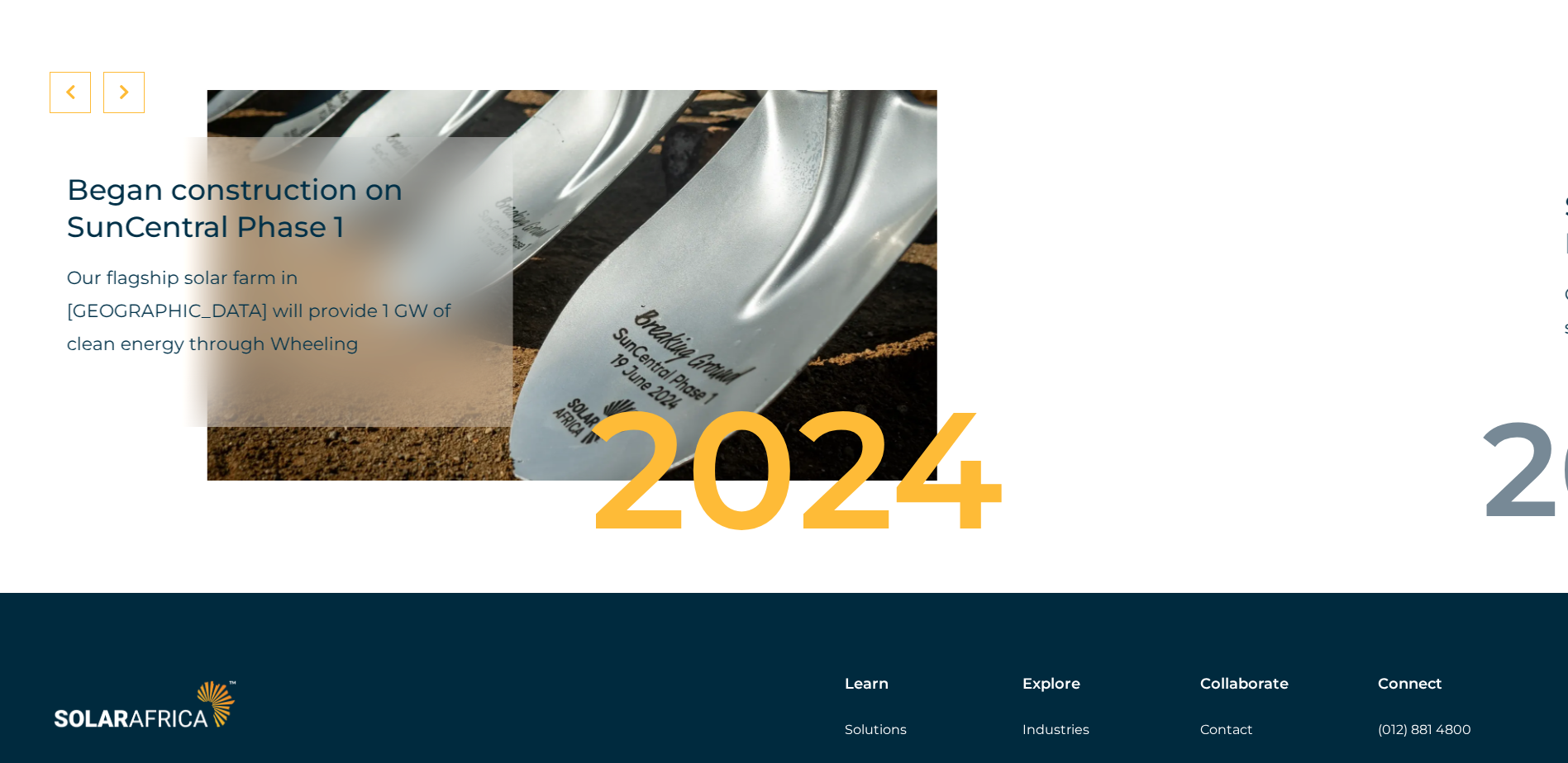
drag, startPoint x: 1233, startPoint y: 361, endPoint x: 731, endPoint y: 365, distance: 502.0
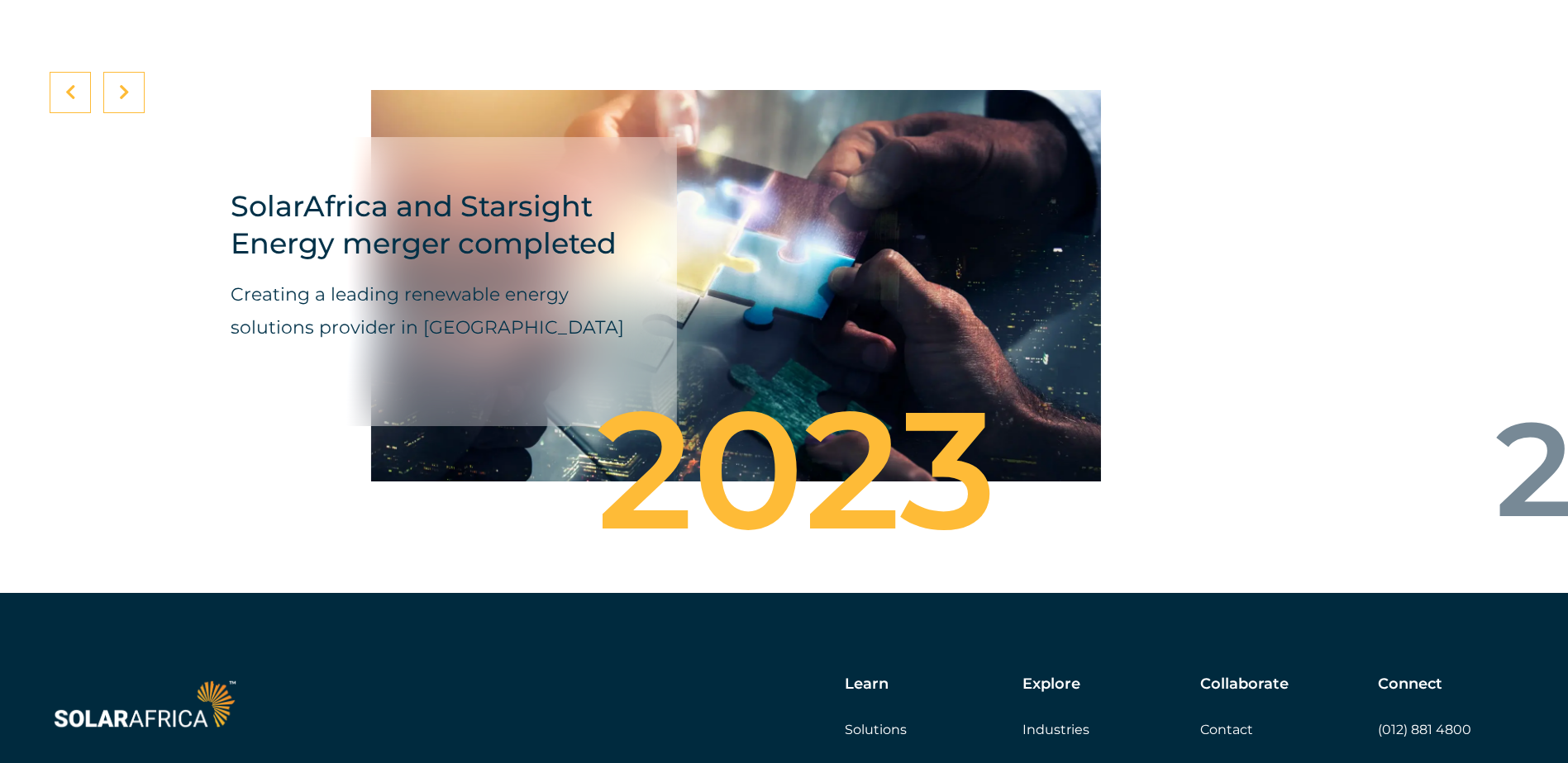
drag, startPoint x: 1249, startPoint y: 351, endPoint x: 831, endPoint y: 361, distance: 418.1
click at [939, 366] on div "SolarAfrica and Starsight Energy merger completed Creating a leading renewable …" at bounding box center [735, 285] width 729 height 437
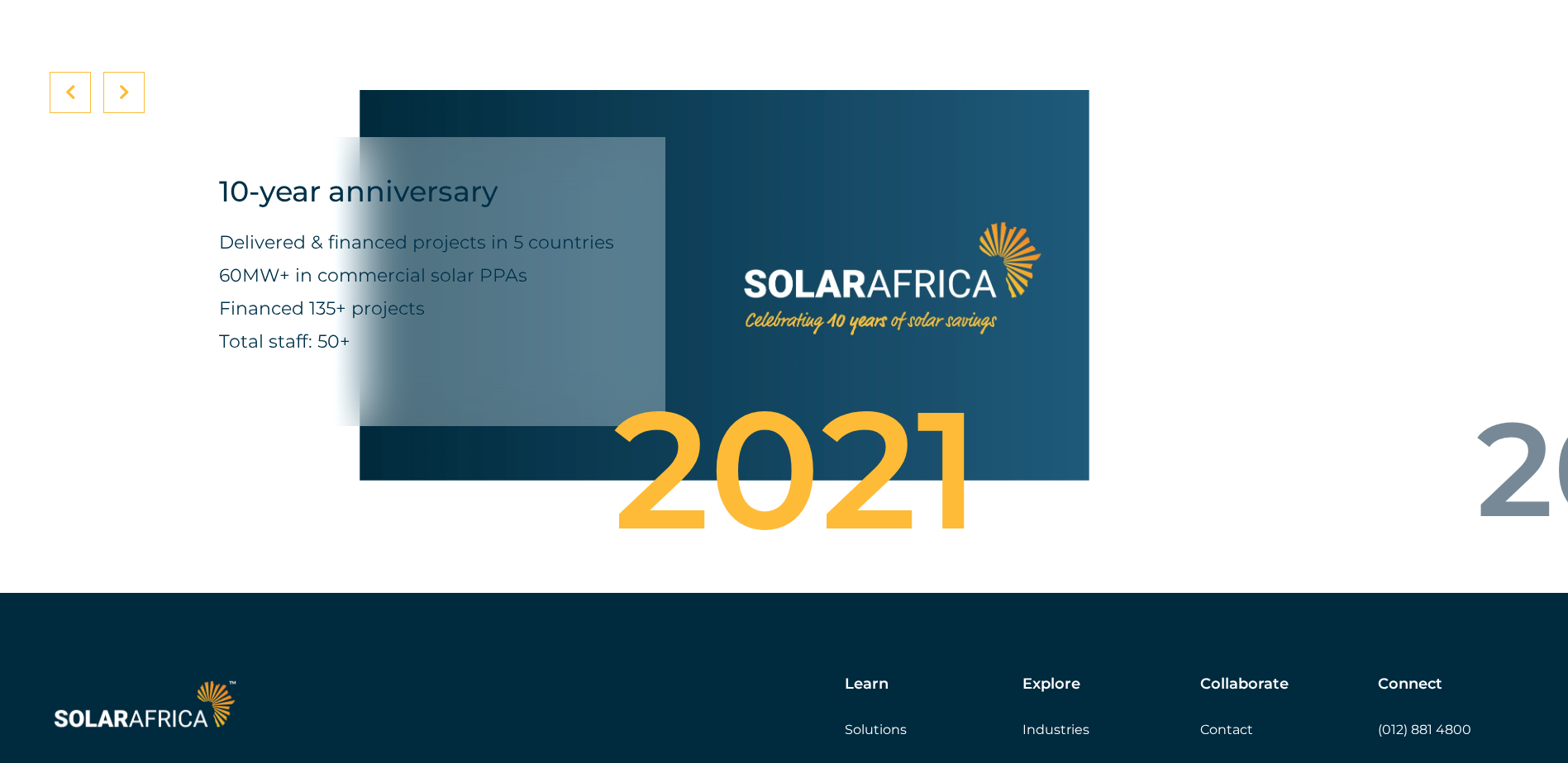
drag, startPoint x: 1165, startPoint y: 348, endPoint x: 751, endPoint y: 348, distance: 414.0
click at [751, 348] on div "10-year anniversary Delivered & financed projects in 5 countries 60MW+ in comme…" at bounding box center [724, 285] width 729 height 437
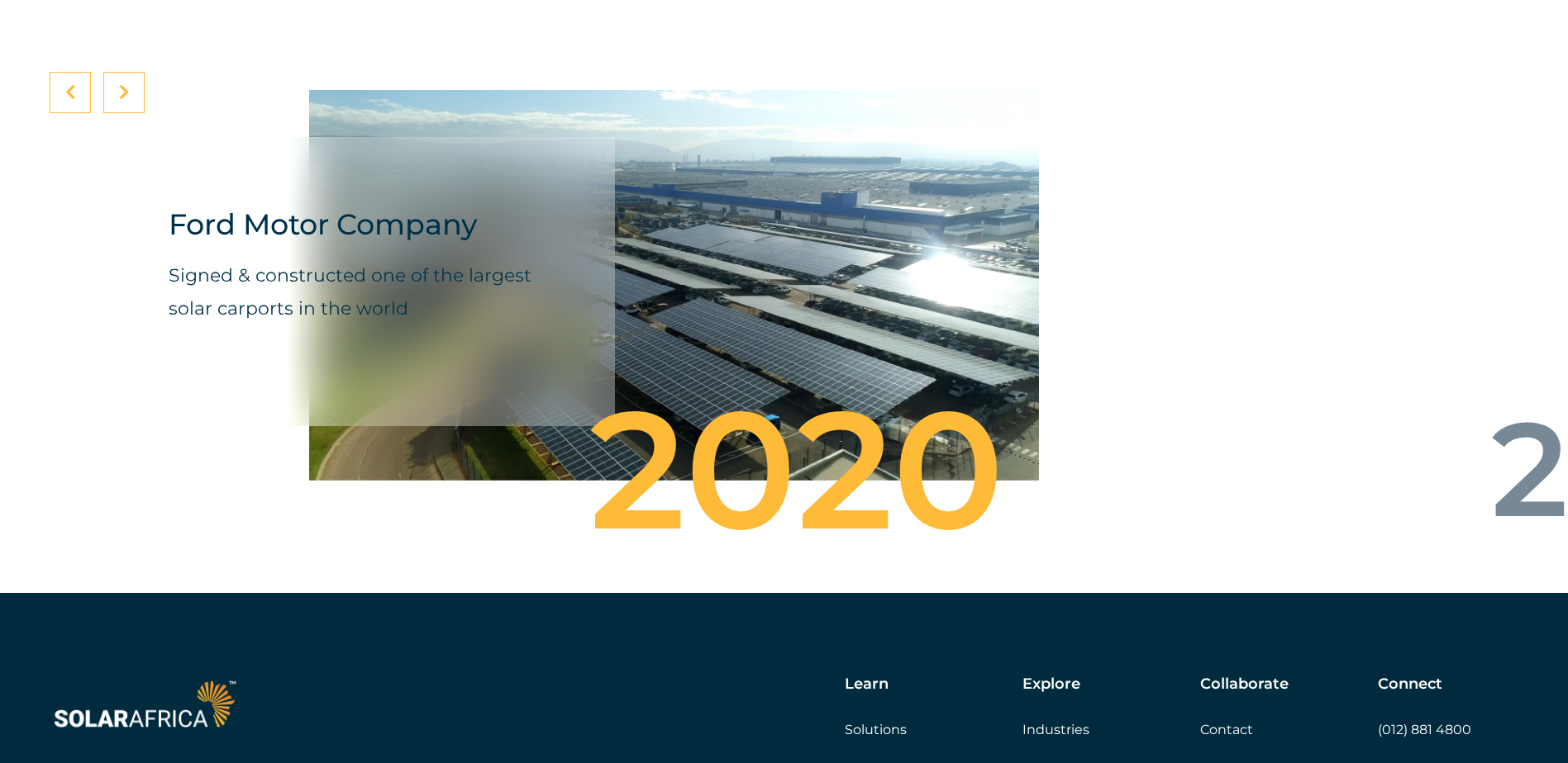
drag, startPoint x: 1250, startPoint y: 331, endPoint x: 832, endPoint y: 328, distance: 418.0
click at [930, 332] on div "Ford Motor Company Signed & constructed one of the largest solar carports in th…" at bounding box center [649, 285] width 1473 height 437
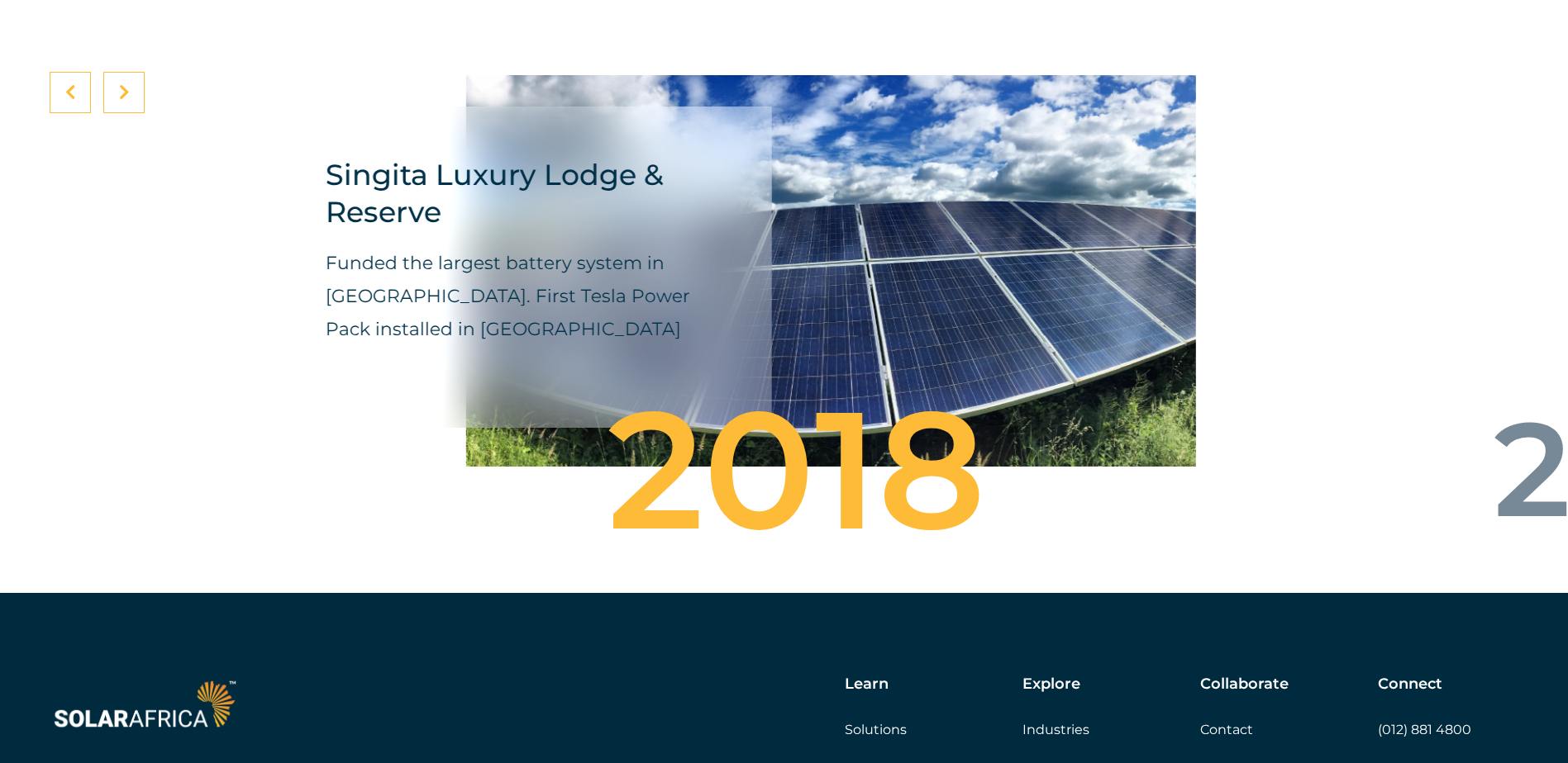
drag, startPoint x: 1172, startPoint y: 325, endPoint x: 852, endPoint y: 319, distance: 320.1
click at [843, 322] on div "Singita Luxury Lodge & Reserve Funded the largest battery system in Africa. Fir…" at bounding box center [806, 271] width 1473 height 470
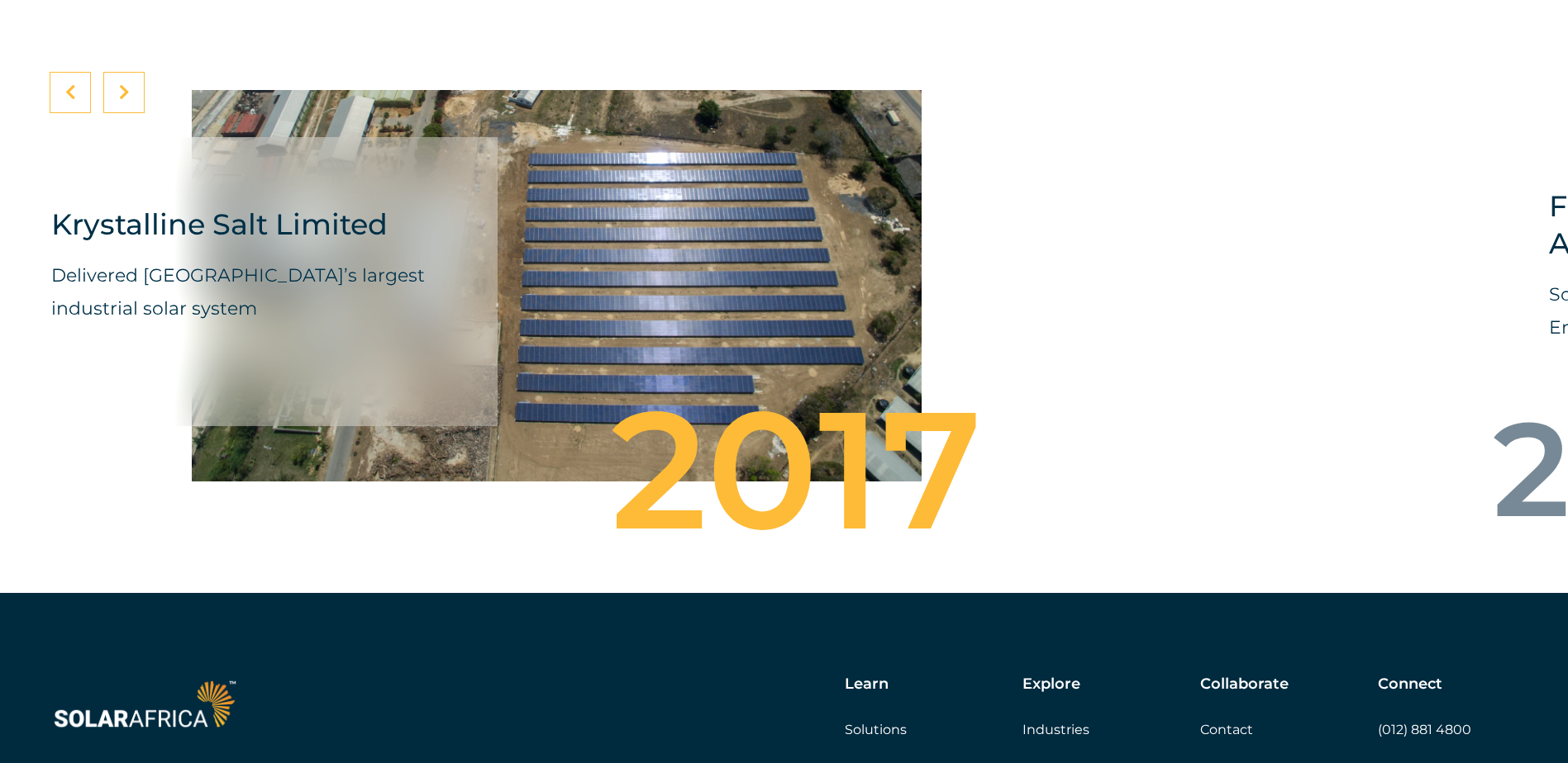
drag, startPoint x: 1204, startPoint y: 316, endPoint x: 842, endPoint y: 312, distance: 362.0
click at [838, 316] on div "Krystalline Salt Limited Delivered East Africa’s largest industrial solar system" at bounding box center [532, 285] width 1473 height 437
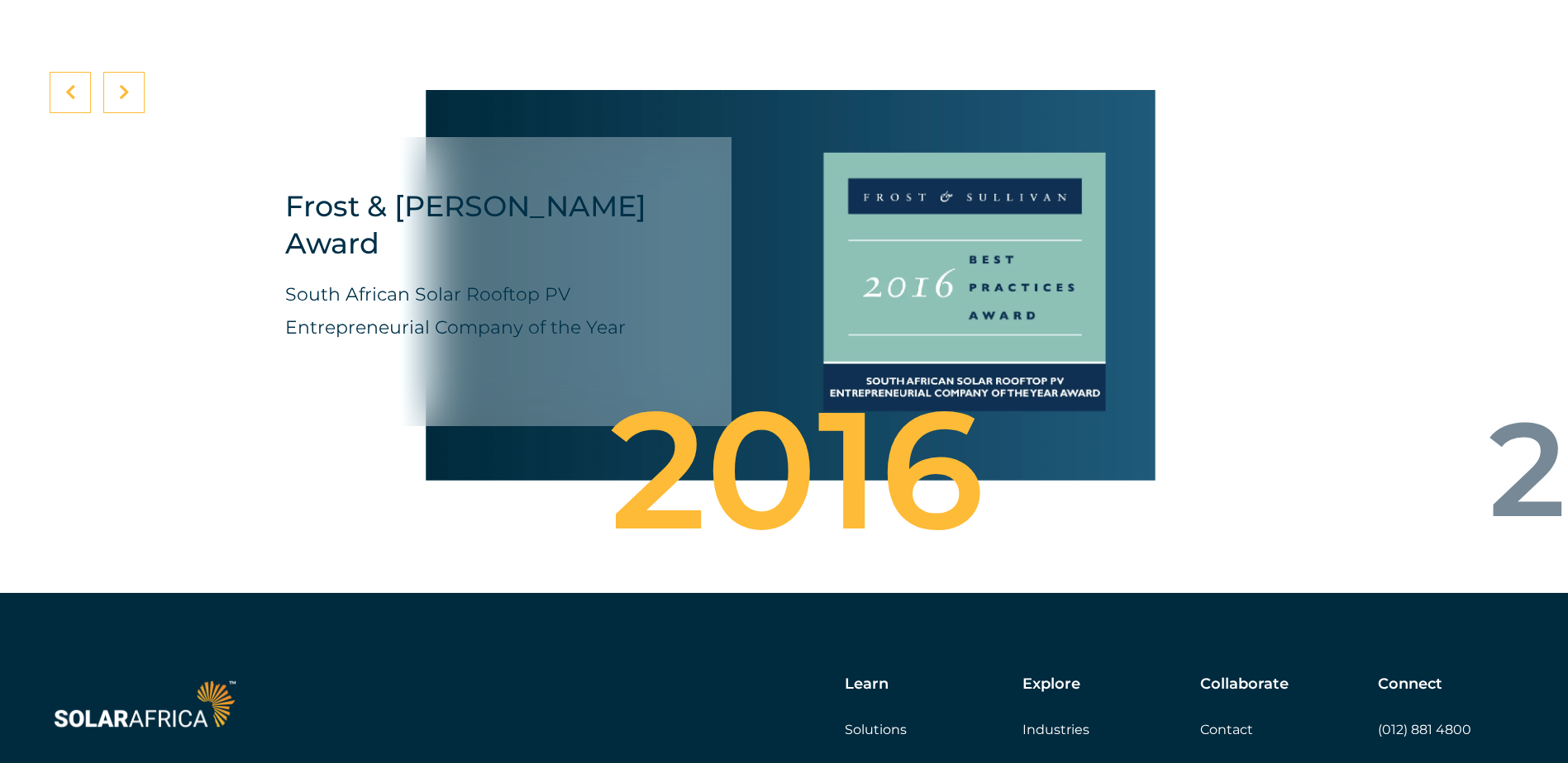
drag, startPoint x: 863, startPoint y: 312, endPoint x: 486, endPoint y: 322, distance: 377.1
click at [516, 321] on div "Frost & Sullivan Award South African Solar Rooftop PV Entrepreneurial Company o…" at bounding box center [790, 285] width 729 height 437
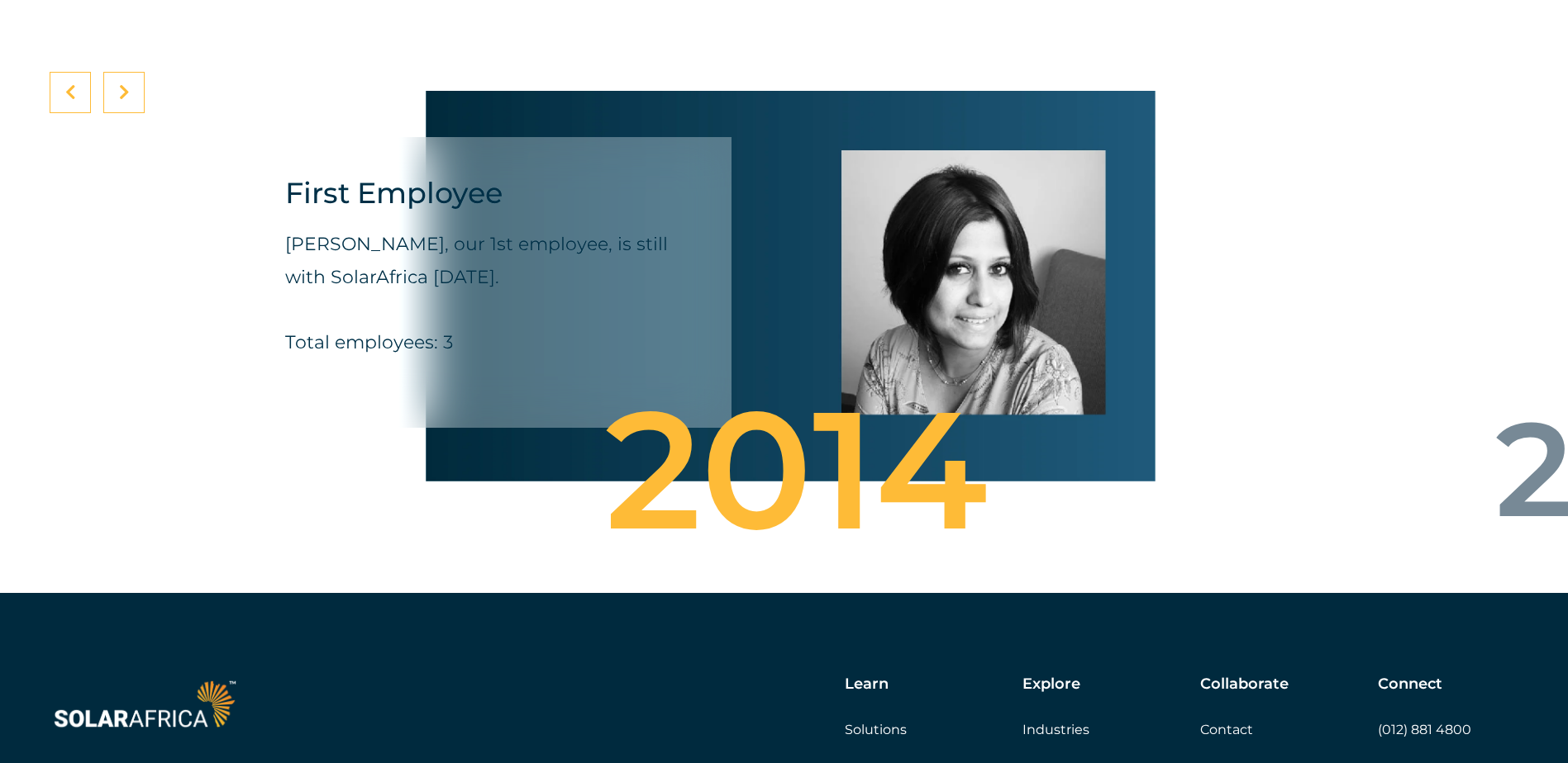
drag, startPoint x: 1053, startPoint y: 315, endPoint x: 740, endPoint y: 314, distance: 313.0
click at [740, 314] on div "First Employee Preeti Ragoobar, our 1st employee, is still with SolarAfrica tod…" at bounding box center [790, 286] width 729 height 439
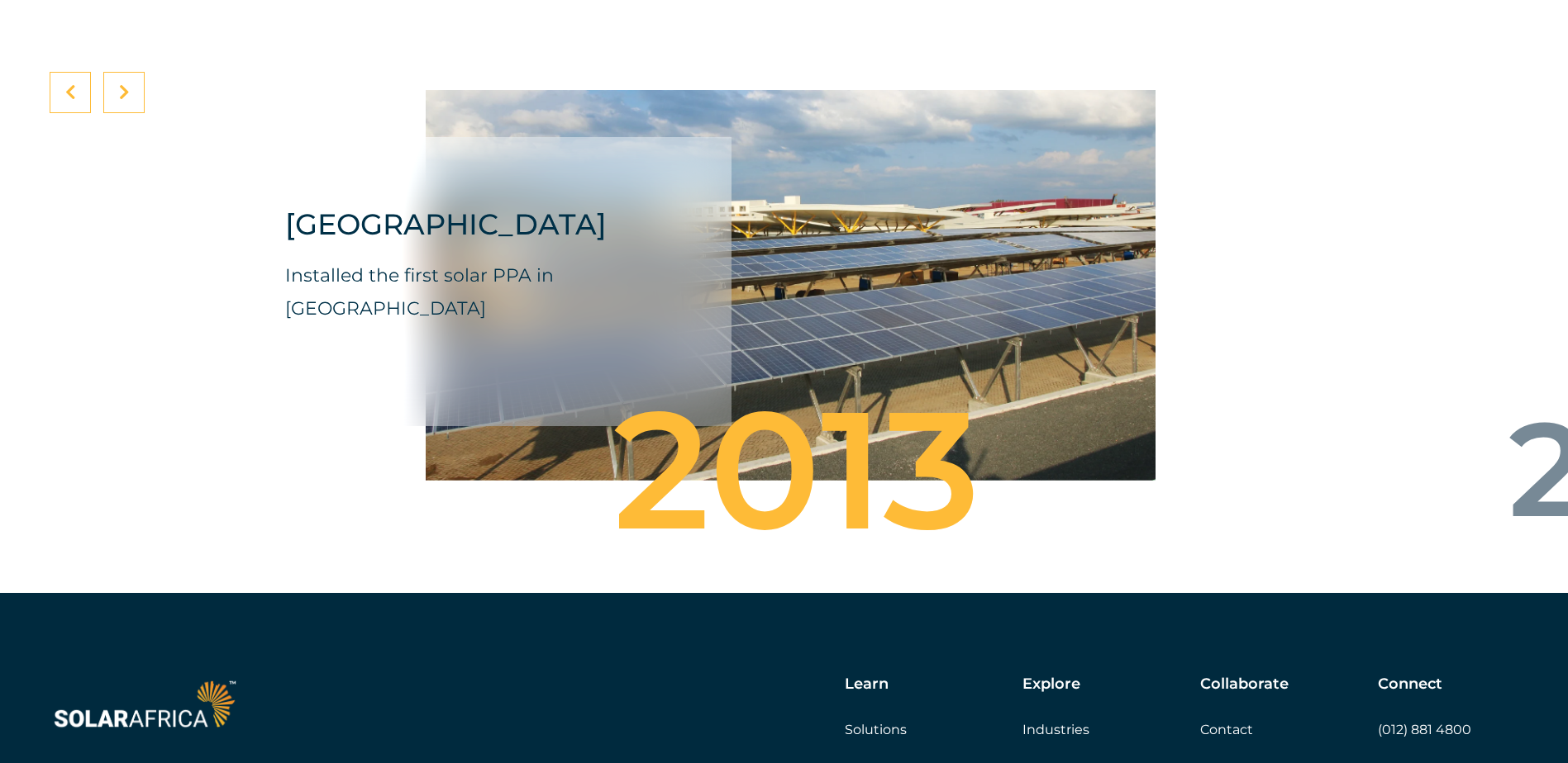
drag, startPoint x: 632, startPoint y: 333, endPoint x: 963, endPoint y: 326, distance: 331.1
click at [682, 327] on div "Installed the first solar PPA in [GEOGRAPHIC_DATA]" at bounding box center [483, 309] width 396 height 98
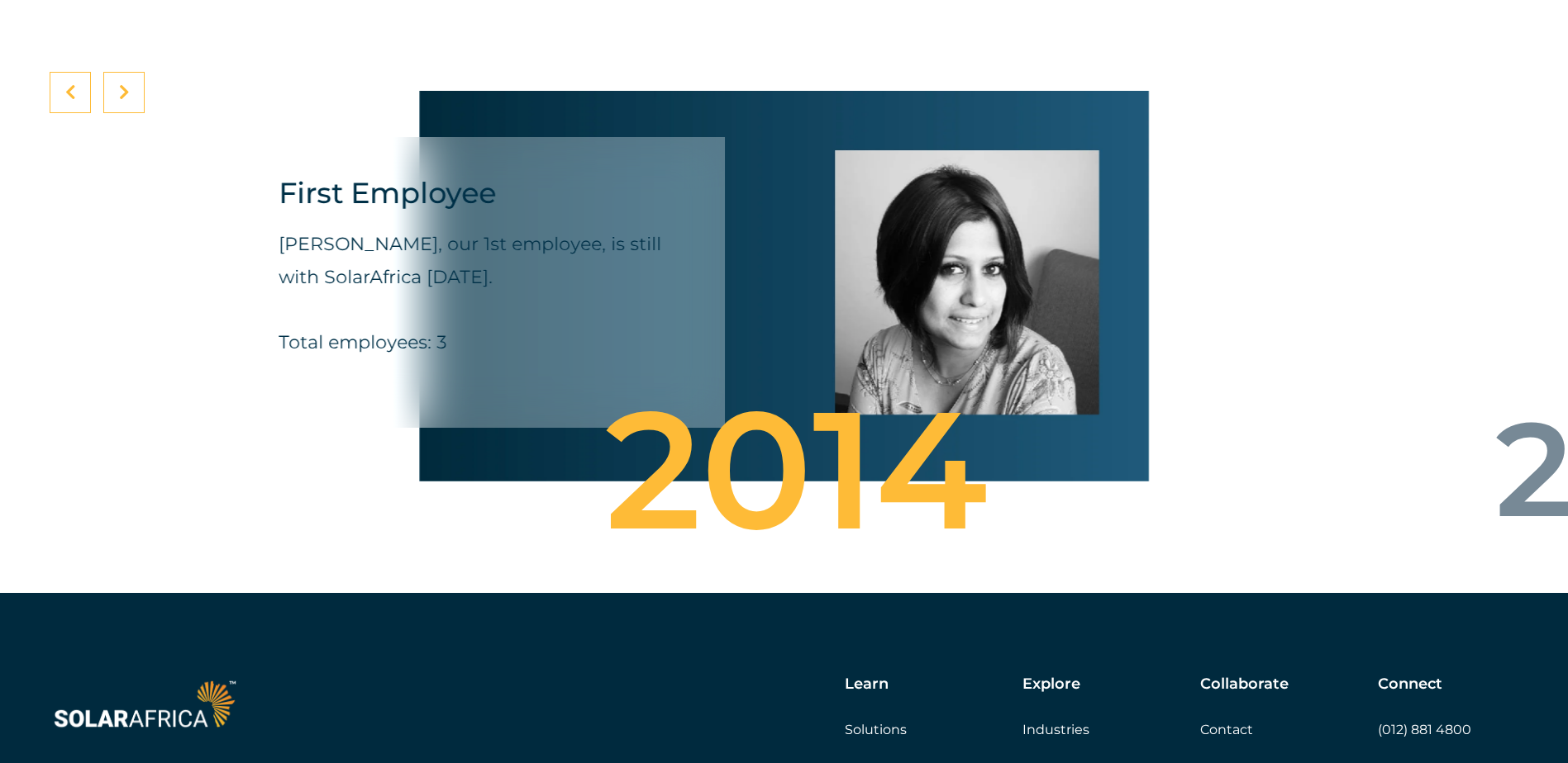
drag, startPoint x: 1110, startPoint y: 321, endPoint x: 632, endPoint y: 319, distance: 478.0
click at [624, 318] on div "First Employee Preeti Ragoobar, our 1st employee, is still with SolarAfrica tod…" at bounding box center [783, 286] width 729 height 439
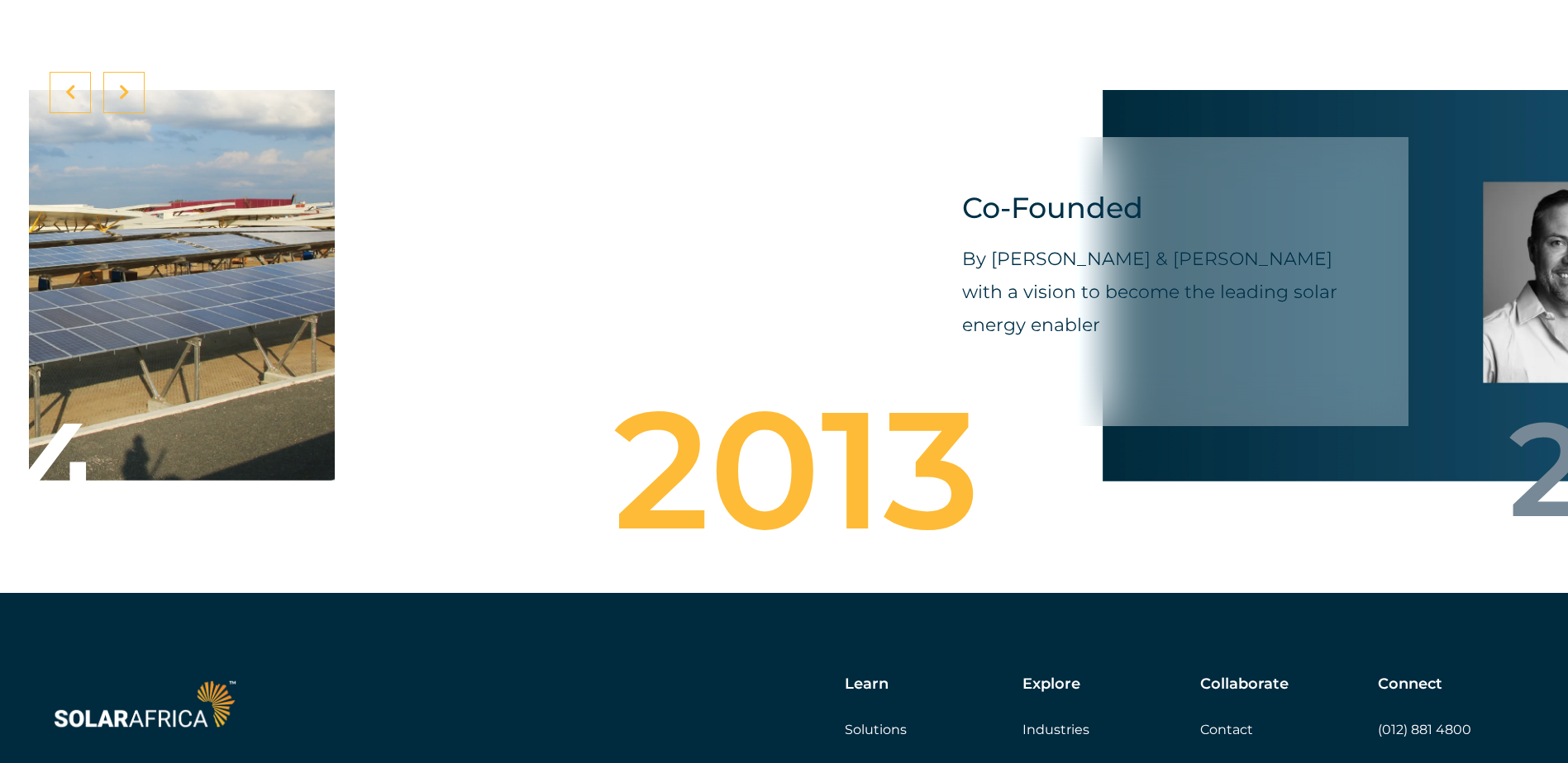
drag, startPoint x: 1044, startPoint y: 328, endPoint x: 269, endPoint y: 358, distance: 775.6
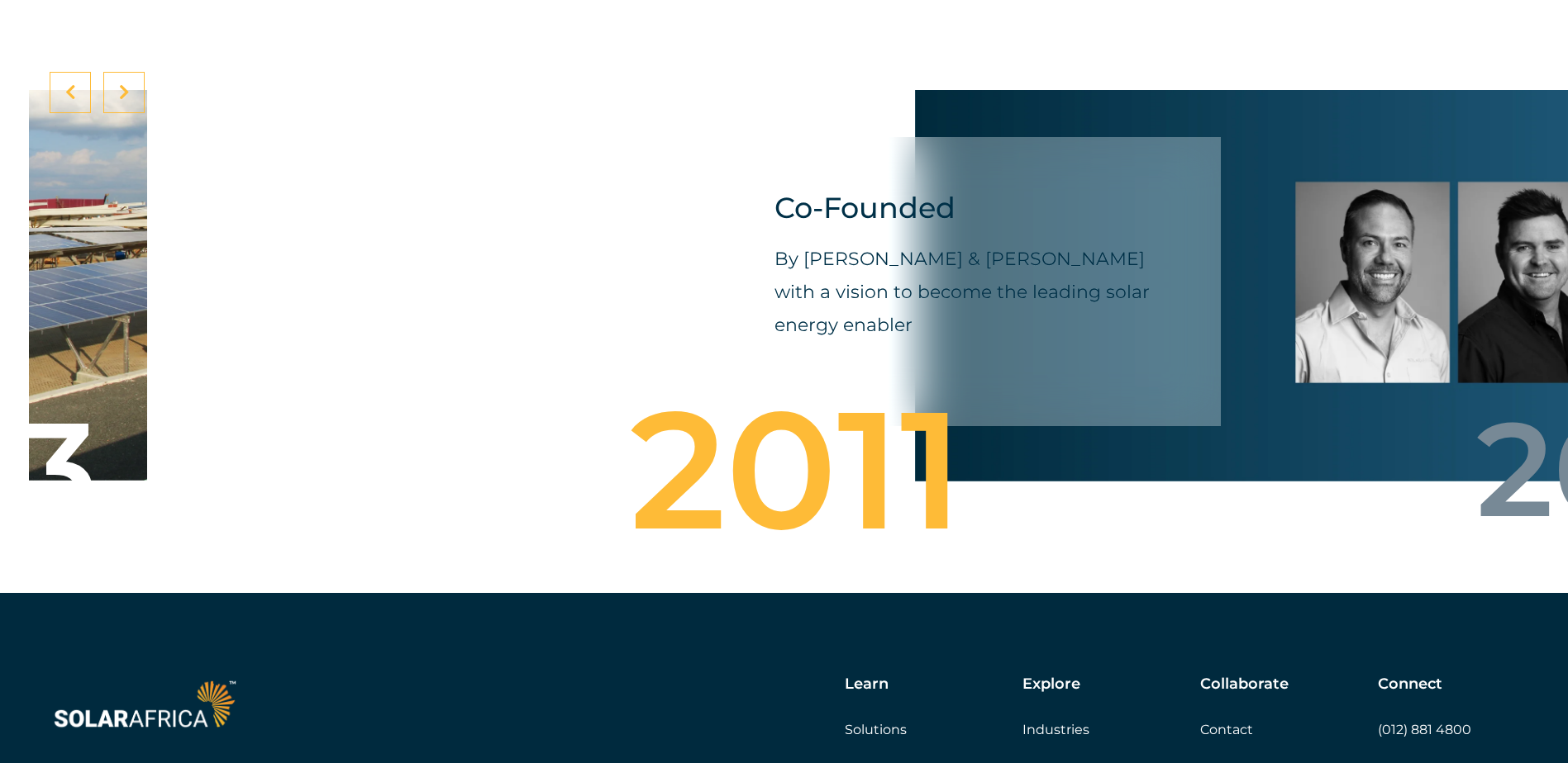
drag, startPoint x: 614, startPoint y: 309, endPoint x: 1379, endPoint y: 285, distance: 765.4
click at [1172, 292] on p "By [PERSON_NAME] & [PERSON_NAME] with a vision to become the leading solar ener…" at bounding box center [972, 292] width 396 height 99
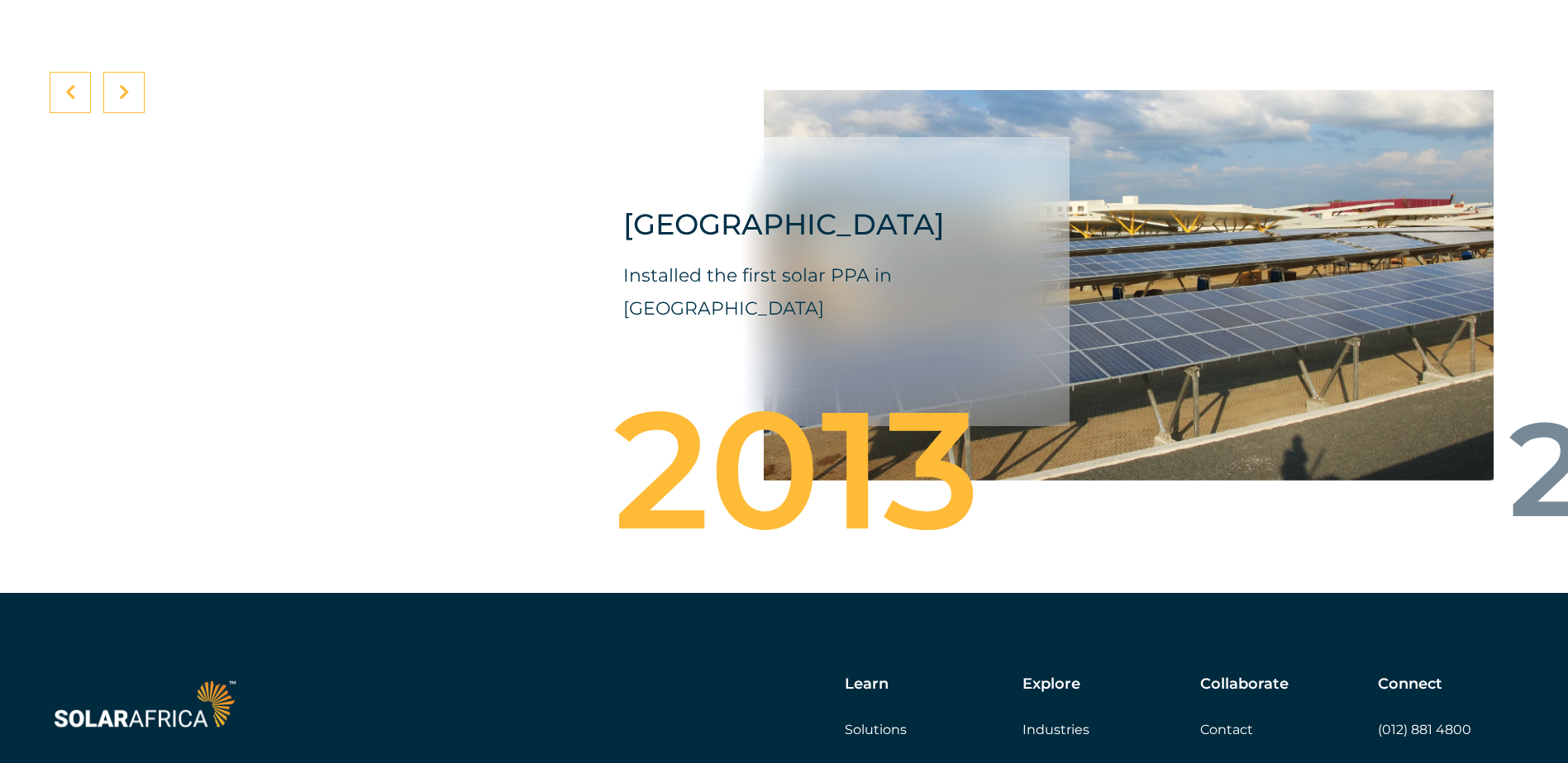
drag, startPoint x: 525, startPoint y: 364, endPoint x: 1221, endPoint y: 348, distance: 696.2
click at [1069, 361] on div "Garden City Mall Installed the first solar PPA in Kenya" at bounding box center [822, 281] width 496 height 289
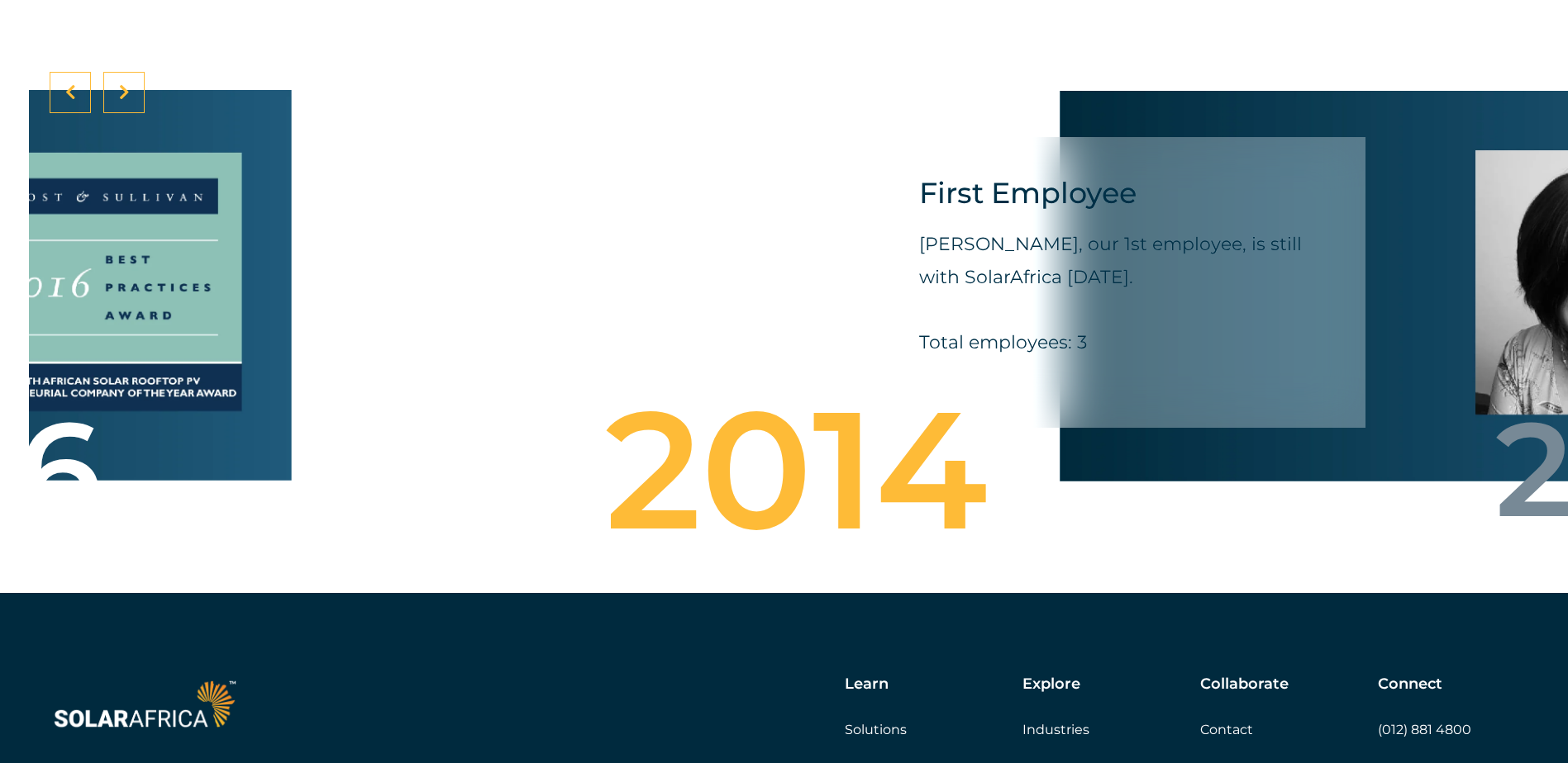
drag, startPoint x: 584, startPoint y: 313, endPoint x: 1302, endPoint y: 280, distance: 718.8
click at [1251, 282] on div "Preeti Ragoobar, our 1st employee, is still with SolarAfrica today. Total emplo…" at bounding box center [1117, 293] width 396 height 131
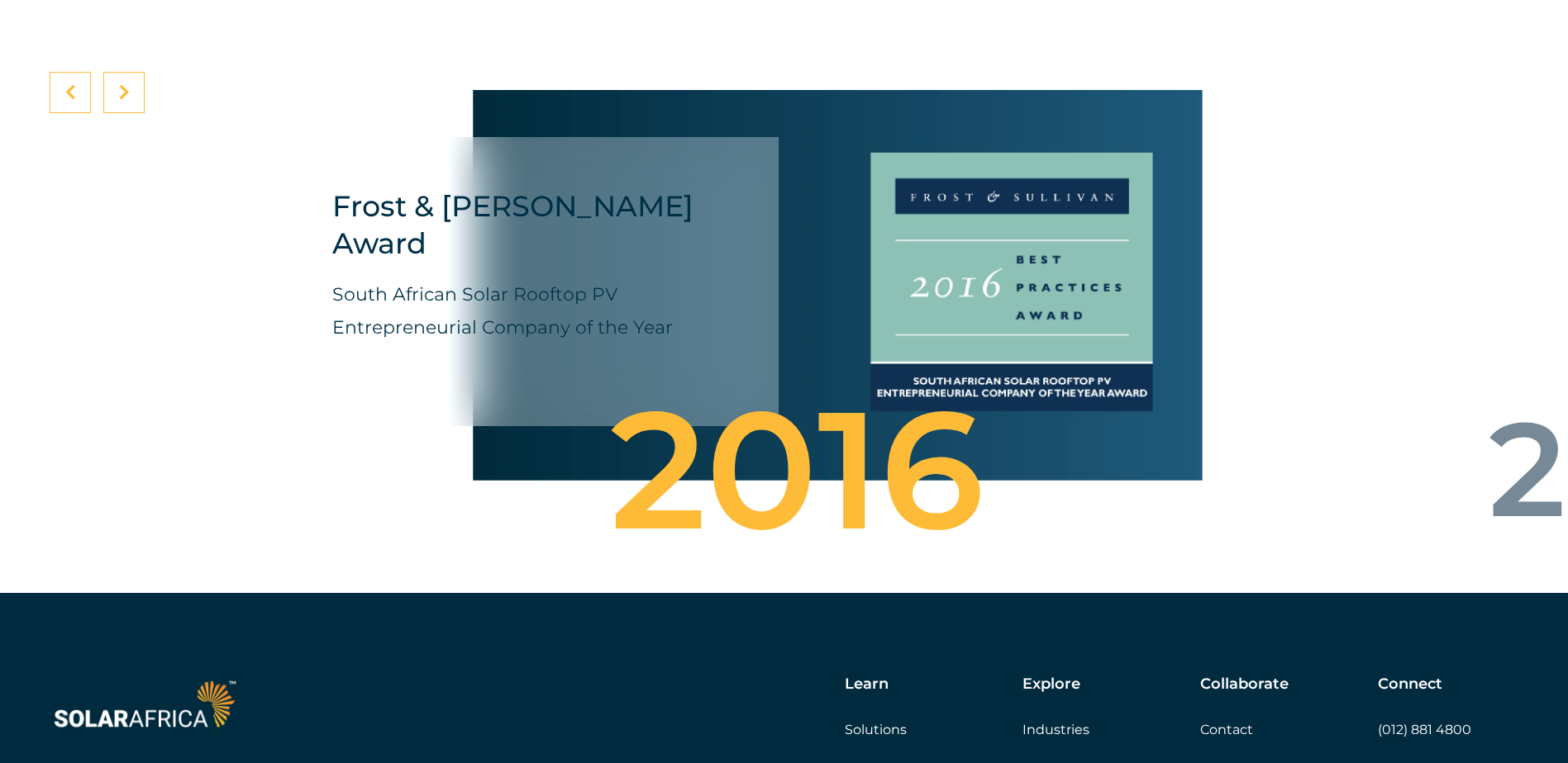
drag, startPoint x: 628, startPoint y: 286, endPoint x: 1128, endPoint y: 264, distance: 500.5
click at [779, 269] on div "Frost & Sullivan Award South African Solar Rooftop PV Entrepreneurial Company o…" at bounding box center [531, 281] width 496 height 289
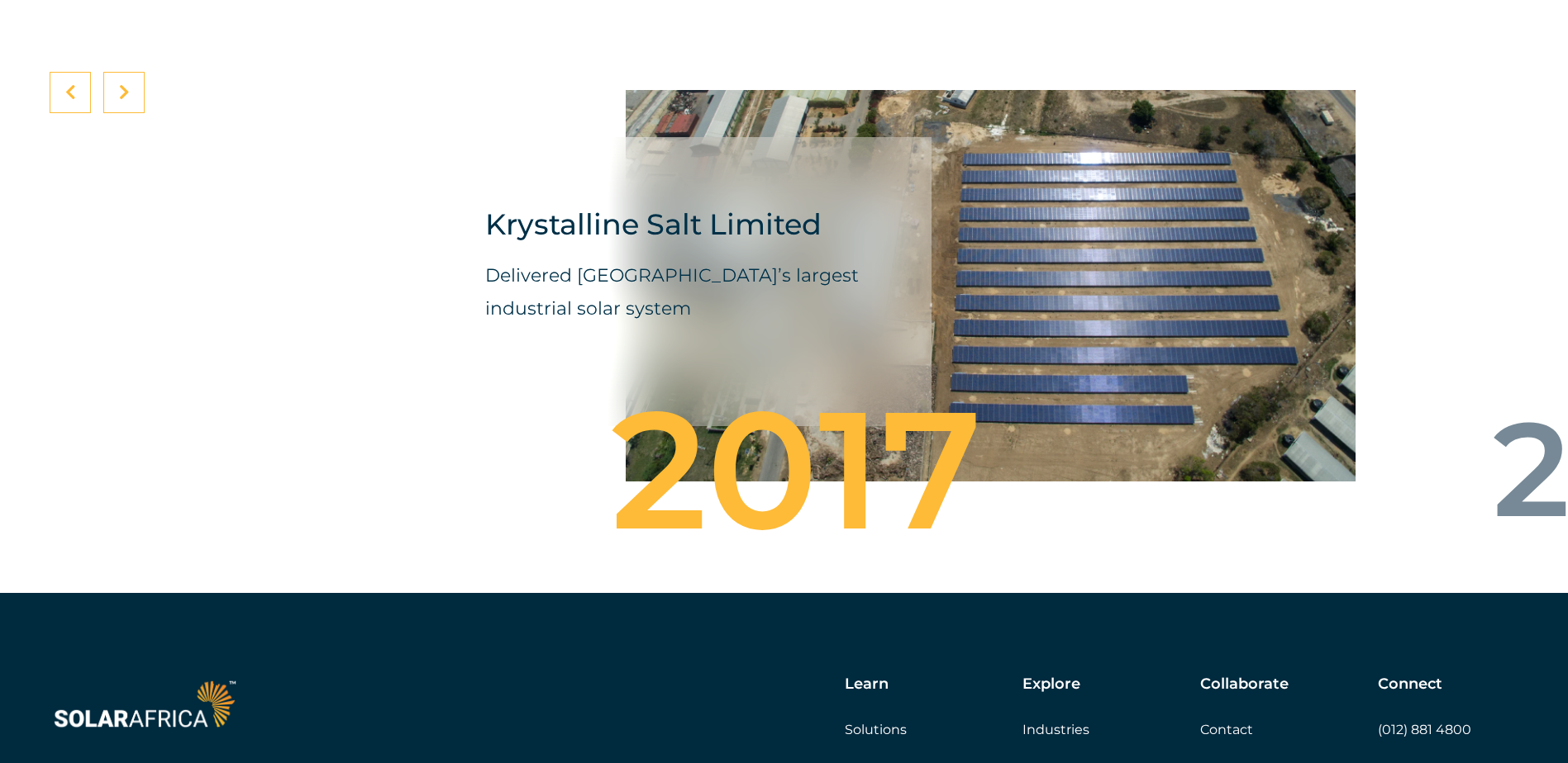
drag, startPoint x: 514, startPoint y: 335, endPoint x: 1061, endPoint y: 293, distance: 548.6
click at [882, 301] on p "Delivered [GEOGRAPHIC_DATA]’s largest industrial solar system" at bounding box center [683, 292] width 396 height 66
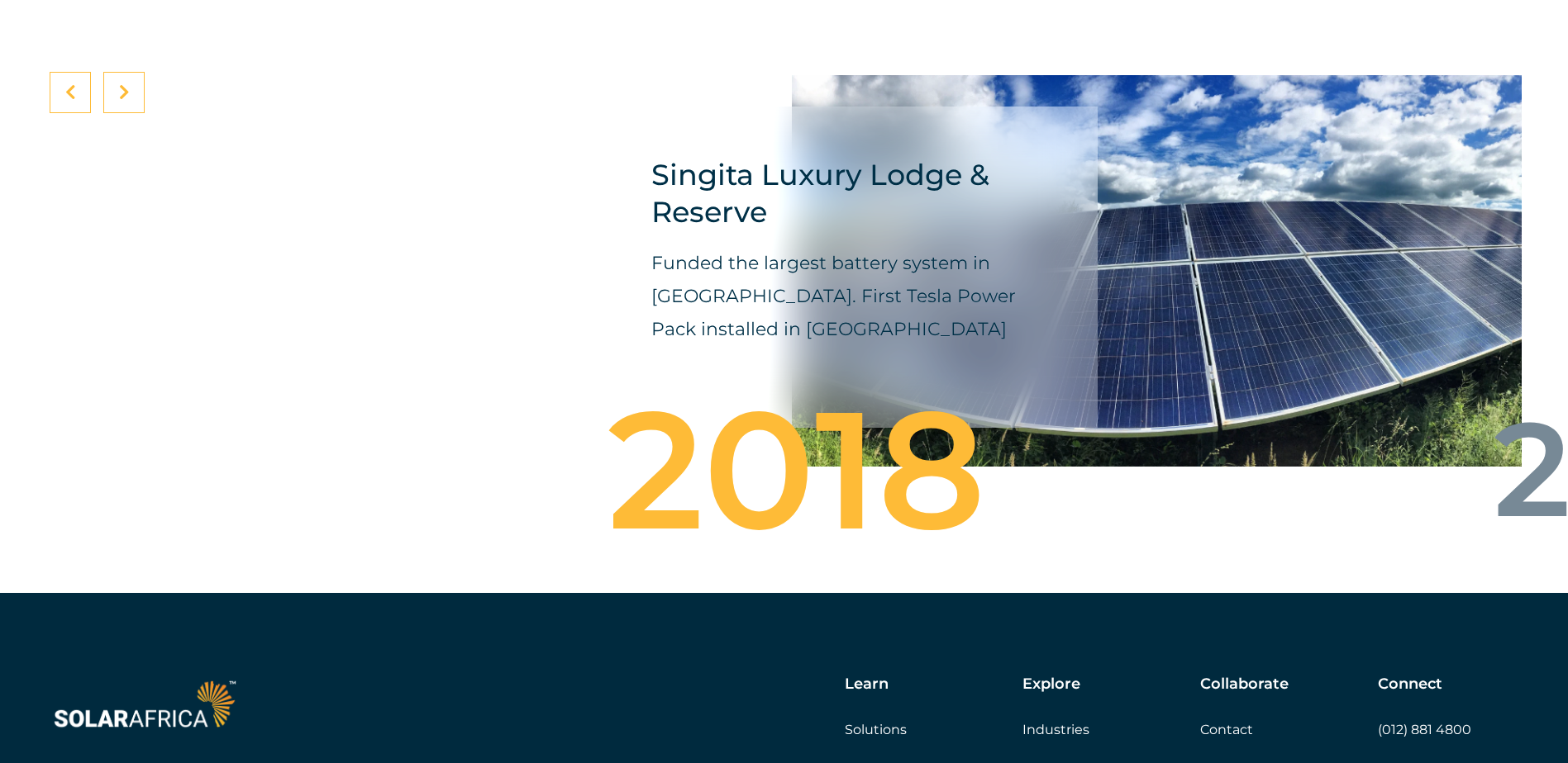
drag, startPoint x: 558, startPoint y: 271, endPoint x: 1017, endPoint y: 254, distance: 459.3
click at [964, 231] on h4 "Singita Luxury Lodge & Reserve" at bounding box center [849, 193] width 396 height 74
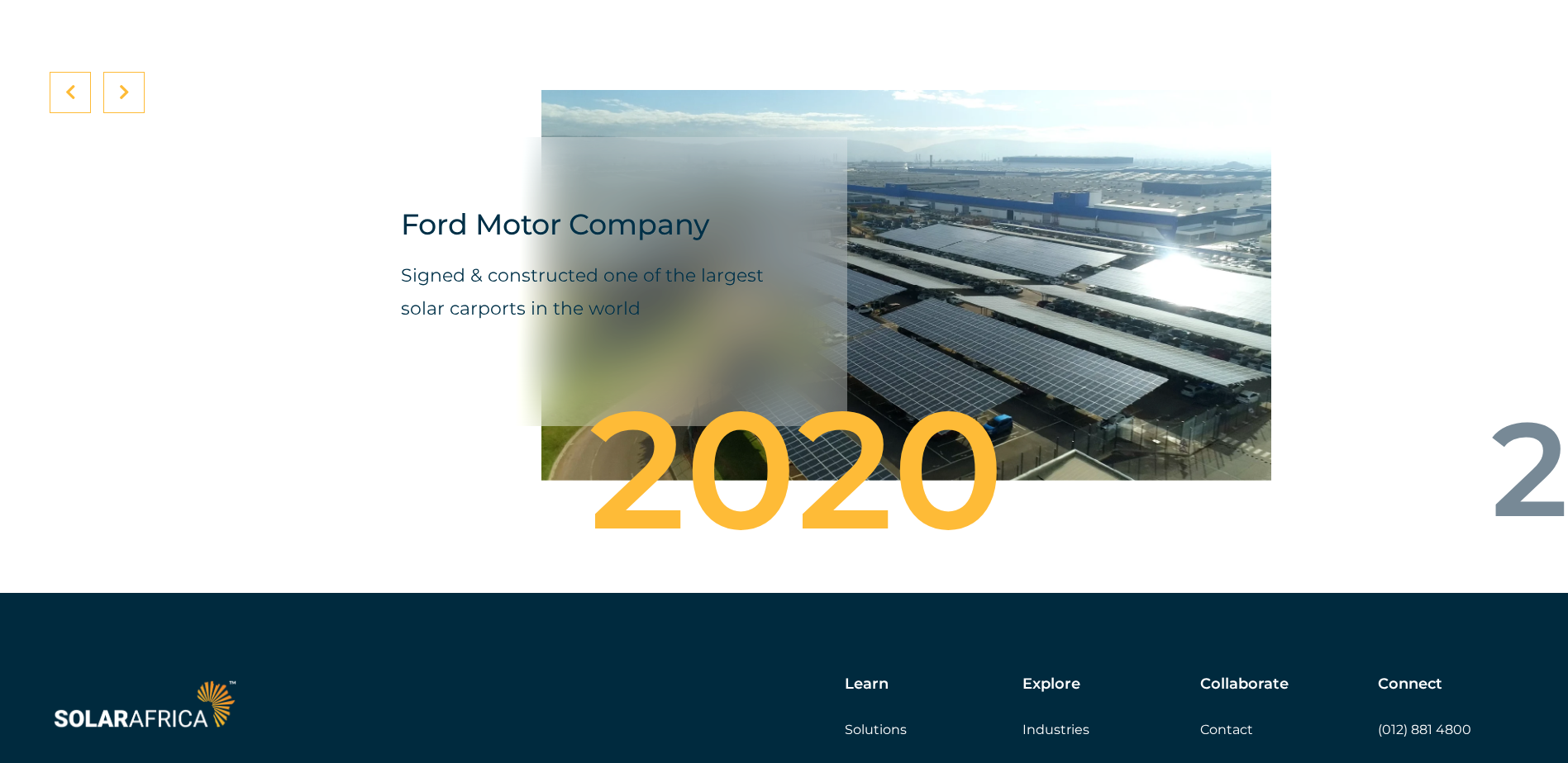
drag, startPoint x: 542, startPoint y: 342, endPoint x: 1027, endPoint y: 309, distance: 486.1
click at [797, 317] on div "Signed & constructed one of the largest solar carports in the world" at bounding box center [599, 309] width 396 height 98
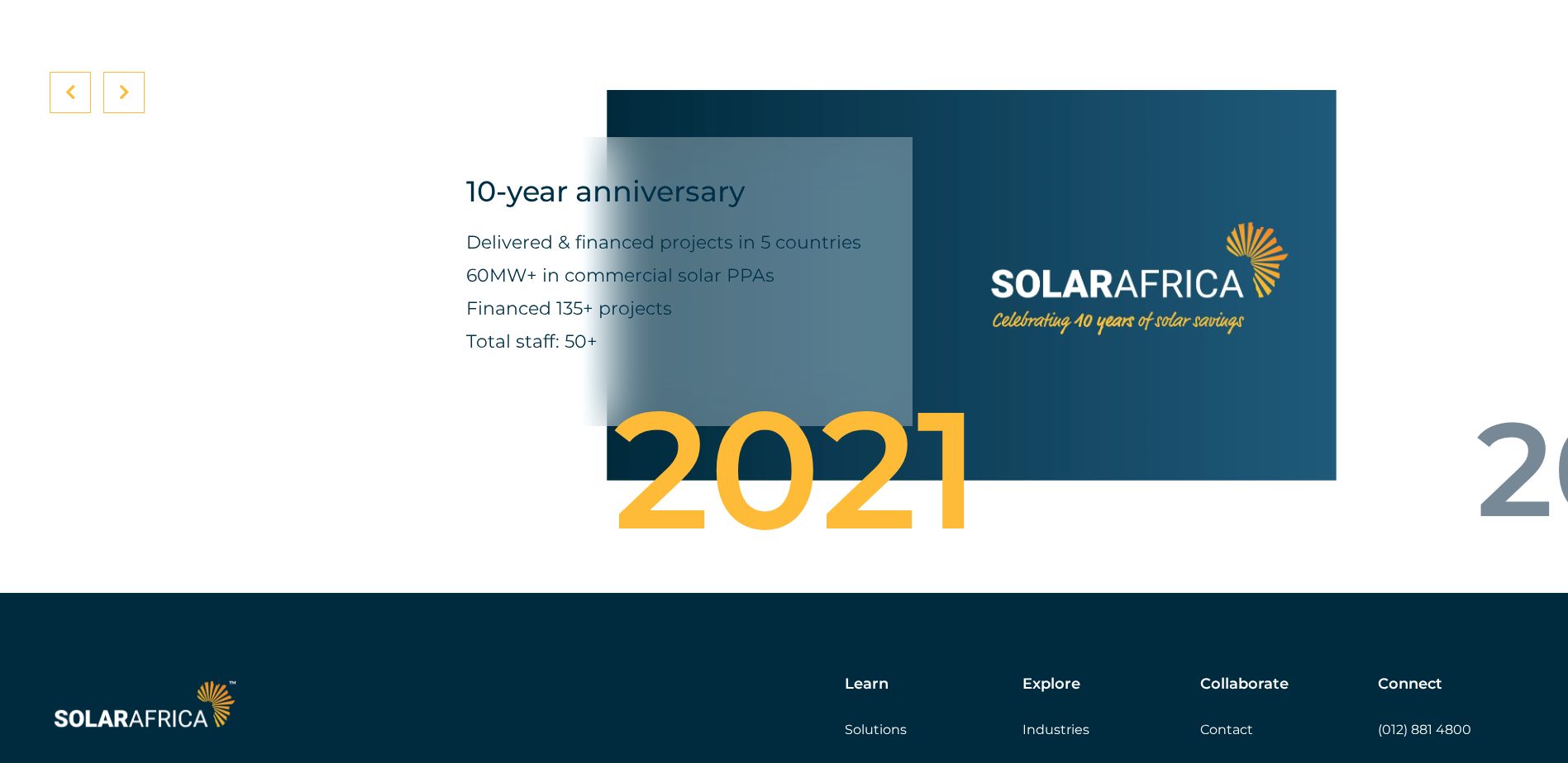
drag, startPoint x: 524, startPoint y: 317, endPoint x: 1041, endPoint y: 280, distance: 518.3
click at [863, 295] on p "Delivered & financed projects in 5 countries 60MW+ in commercial solar PPAs Fin…" at bounding box center [664, 292] width 396 height 132
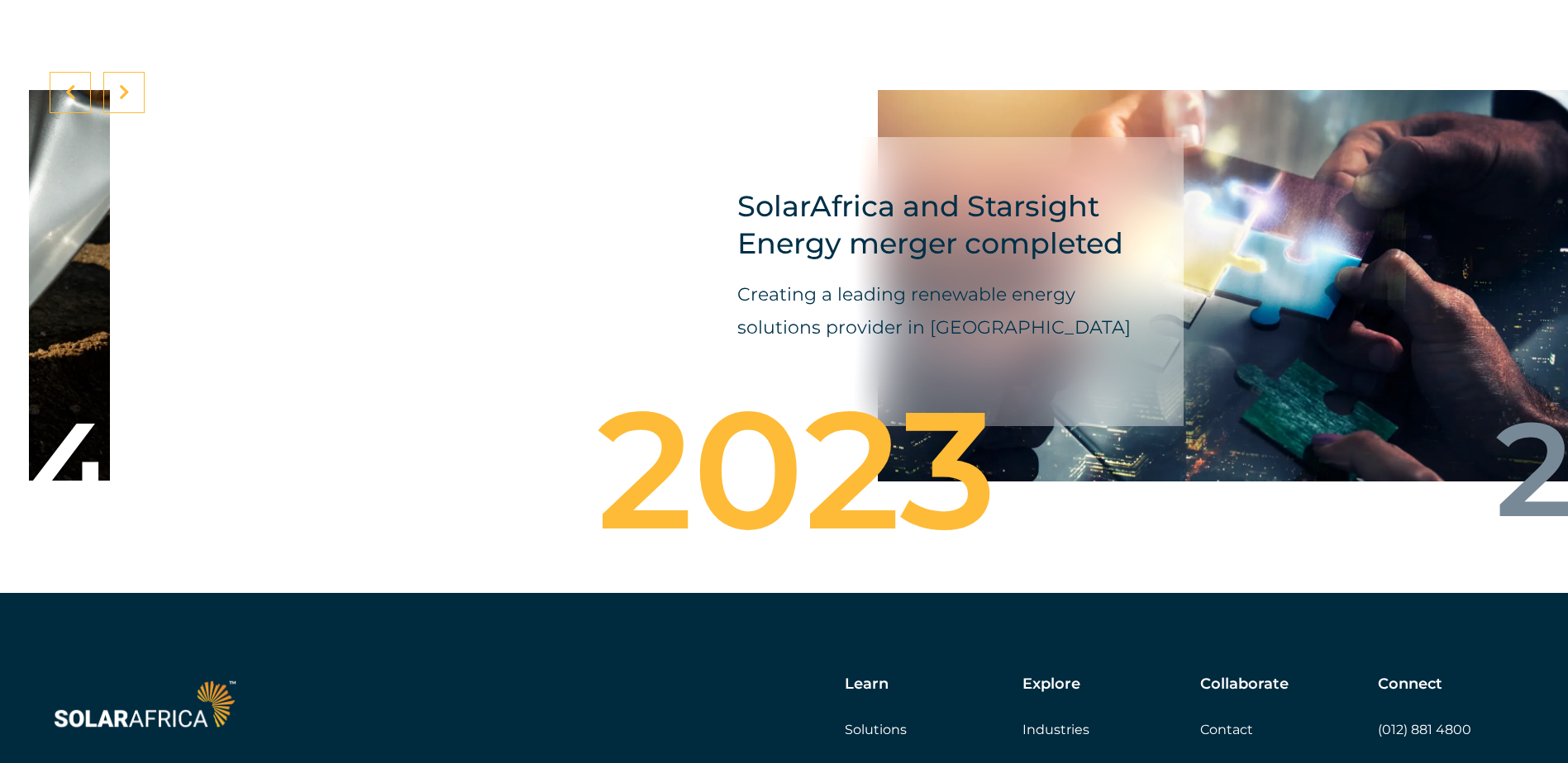
drag, startPoint x: 503, startPoint y: 328, endPoint x: 1031, endPoint y: 312, distance: 528.2
click at [967, 318] on p "Creating a leading renewable energy solutions provider in [GEOGRAPHIC_DATA]" at bounding box center [935, 310] width 396 height 66
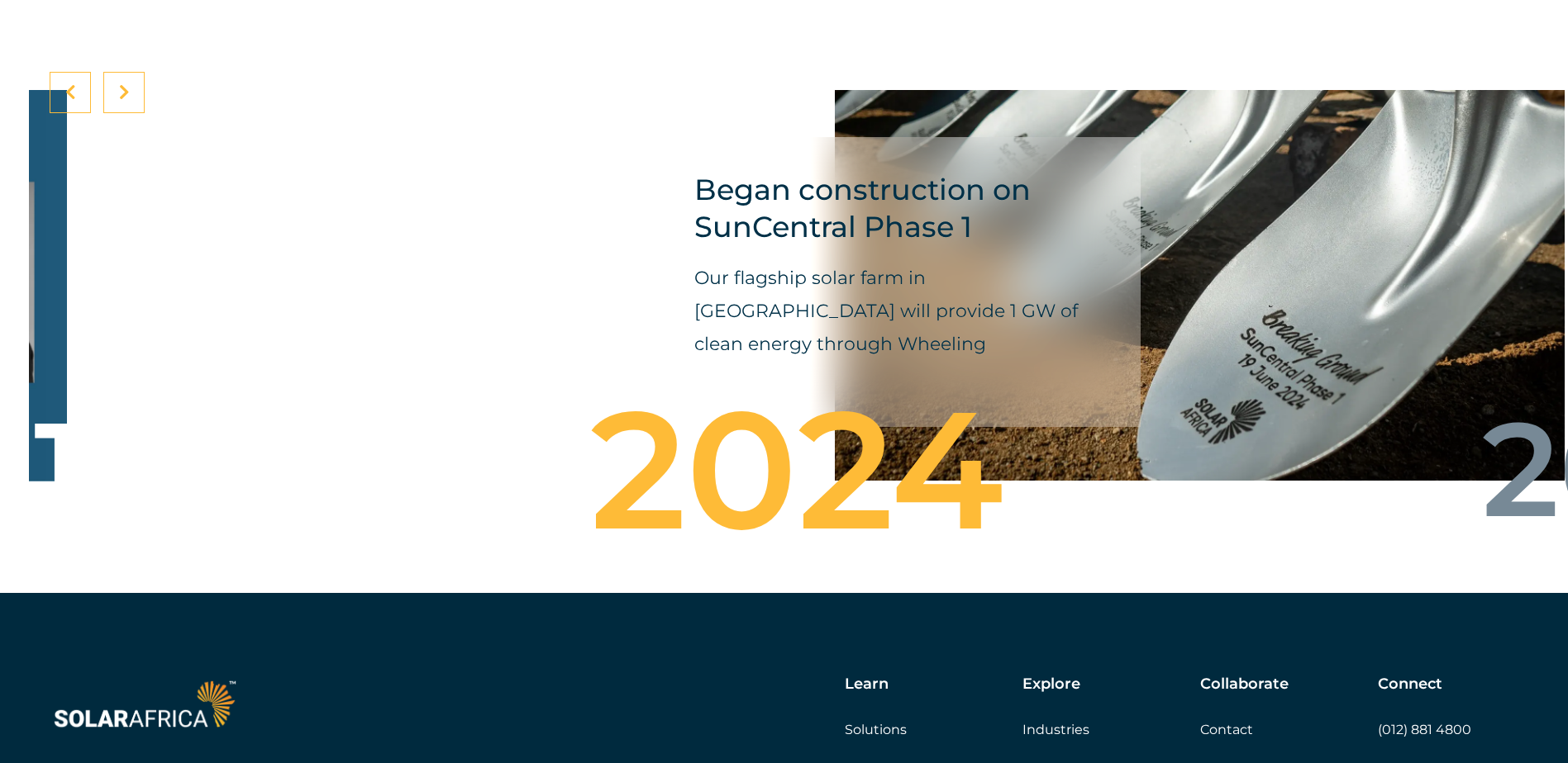
drag, startPoint x: 523, startPoint y: 370, endPoint x: 1068, endPoint y: 355, distance: 545.2
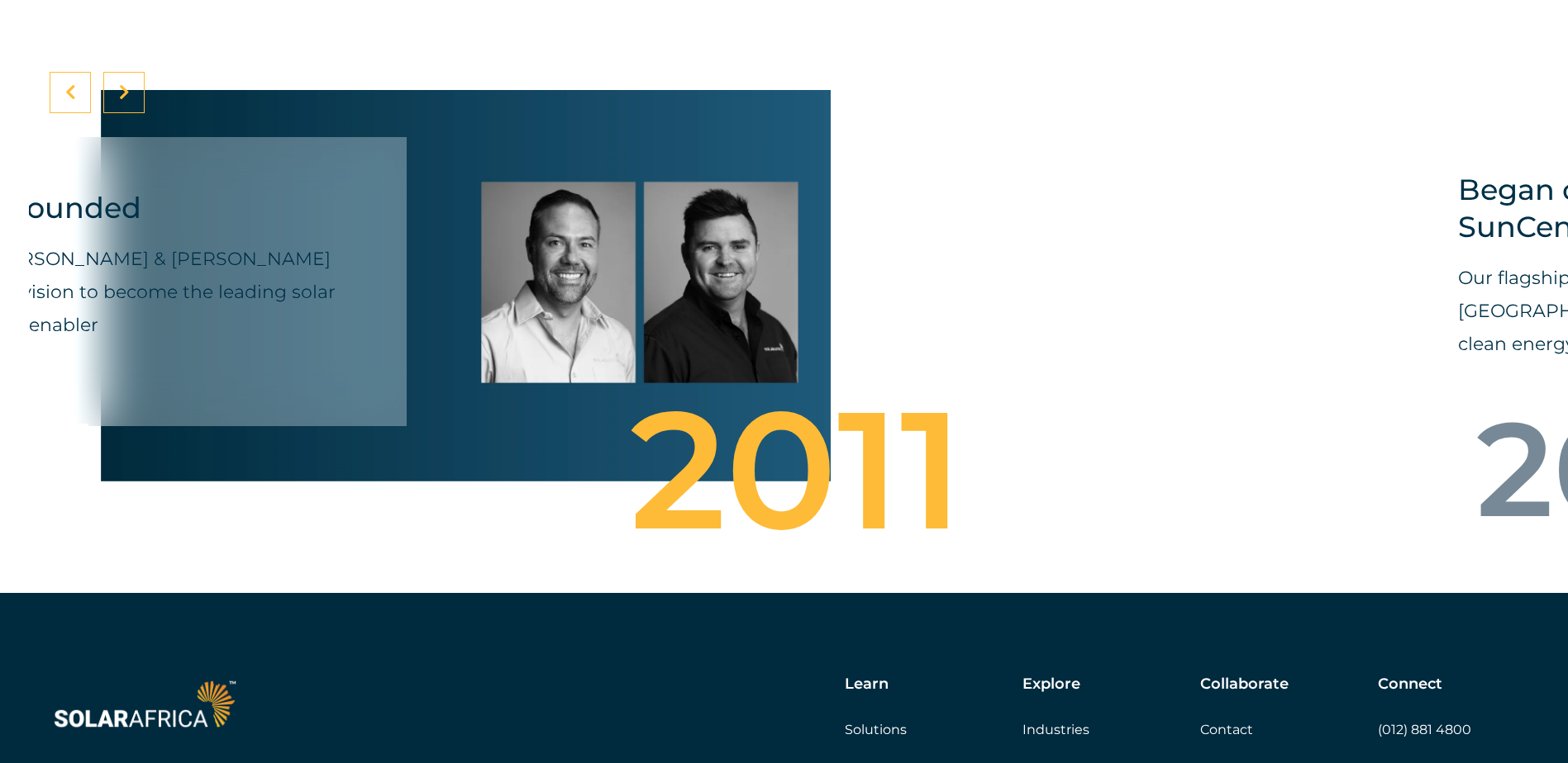
drag, startPoint x: 939, startPoint y: 309, endPoint x: 518, endPoint y: 311, distance: 421.0
click at [568, 312] on div "Co-Founded By James Irons & David McDonald with a vision to become the leading …" at bounding box center [465, 285] width 729 height 437
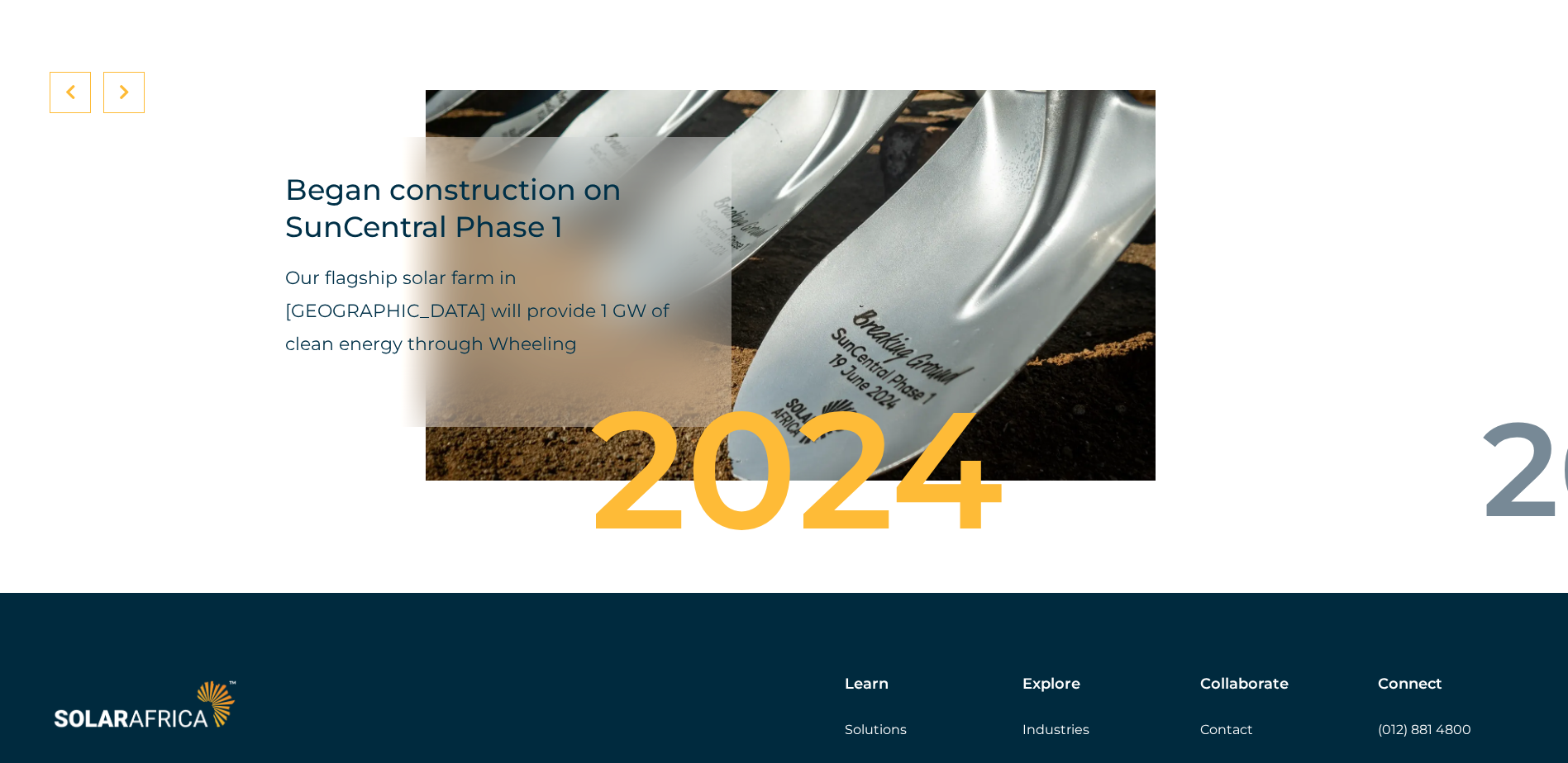
click at [533, 332] on p "Our flagship solar farm in [GEOGRAPHIC_DATA] will provide 1 GW of clean energy …" at bounding box center [483, 311] width 396 height 99
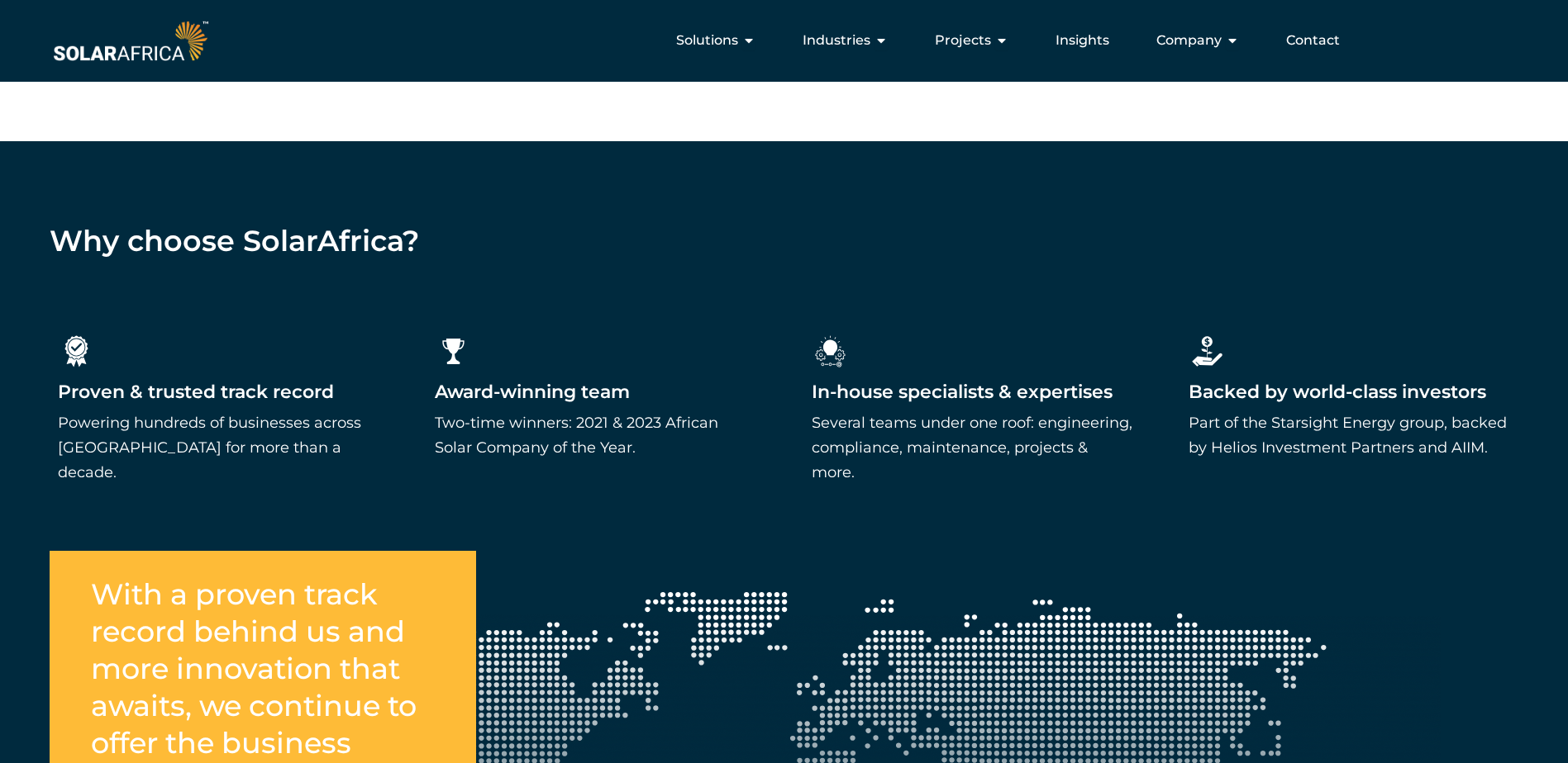
scroll to position [2495, 0]
click at [991, 48] on span "Projects" at bounding box center [962, 40] width 56 height 20
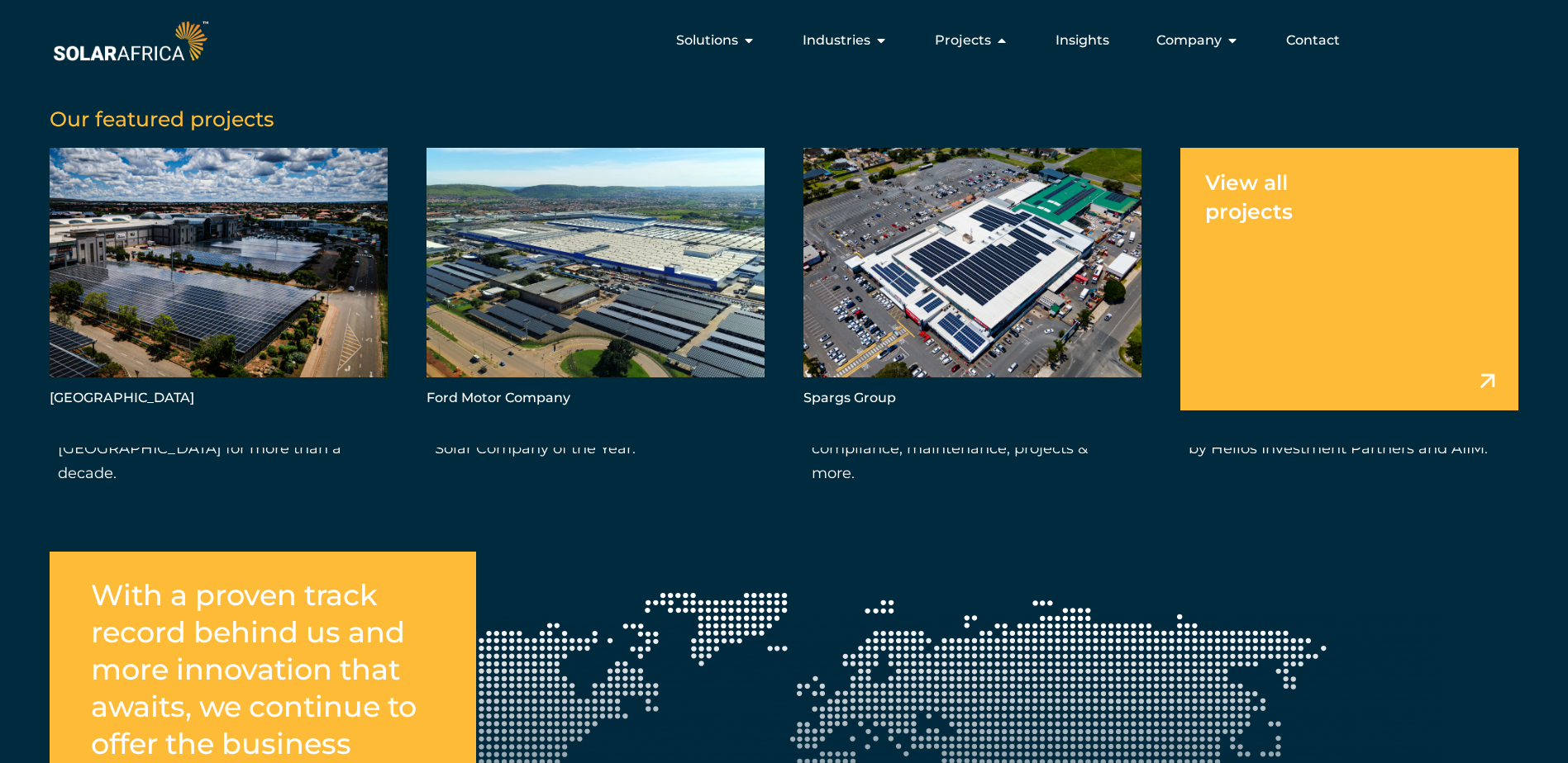
click at [1231, 192] on link "Menu" at bounding box center [1350, 278] width 338 height 262
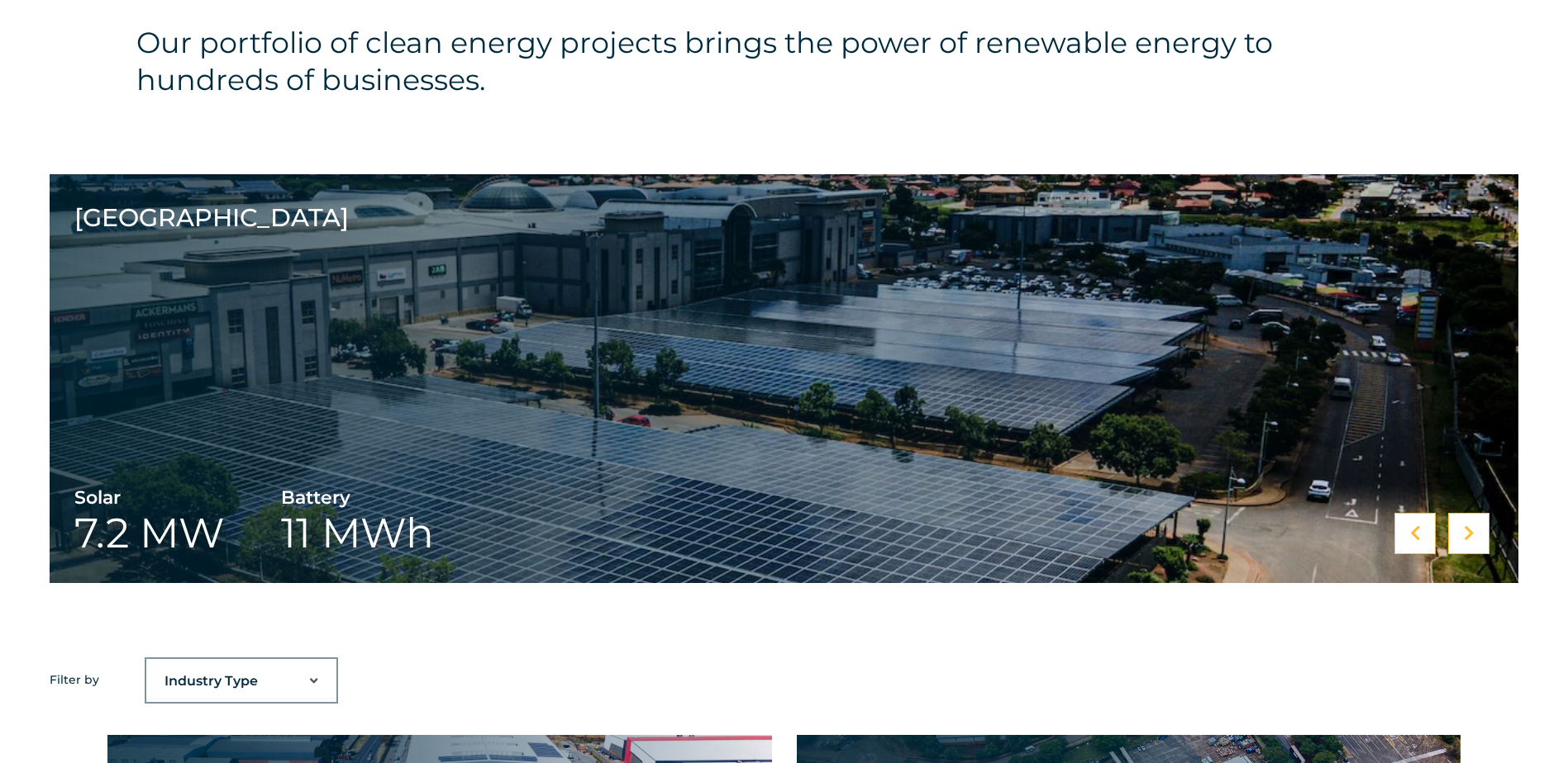
scroll to position [991, 0]
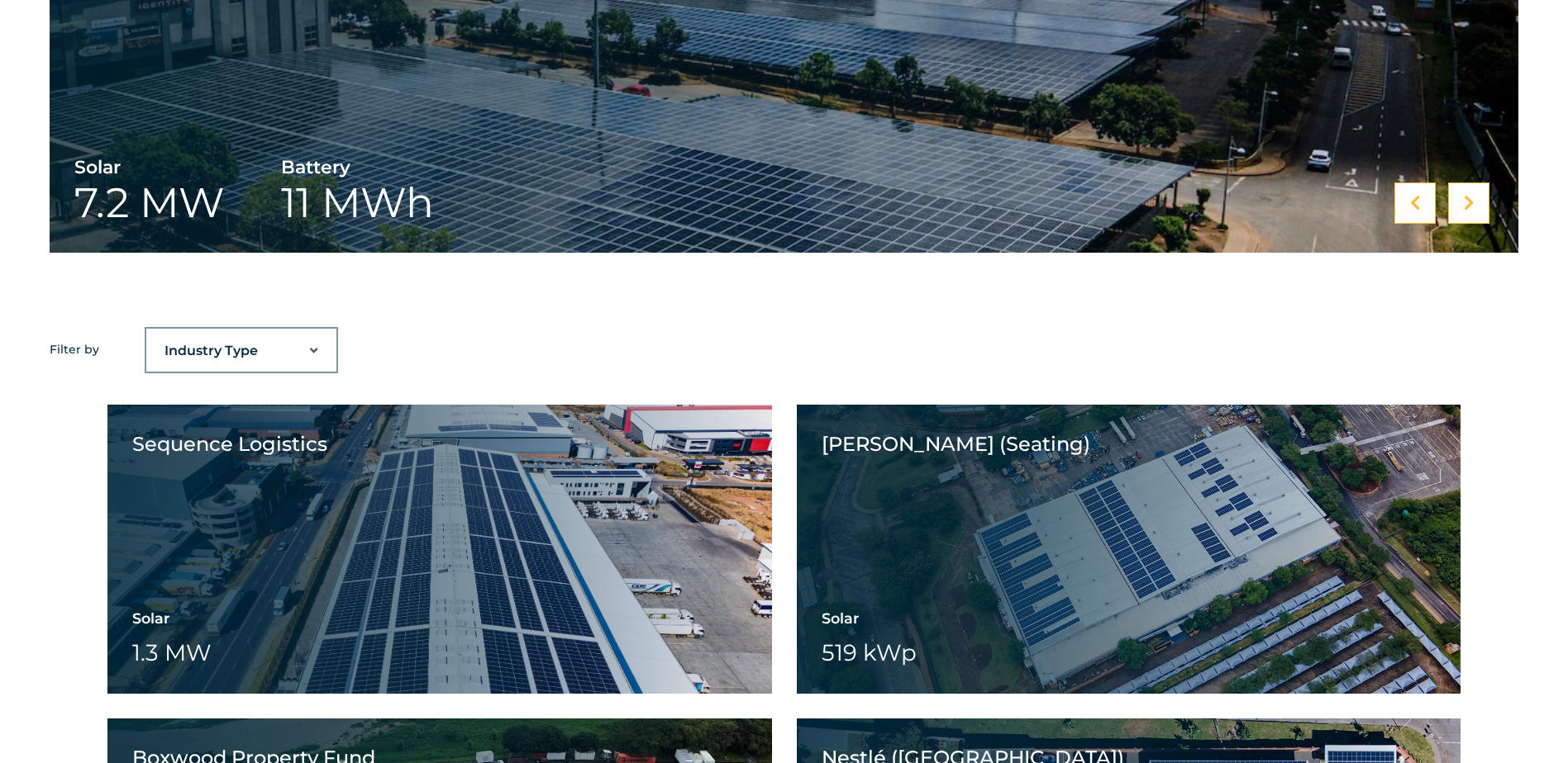
click at [285, 346] on select "Industry Type Agriculture Automotive Corporate Parks FMCG Food Processing Hospi…" at bounding box center [241, 351] width 190 height 33
click at [1467, 210] on icon at bounding box center [1469, 203] width 11 height 16
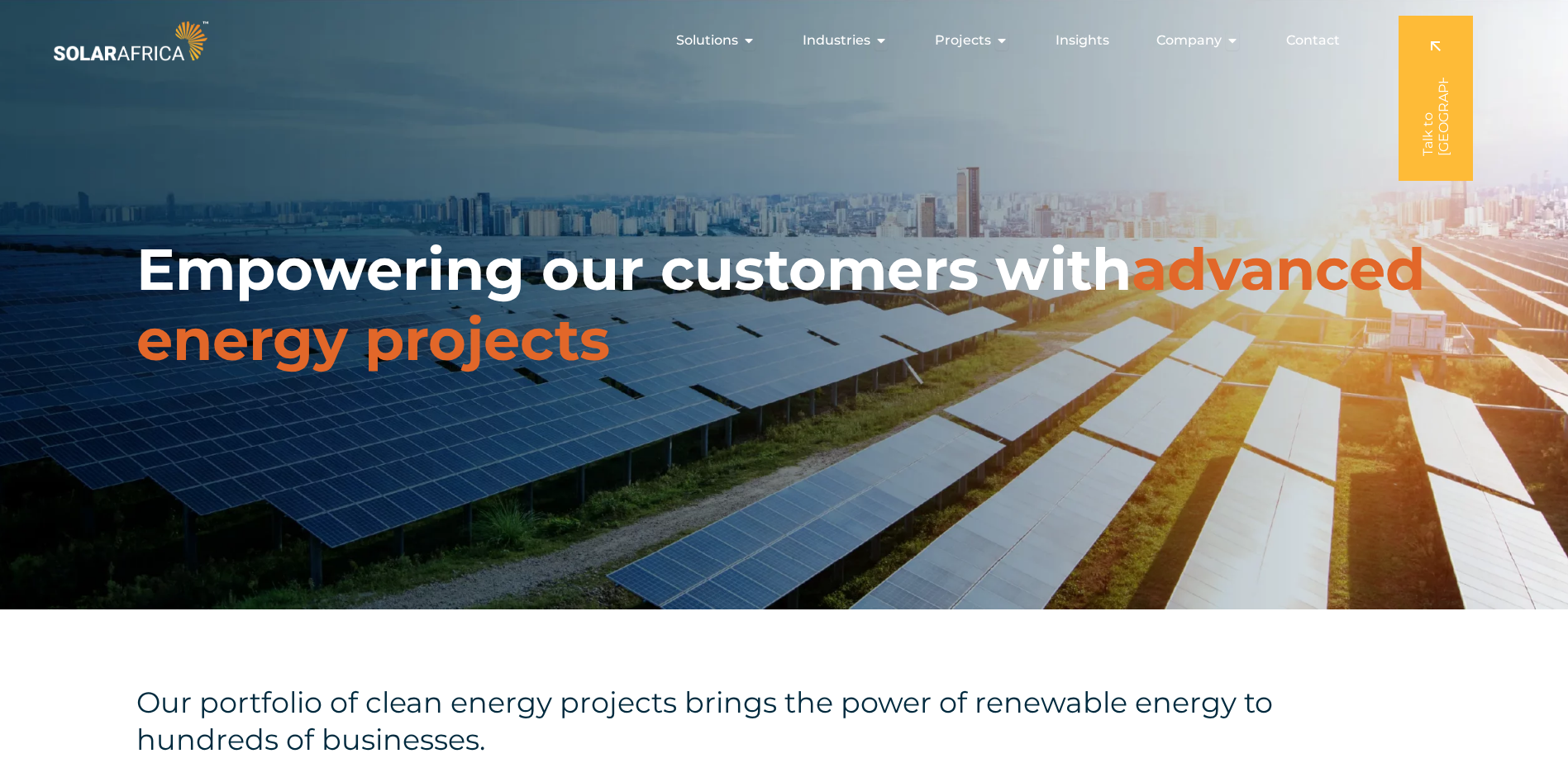
scroll to position [0, 0]
click at [866, 38] on span "Industries" at bounding box center [837, 40] width 68 height 20
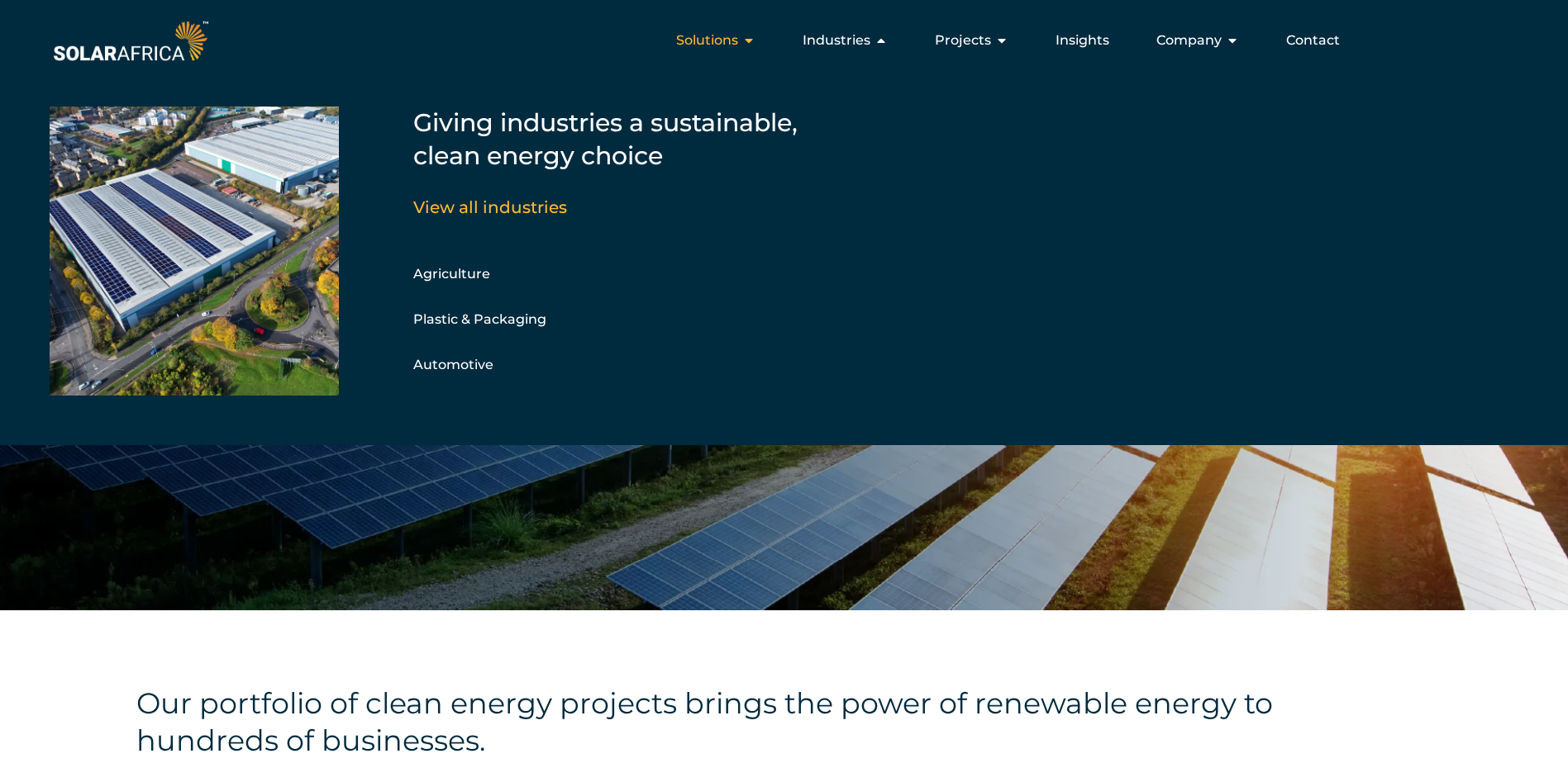
click at [709, 38] on span "Solutions" at bounding box center [706, 40] width 62 height 20
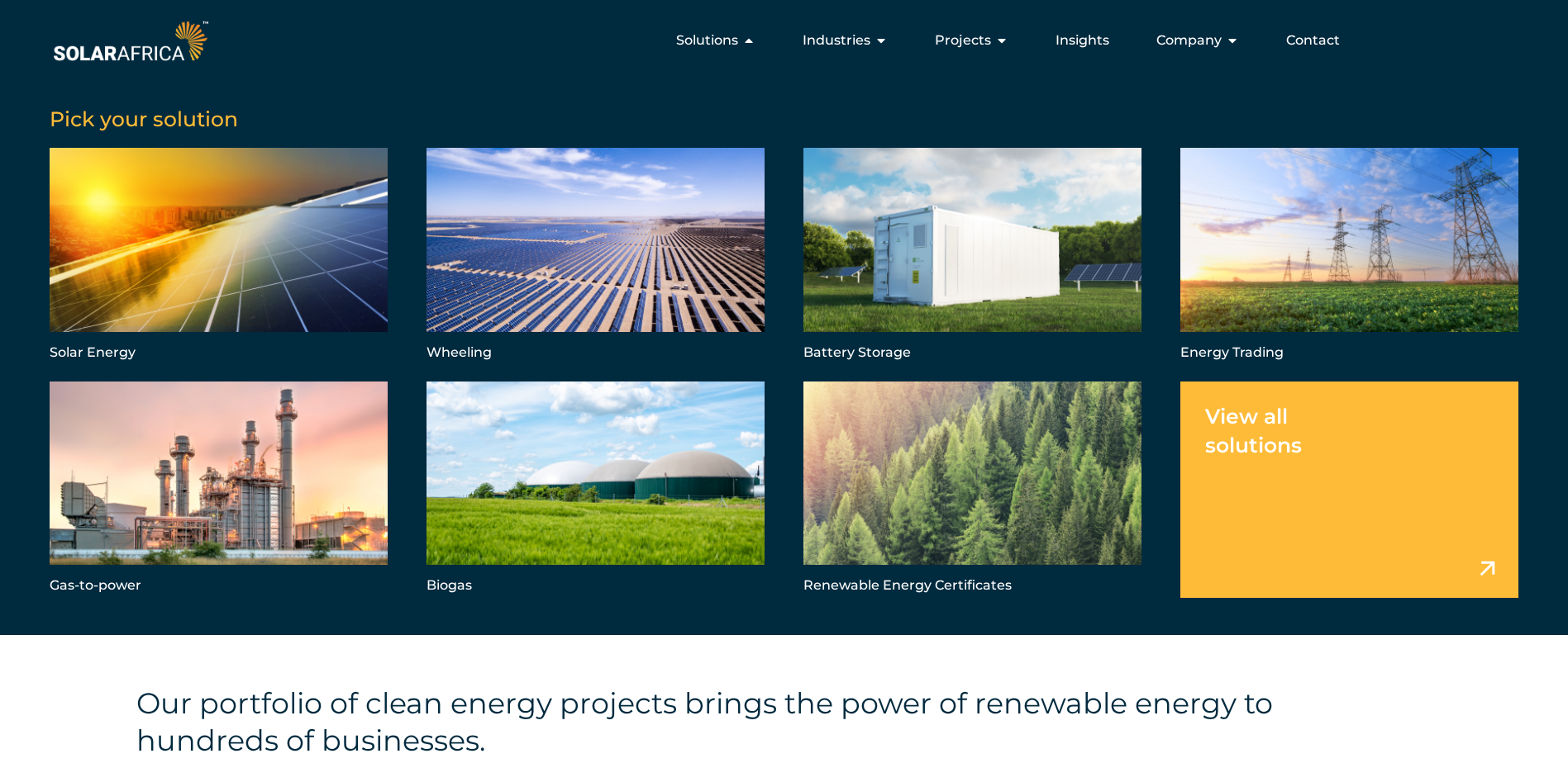
click at [313, 77] on div "Pick your solution Solar Energy Wheeling Battery Storage Energy Trading Gas-to-…" at bounding box center [784, 346] width 1568 height 578
click at [1210, 46] on span "Company" at bounding box center [1189, 40] width 65 height 20
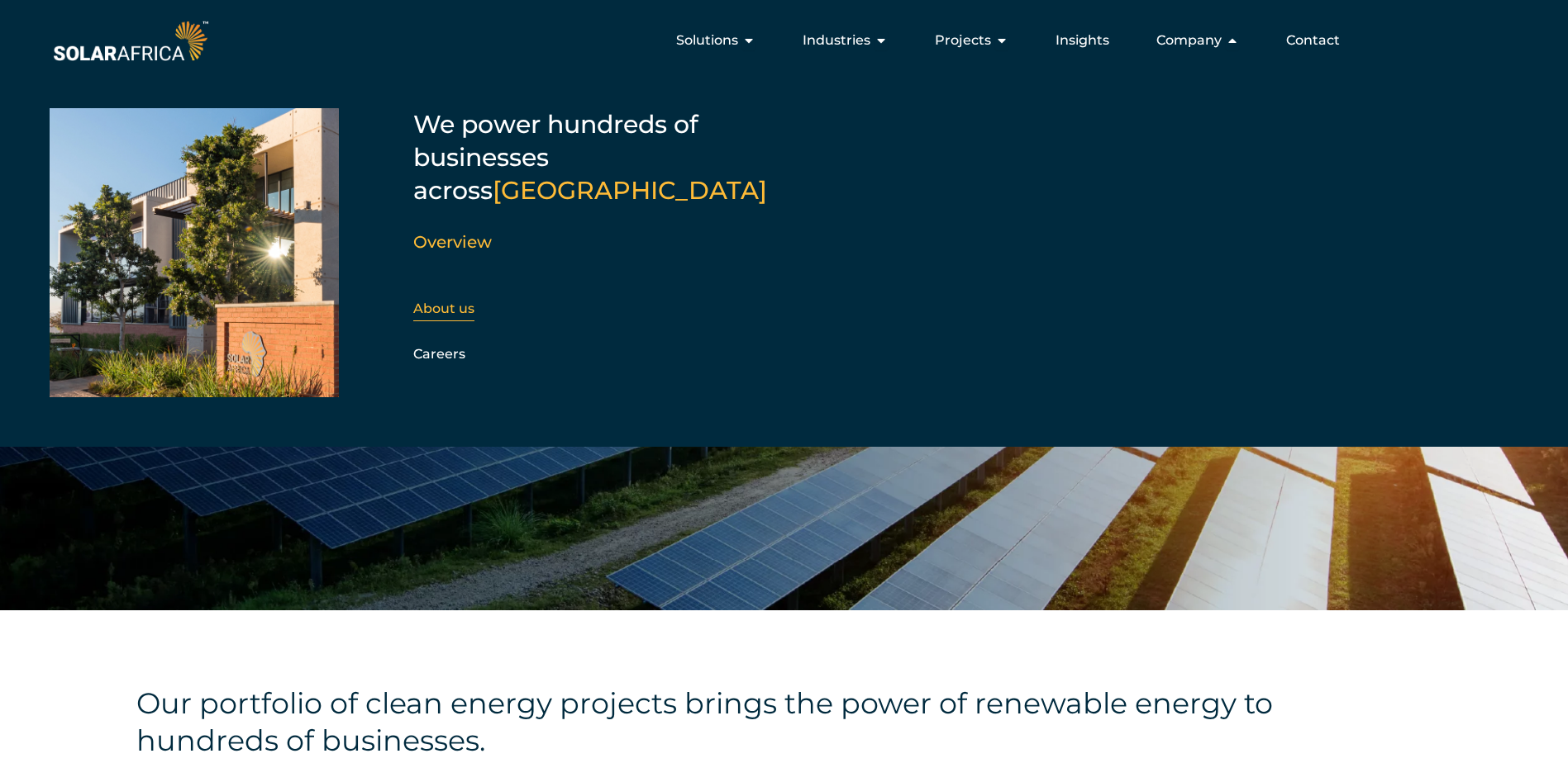
click at [459, 301] on link "About us" at bounding box center [444, 309] width 61 height 16
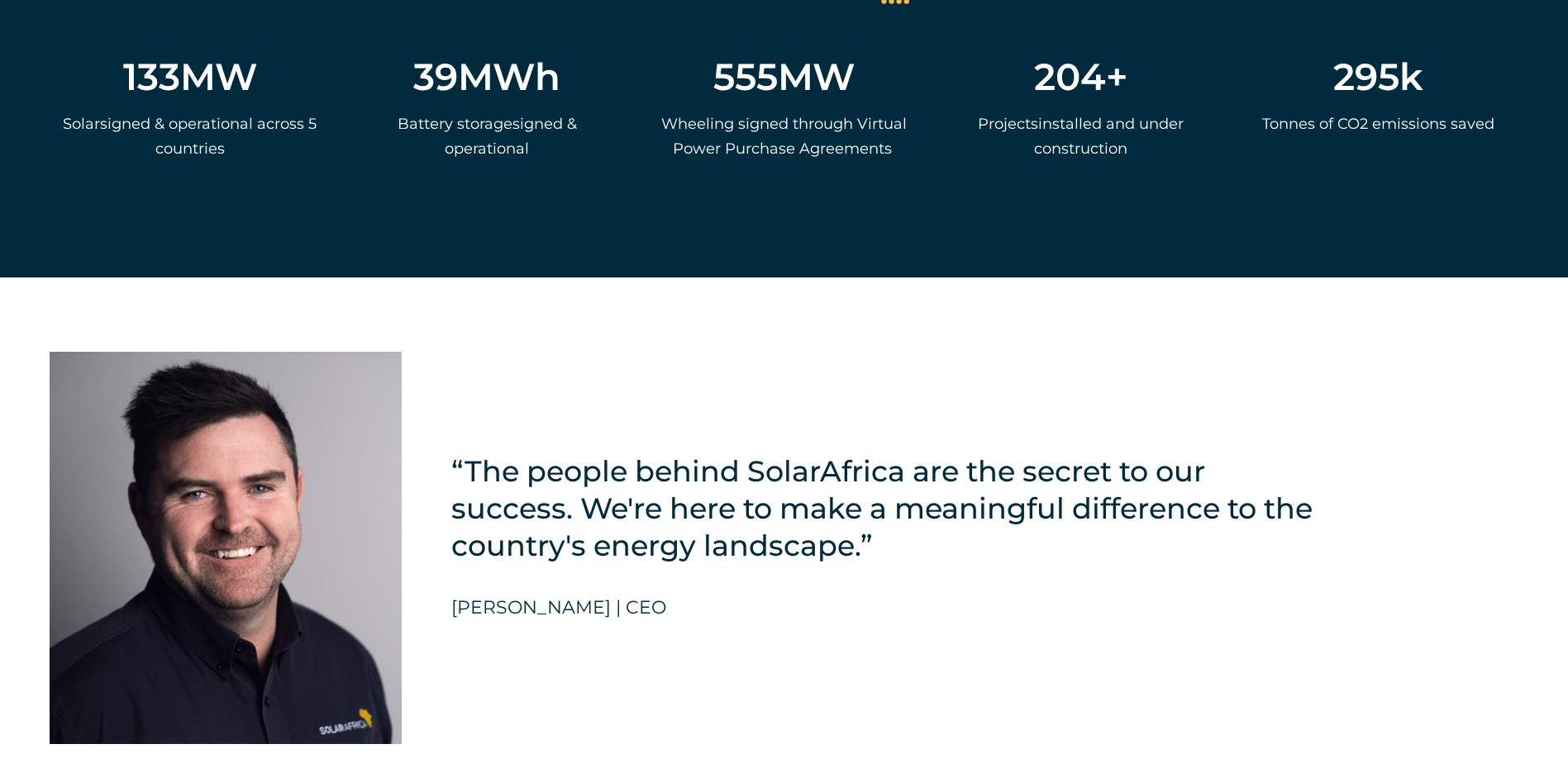
scroll to position [3634, 0]
